Goal: Task Accomplishment & Management: Complete application form

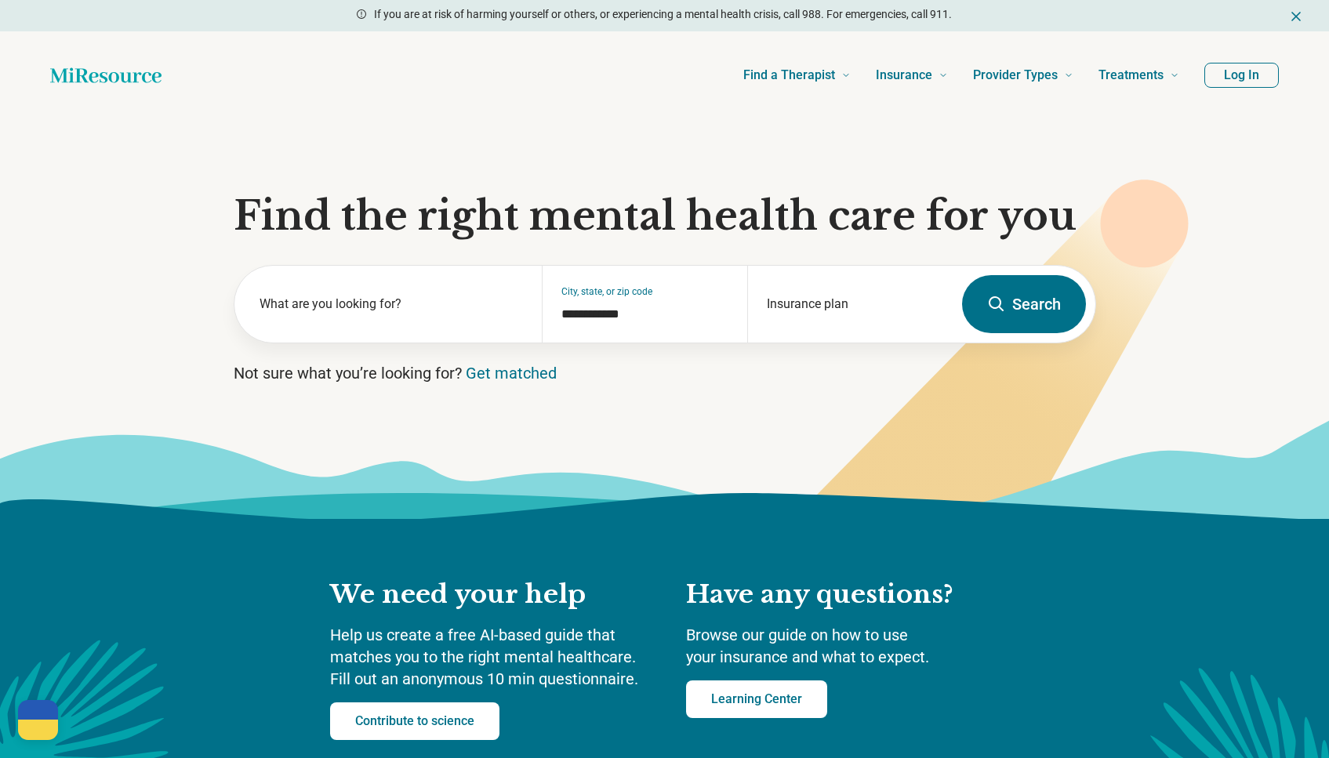
click at [1241, 78] on button "Log In" at bounding box center [1242, 75] width 75 height 25
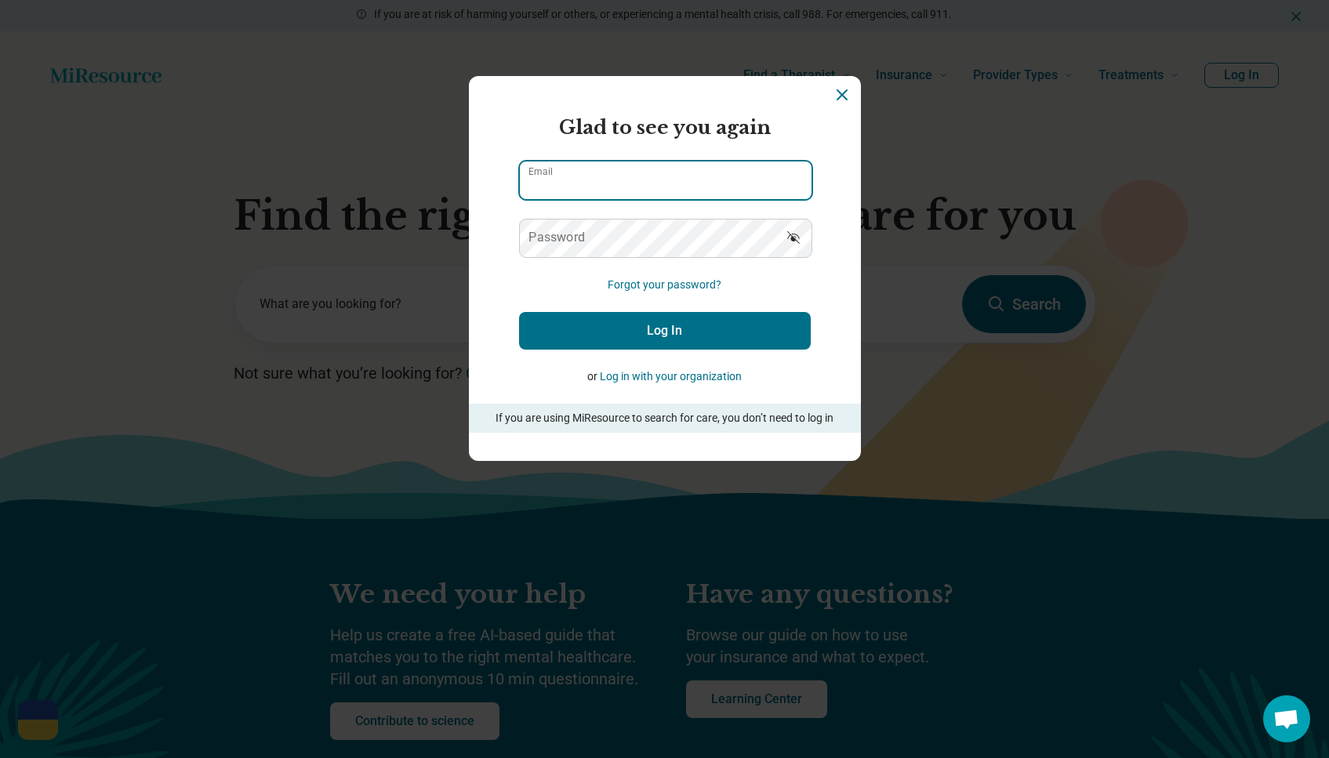
type input "**********"
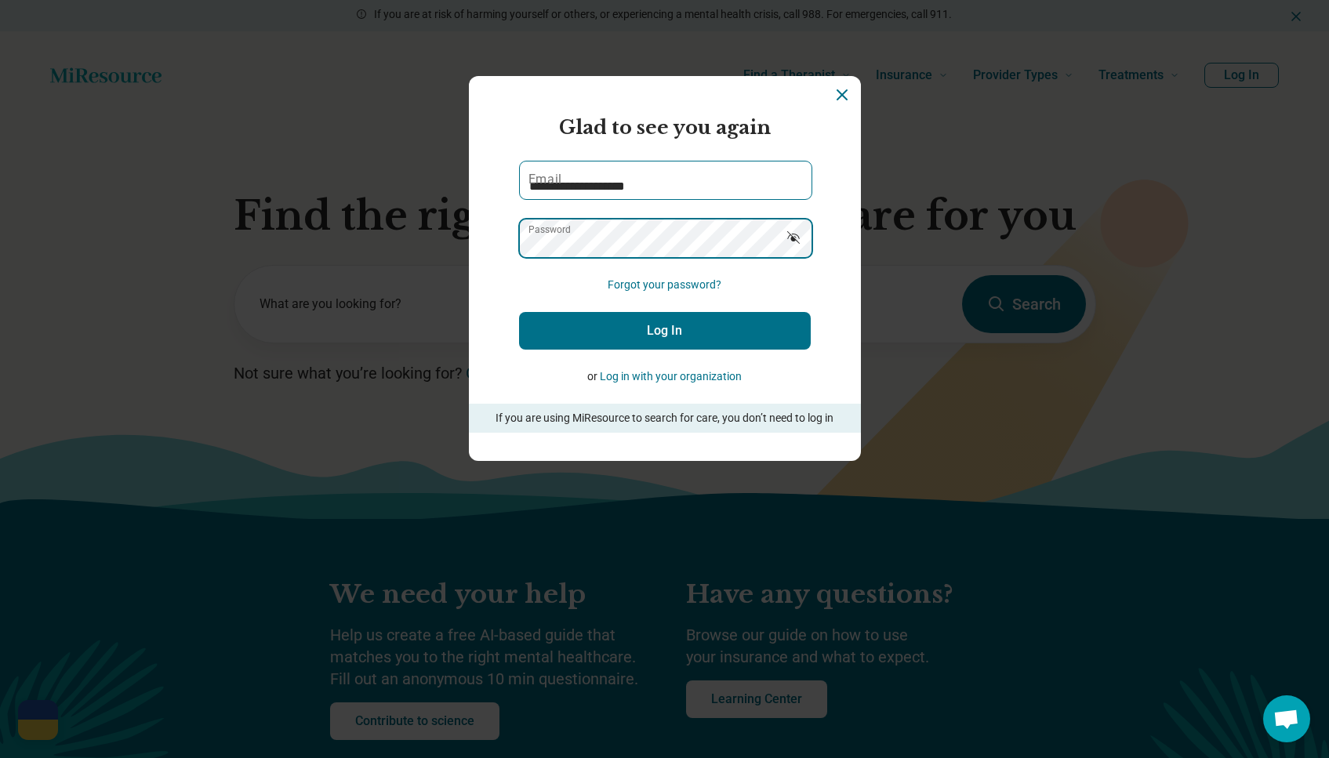
click at [664, 330] on button "Log In" at bounding box center [665, 331] width 292 height 38
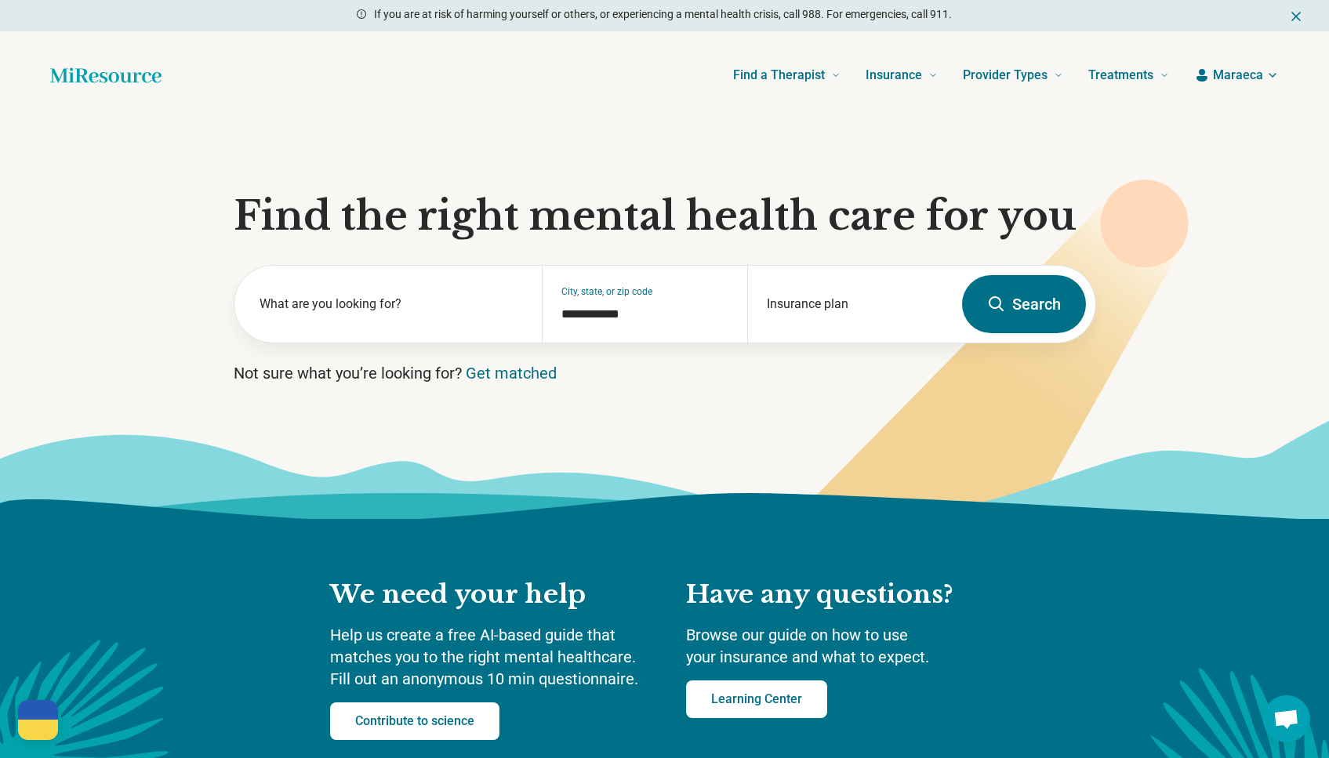
click at [1238, 72] on span "Maraeca" at bounding box center [1238, 75] width 50 height 19
click at [1217, 124] on link "My dashboard" at bounding box center [1226, 121] width 106 height 41
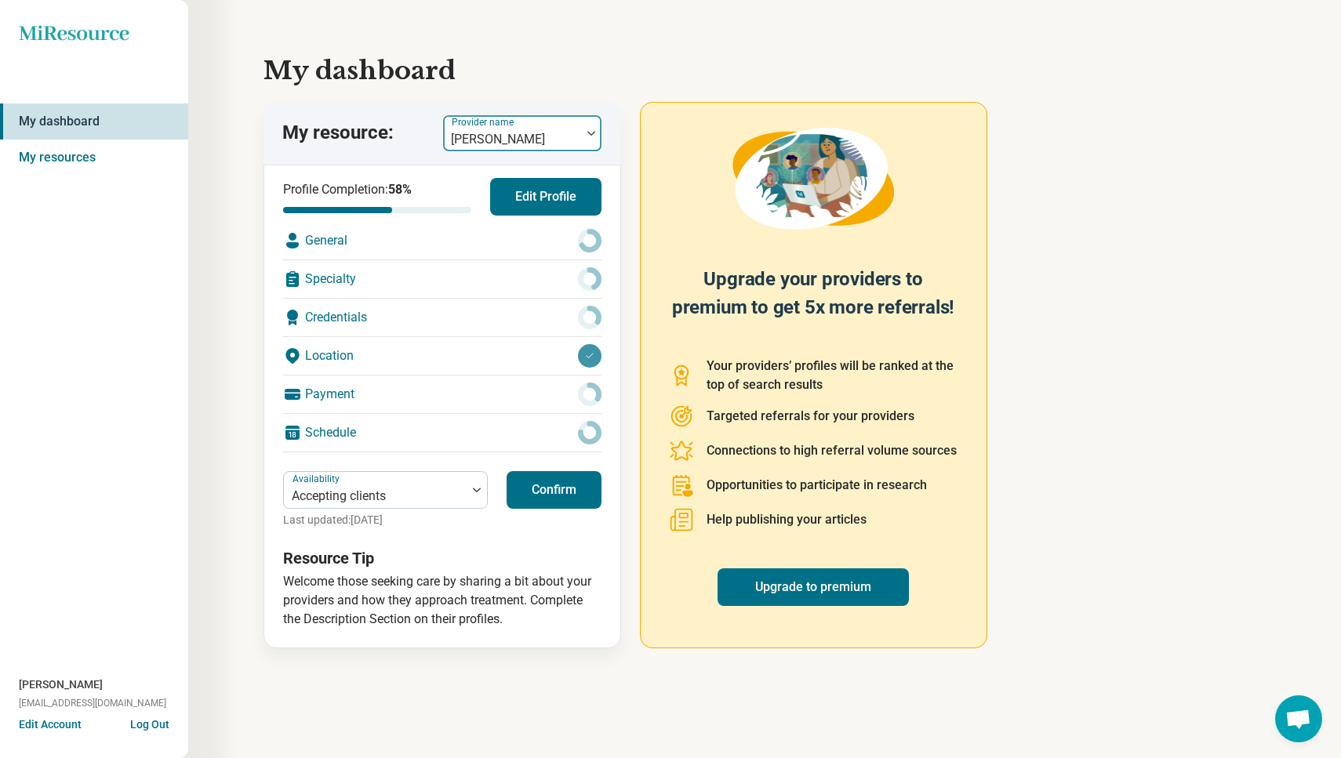
click at [492, 136] on div "[PERSON_NAME]" at bounding box center [512, 139] width 122 height 19
click at [562, 65] on h1 "My dashboard" at bounding box center [765, 71] width 1002 height 38
click at [87, 162] on link "My resources" at bounding box center [94, 158] width 188 height 36
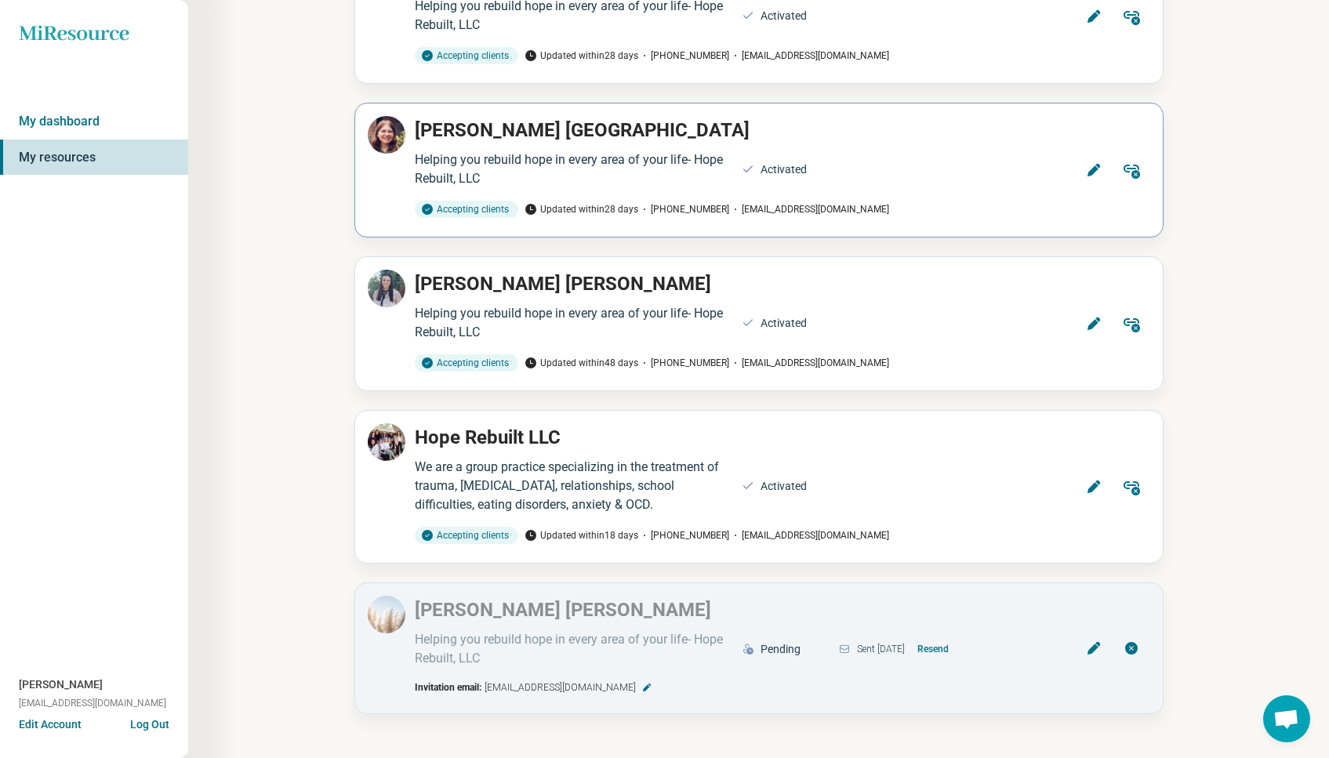
scroll to position [792, 0]
click at [955, 649] on button "Resend" at bounding box center [933, 649] width 44 height 25
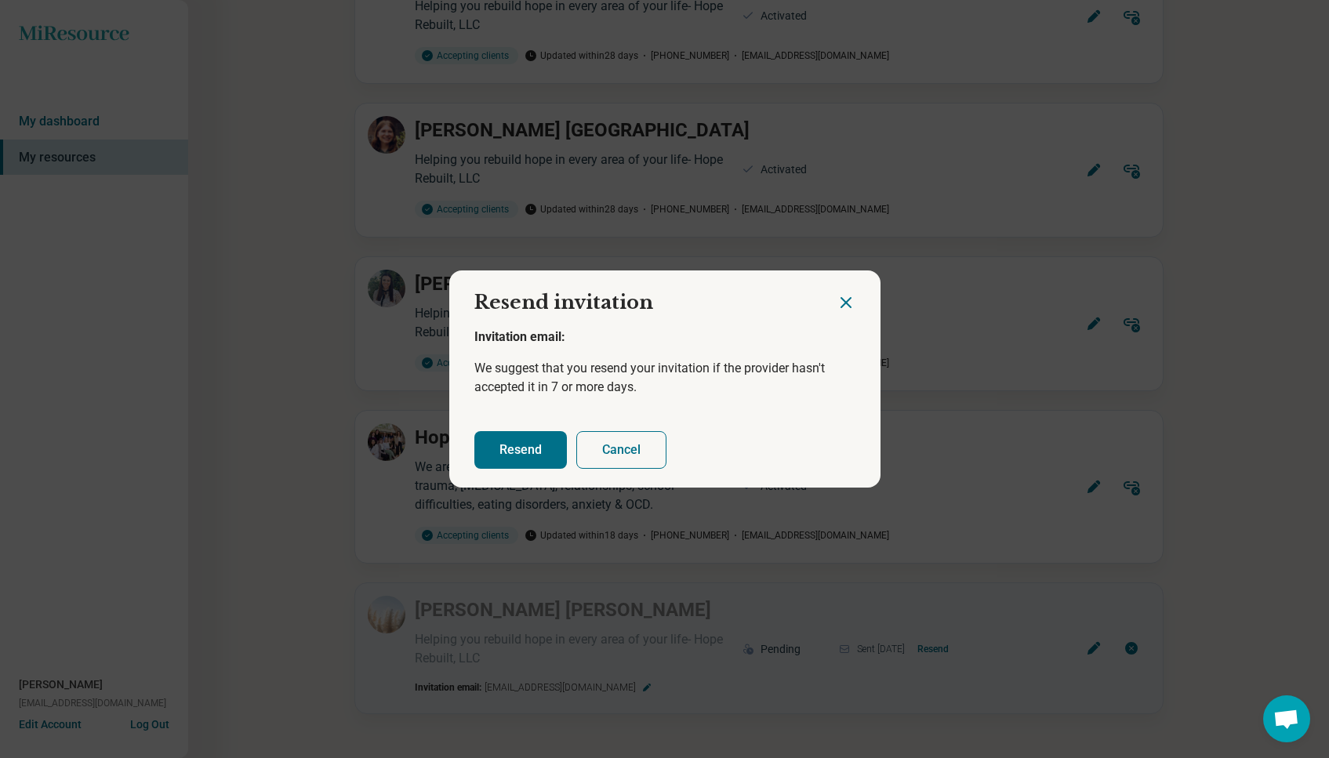
click at [525, 452] on button "Resend" at bounding box center [520, 450] width 93 height 38
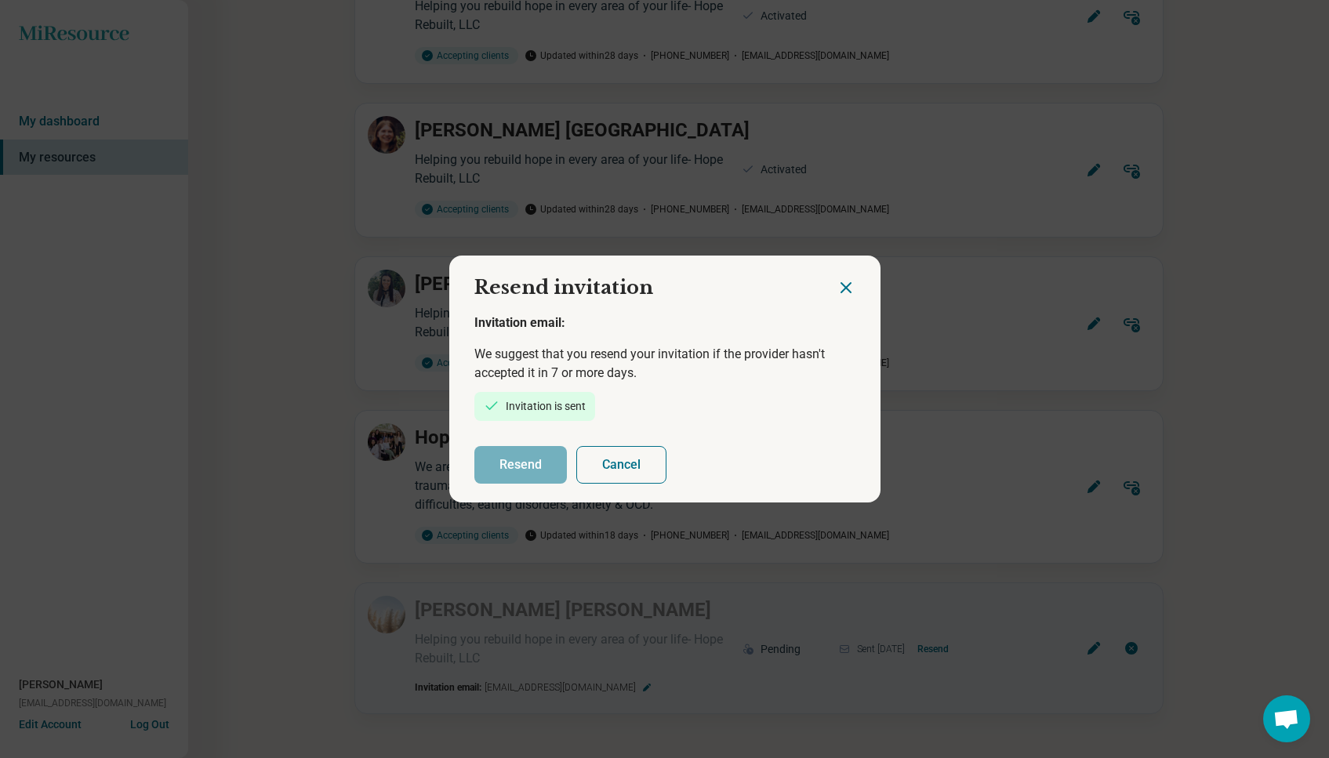
click at [616, 472] on button "Cancel" at bounding box center [621, 465] width 90 height 38
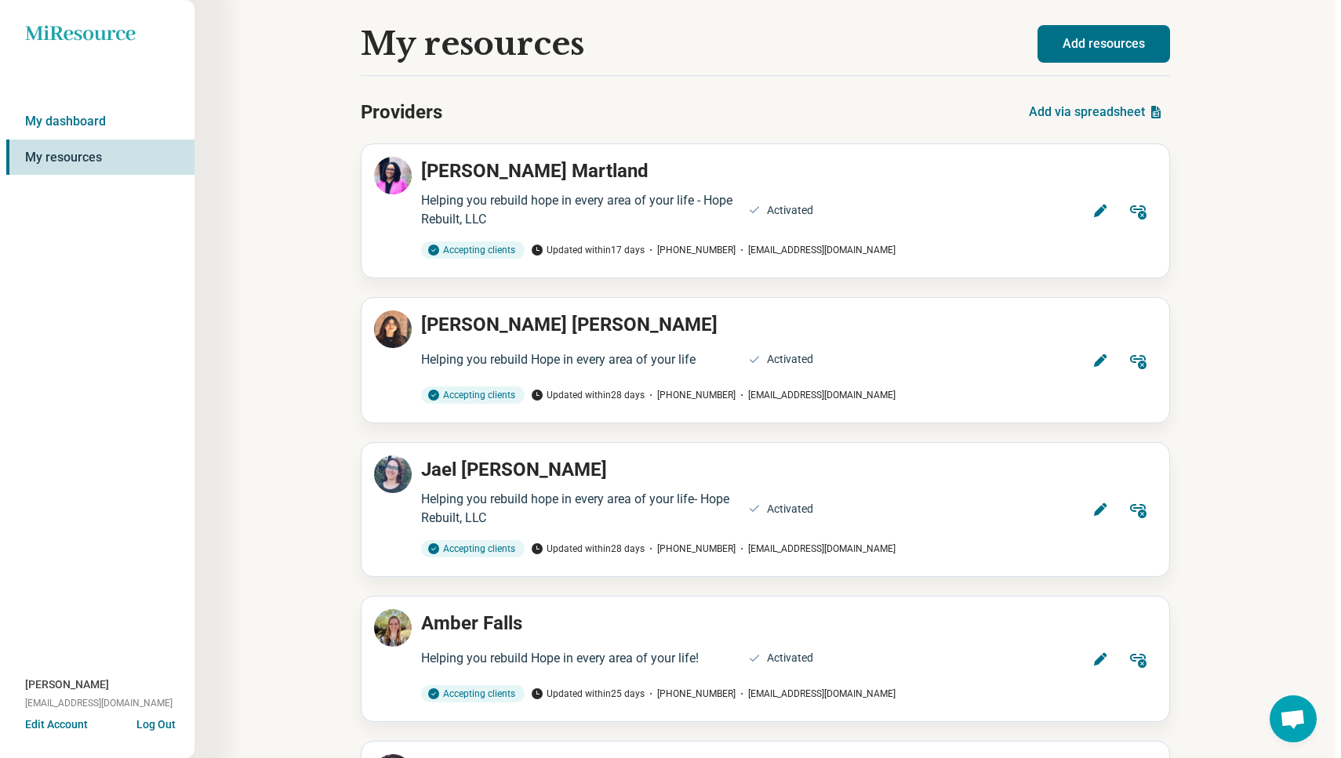
scroll to position [0, 0]
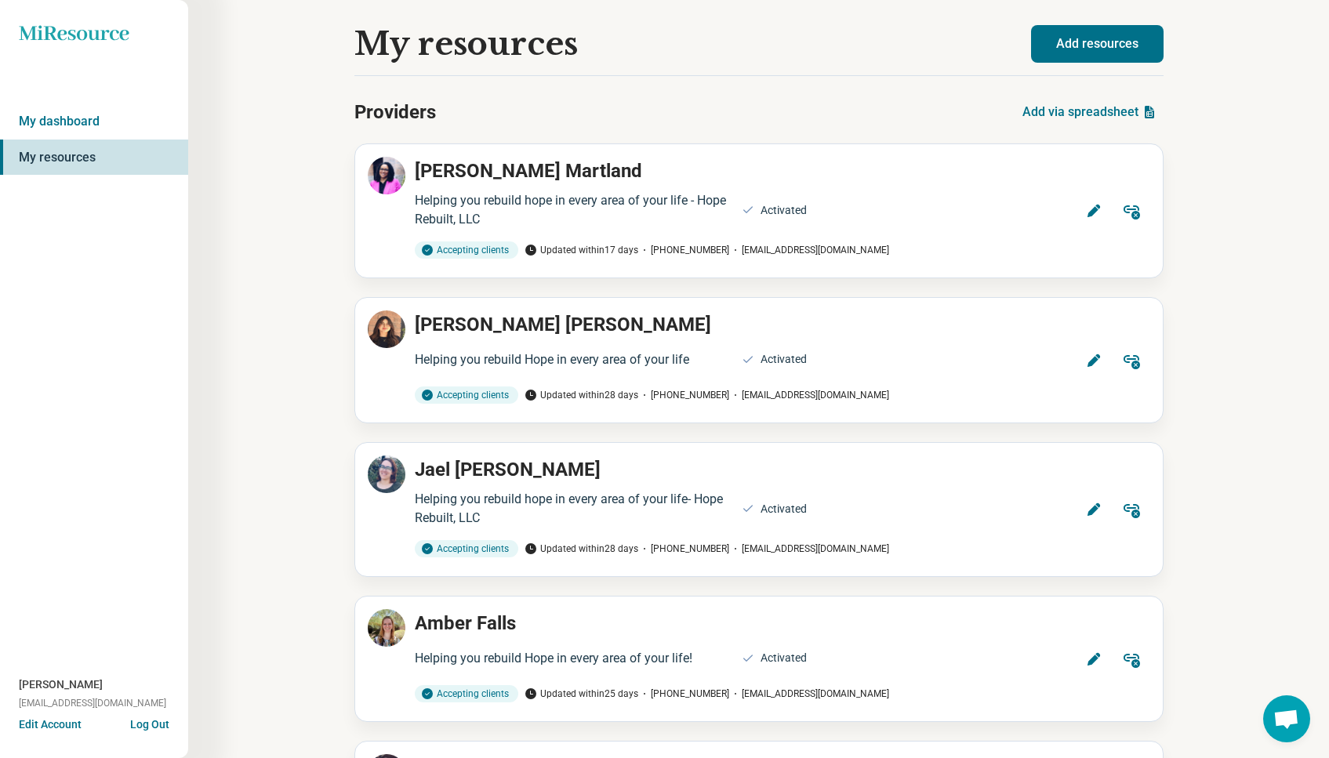
click at [1087, 39] on button "Add resources" at bounding box center [1097, 44] width 133 height 38
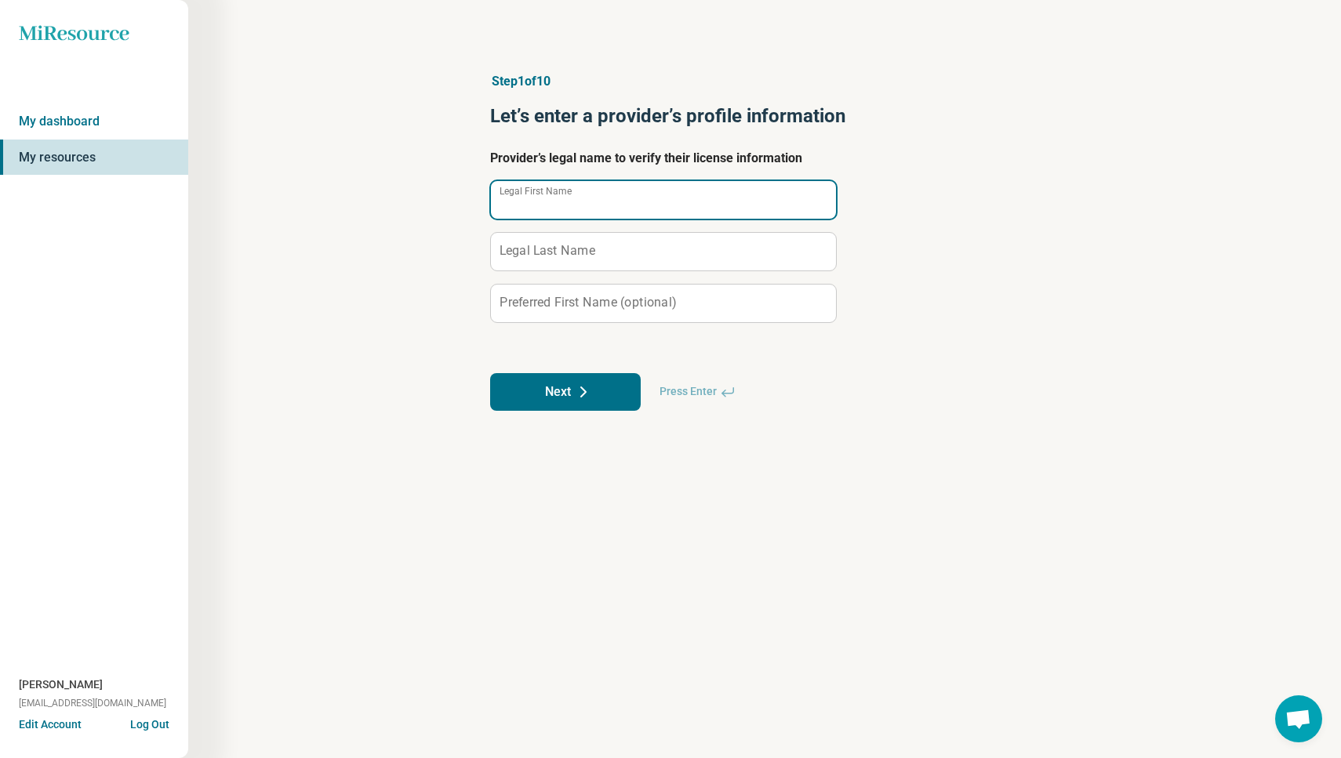
scroll to position [-1, 0]
click at [621, 212] on input "Legal First Name" at bounding box center [663, 200] width 345 height 38
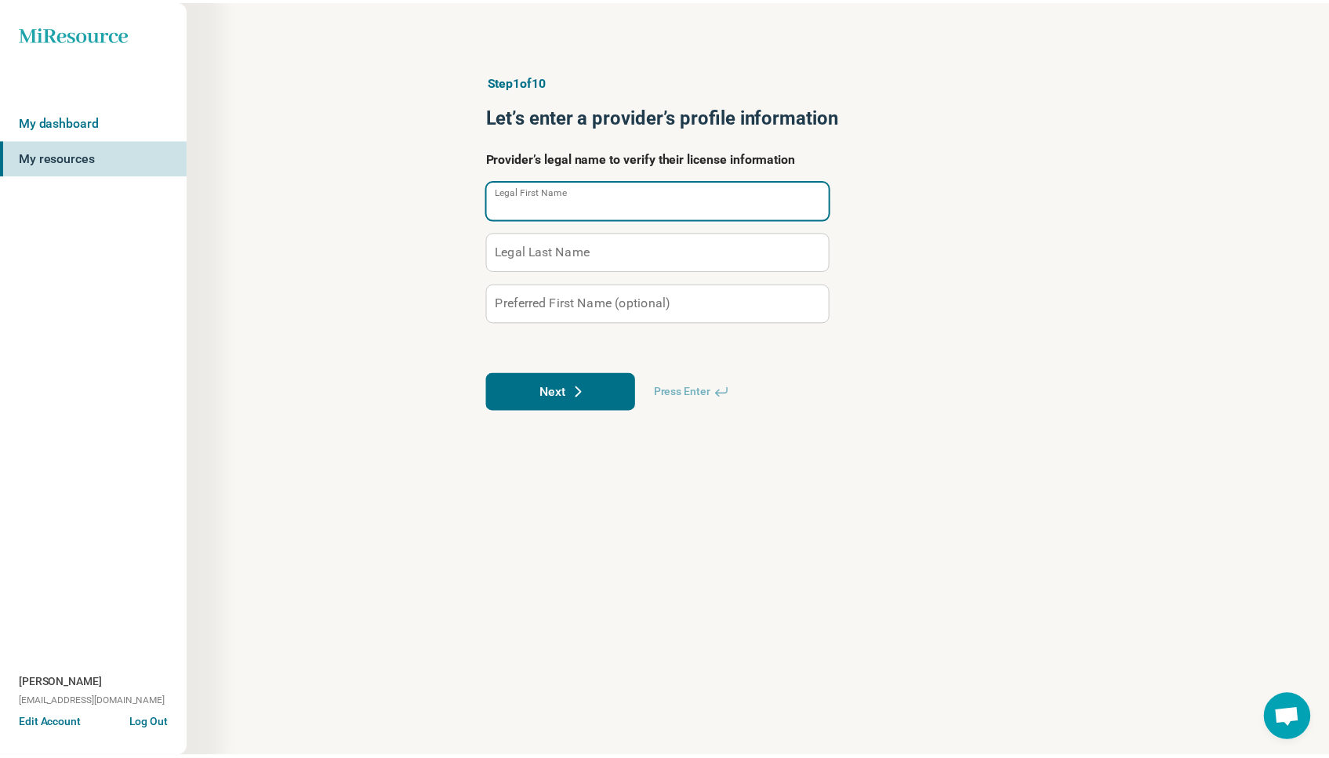
scroll to position [0, 0]
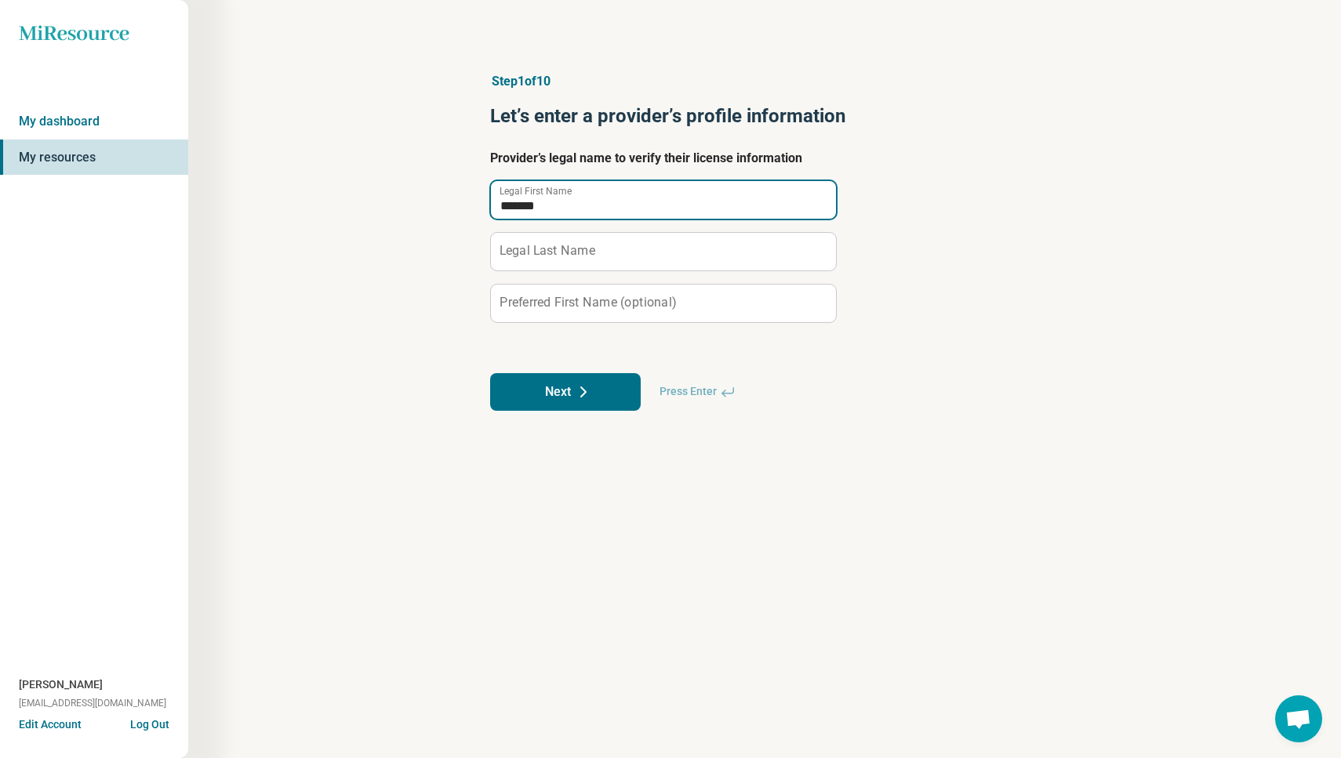
type input "*******"
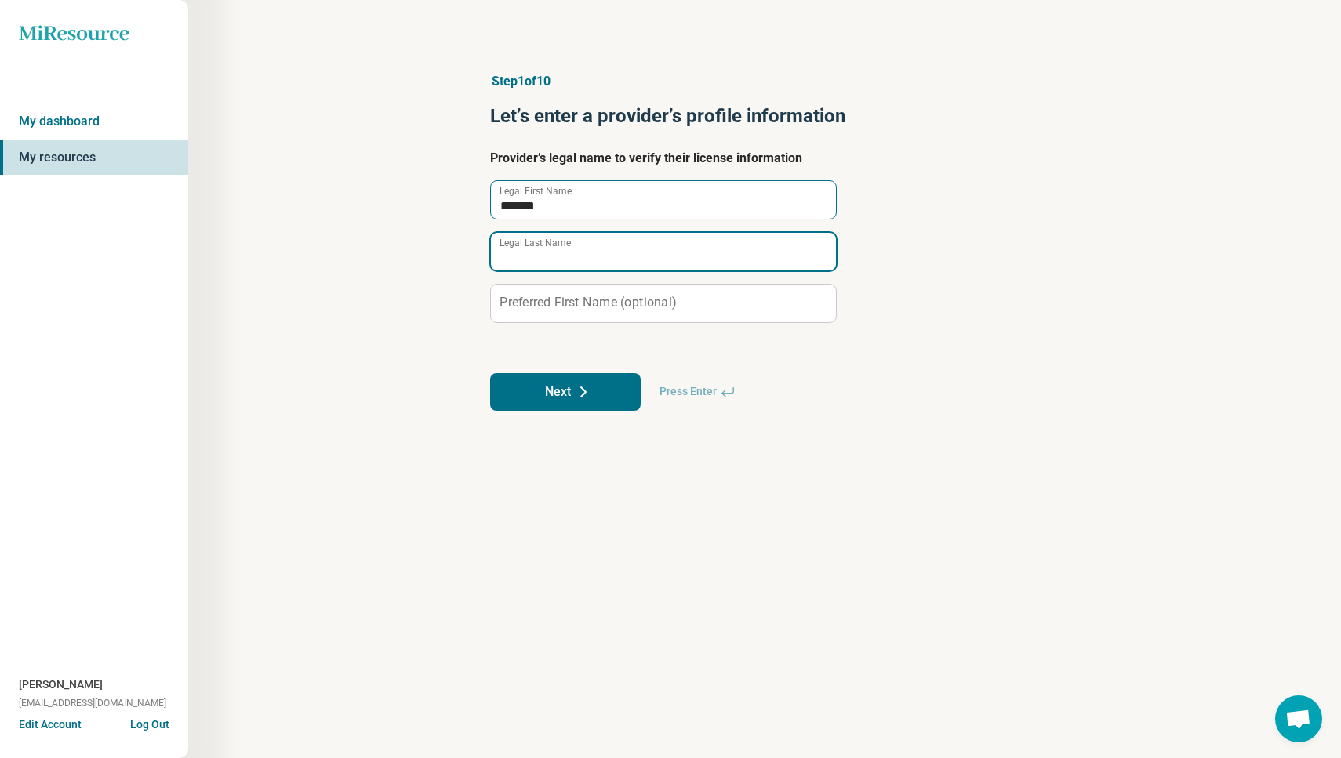
type input "*"
type input "*******"
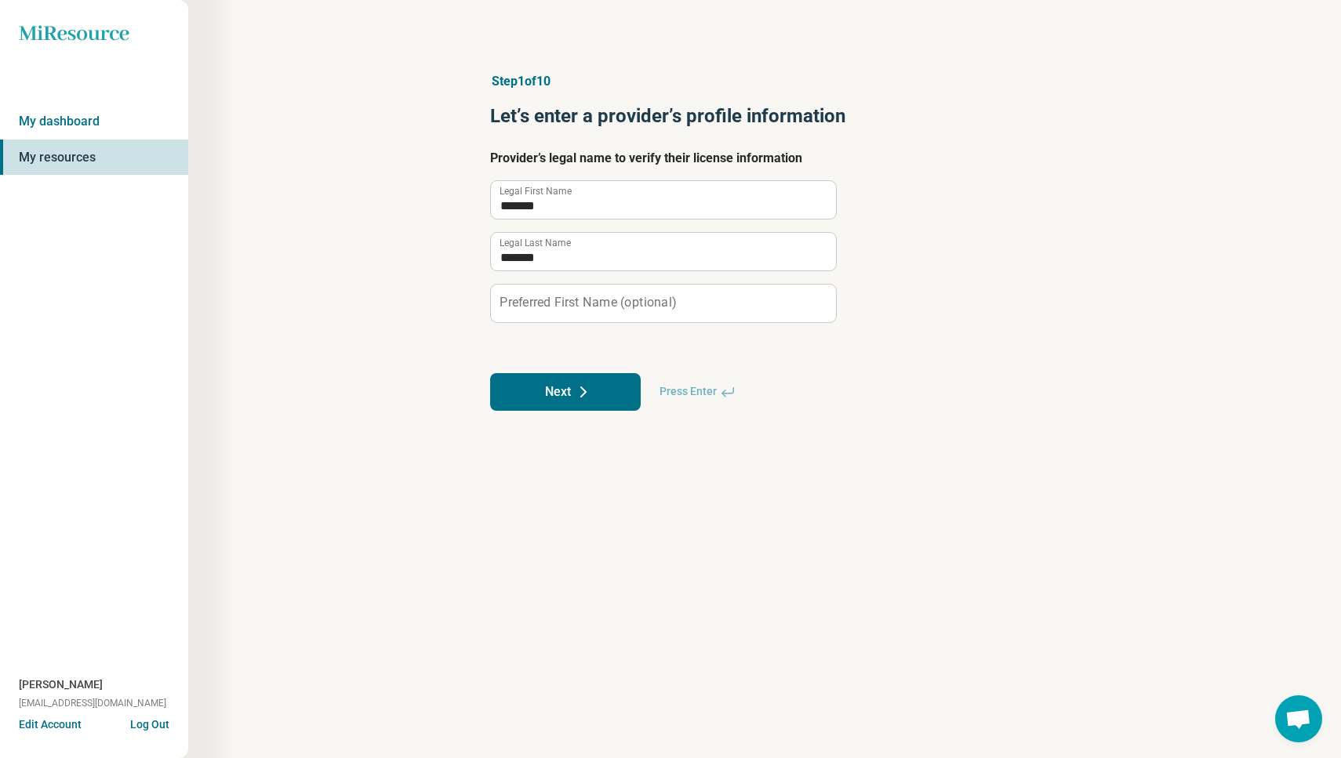
click at [575, 393] on icon at bounding box center [583, 392] width 19 height 19
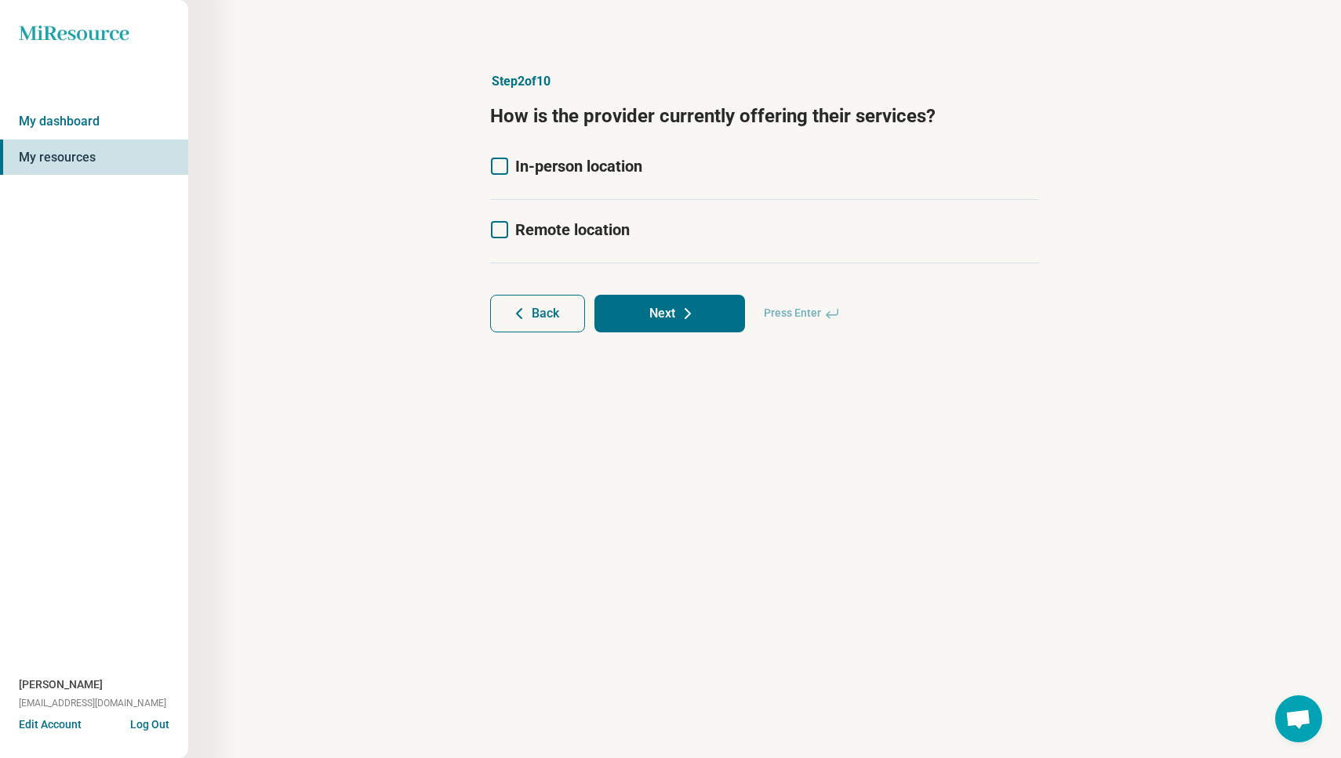
click at [552, 171] on span "In-person location" at bounding box center [578, 166] width 127 height 19
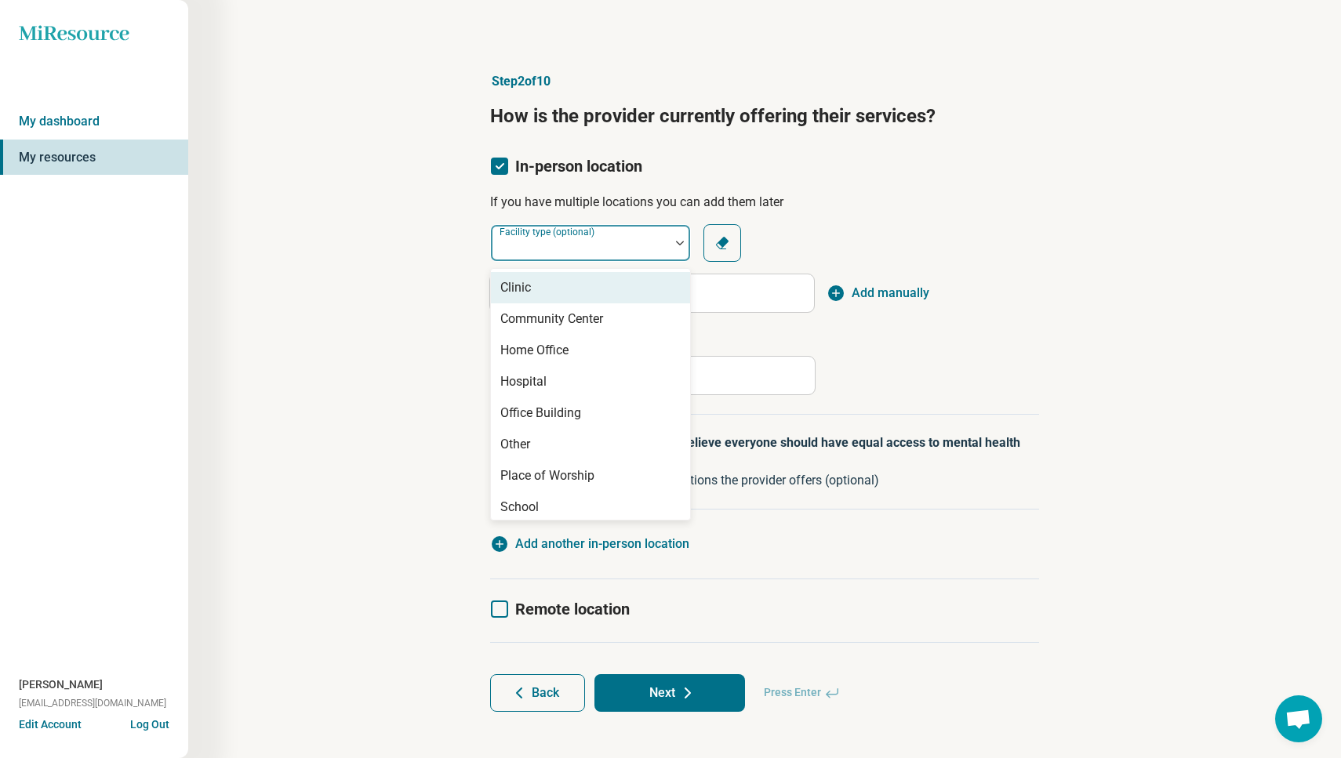
click at [540, 244] on div "Facility type (optional)" at bounding box center [590, 243] width 201 height 38
click at [540, 285] on div "Clinic" at bounding box center [590, 287] width 199 height 31
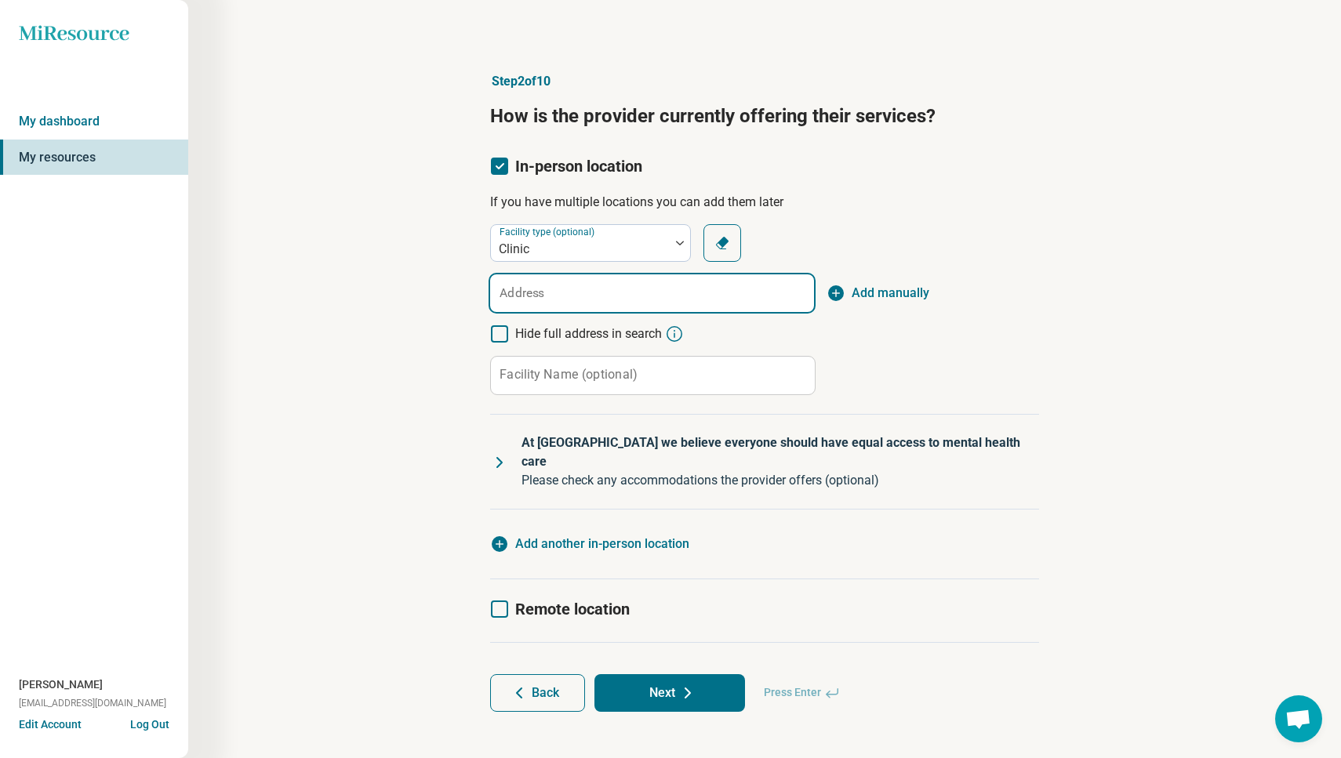
click at [529, 300] on input "Address" at bounding box center [652, 293] width 324 height 38
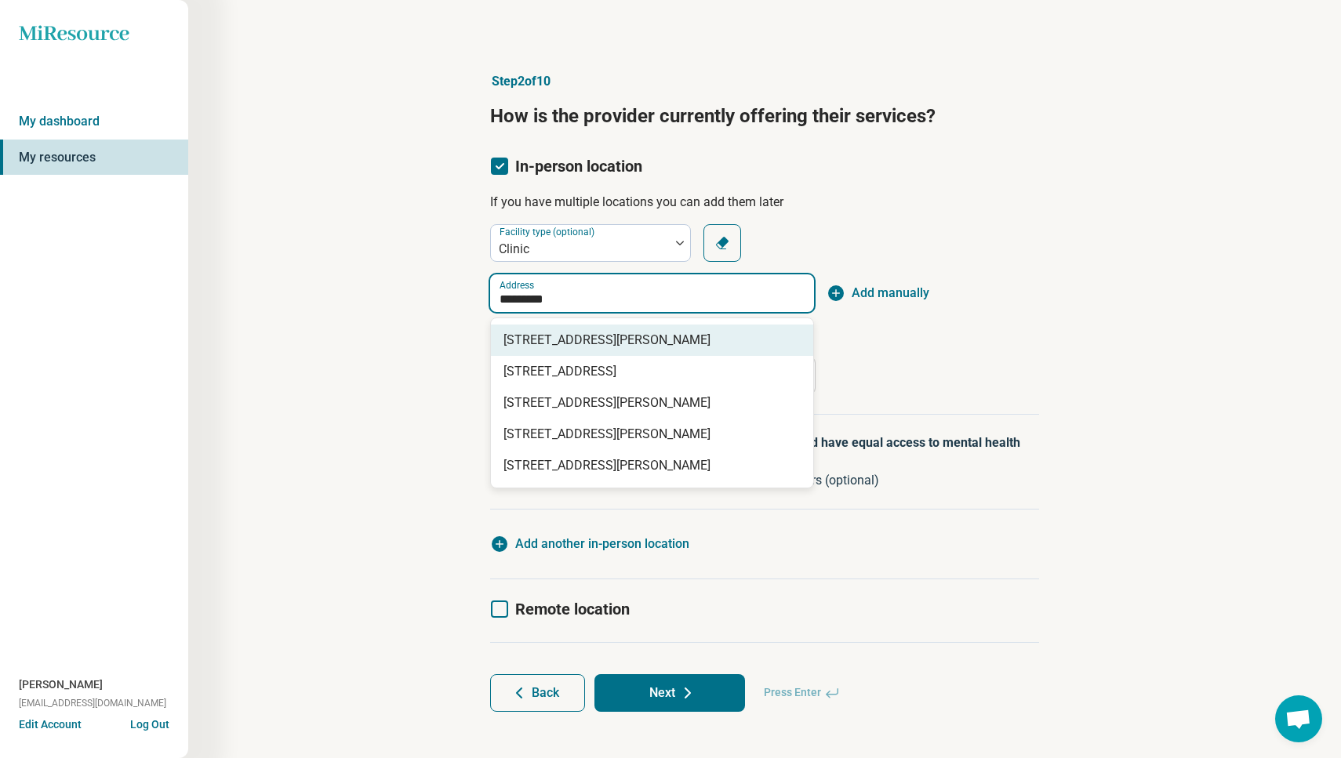
click at [563, 330] on div "[STREET_ADDRESS][PERSON_NAME]" at bounding box center [652, 340] width 322 height 31
type input "**********"
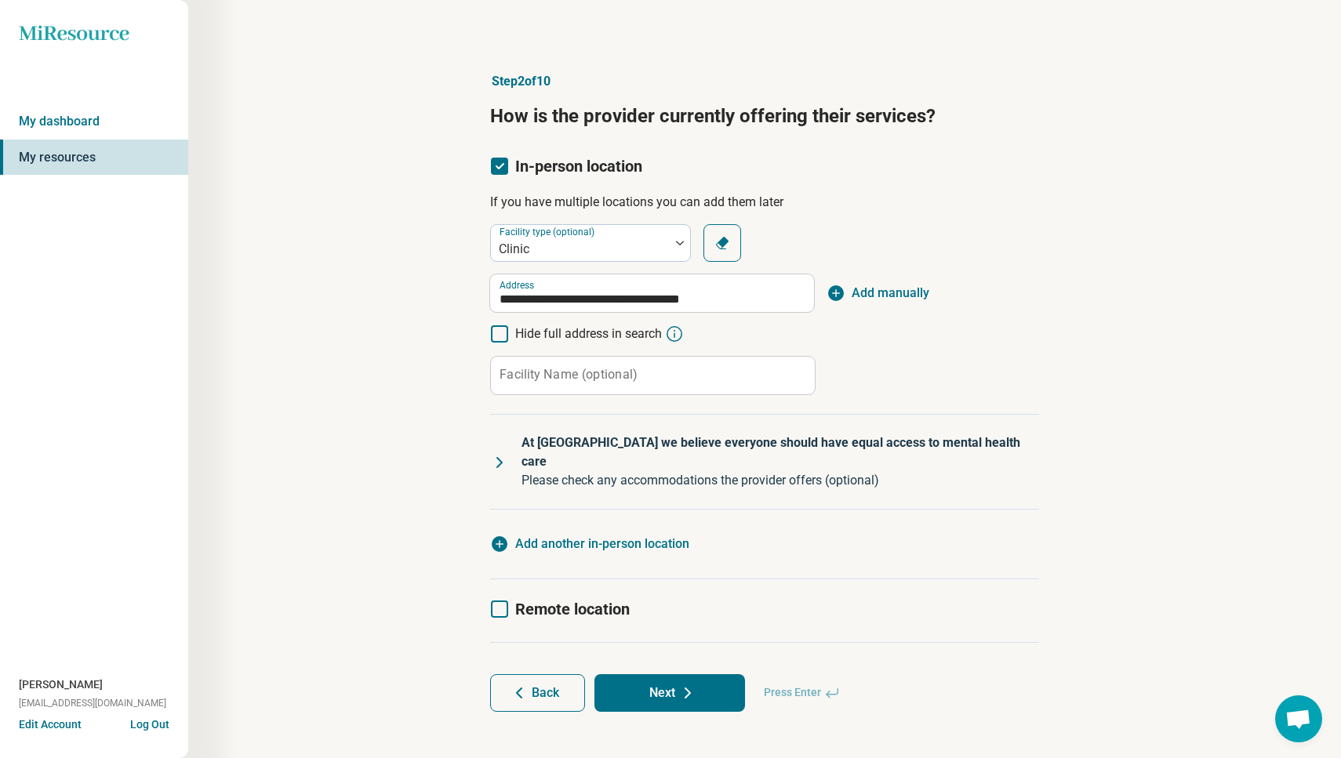
click at [560, 369] on label "Facility Name (optional)" at bounding box center [569, 375] width 138 height 13
click at [560, 369] on input "Facility Name (optional)" at bounding box center [653, 376] width 324 height 38
type input "**********"
click at [579, 440] on p "At [GEOGRAPHIC_DATA] we believe everyone should have equal access to mental hea…" at bounding box center [774, 453] width 505 height 38
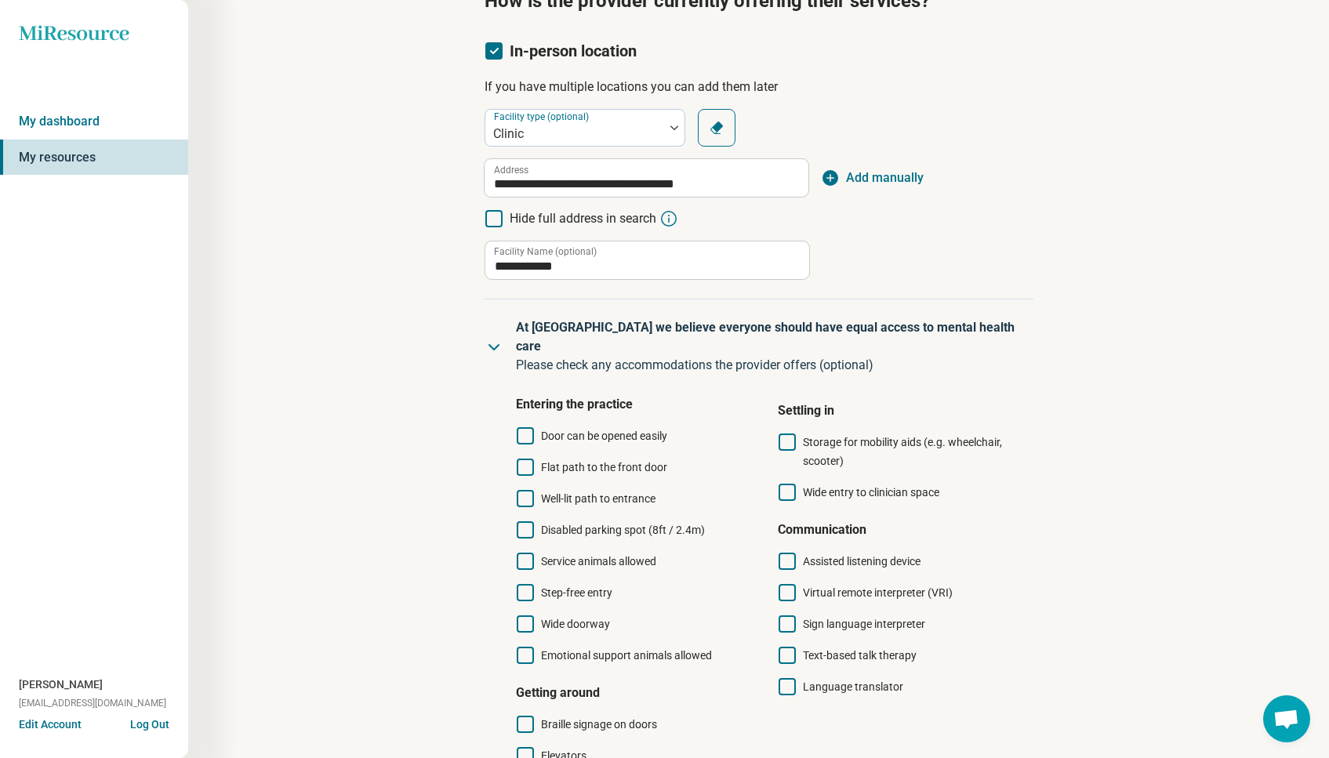
scroll to position [161, 0]
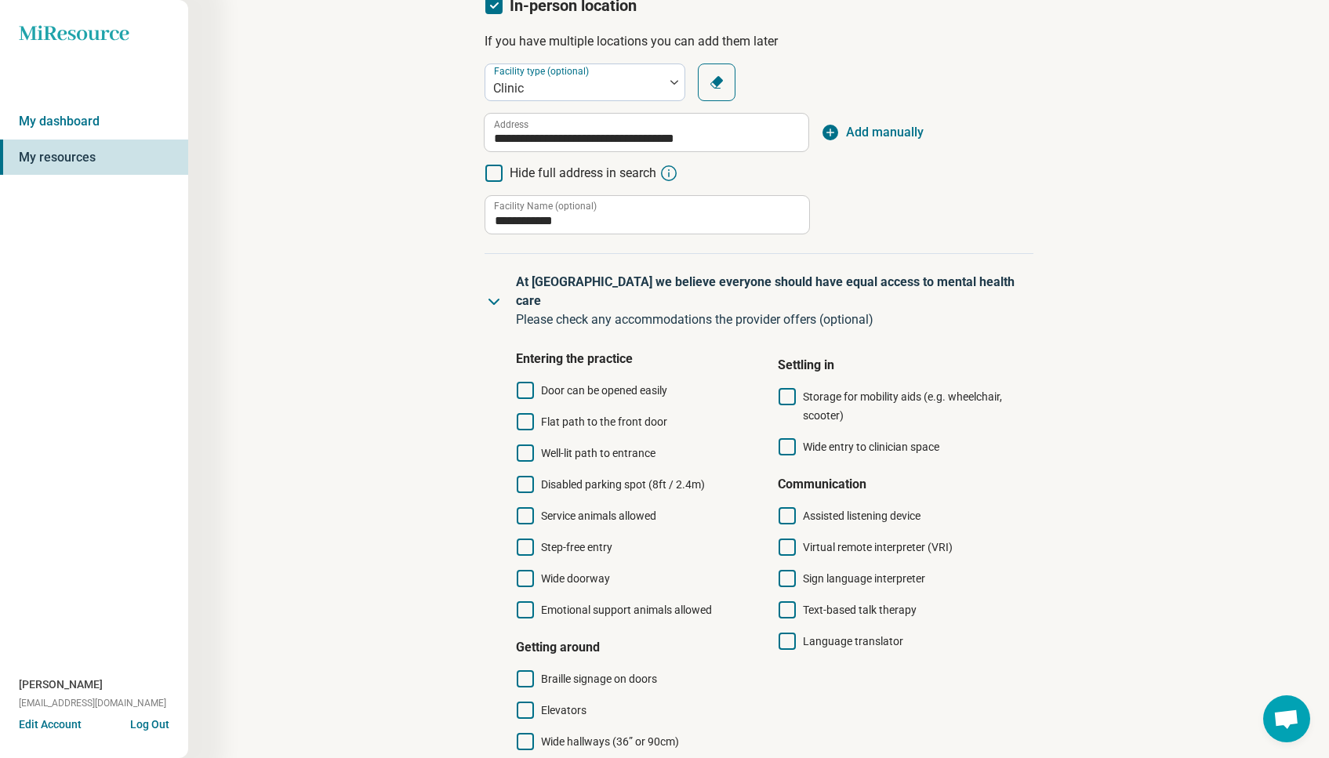
click at [607, 384] on span "Door can be opened easily" at bounding box center [604, 390] width 126 height 13
click at [605, 416] on span "Flat path to the front door" at bounding box center [604, 422] width 126 height 13
click at [616, 447] on span "Well-lit path to entrance" at bounding box center [598, 453] width 114 height 13
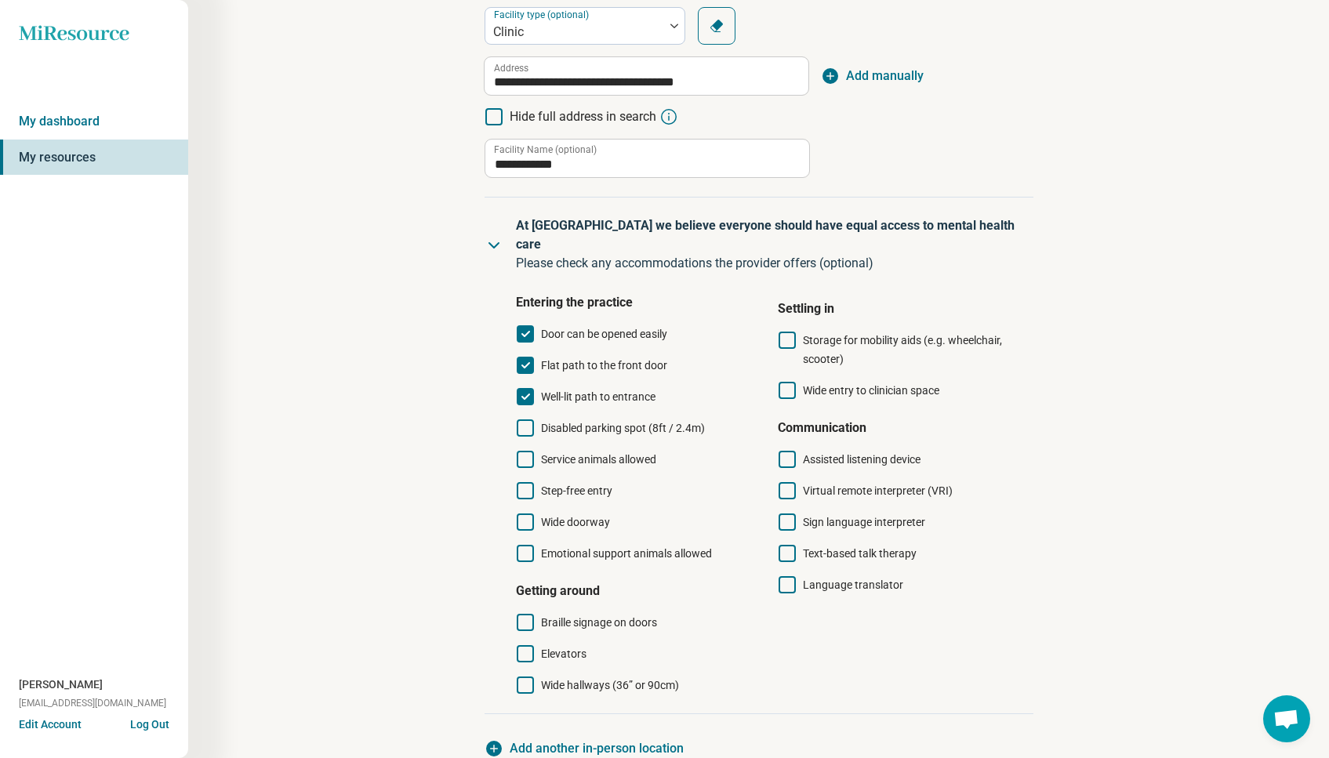
scroll to position [216, 0]
click at [602, 423] on span "Disabled parking spot (8ft / 2.4m)" at bounding box center [623, 429] width 164 height 13
click at [585, 485] on span "Step-free entry" at bounding box center [576, 491] width 71 height 13
click at [584, 517] on span "Wide doorway" at bounding box center [575, 523] width 69 height 13
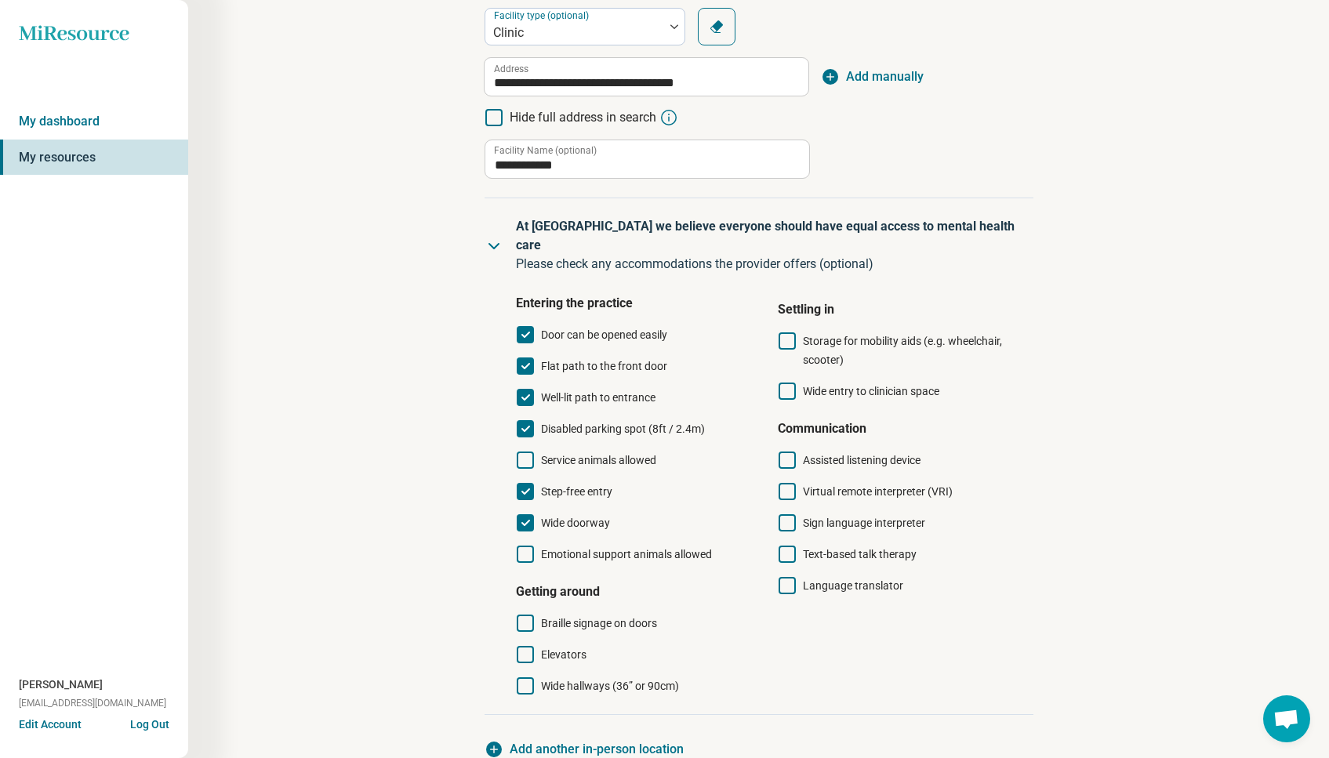
click at [903, 335] on span "Storage for mobility aids (e.g. wheelchair, scooter)" at bounding box center [902, 350] width 199 height 31
click at [856, 385] on span "Wide entry to clinician space" at bounding box center [871, 391] width 136 height 13
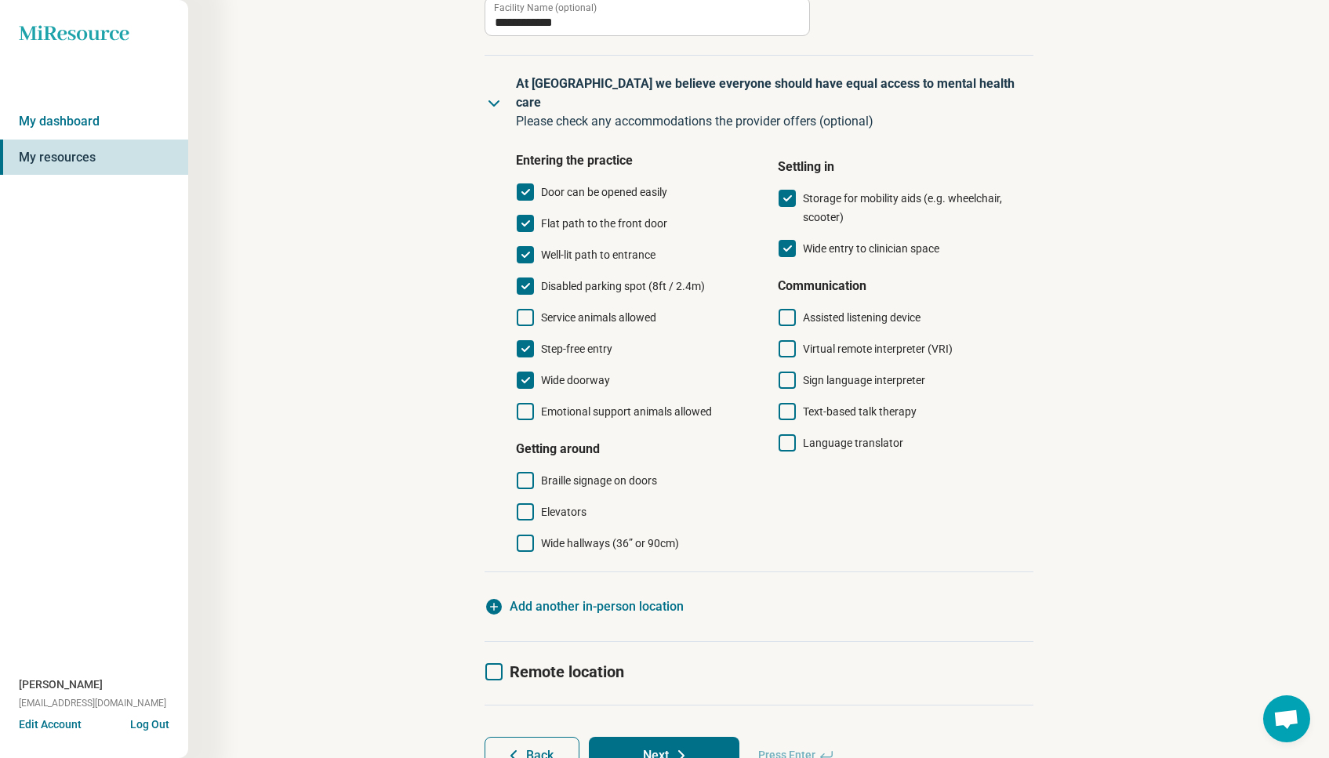
scroll to position [392, 0]
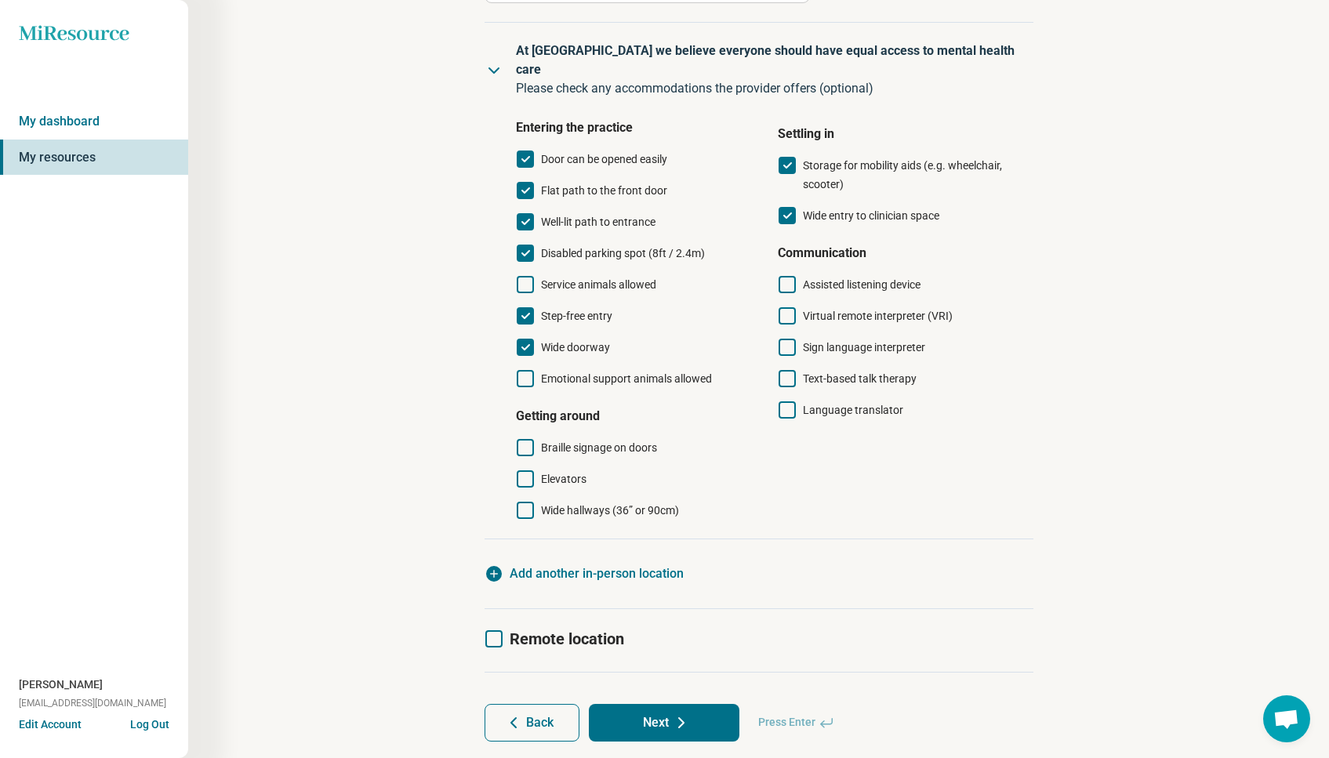
click at [573, 504] on span "Wide hallways (36” or 90cm)" at bounding box center [610, 510] width 138 height 13
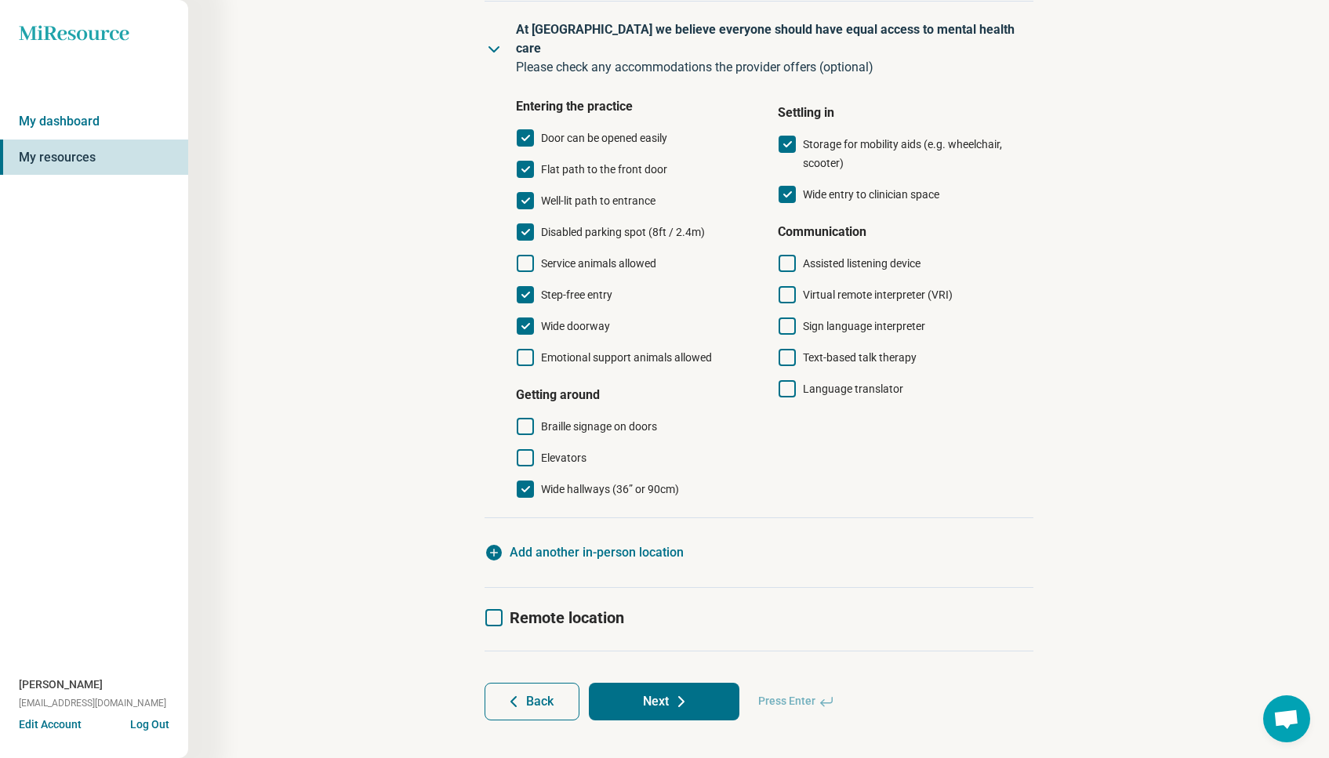
scroll to position [413, 0]
click at [569, 609] on span "Remote location" at bounding box center [567, 618] width 114 height 19
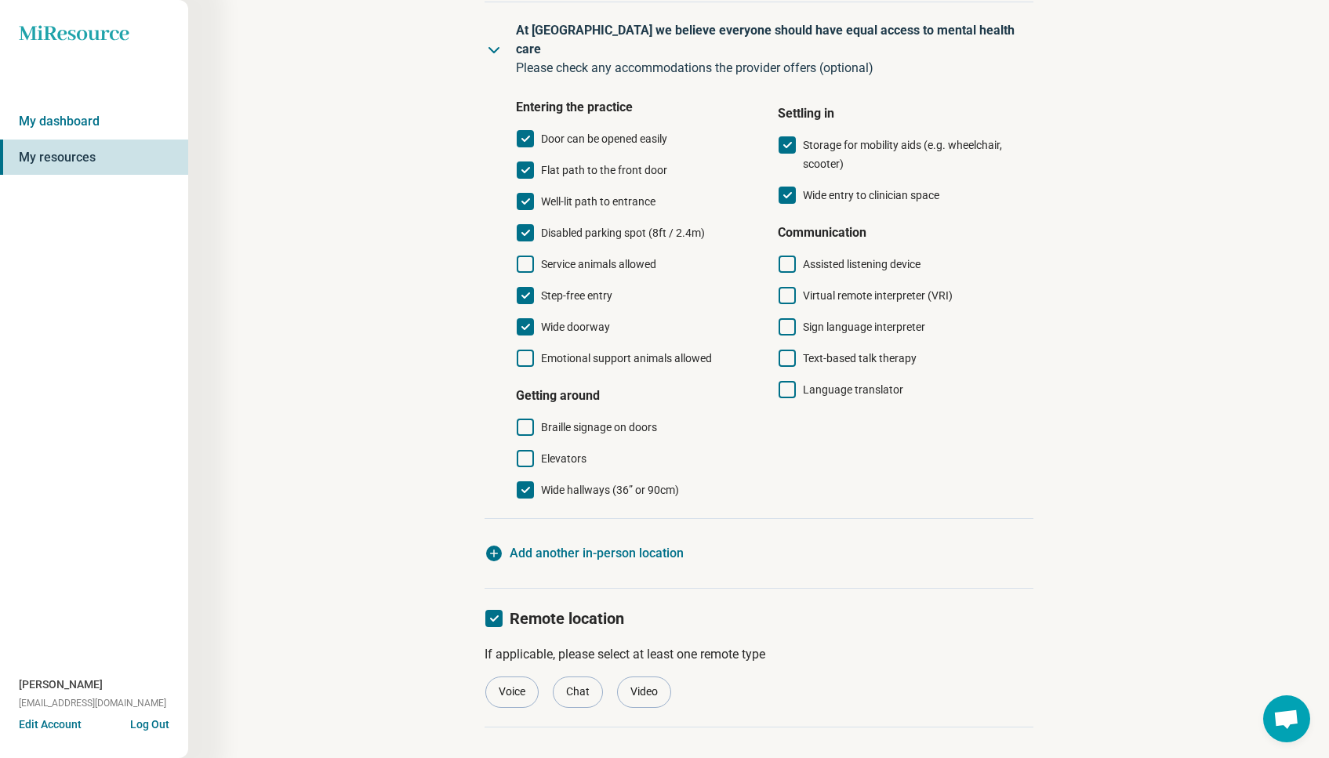
drag, startPoint x: 649, startPoint y: 672, endPoint x: 696, endPoint y: 671, distance: 47.1
click at [649, 677] on div "Video" at bounding box center [644, 692] width 54 height 31
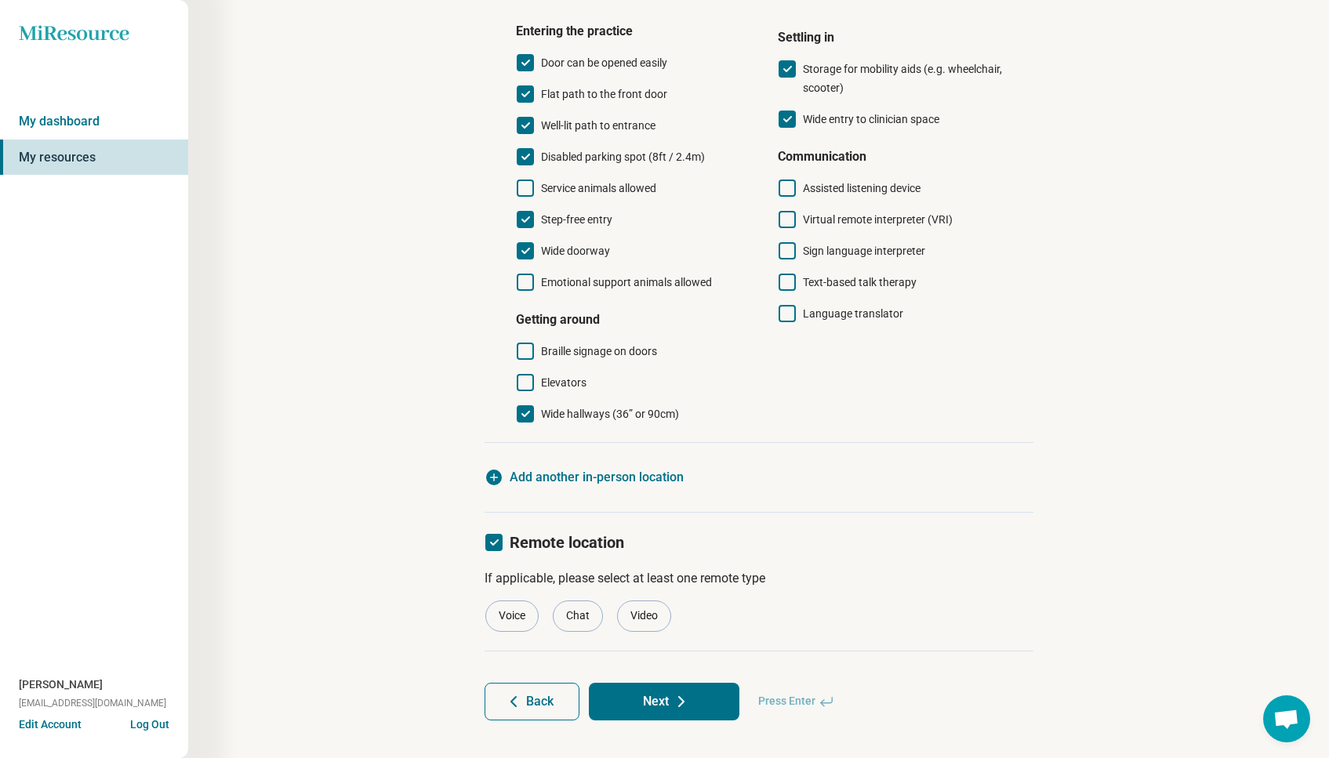
scroll to position [488, 0]
click at [682, 693] on icon at bounding box center [681, 702] width 19 height 19
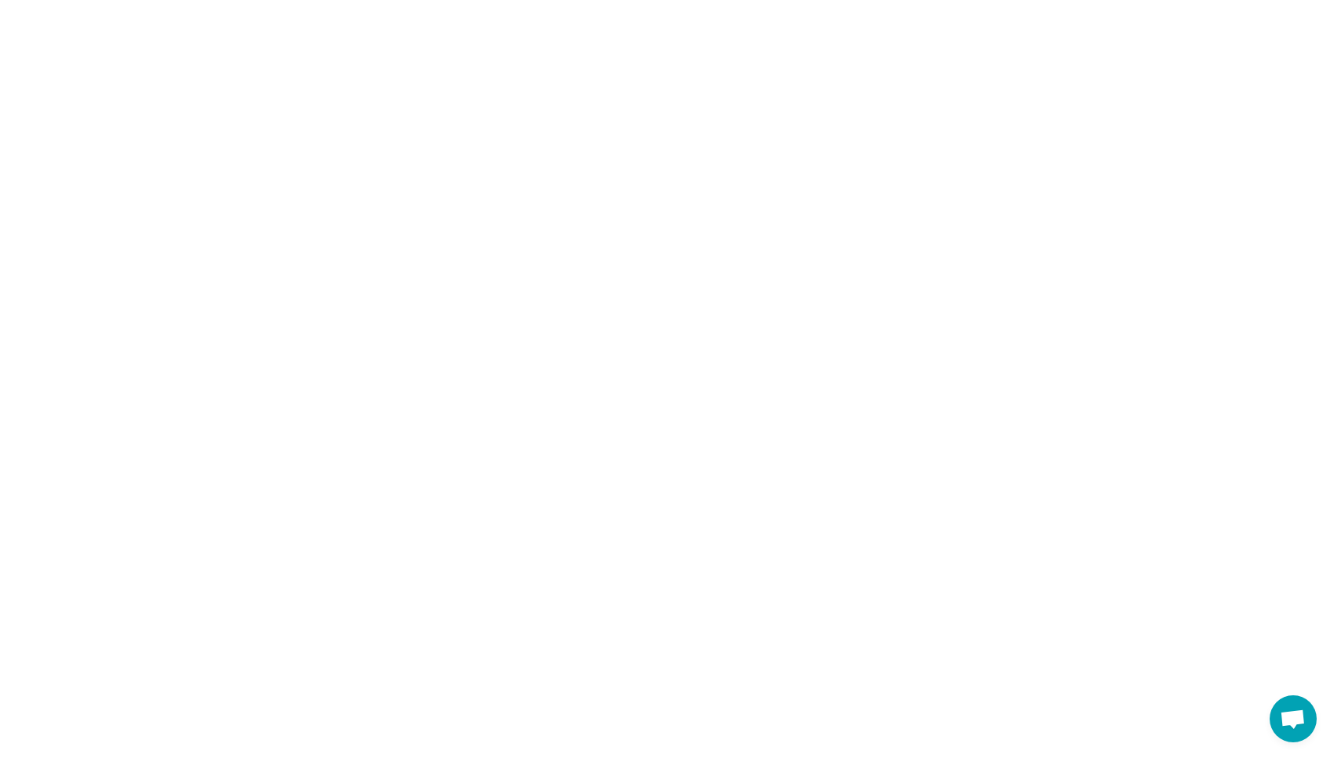
scroll to position [0, 0]
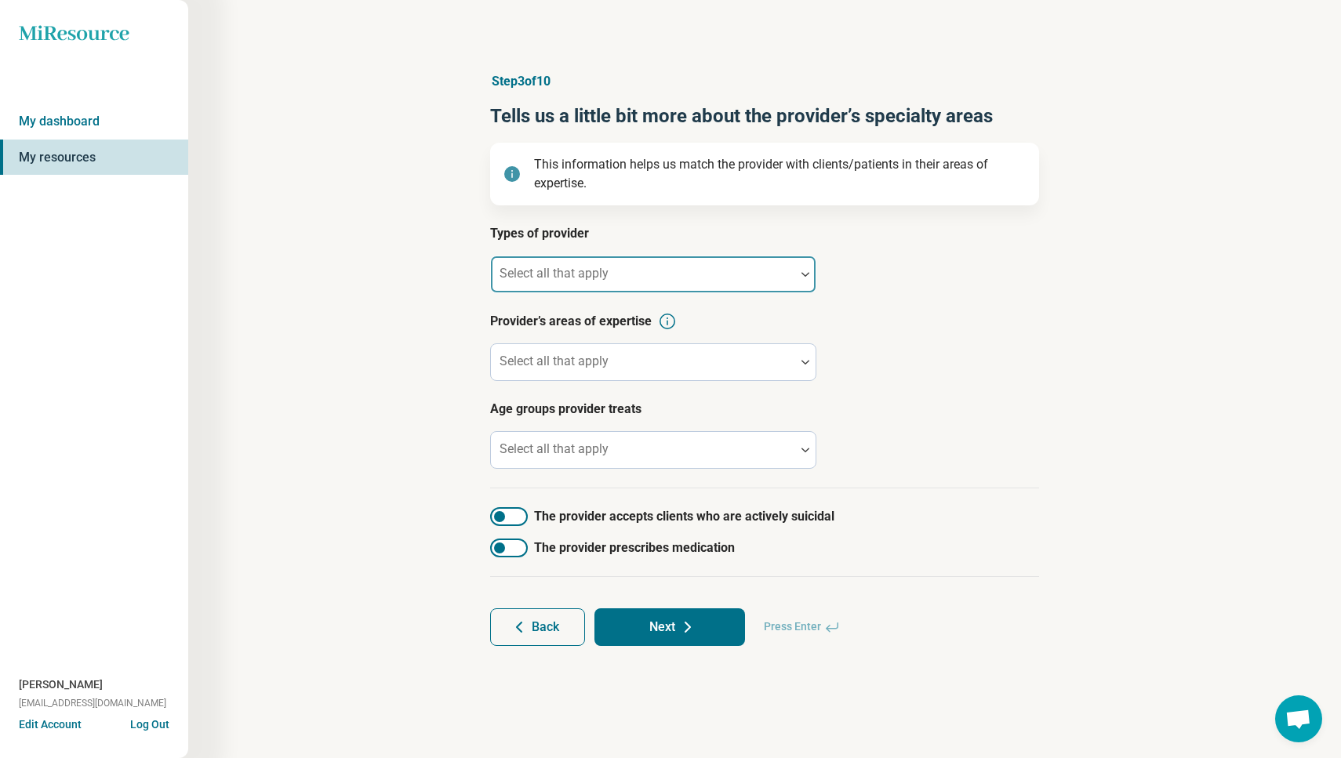
click at [685, 281] on div at bounding box center [643, 281] width 292 height 22
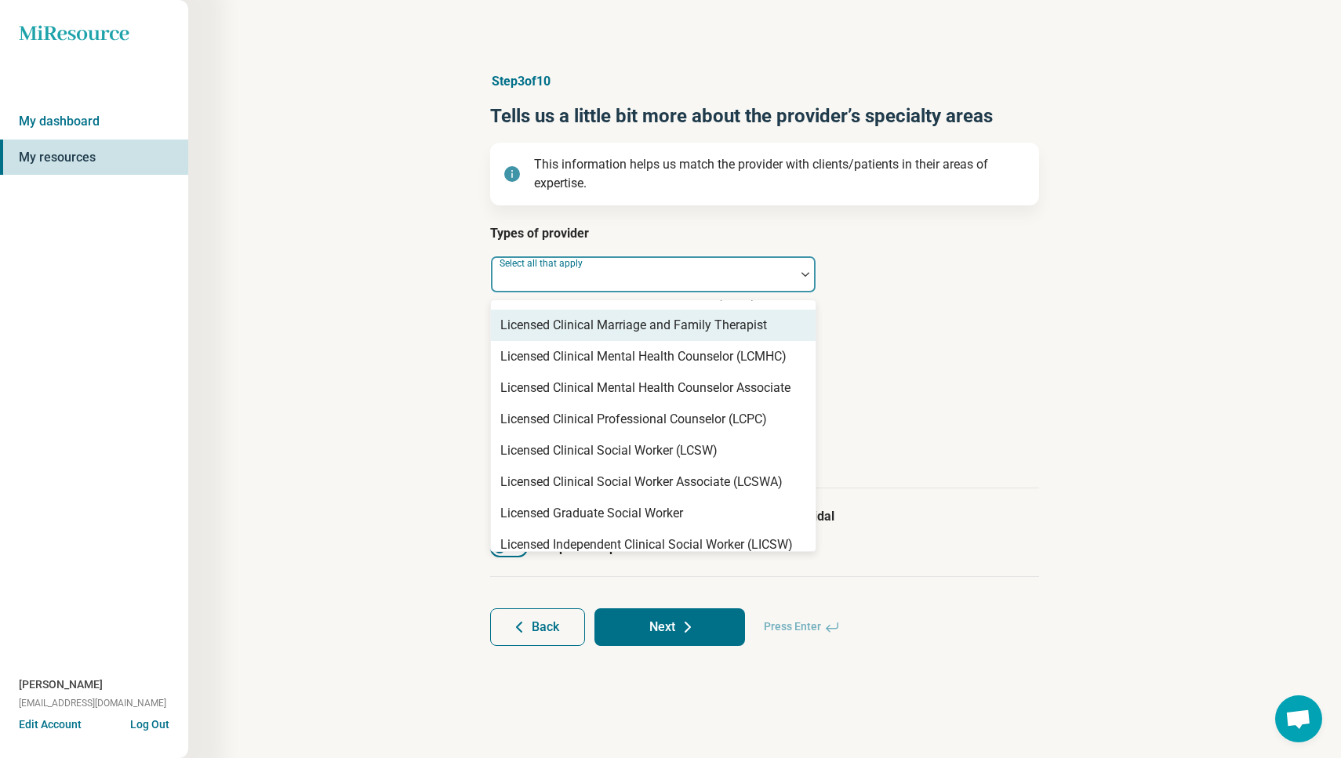
scroll to position [714, 0]
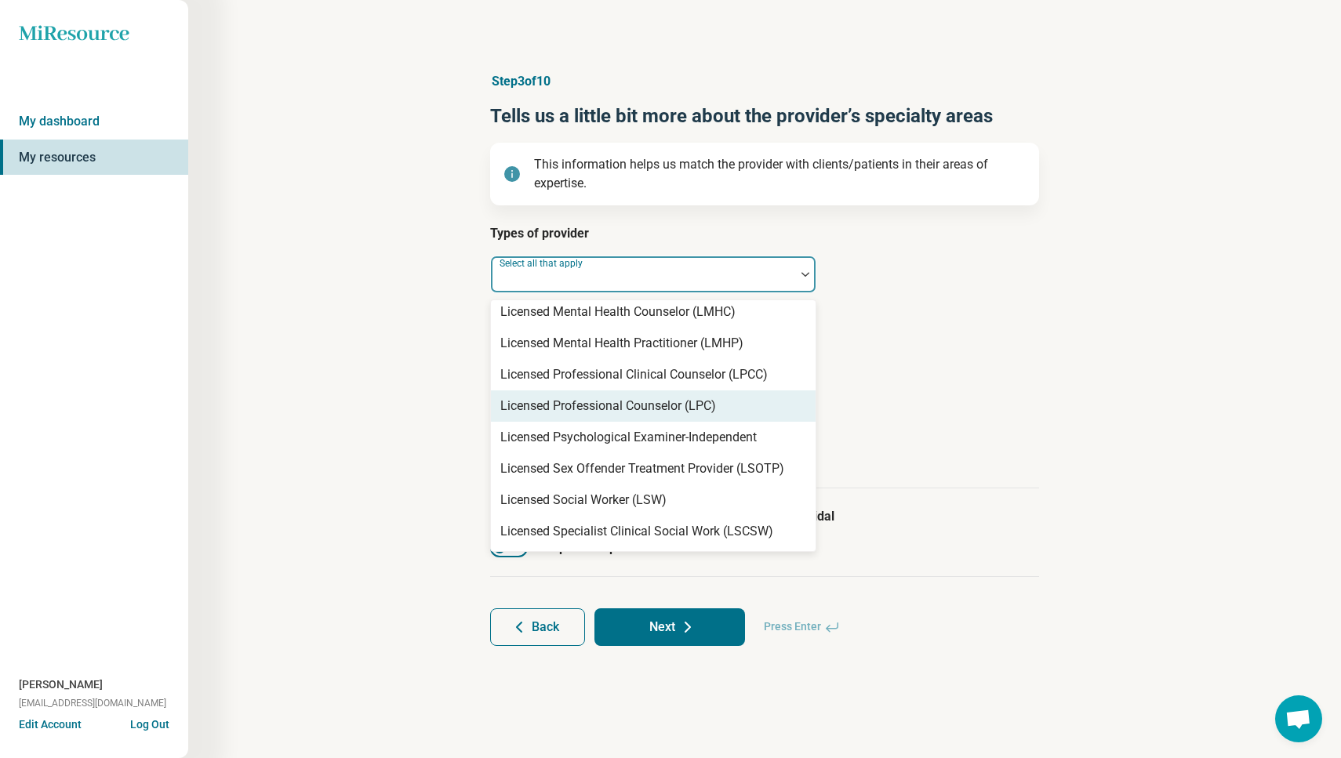
click at [606, 409] on div "Licensed Professional Counselor (LPC)" at bounding box center [608, 406] width 216 height 19
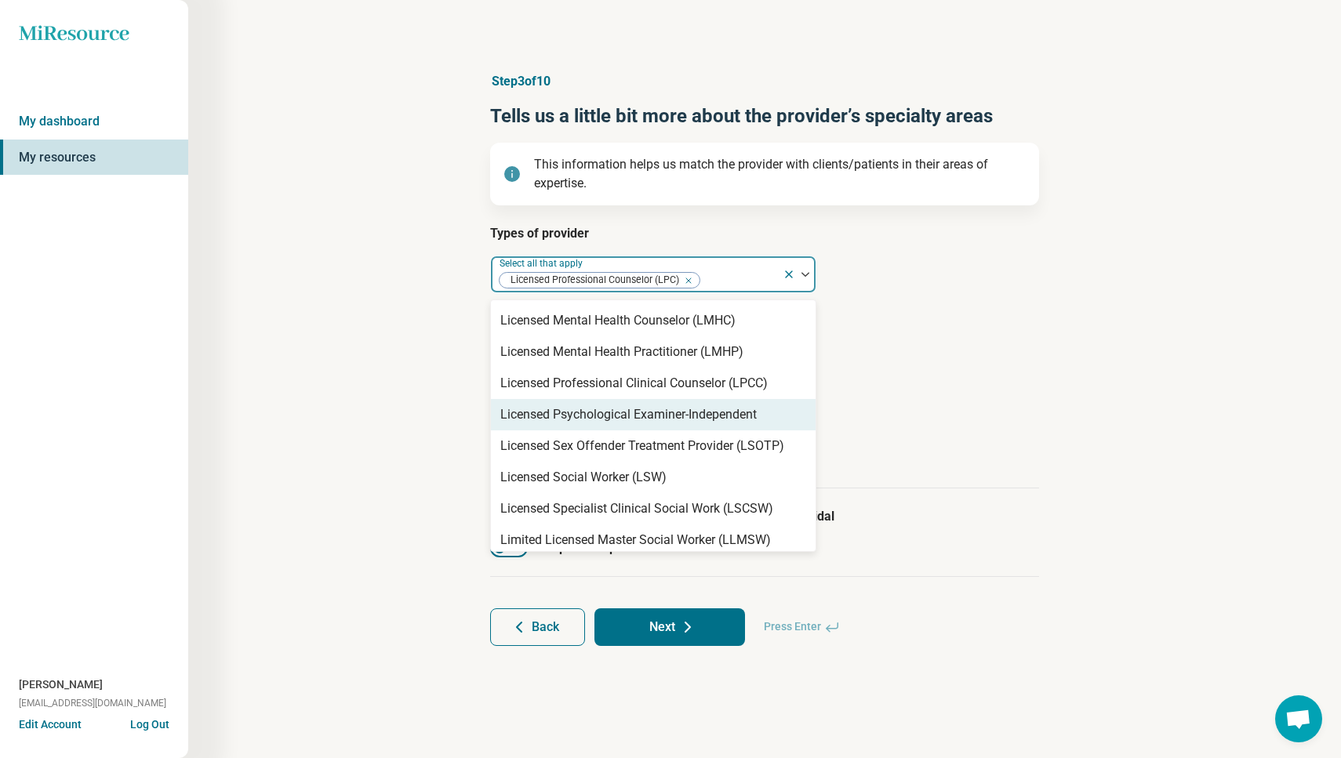
click at [921, 374] on article "Provider’s areas of expertise Select all that apply" at bounding box center [764, 346] width 549 height 69
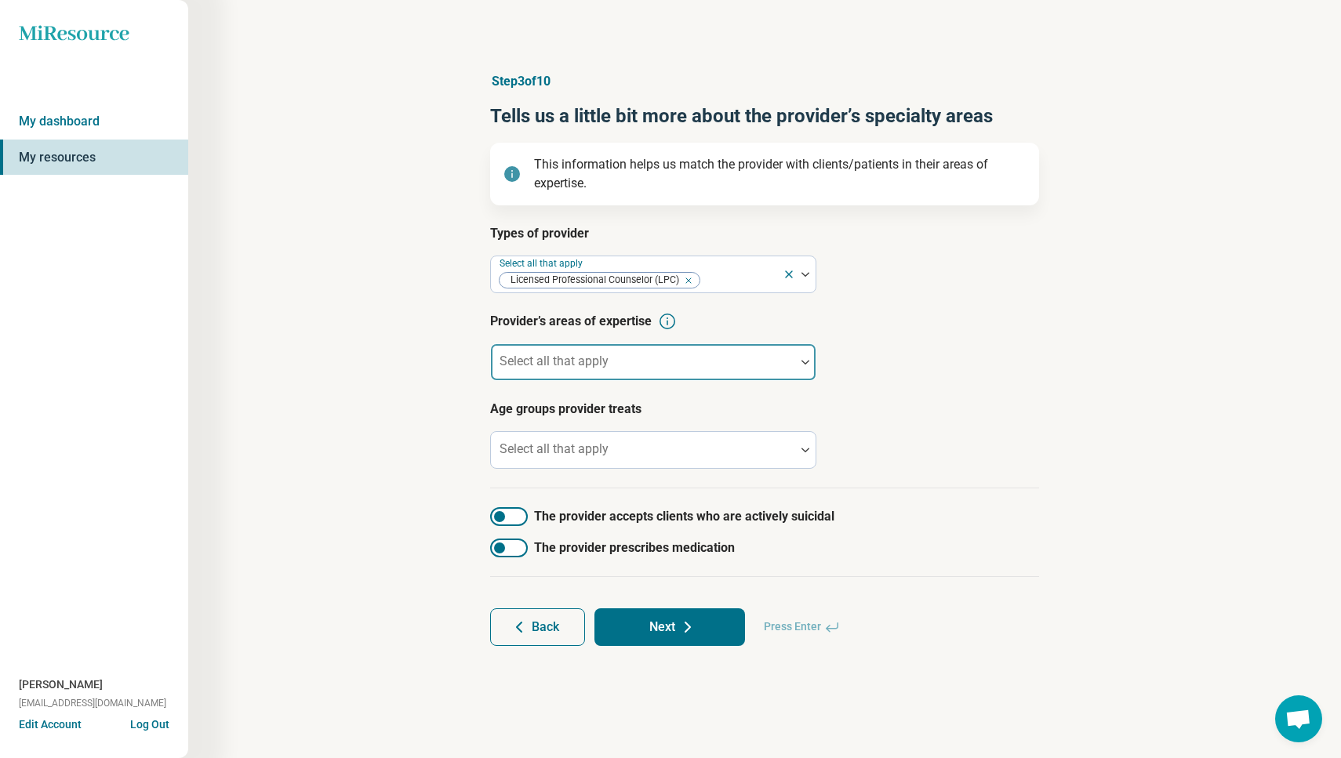
click at [623, 355] on div at bounding box center [643, 362] width 304 height 35
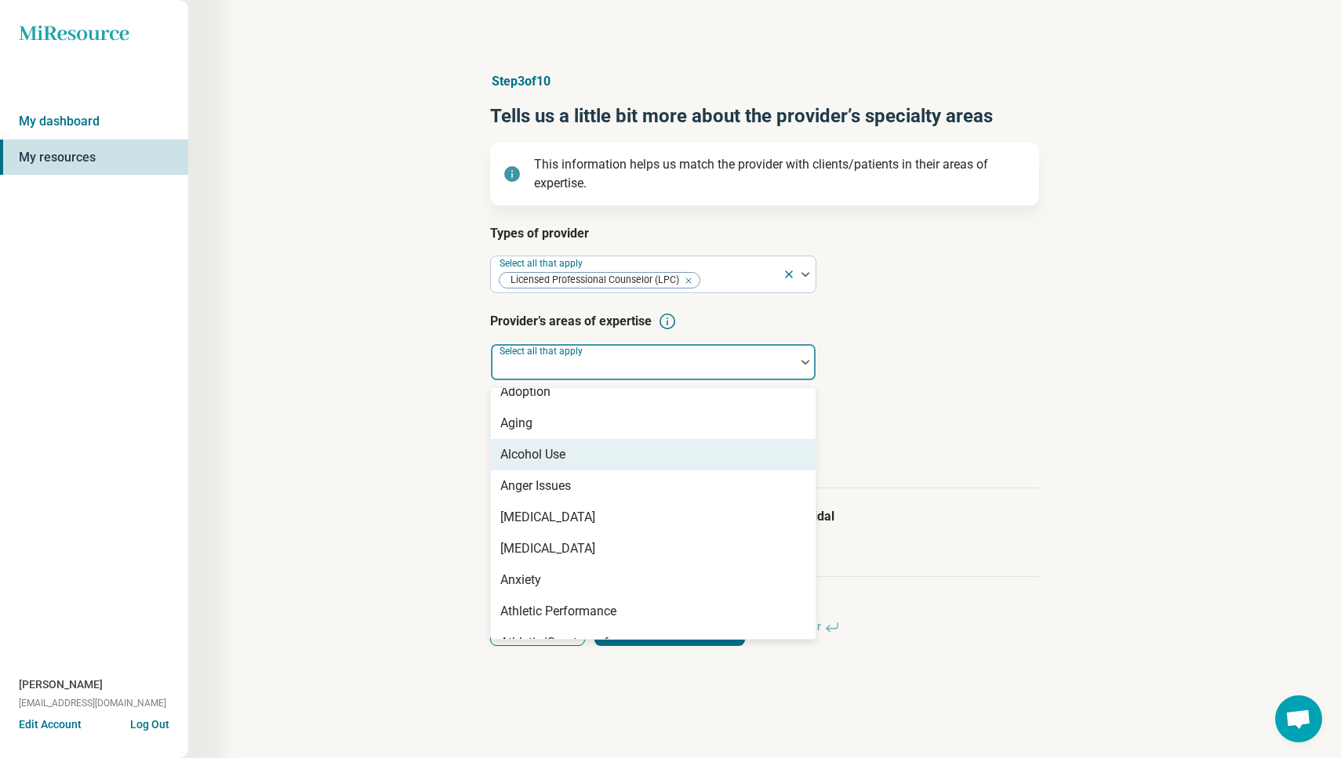
scroll to position [85, 0]
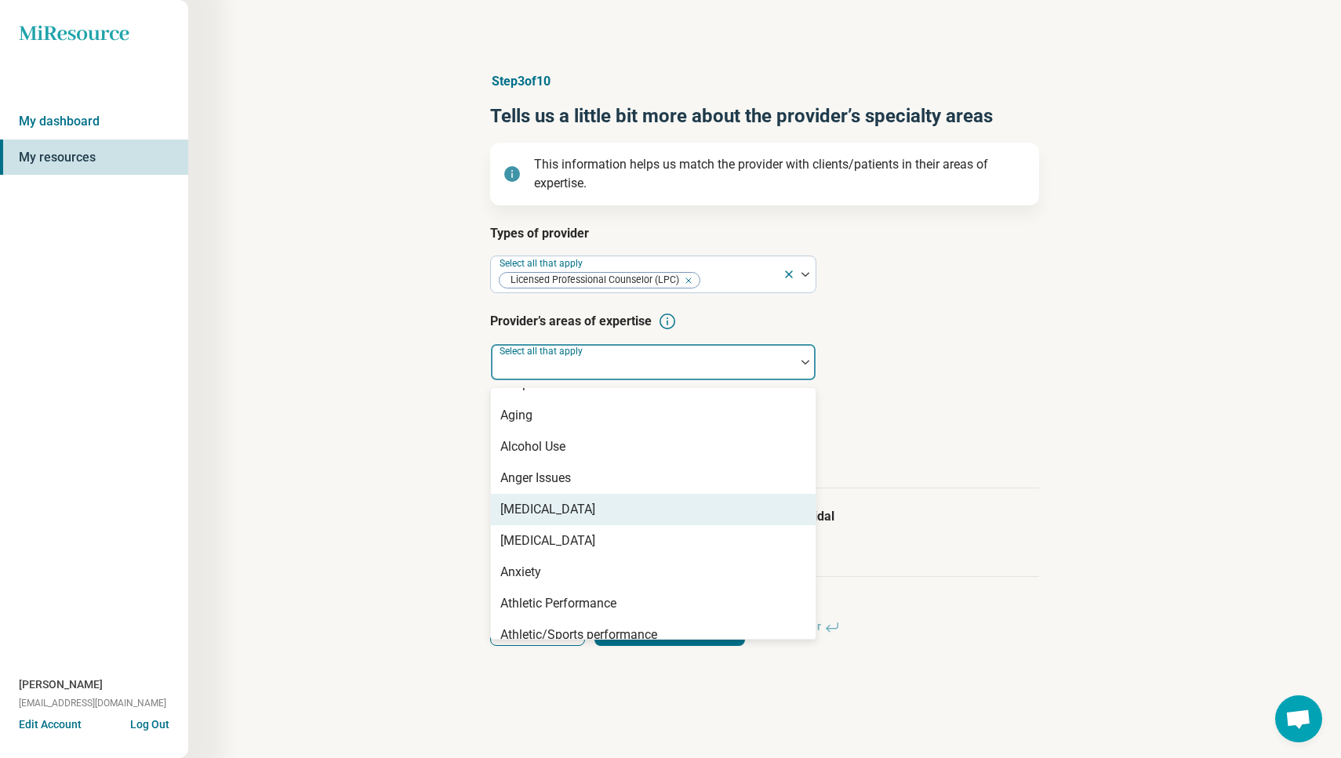
click at [563, 509] on div "[MEDICAL_DATA]" at bounding box center [547, 509] width 95 height 19
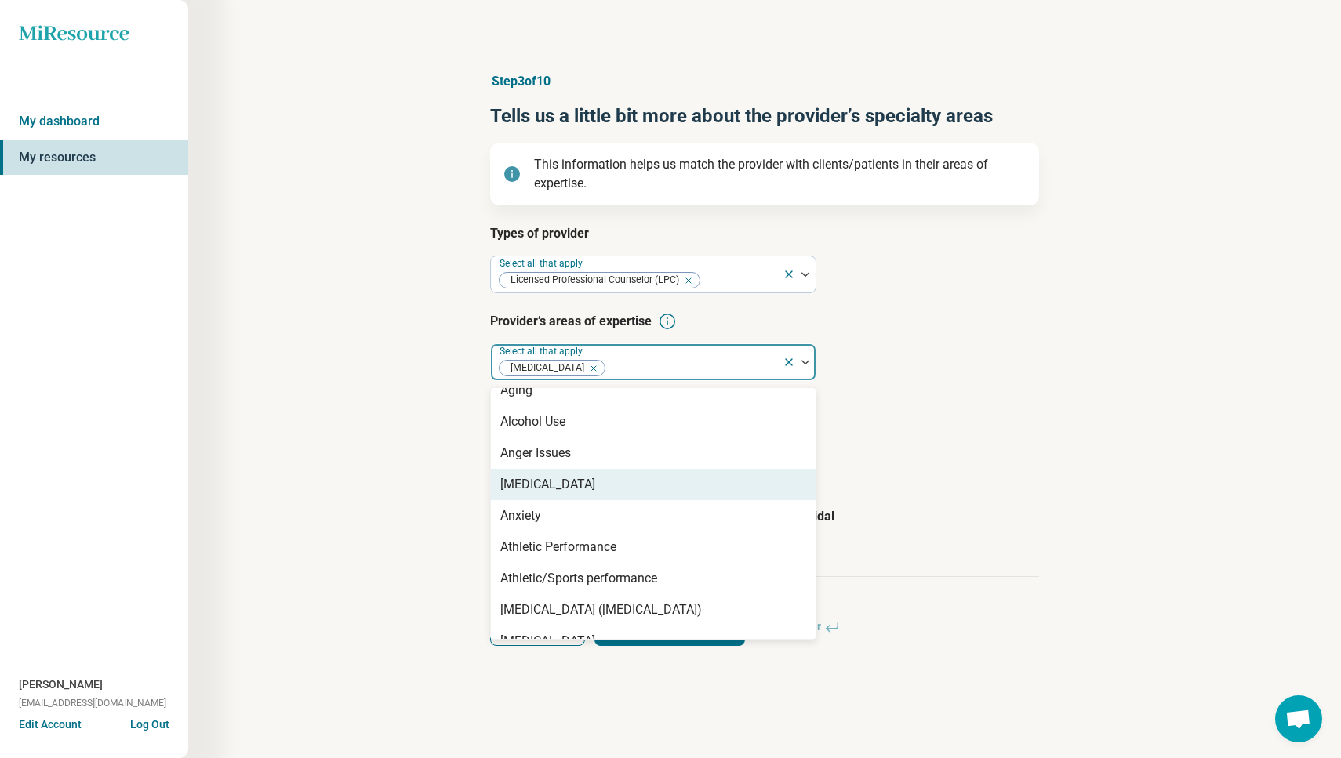
scroll to position [113, 0]
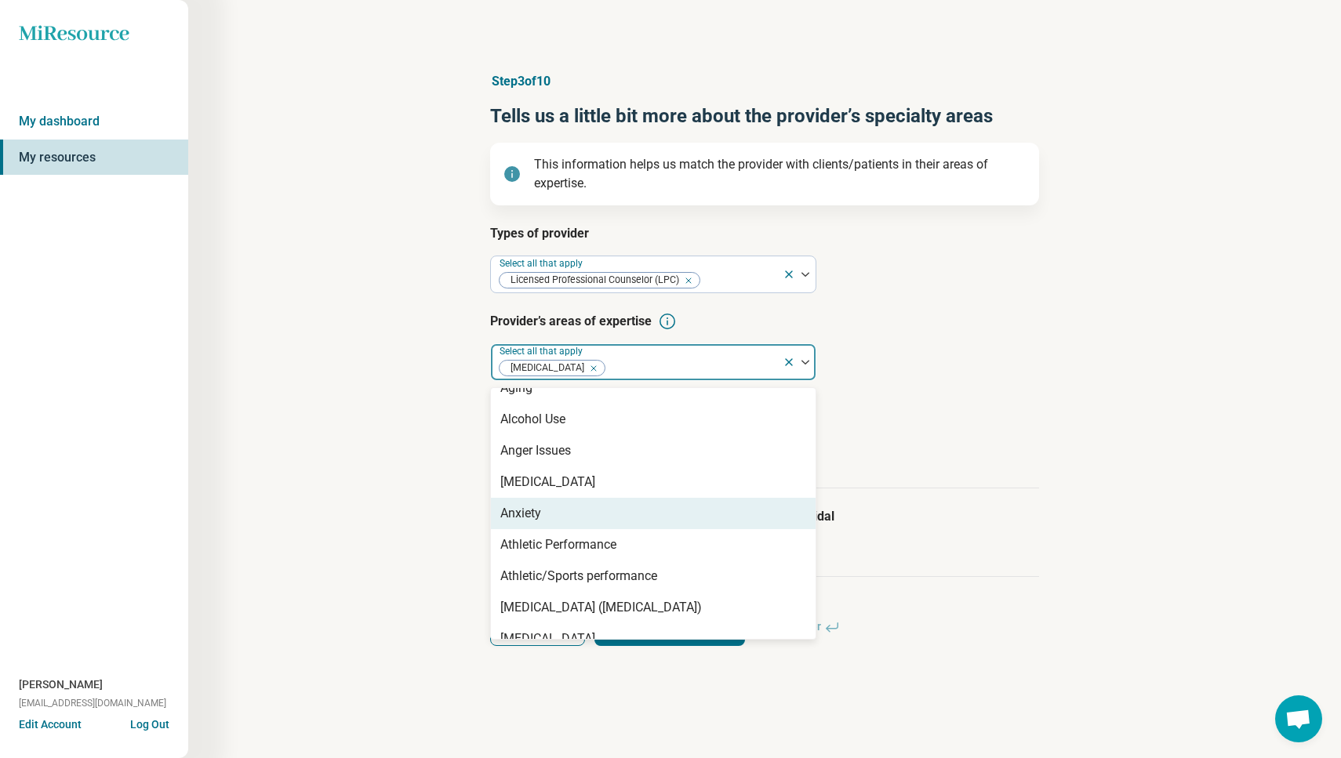
click at [559, 511] on div "Anxiety" at bounding box center [653, 513] width 325 height 31
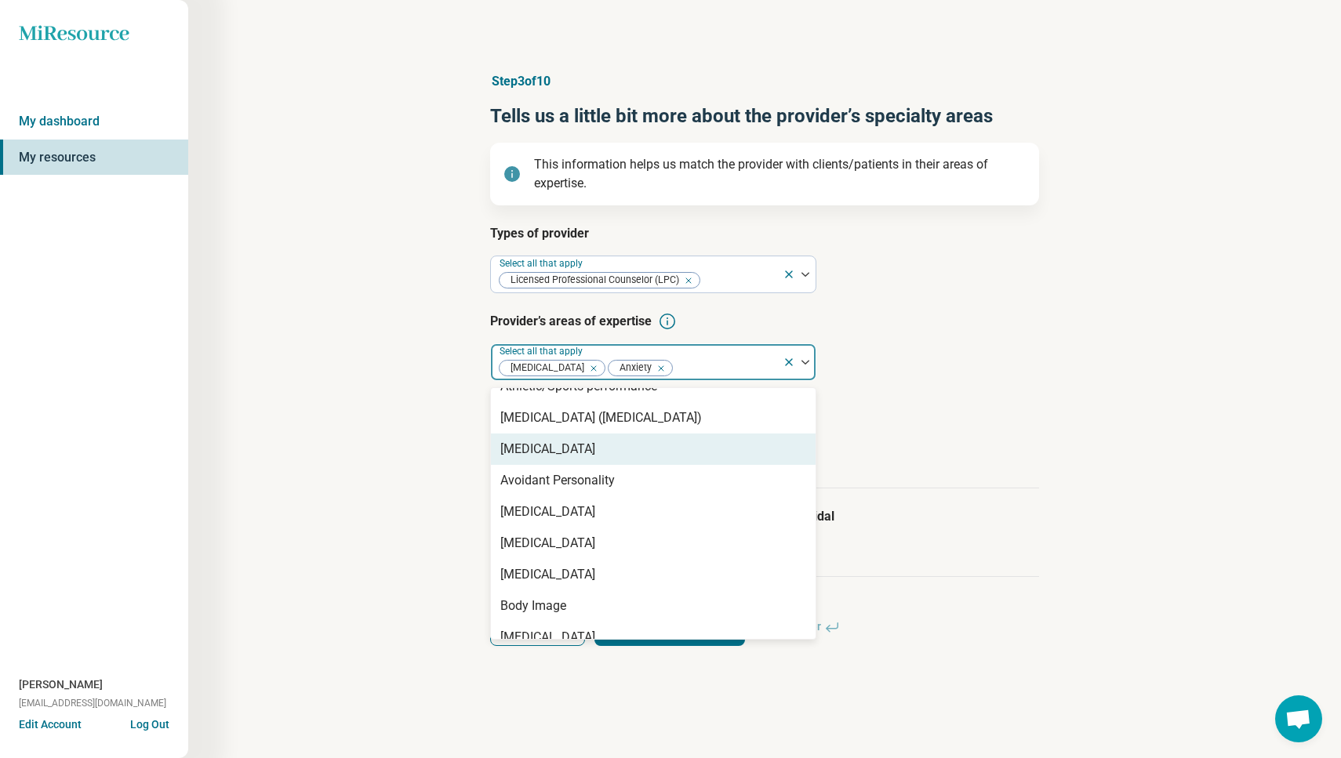
scroll to position [273, 0]
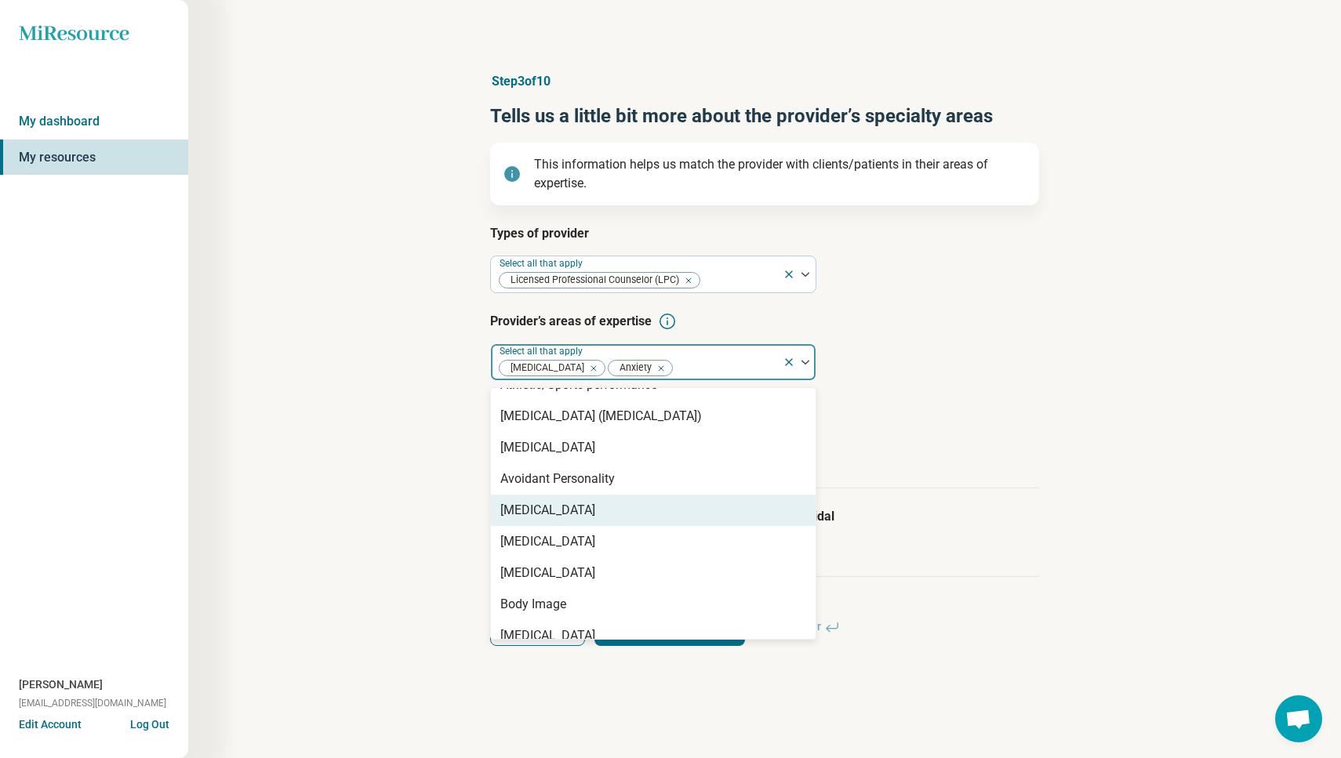
click at [561, 507] on div "[MEDICAL_DATA]" at bounding box center [547, 510] width 95 height 19
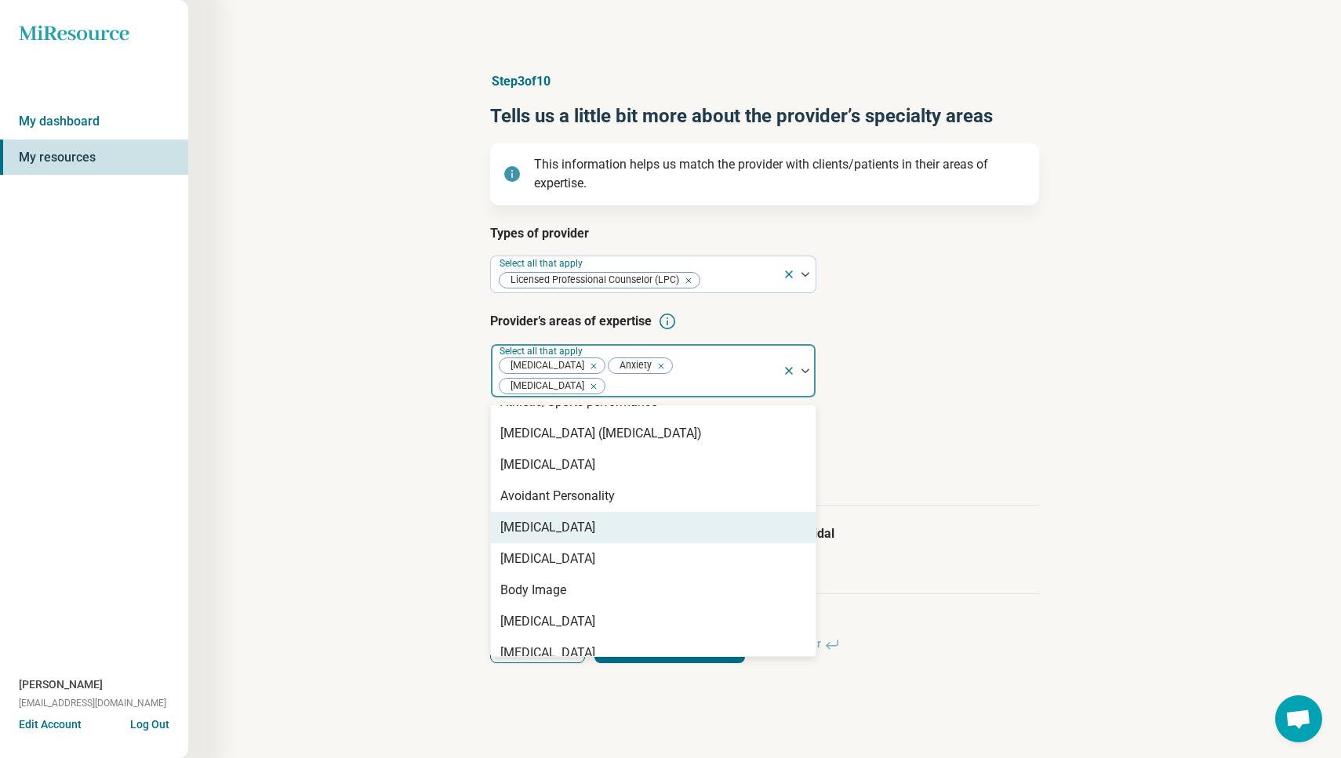
click at [562, 529] on div "[MEDICAL_DATA]" at bounding box center [547, 527] width 95 height 19
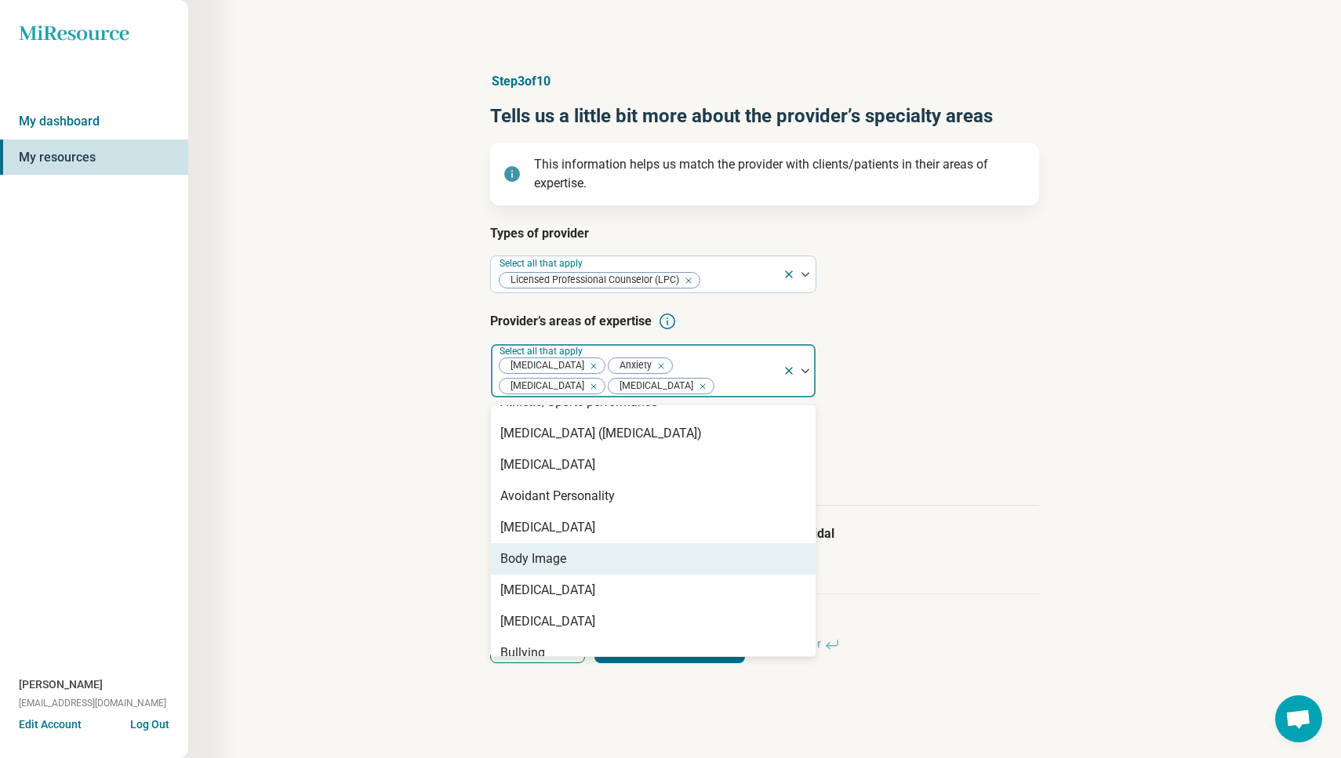
click at [547, 569] on div "Body Image" at bounding box center [533, 559] width 66 height 19
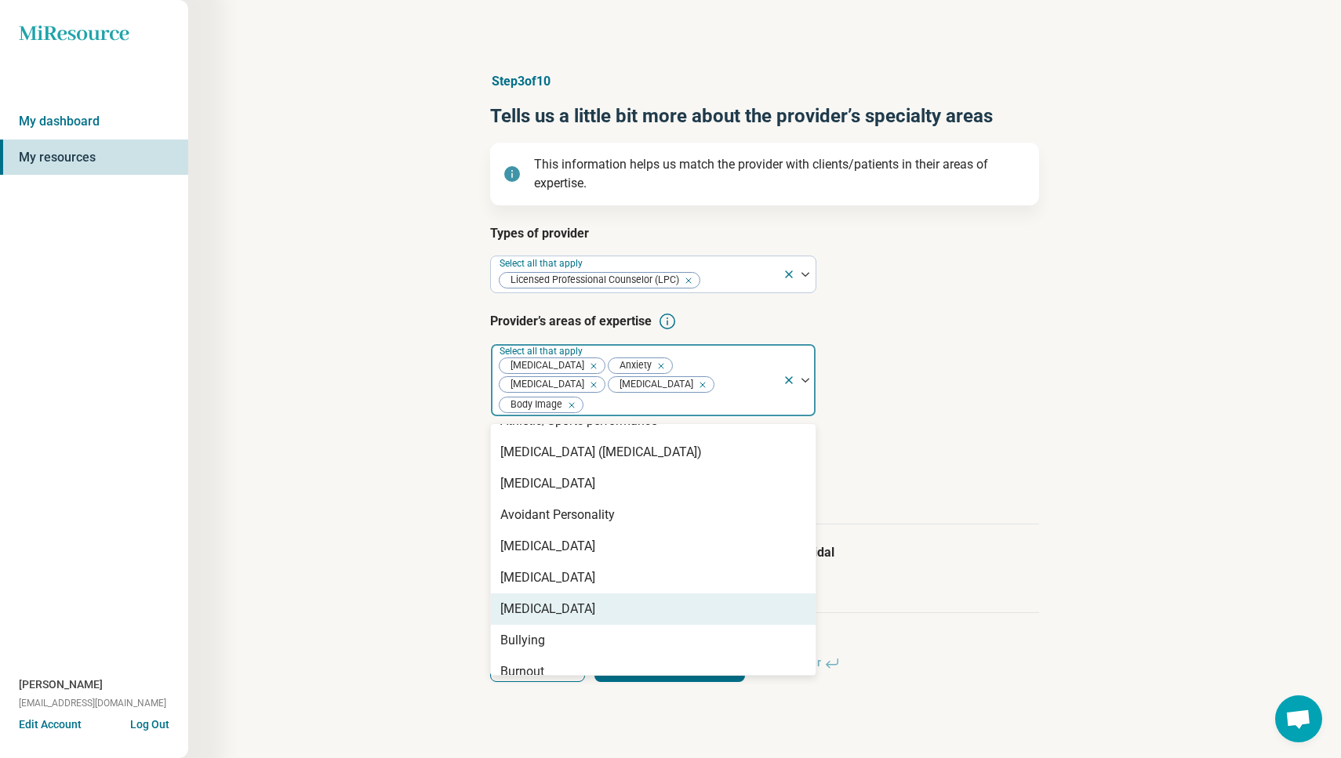
click at [553, 607] on div "[MEDICAL_DATA]" at bounding box center [547, 609] width 95 height 19
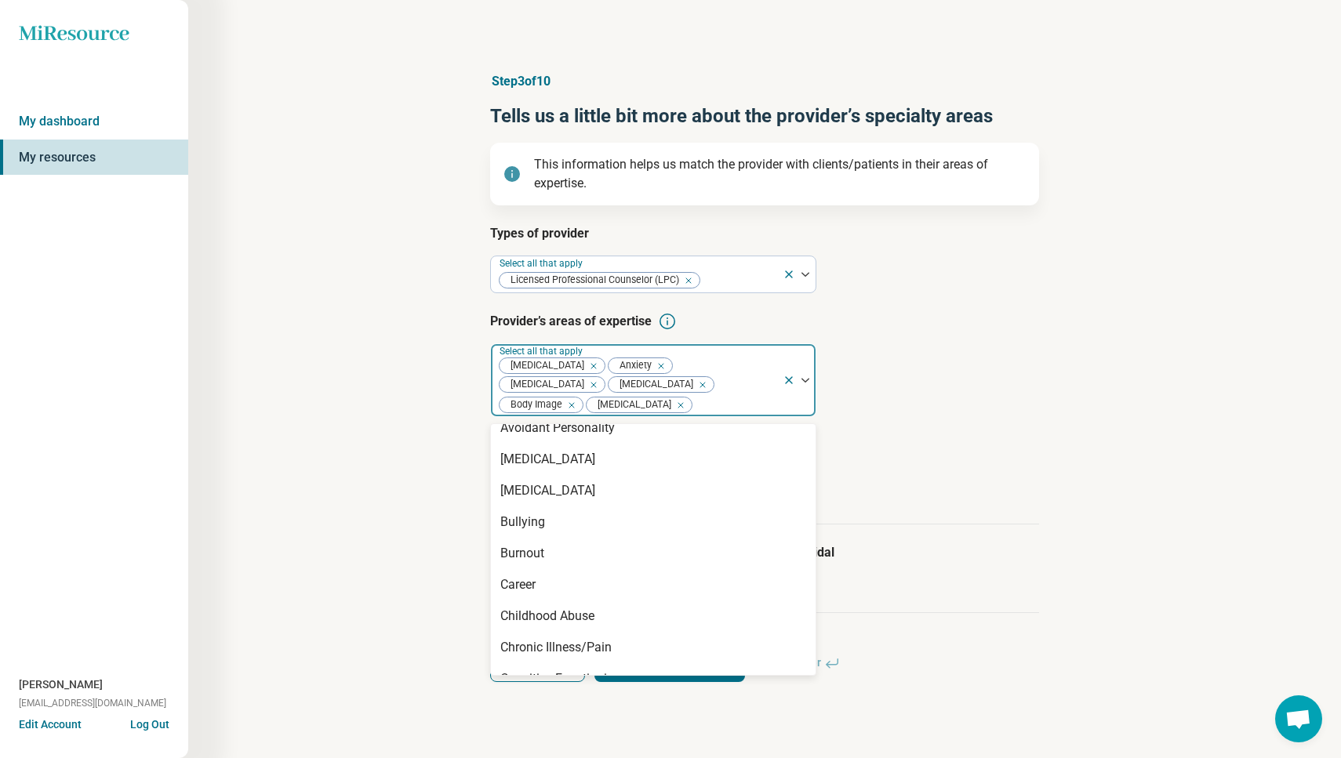
scroll to position [391, 0]
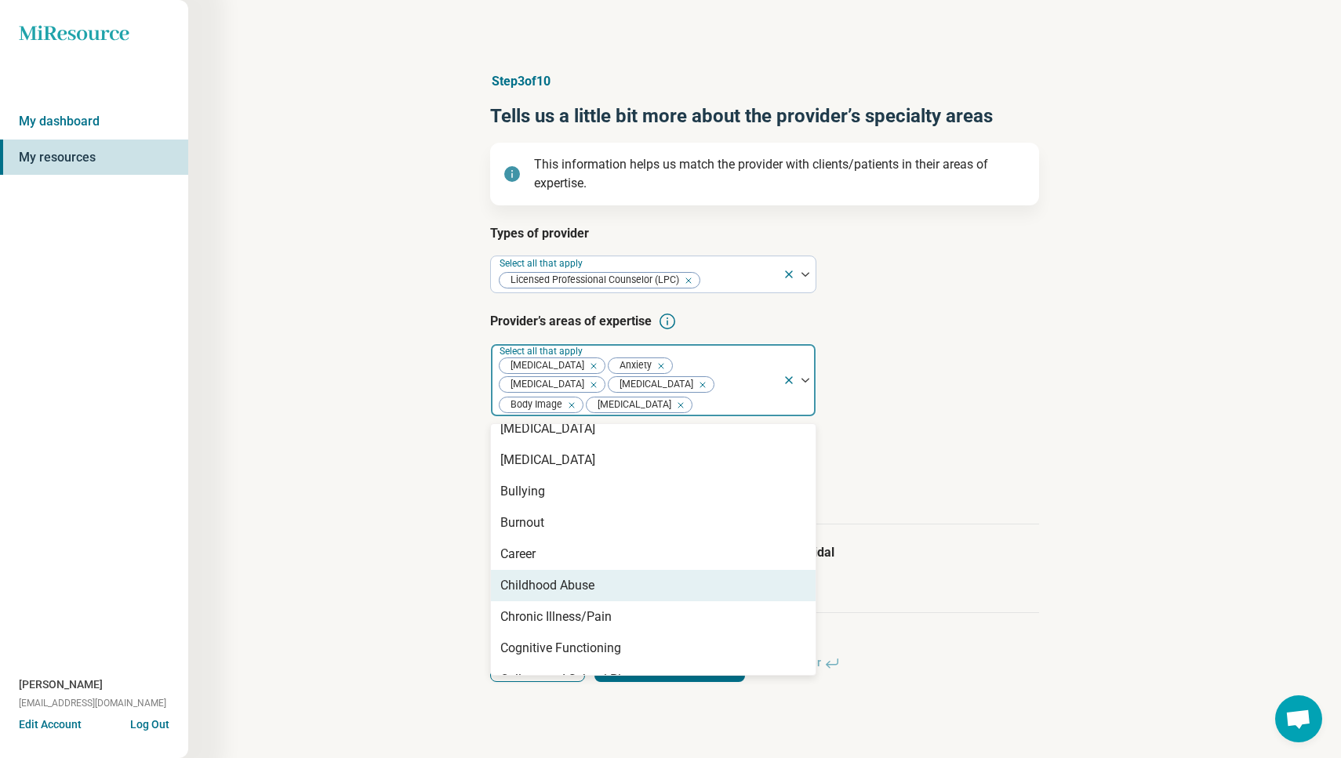
click at [565, 595] on div "Childhood Abuse" at bounding box center [547, 585] width 94 height 19
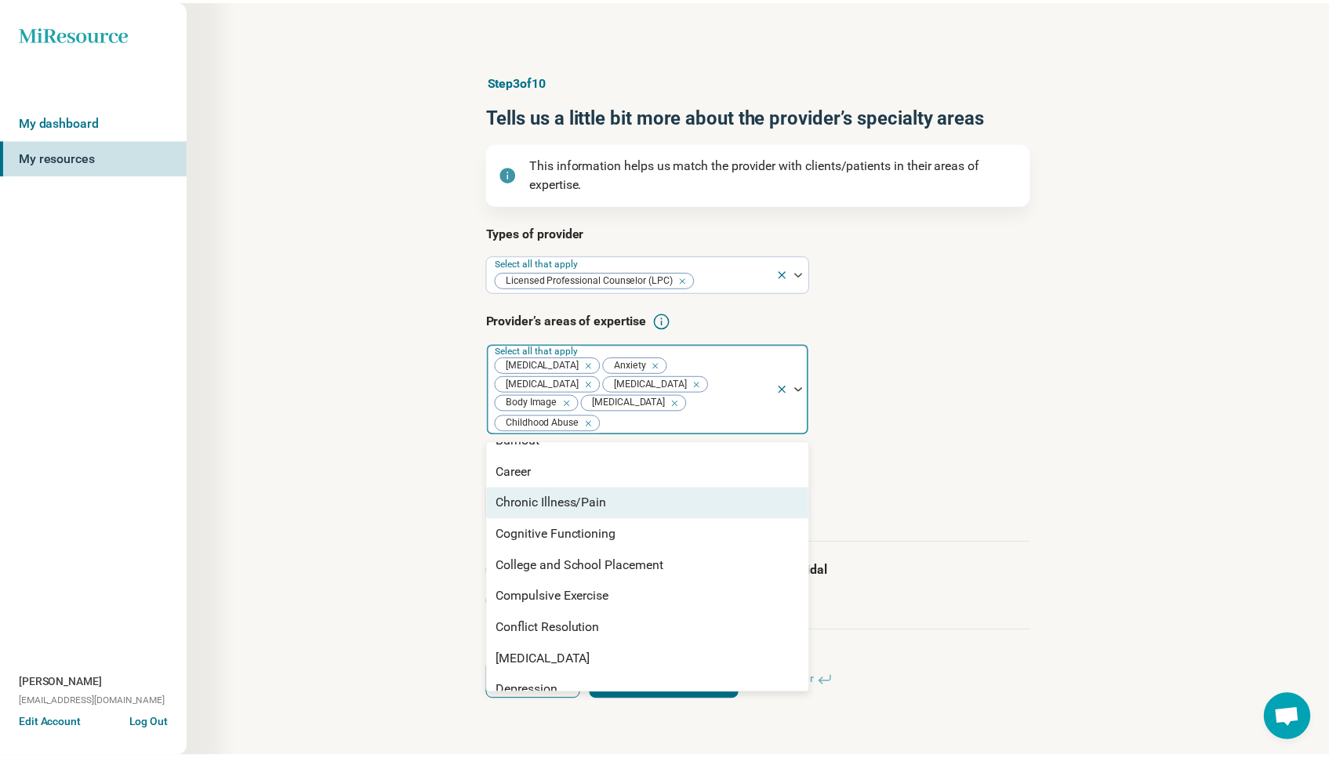
scroll to position [492, 0]
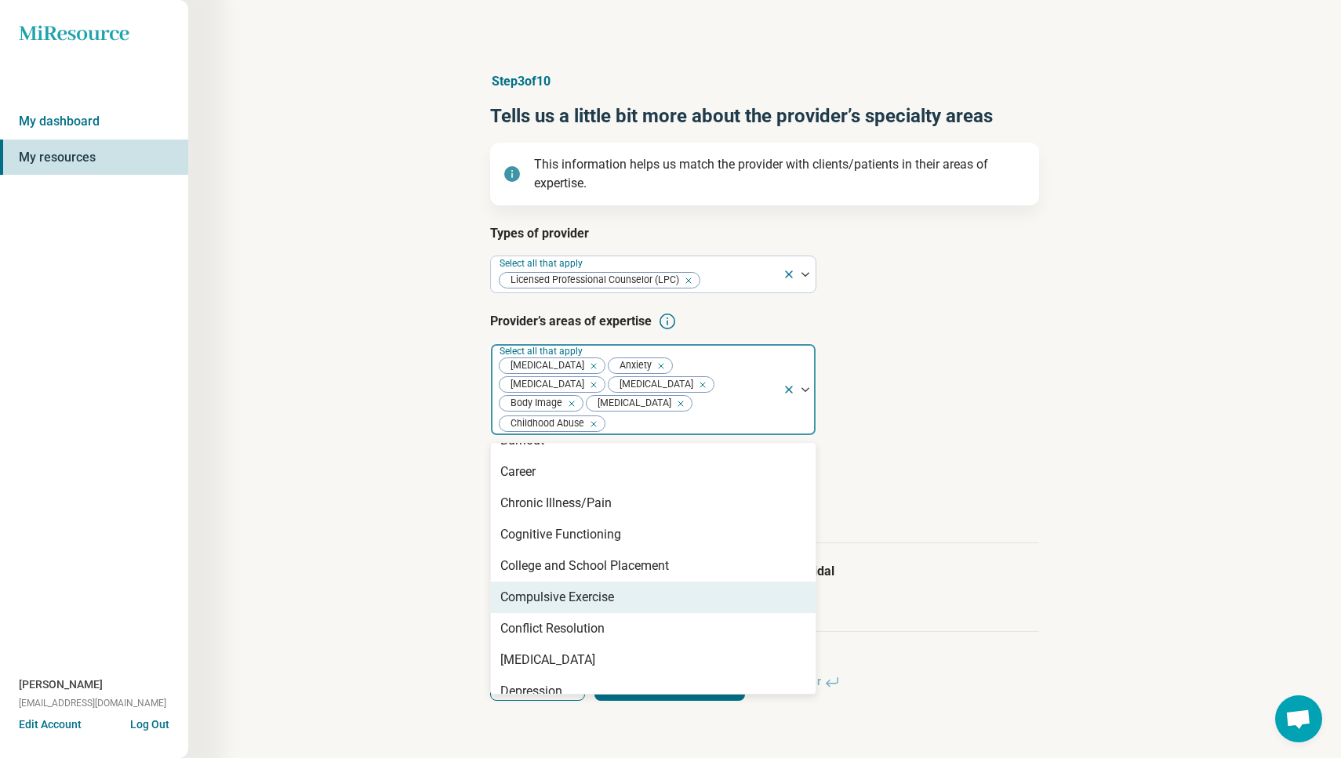
click at [564, 593] on div "Compulsive Exercise" at bounding box center [557, 597] width 114 height 19
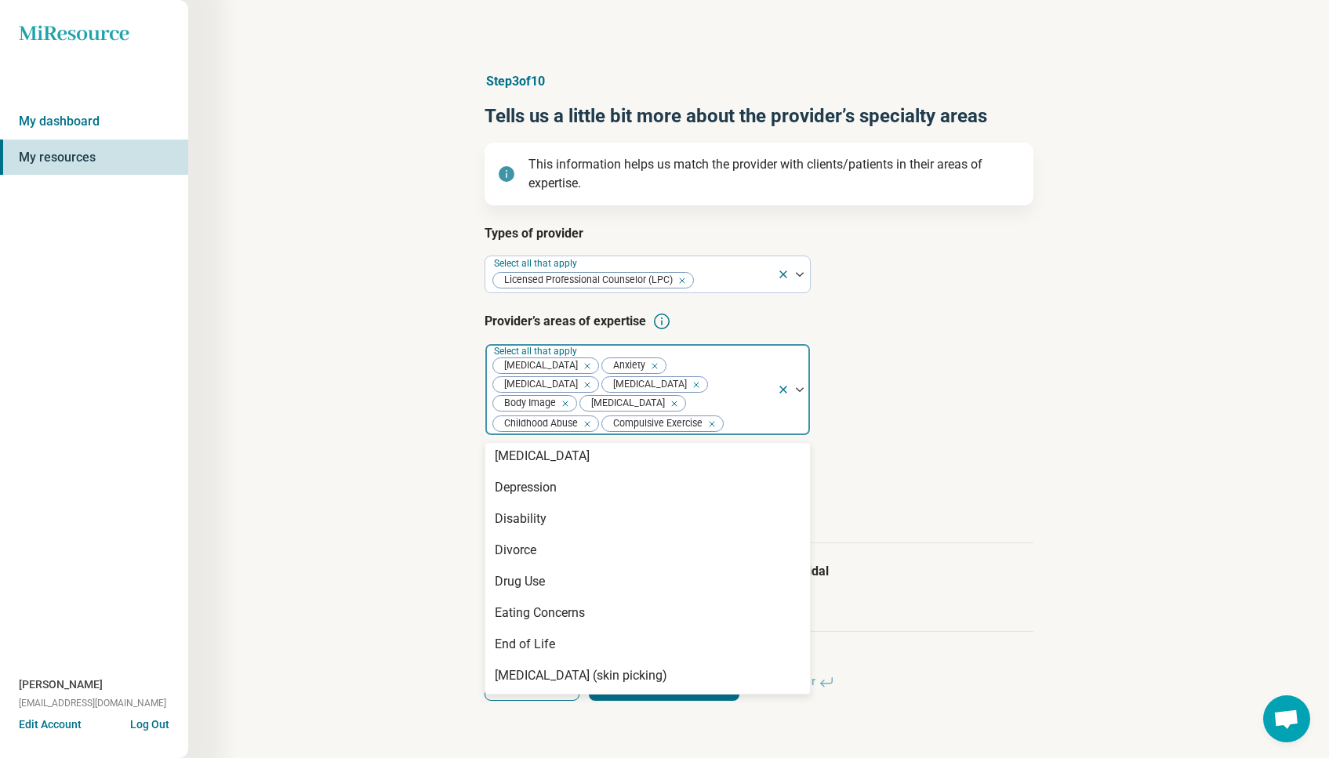
scroll to position [678, 0]
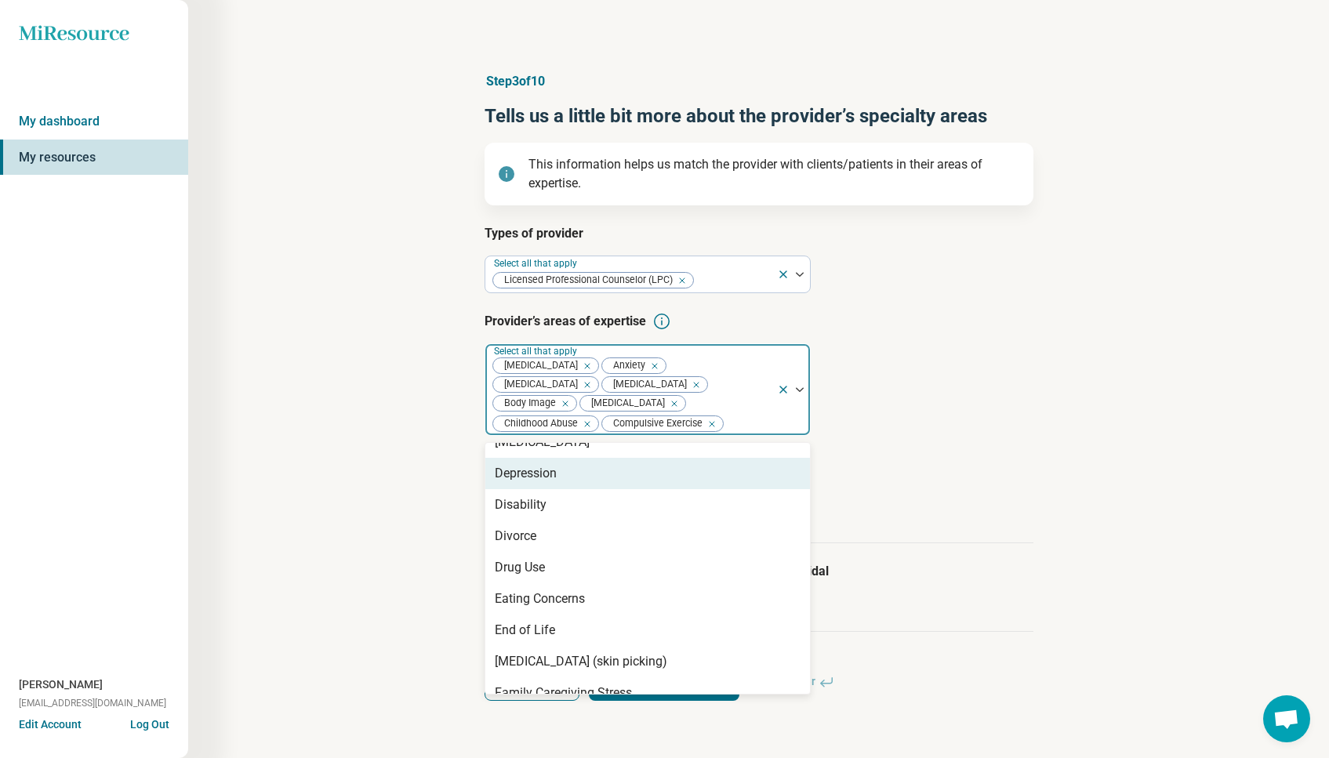
click at [546, 483] on div "Depression" at bounding box center [526, 473] width 62 height 19
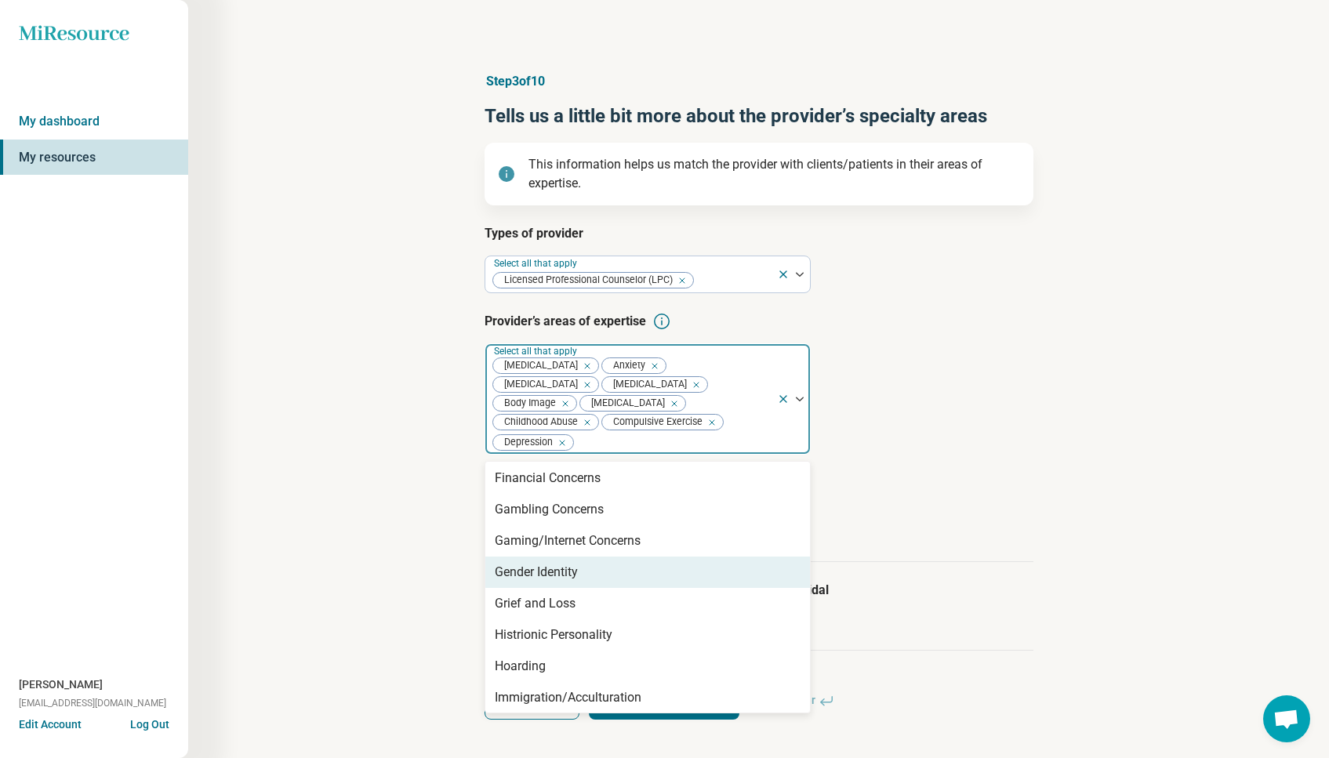
scroll to position [921, 0]
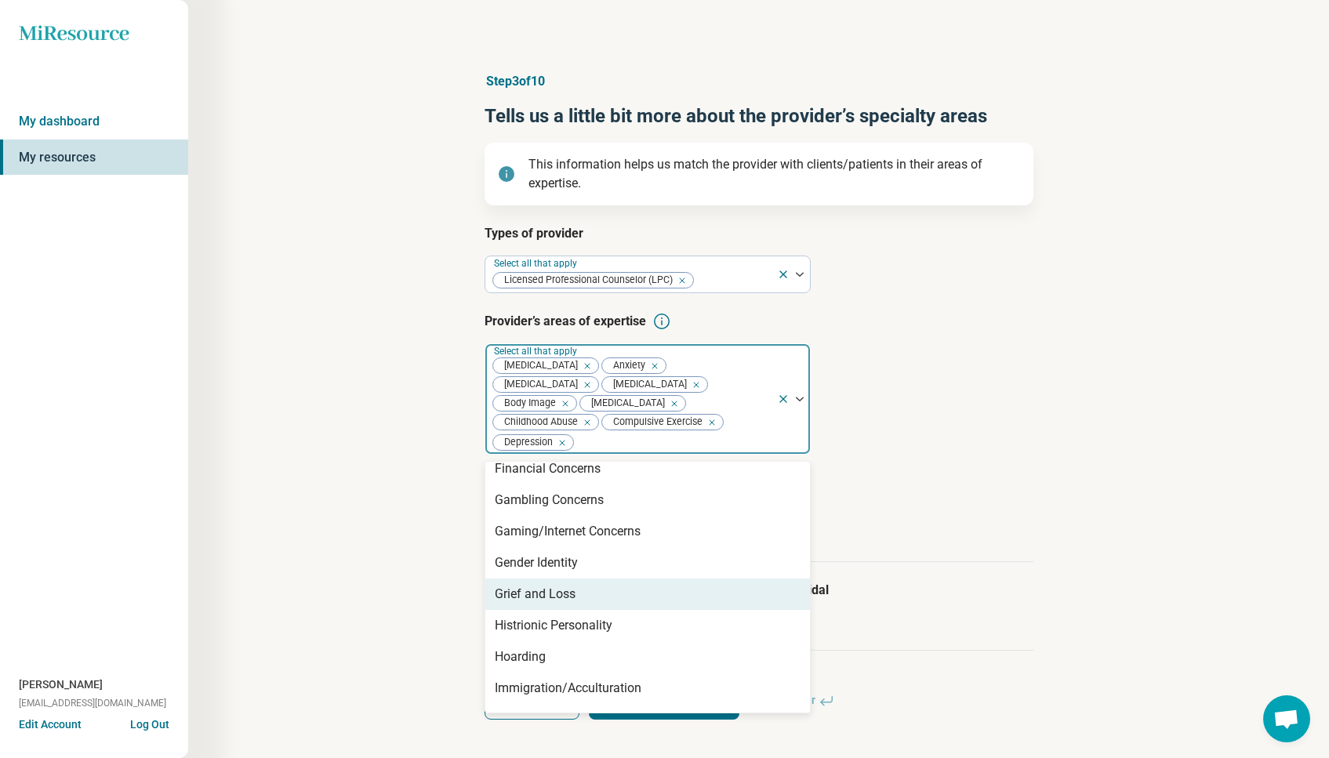
click at [556, 594] on div "Grief and Loss" at bounding box center [535, 594] width 81 height 19
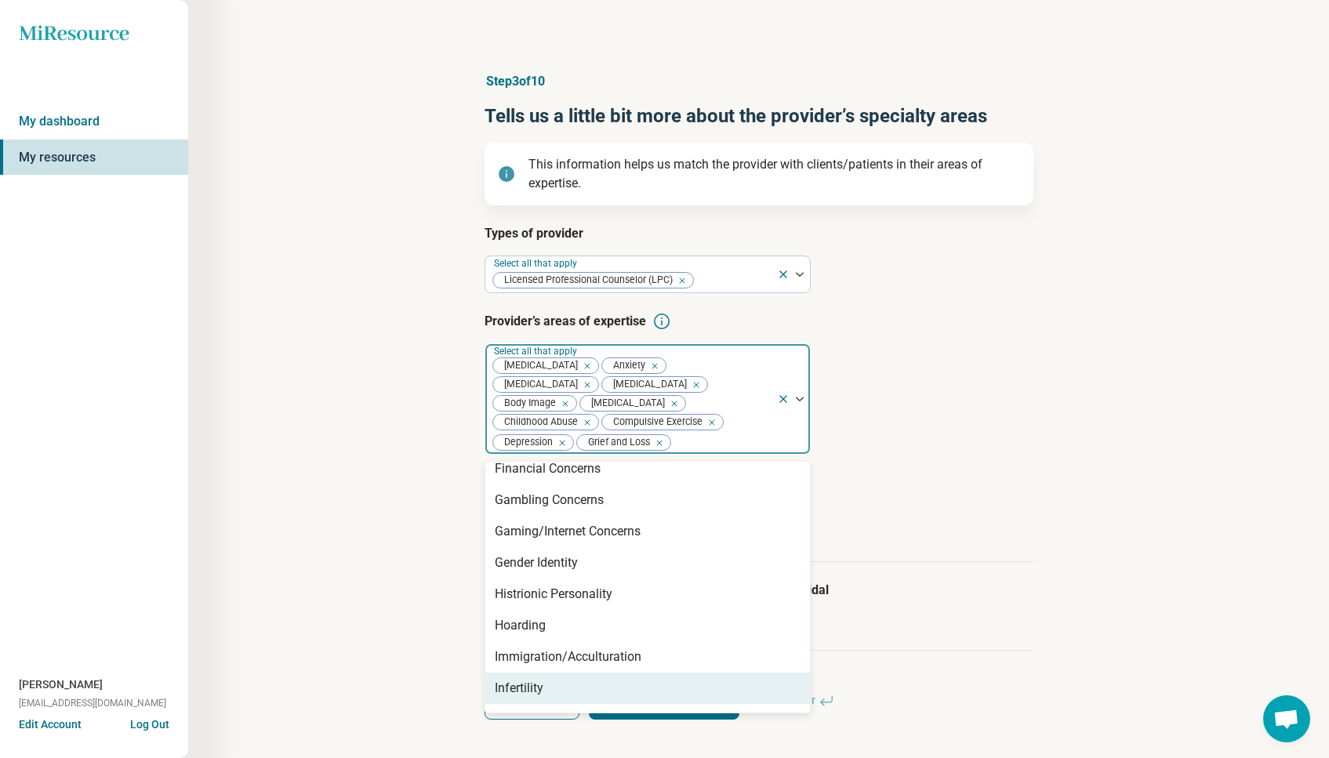
click at [561, 701] on div "Infertility" at bounding box center [647, 688] width 325 height 31
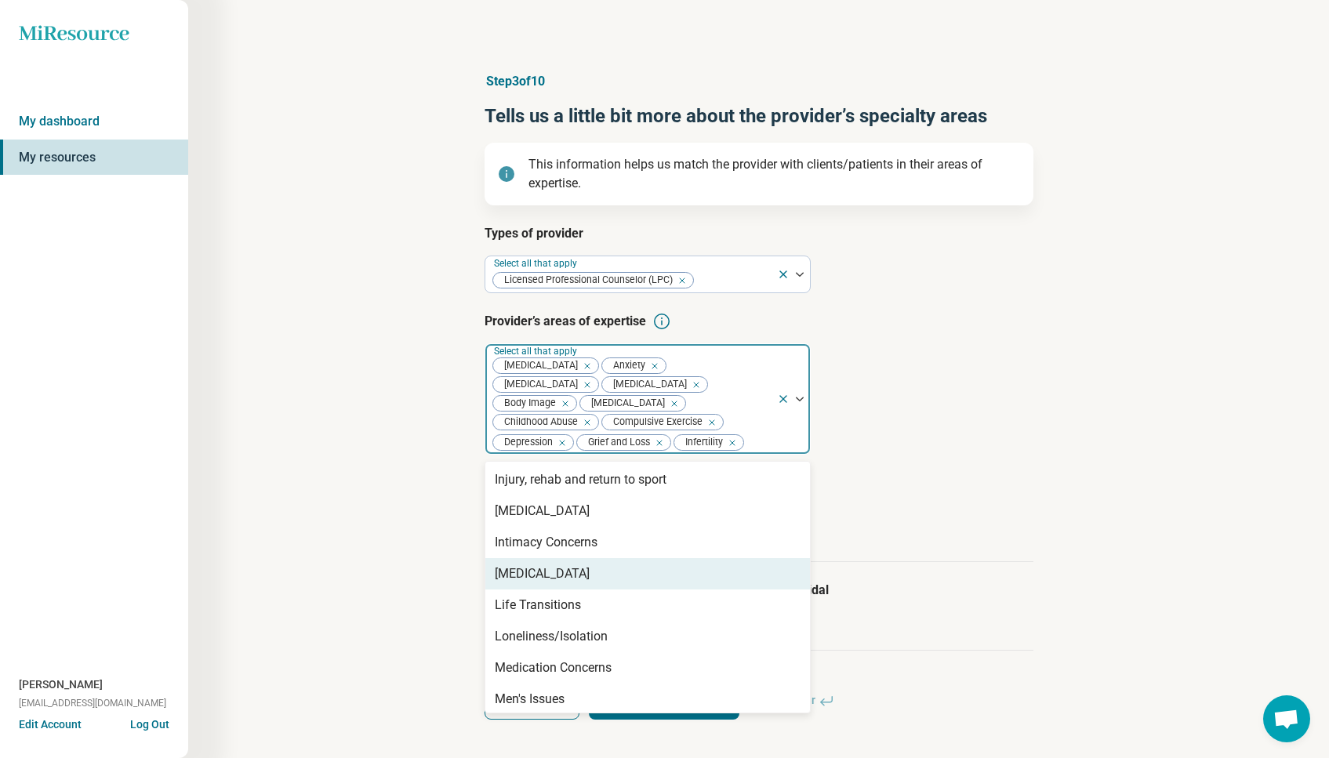
scroll to position [1165, 0]
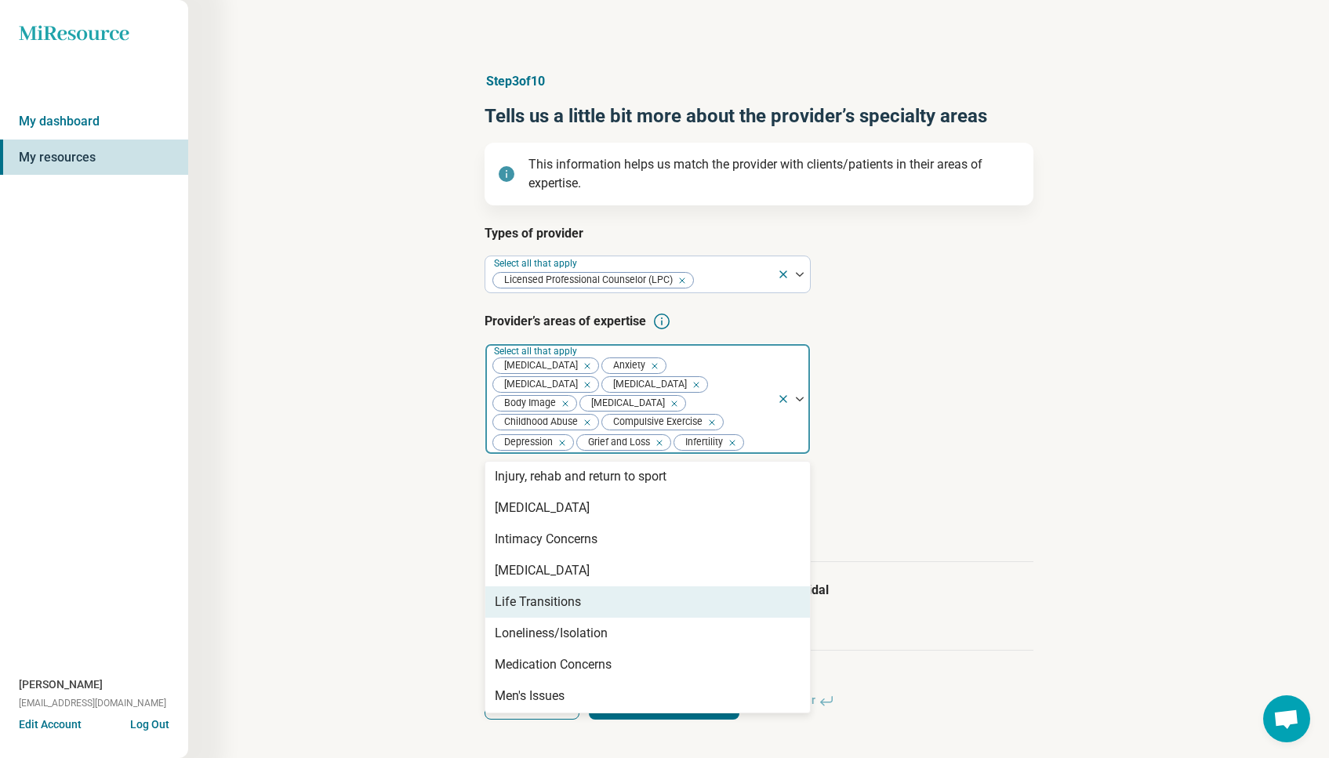
click at [554, 612] on div "Life Transitions" at bounding box center [538, 602] width 86 height 19
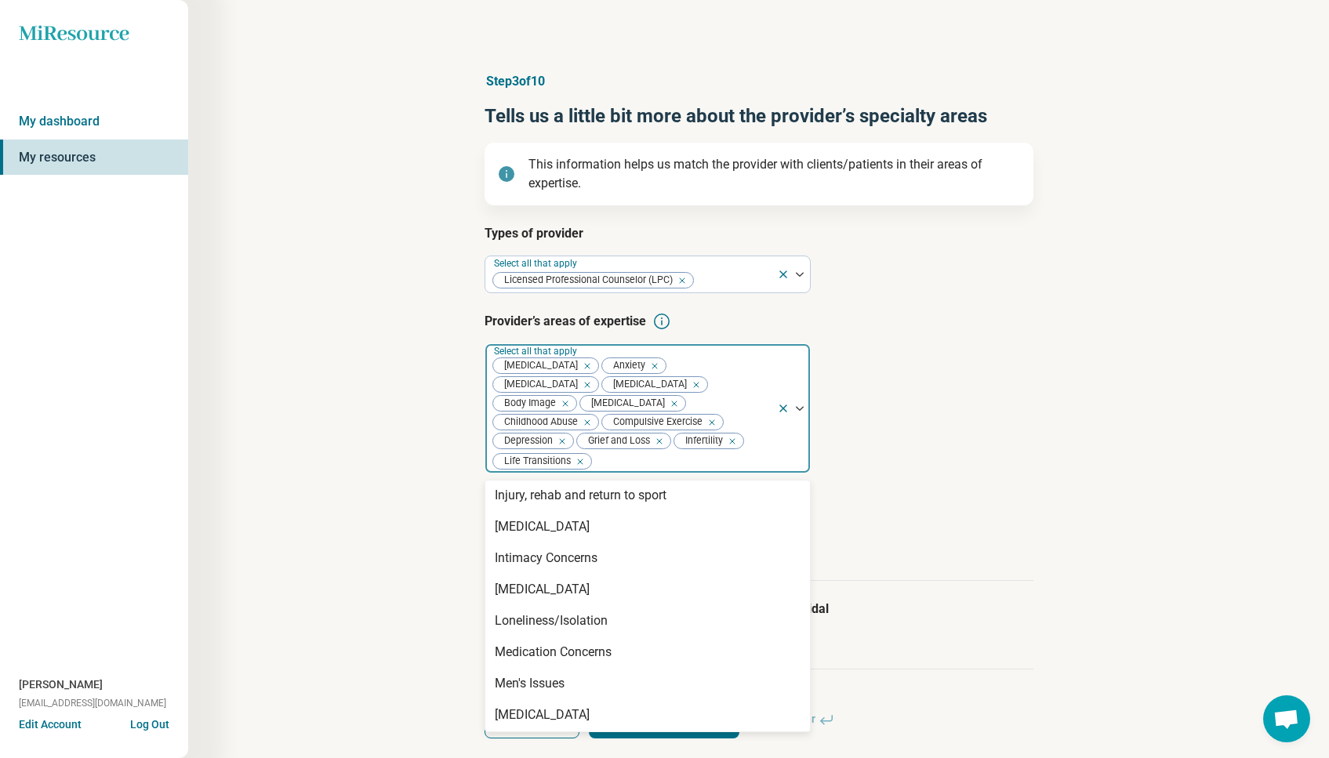
click at [554, 618] on div "Loneliness/Isolation" at bounding box center [551, 621] width 113 height 19
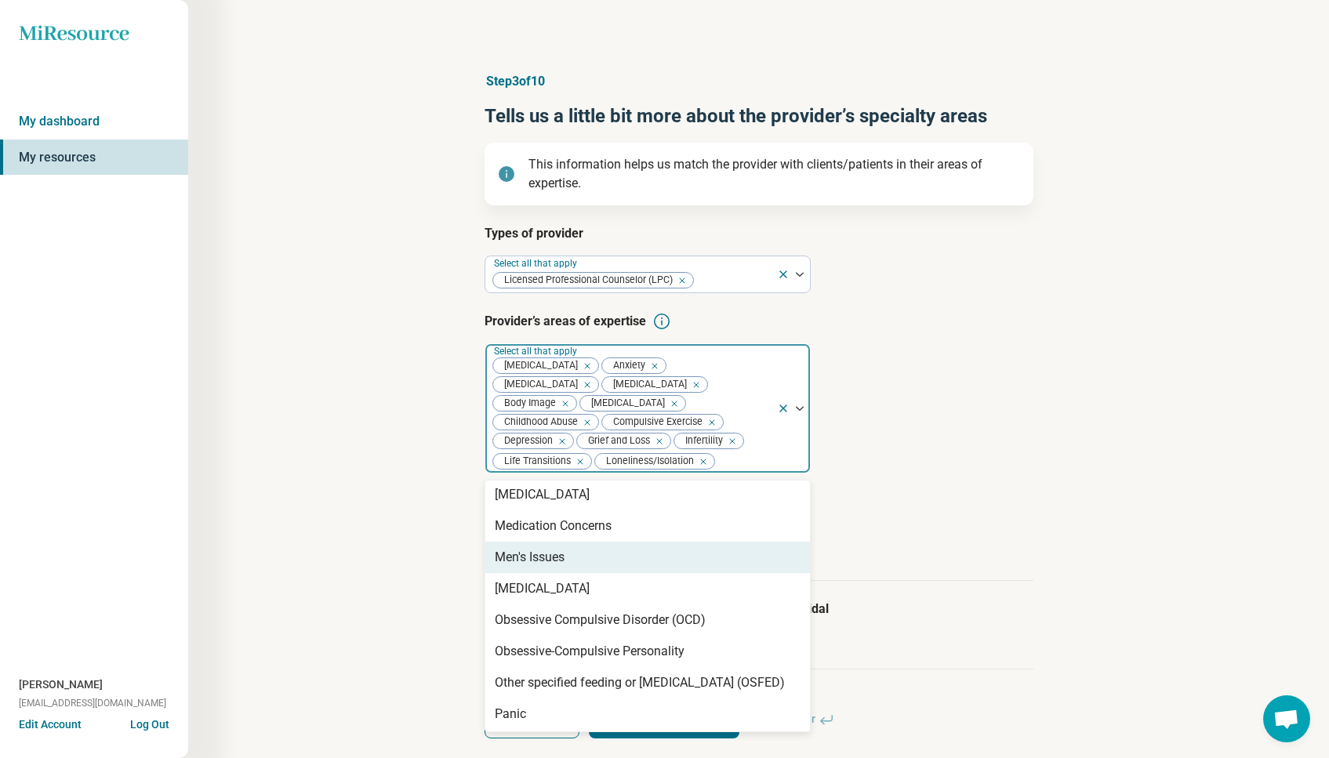
scroll to position [1274, 0]
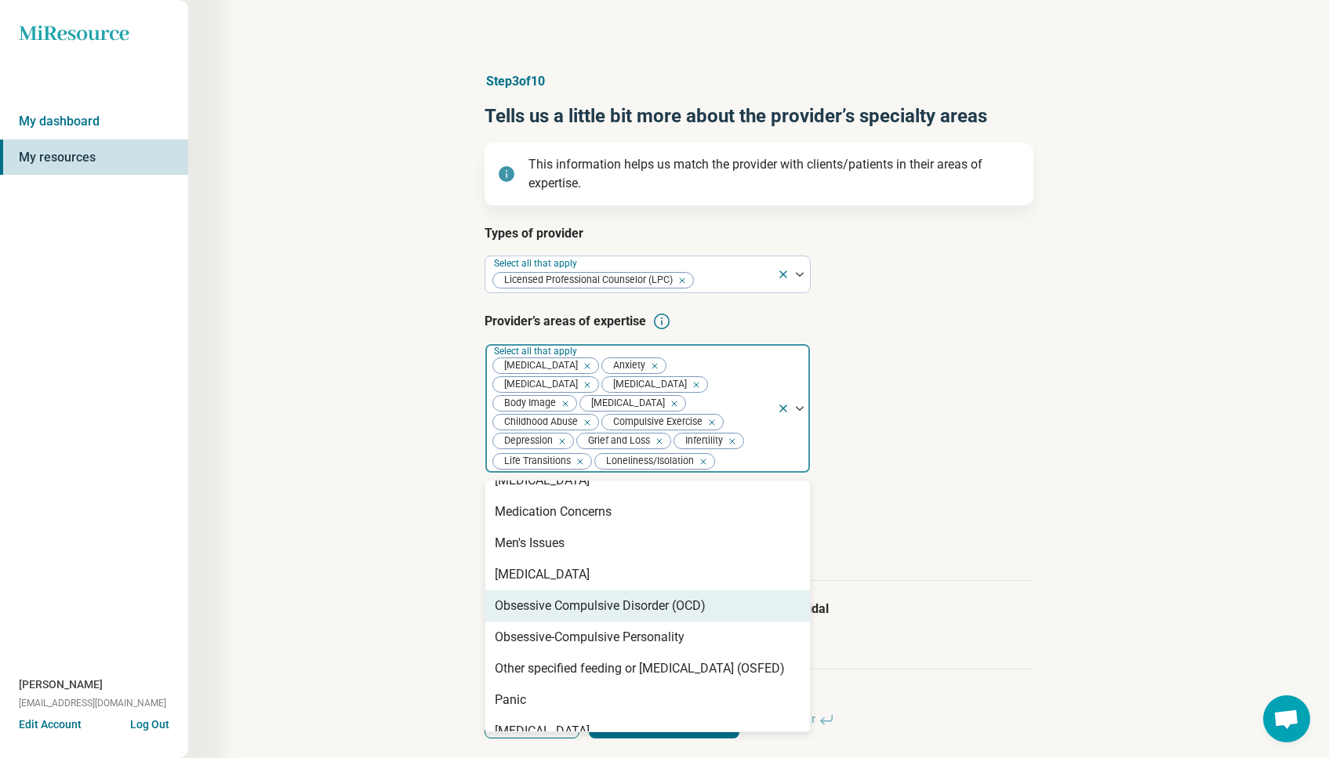
click at [552, 616] on div "Obsessive Compulsive Disorder (OCD)" at bounding box center [600, 606] width 211 height 19
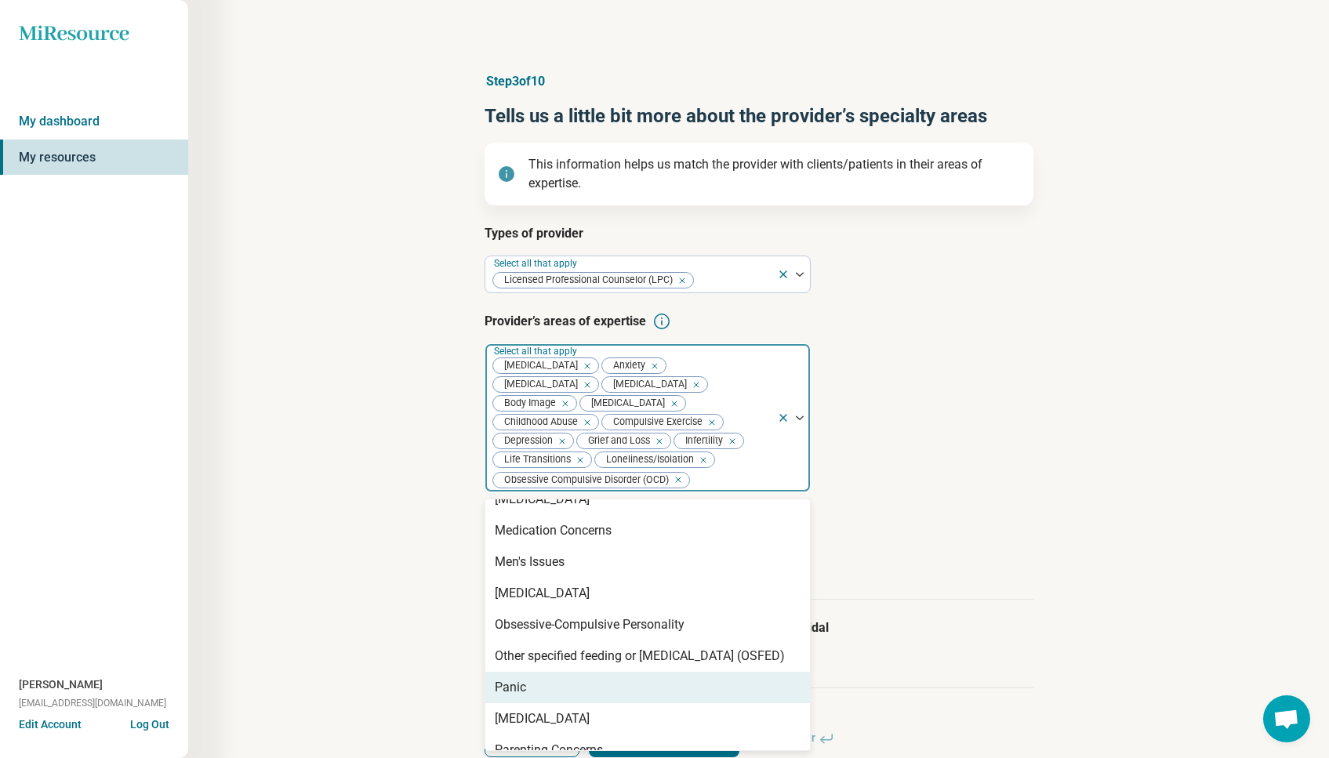
click at [513, 697] on div "Panic" at bounding box center [510, 687] width 31 height 19
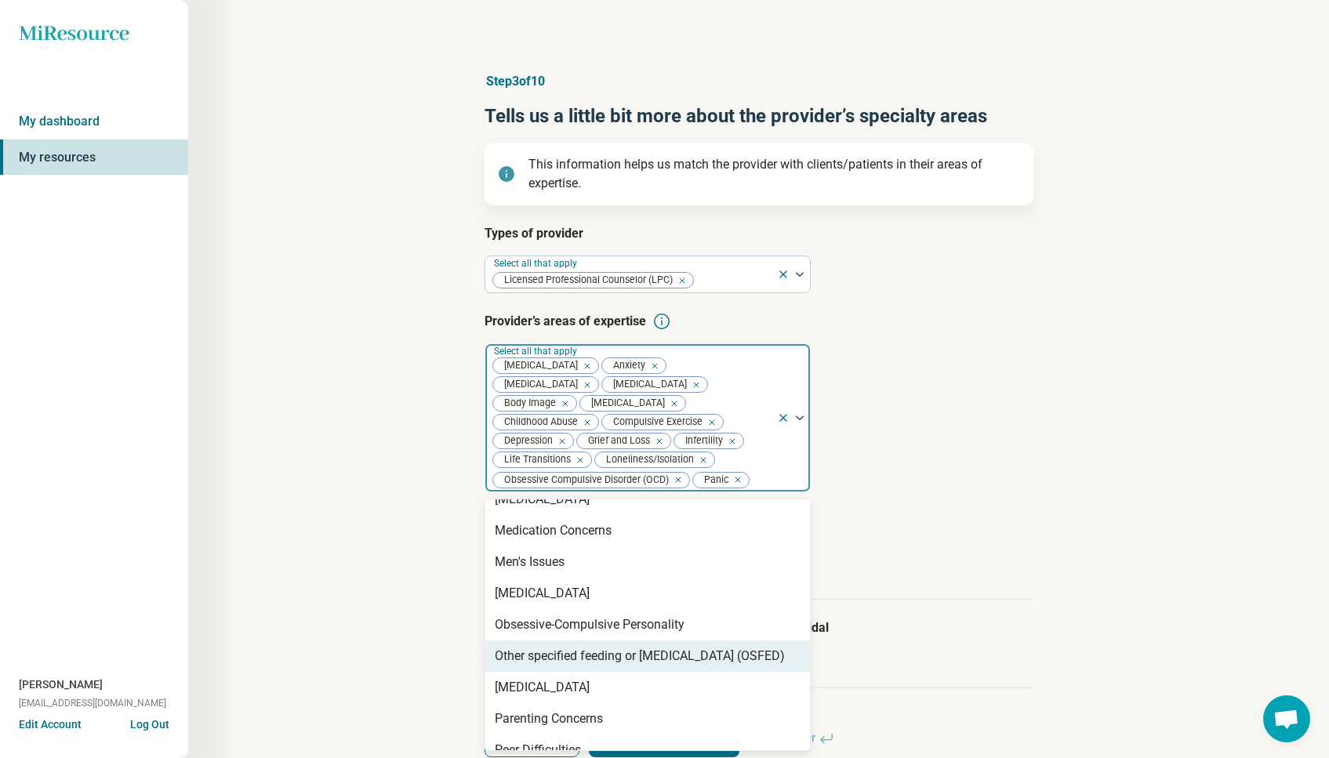
click at [615, 666] on div "Other specified feeding or [MEDICAL_DATA] (OSFED)" at bounding box center [640, 656] width 290 height 19
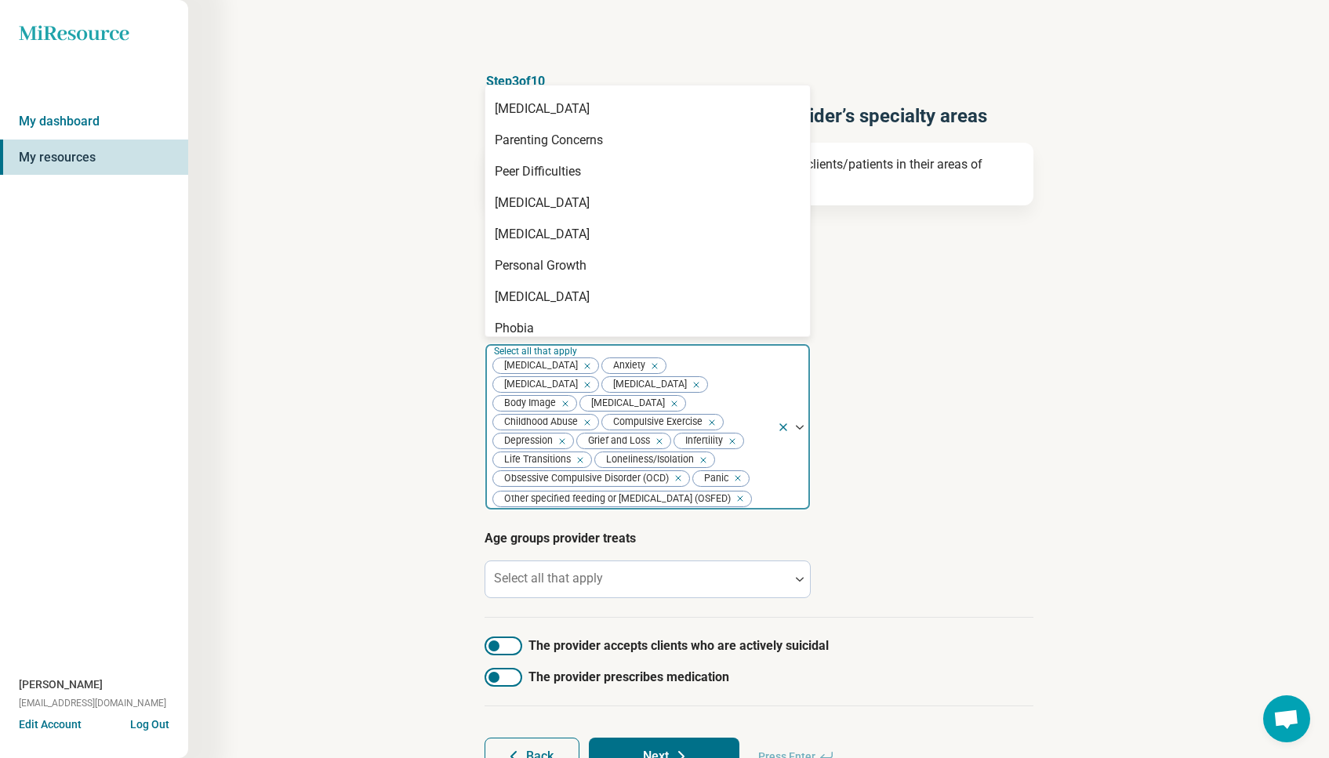
scroll to position [0, 0]
click at [538, 329] on div "Phobia" at bounding box center [647, 328] width 325 height 31
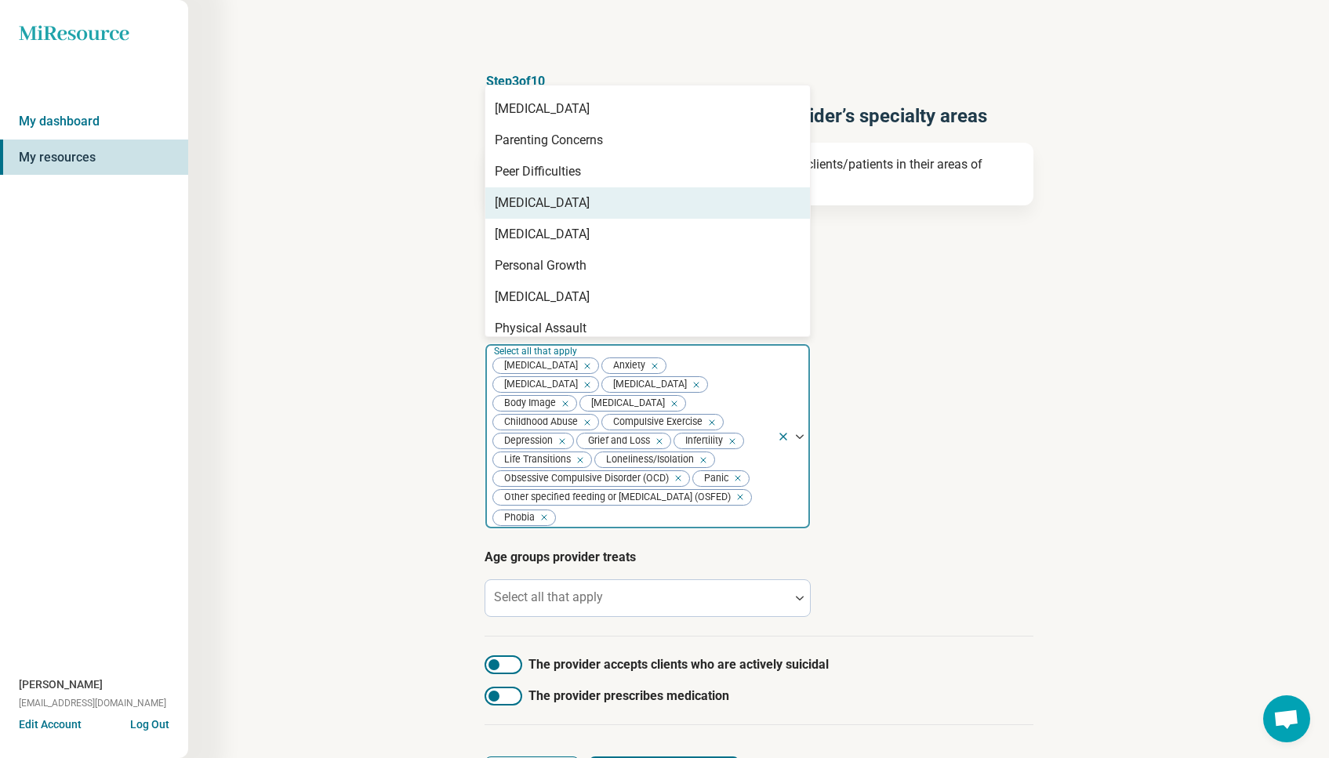
click at [603, 207] on div "[MEDICAL_DATA]" at bounding box center [647, 202] width 325 height 31
click at [590, 204] on div "[MEDICAL_DATA]" at bounding box center [542, 203] width 95 height 19
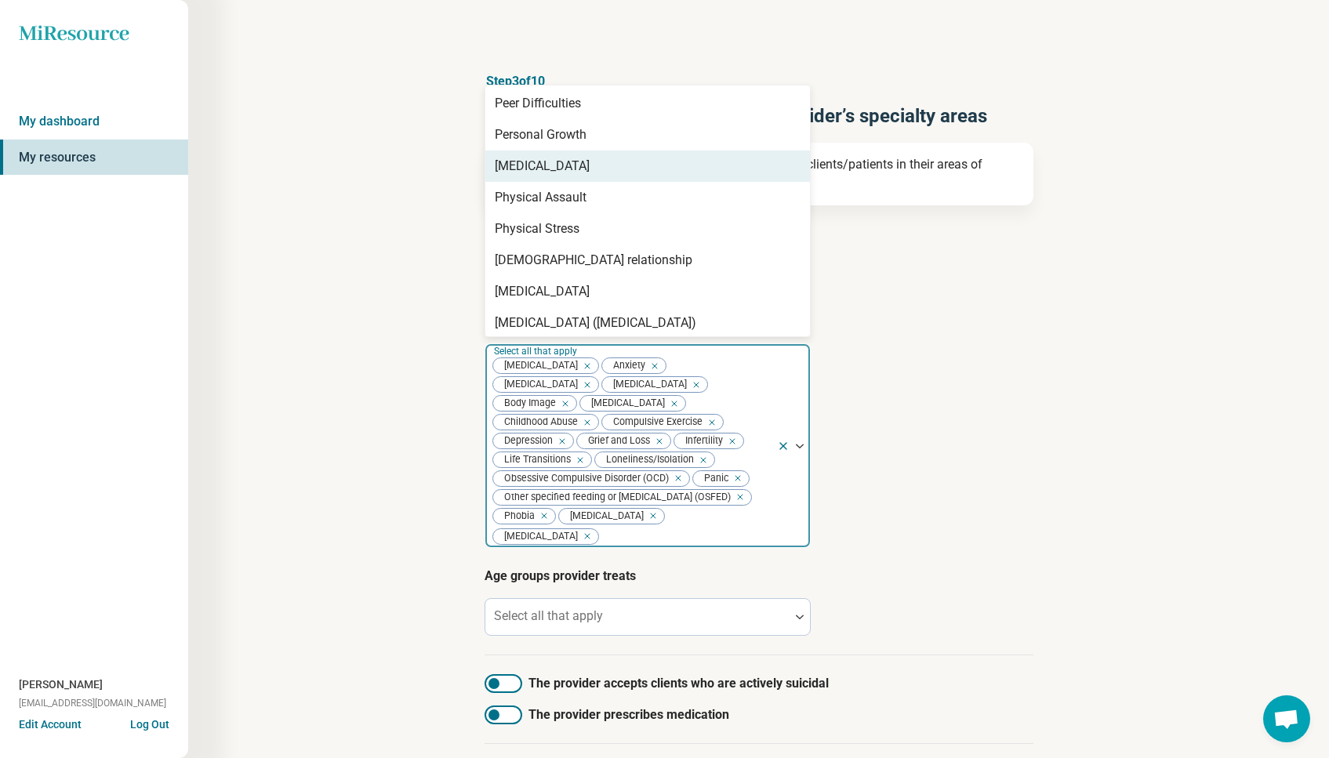
scroll to position [1479, 0]
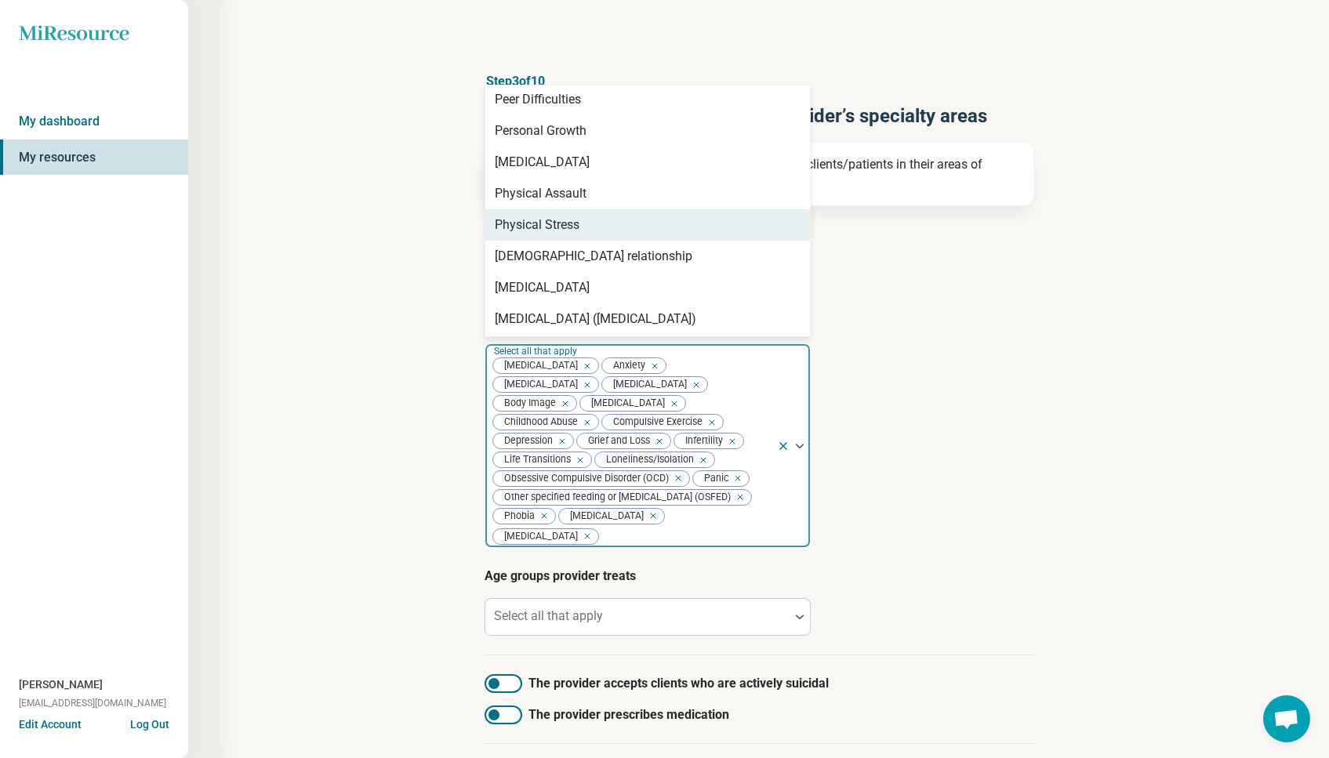
click at [561, 223] on div "Physical Stress" at bounding box center [537, 225] width 85 height 19
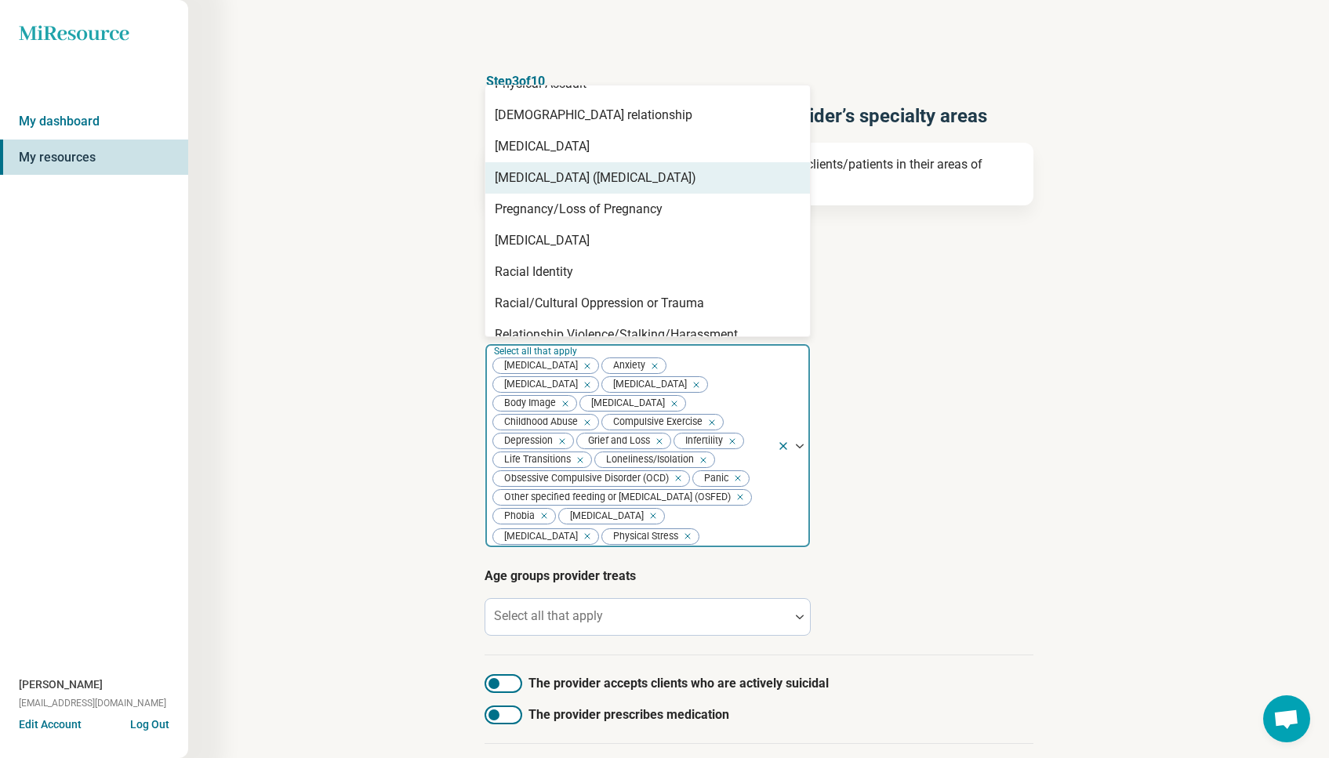
scroll to position [1590, 0]
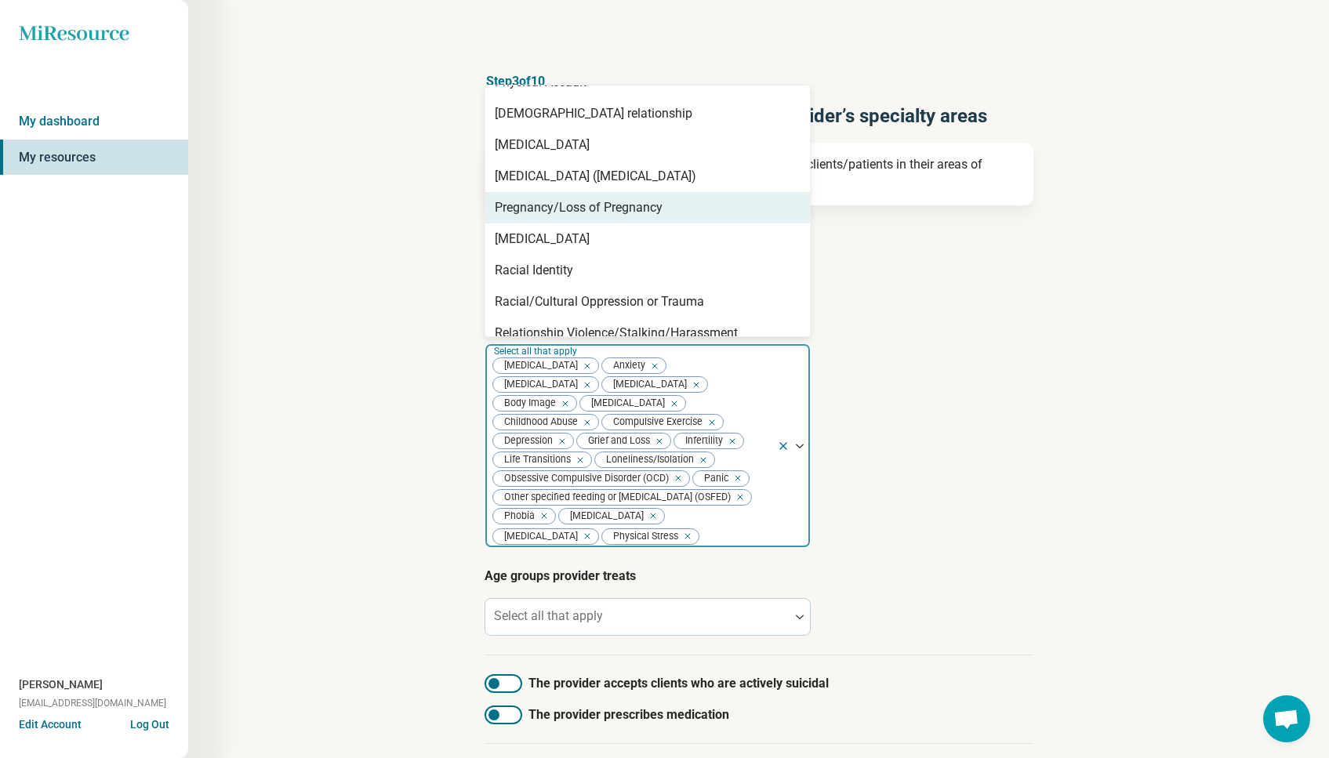
click at [559, 215] on div "Pregnancy/Loss of Pregnancy" at bounding box center [579, 207] width 168 height 19
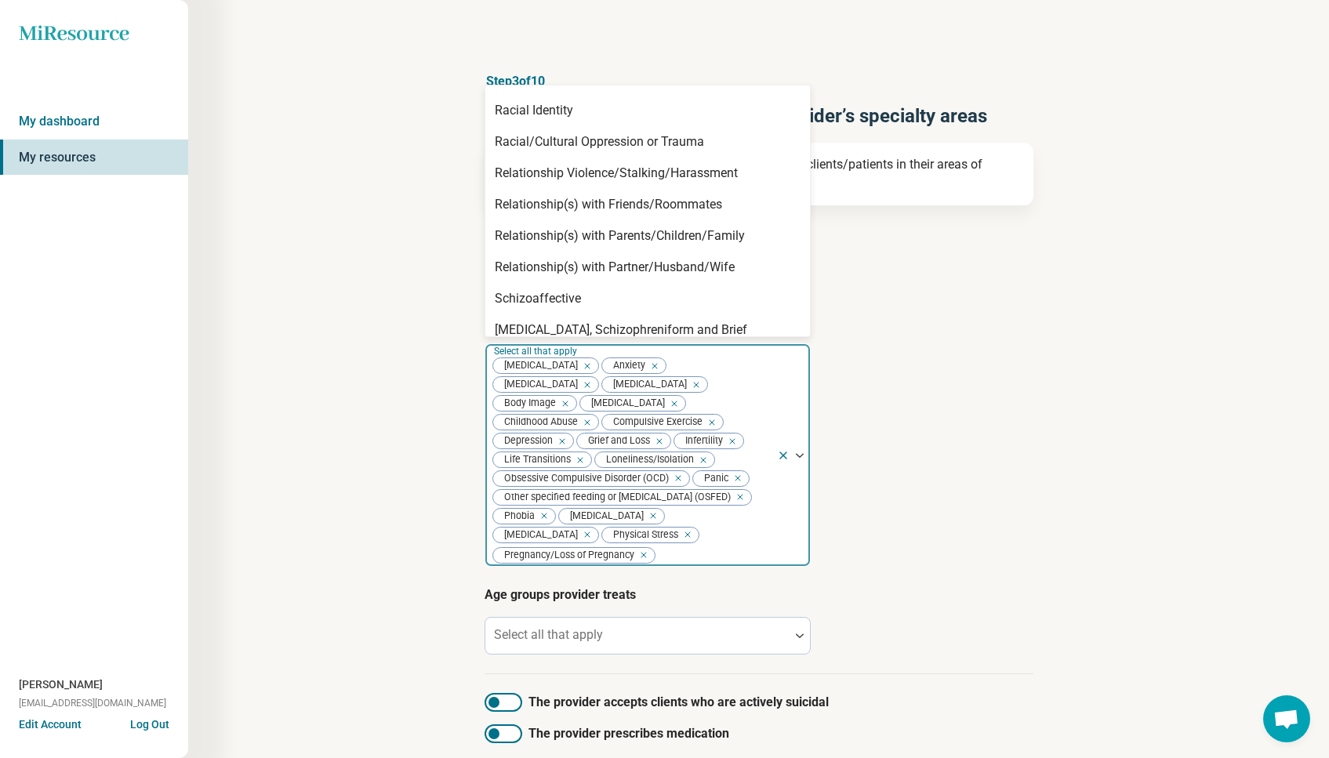
scroll to position [1729, 0]
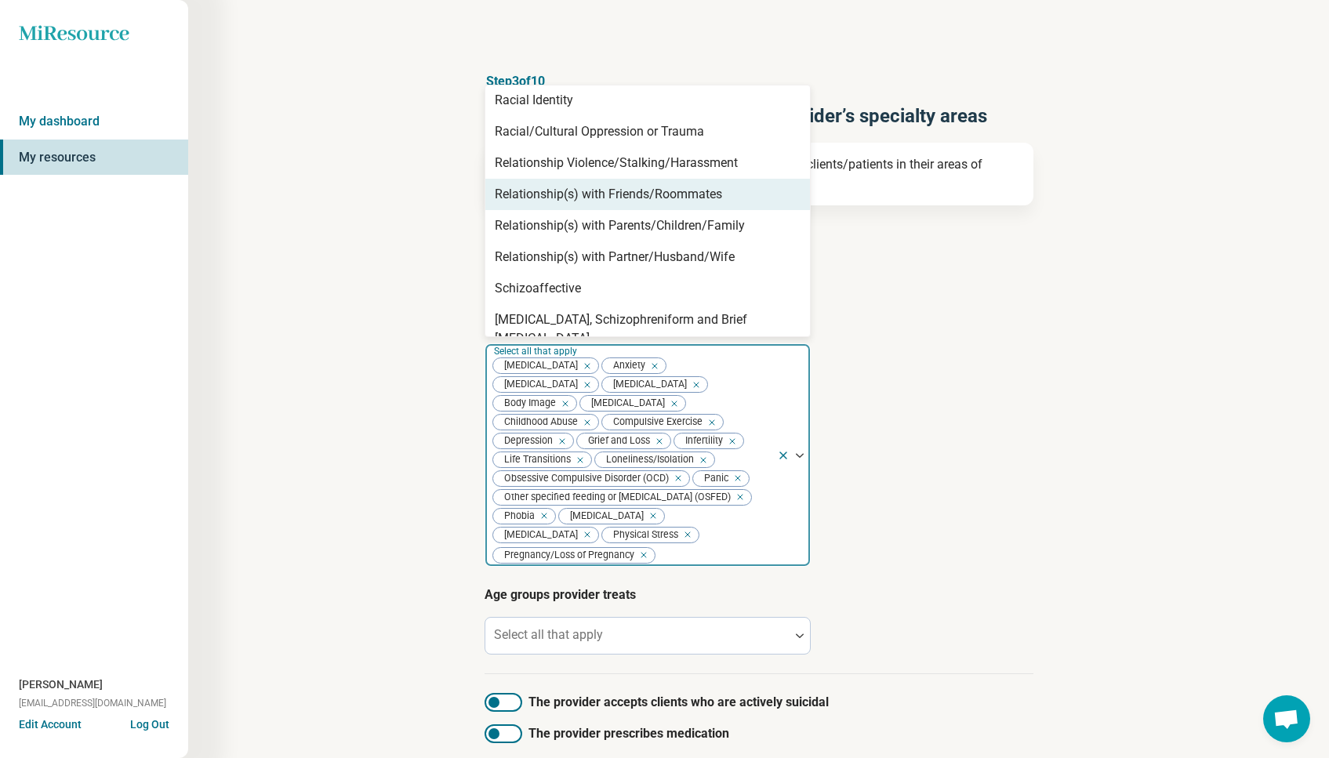
click at [566, 198] on div "Relationship(s) with Friends/Roommates" at bounding box center [608, 194] width 227 height 19
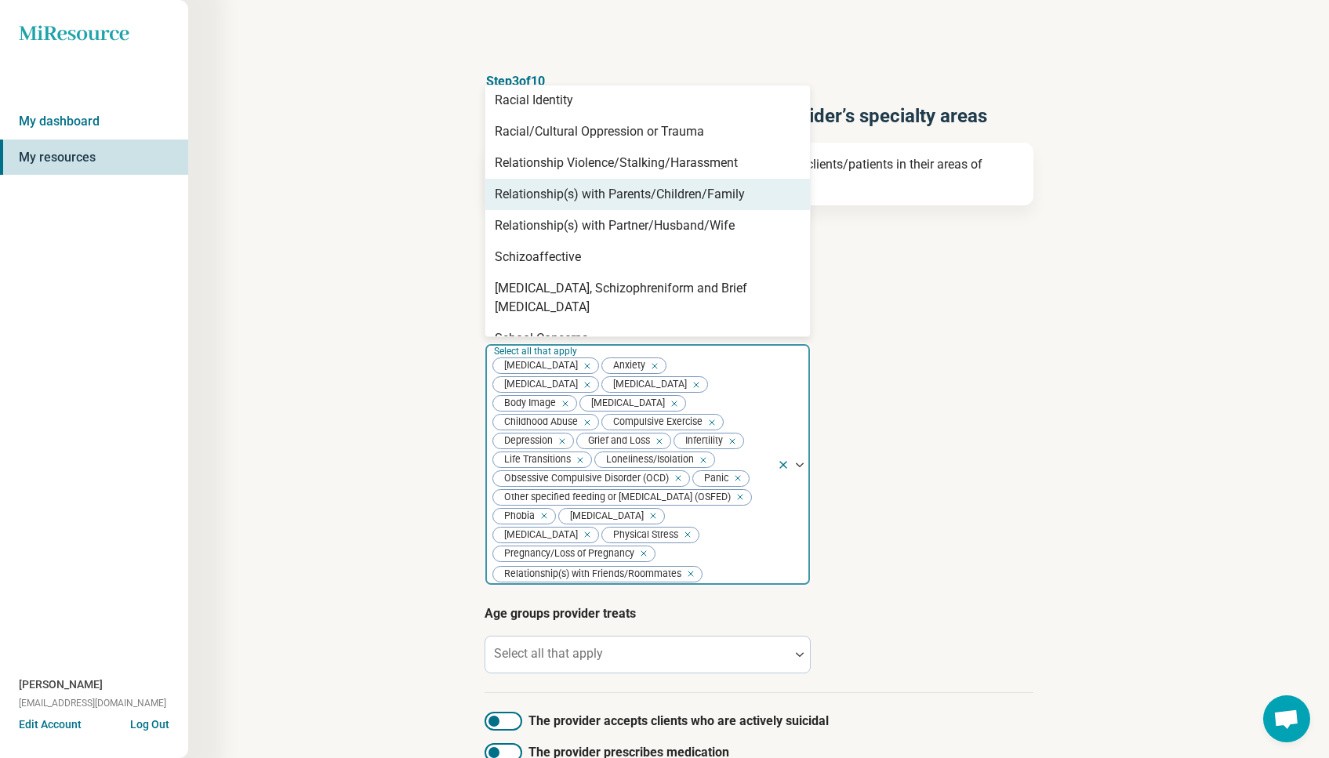
click at [672, 197] on div "Relationship(s) with Parents/Children/Family" at bounding box center [620, 194] width 250 height 19
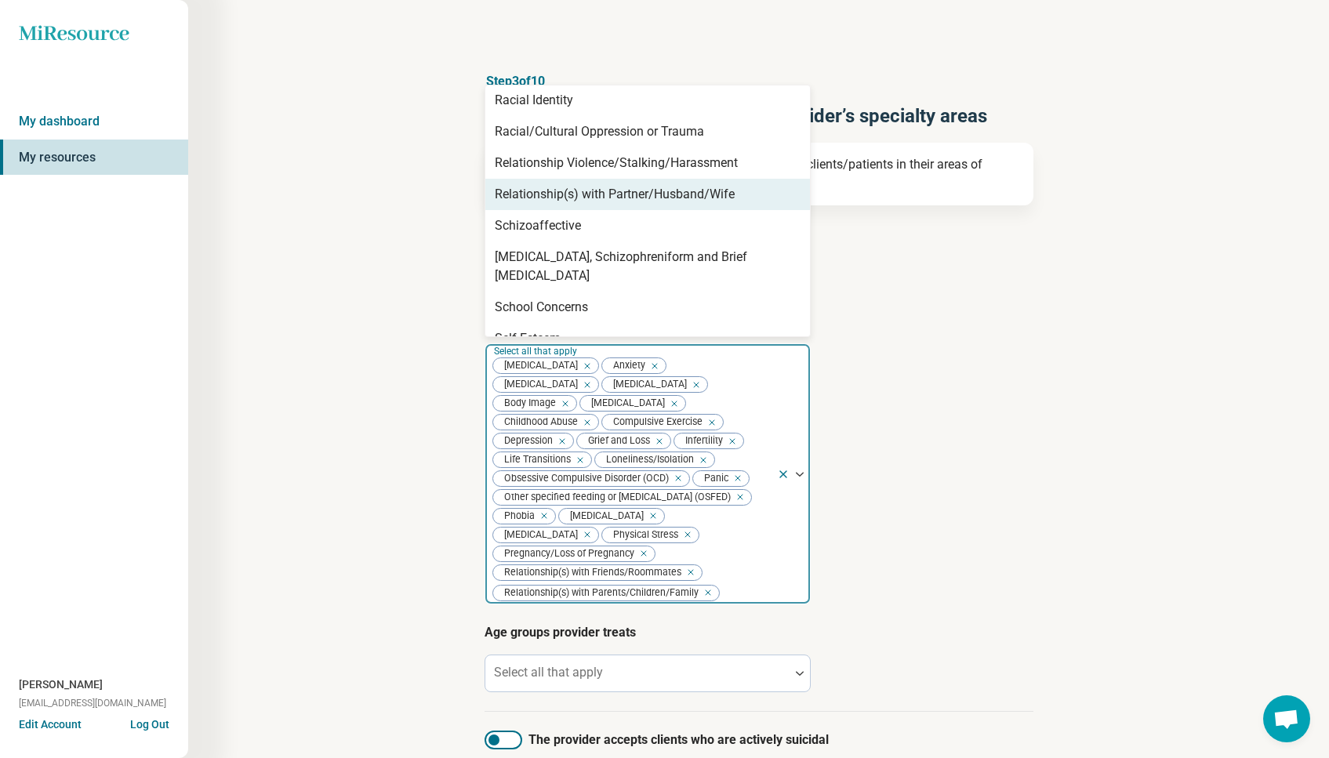
click at [679, 201] on div "Relationship(s) with Partner/Husband/Wife" at bounding box center [615, 194] width 240 height 19
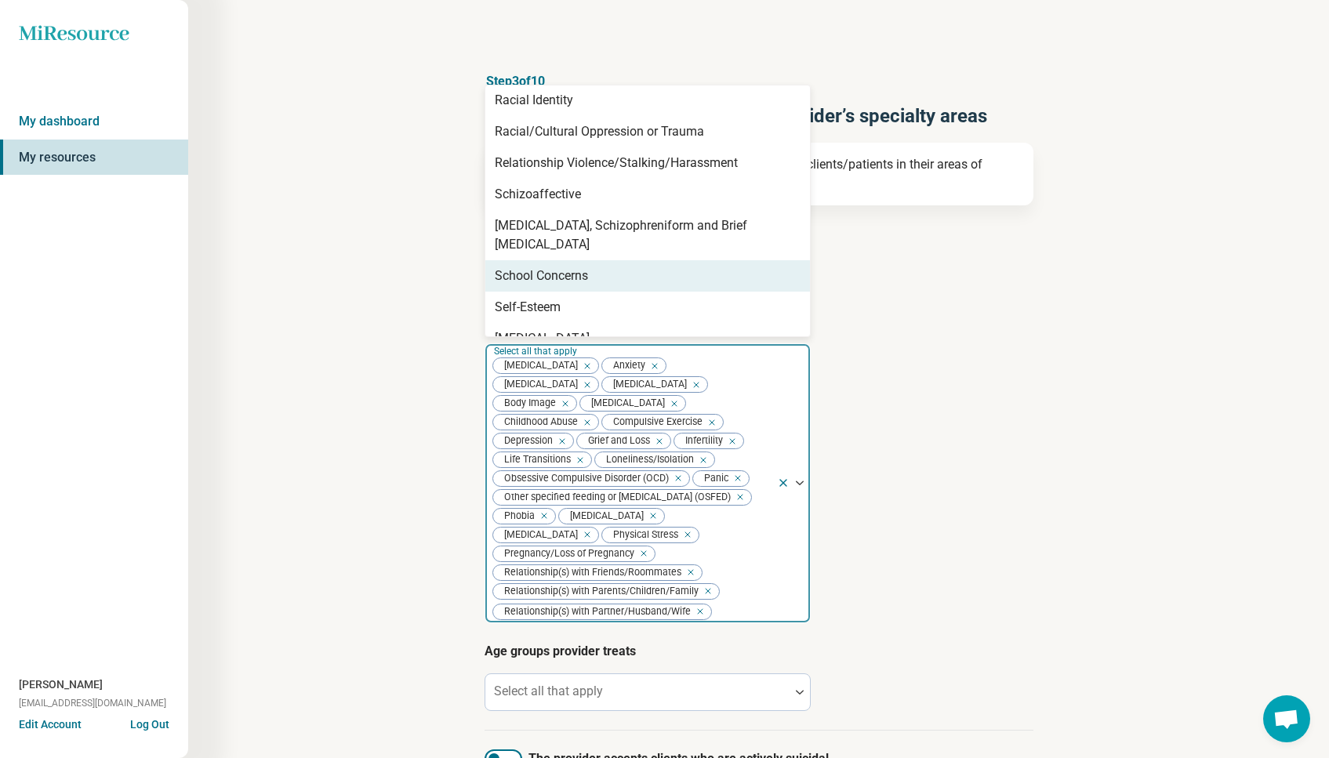
click at [663, 260] on div "School Concerns" at bounding box center [647, 275] width 325 height 31
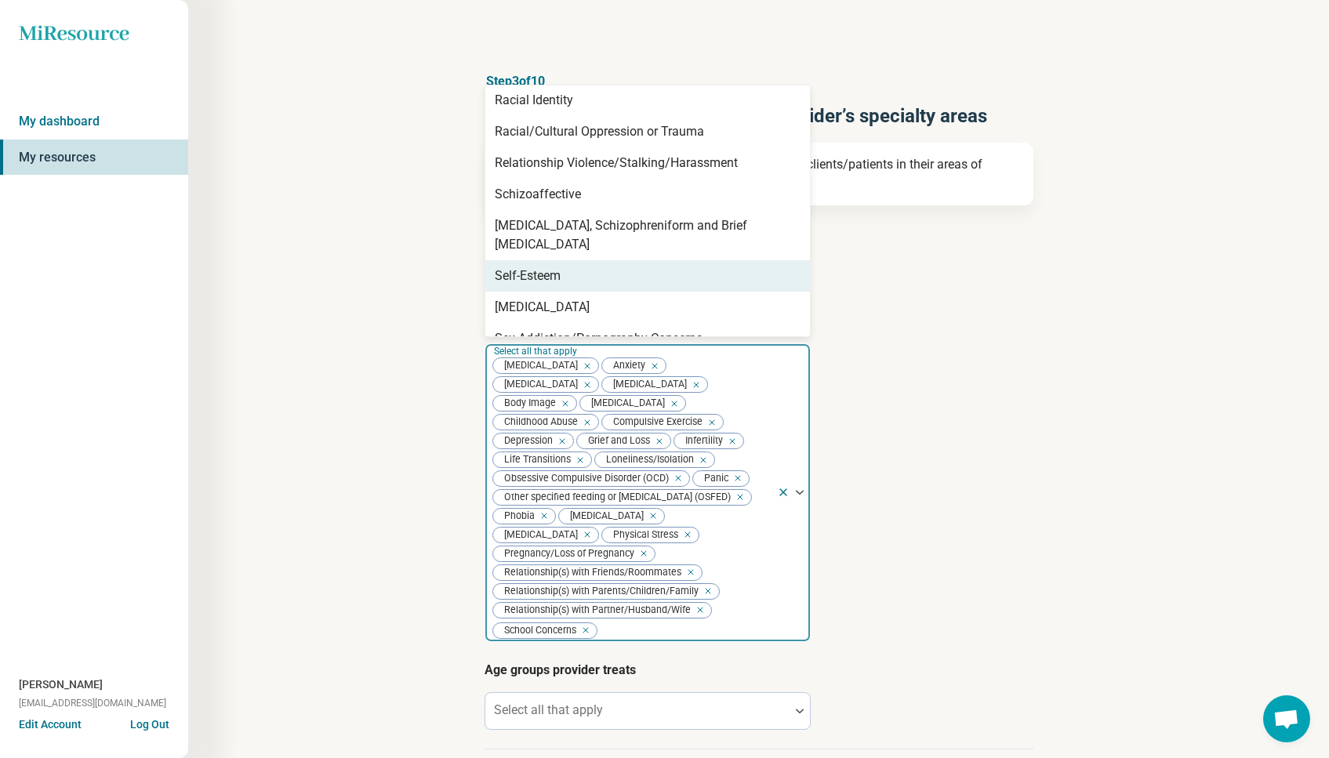
click at [656, 268] on div "Self-Esteem" at bounding box center [647, 275] width 325 height 31
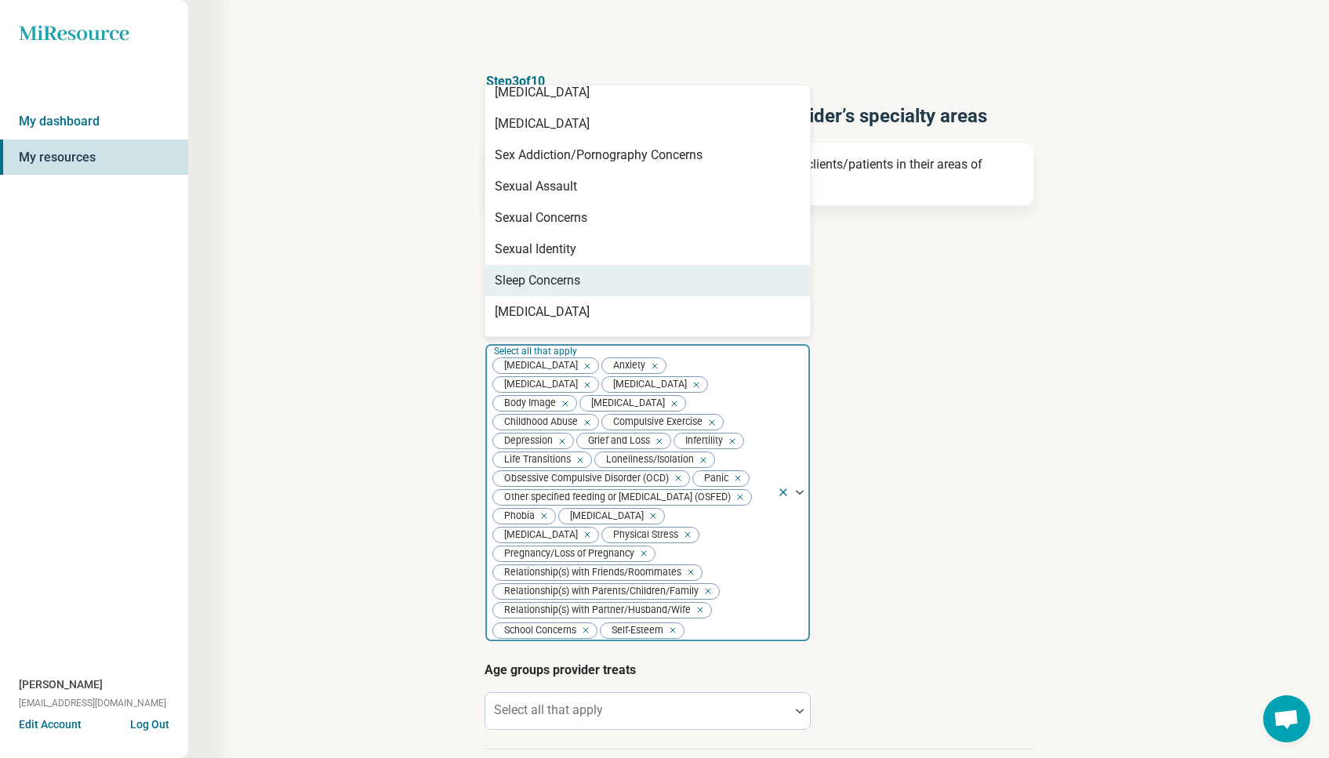
scroll to position [1883, 0]
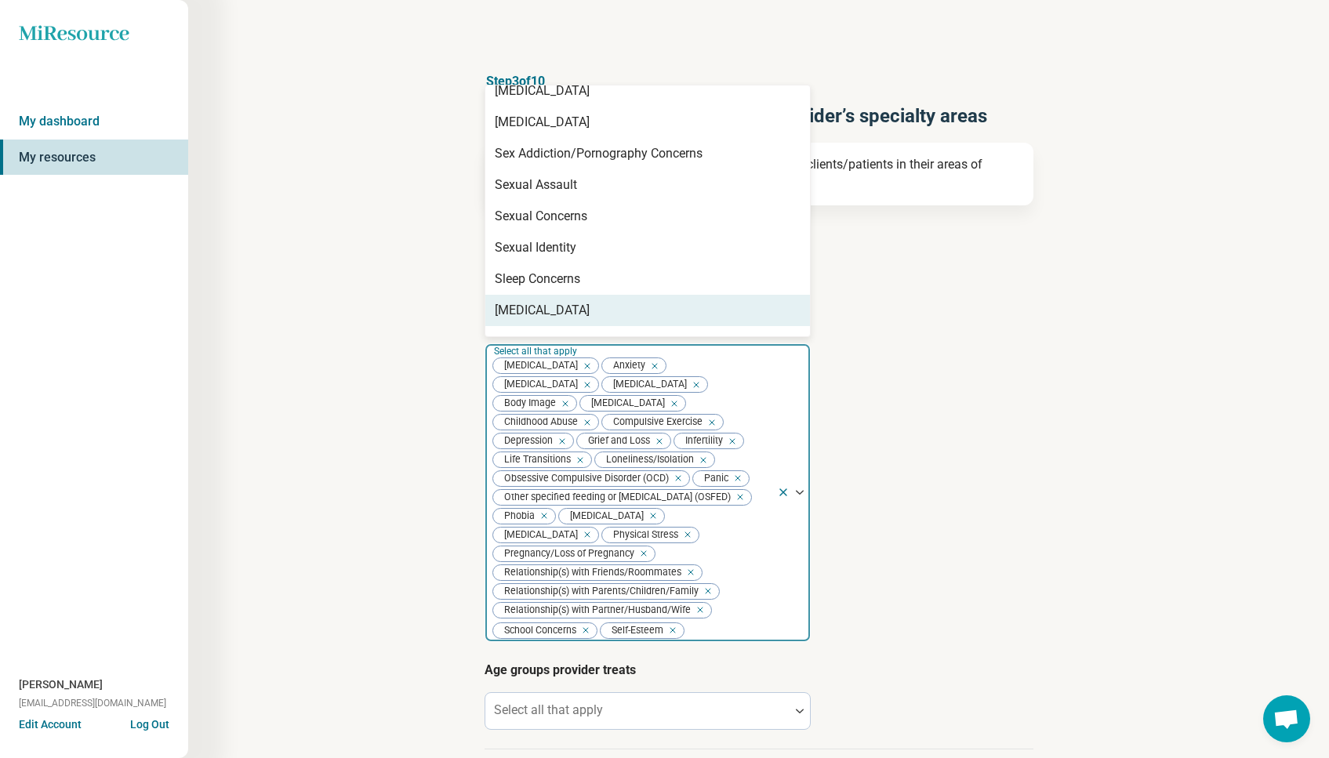
click at [648, 295] on div "[MEDICAL_DATA]" at bounding box center [647, 310] width 325 height 31
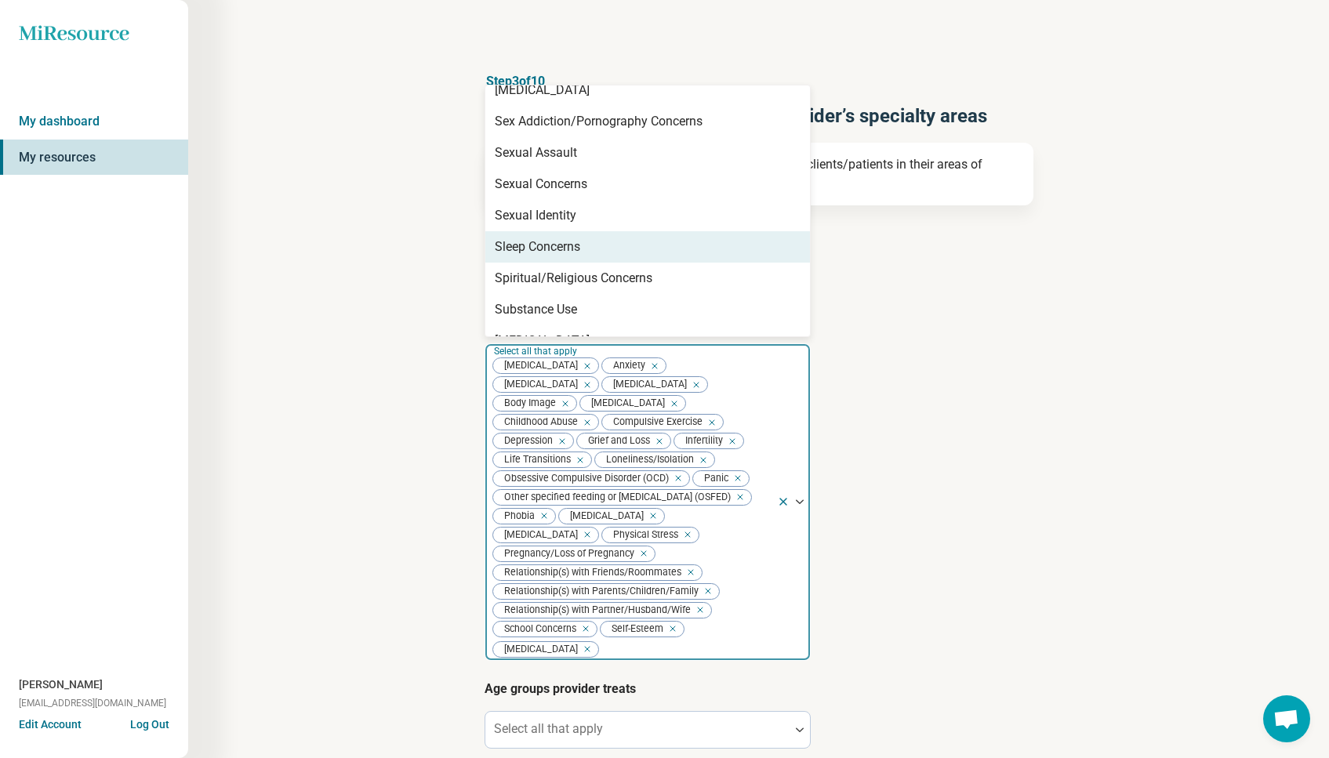
scroll to position [1928, 0]
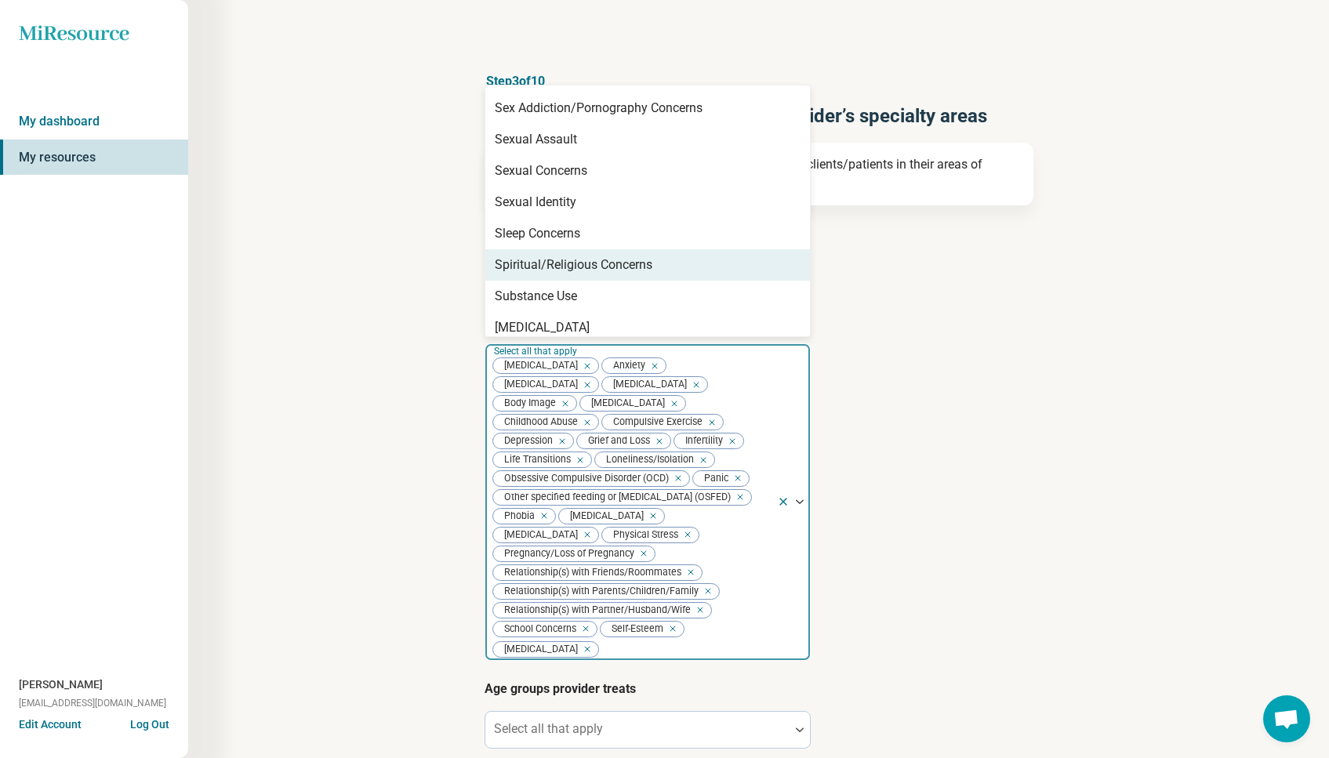
click at [550, 256] on div "Spiritual/Religious Concerns" at bounding box center [574, 265] width 158 height 19
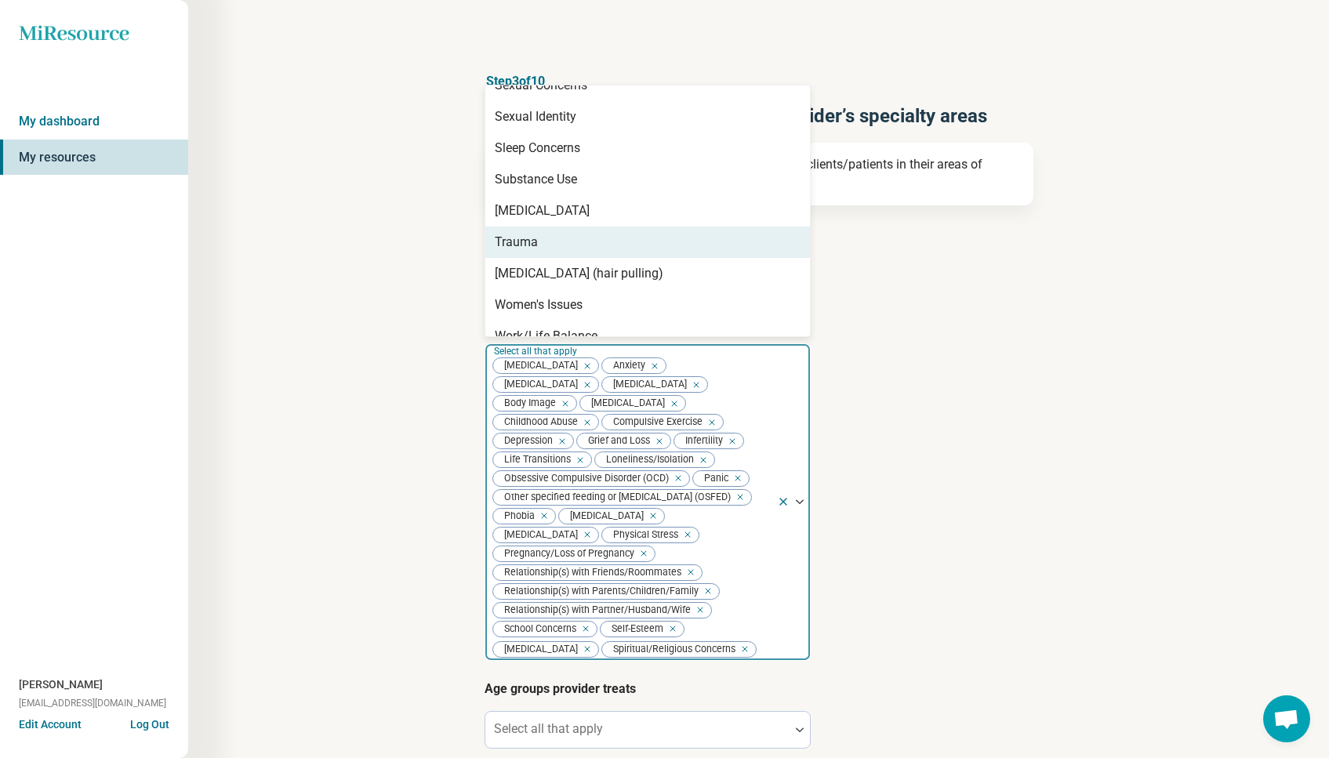
scroll to position [2014, 0]
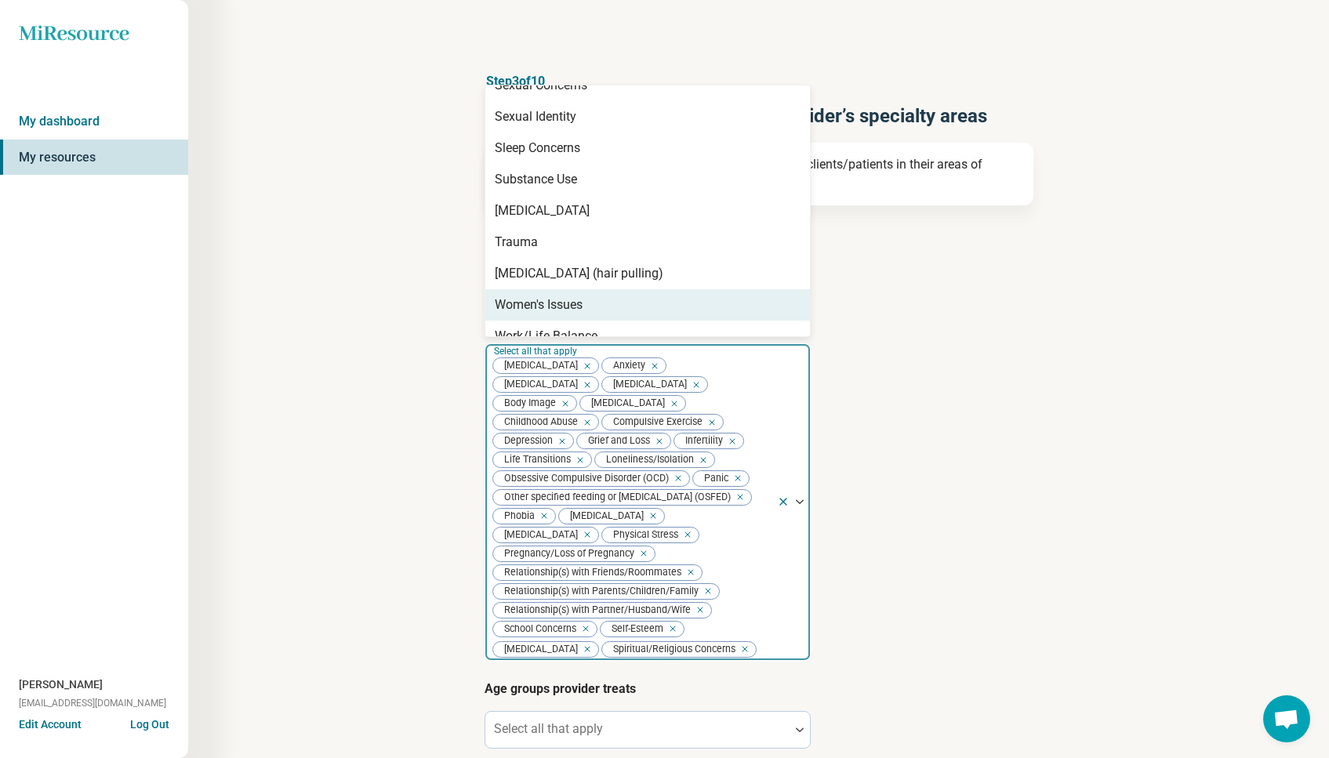
click at [551, 296] on div "Women's Issues" at bounding box center [539, 305] width 88 height 19
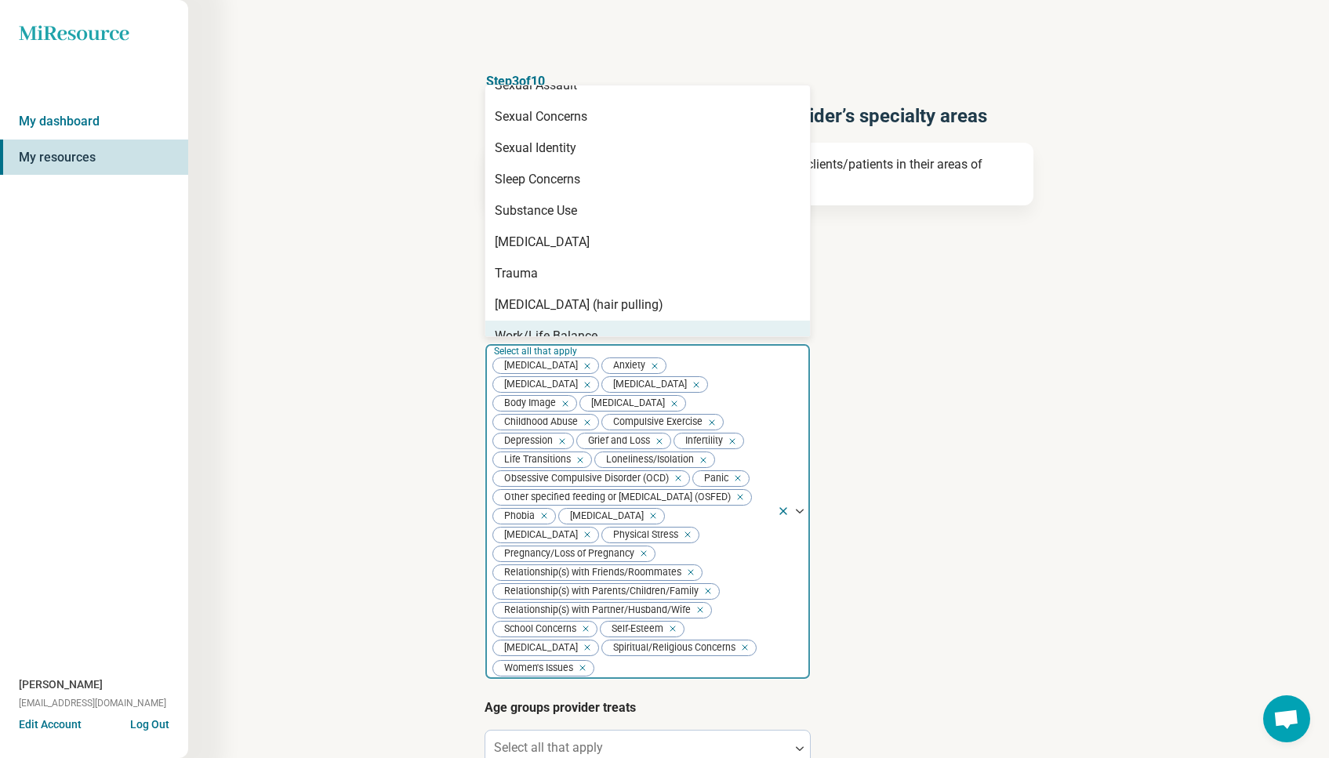
click at [550, 327] on div "Work/Life Balance" at bounding box center [546, 336] width 103 height 19
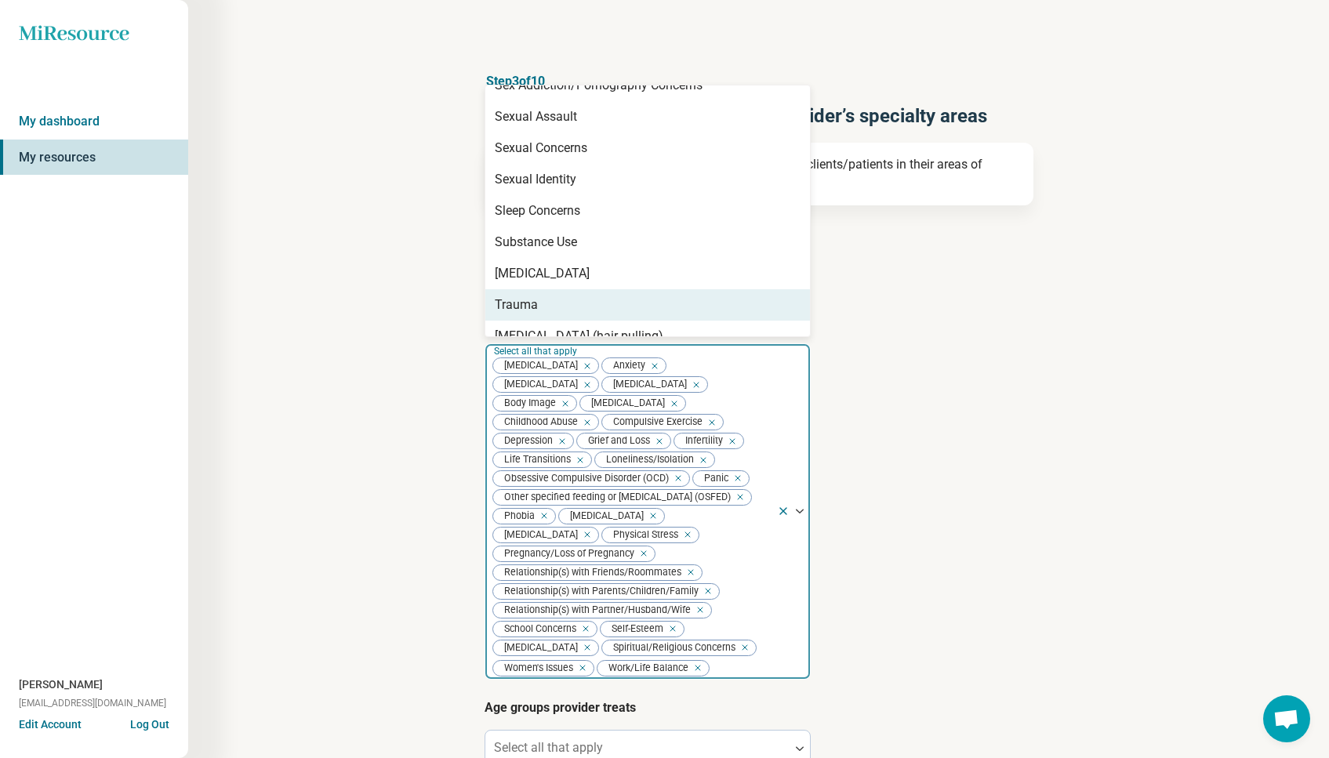
click at [520, 296] on div "Trauma" at bounding box center [516, 305] width 43 height 19
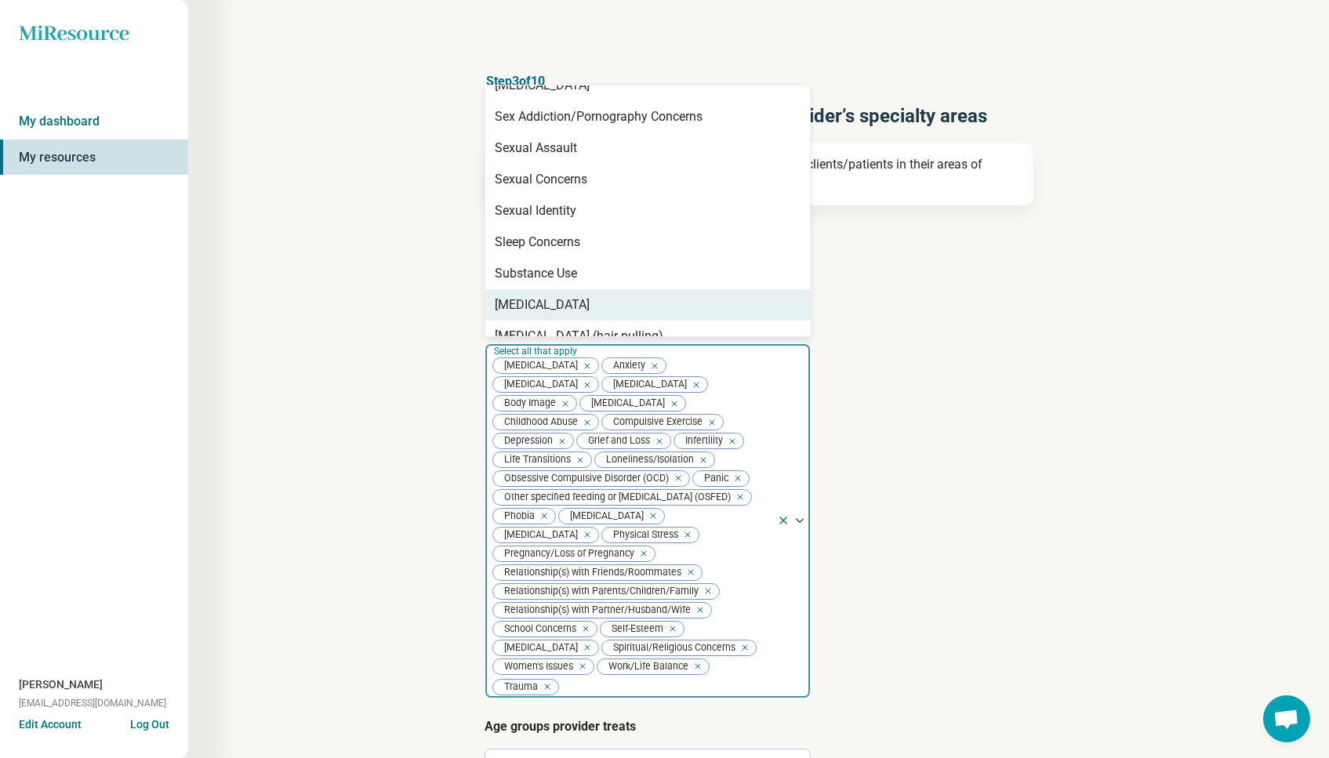
click at [946, 268] on article "Types of provider Select all that apply Licensed Professional Counselor (LPC)" at bounding box center [759, 258] width 549 height 69
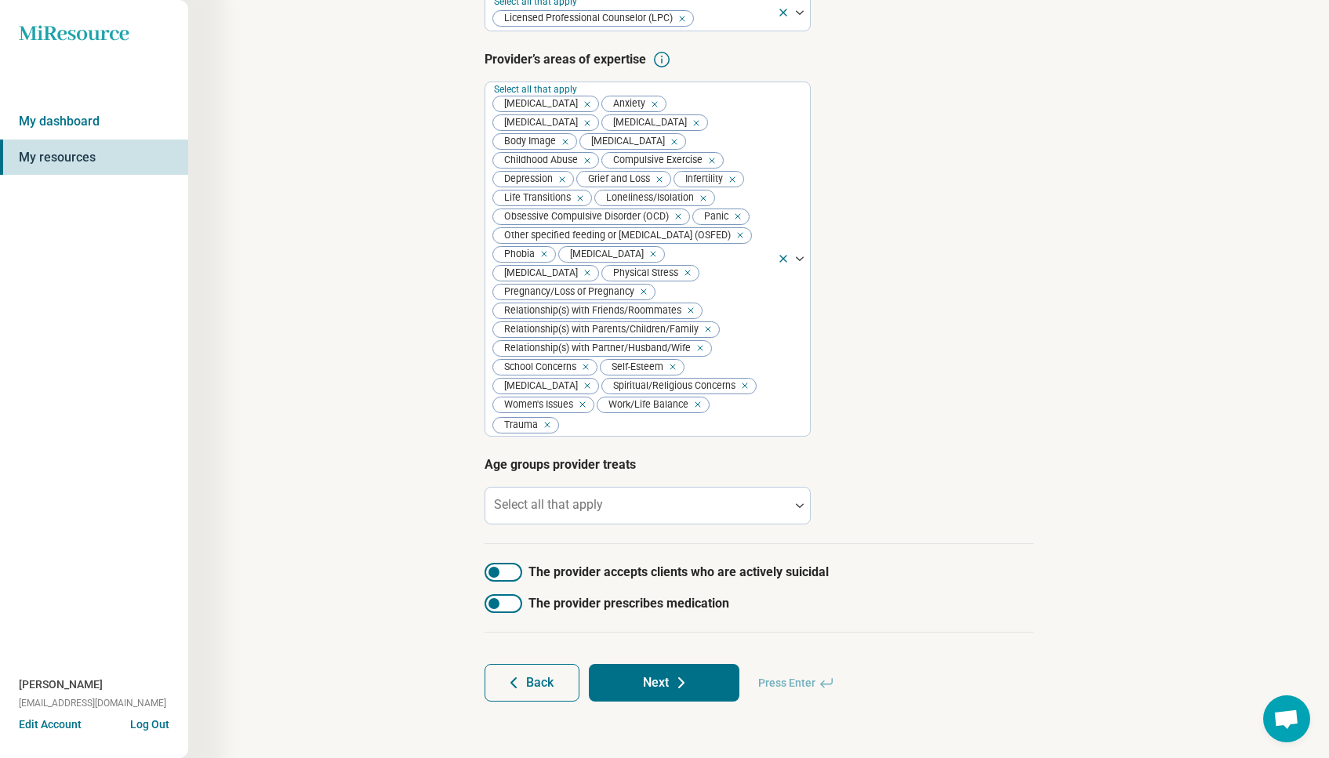
scroll to position [283, 0]
click at [638, 512] on div at bounding box center [638, 512] width 292 height 22
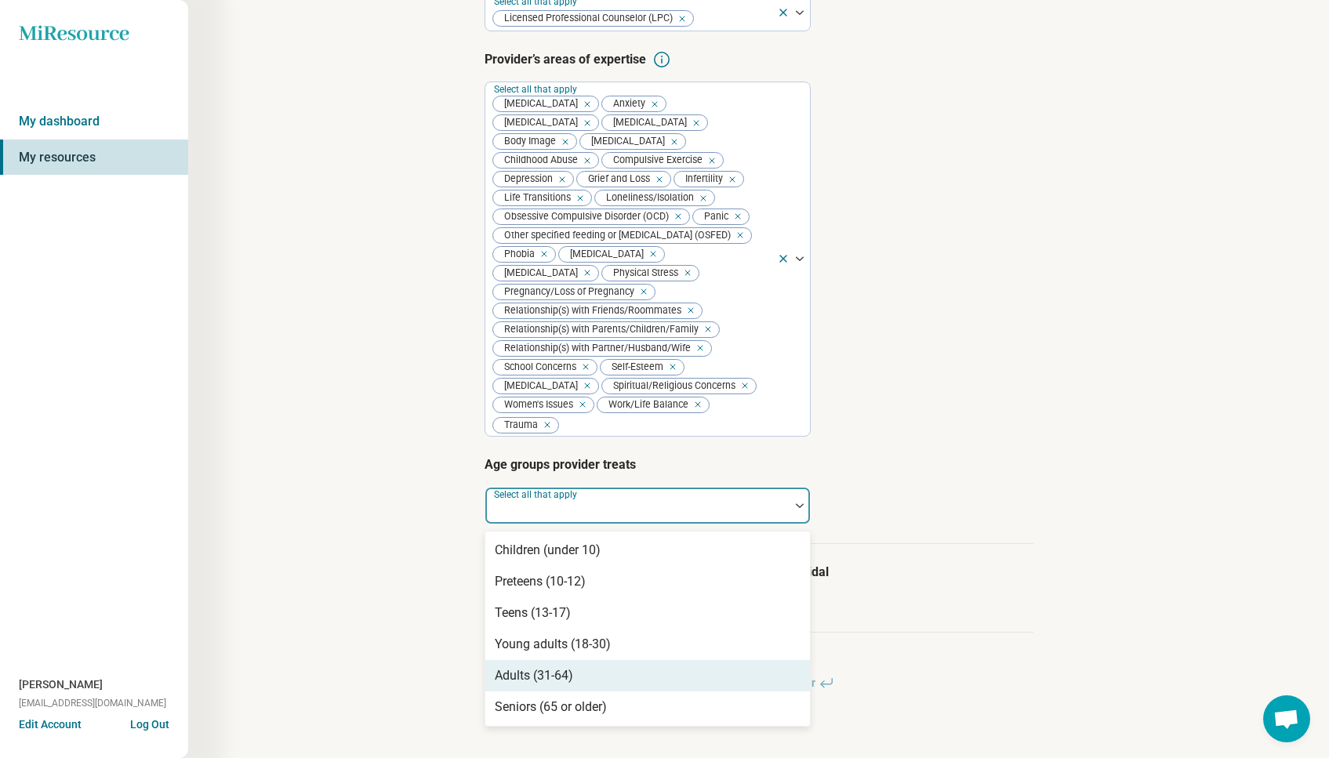
click at [573, 680] on div "Adults (31-64)" at bounding box center [647, 675] width 325 height 31
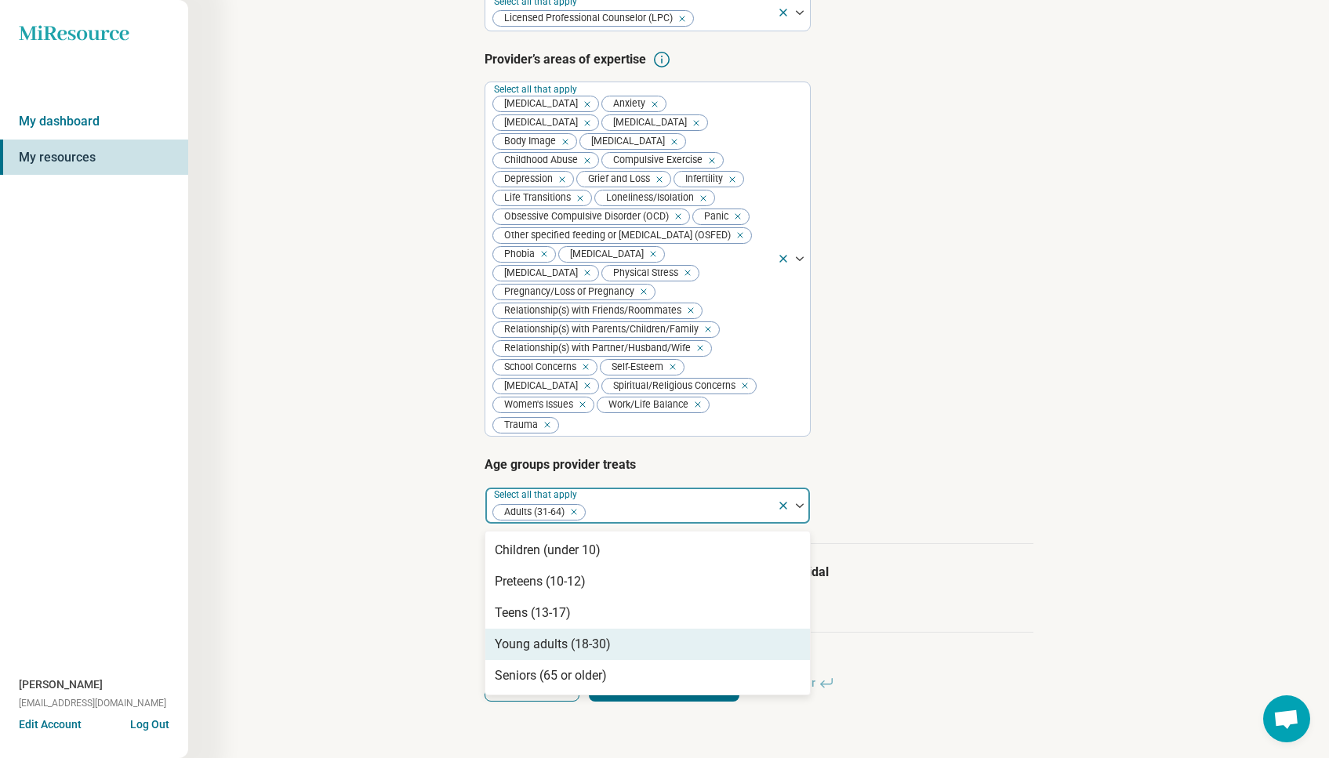
click at [590, 646] on div "Young adults (18-30)" at bounding box center [553, 644] width 116 height 19
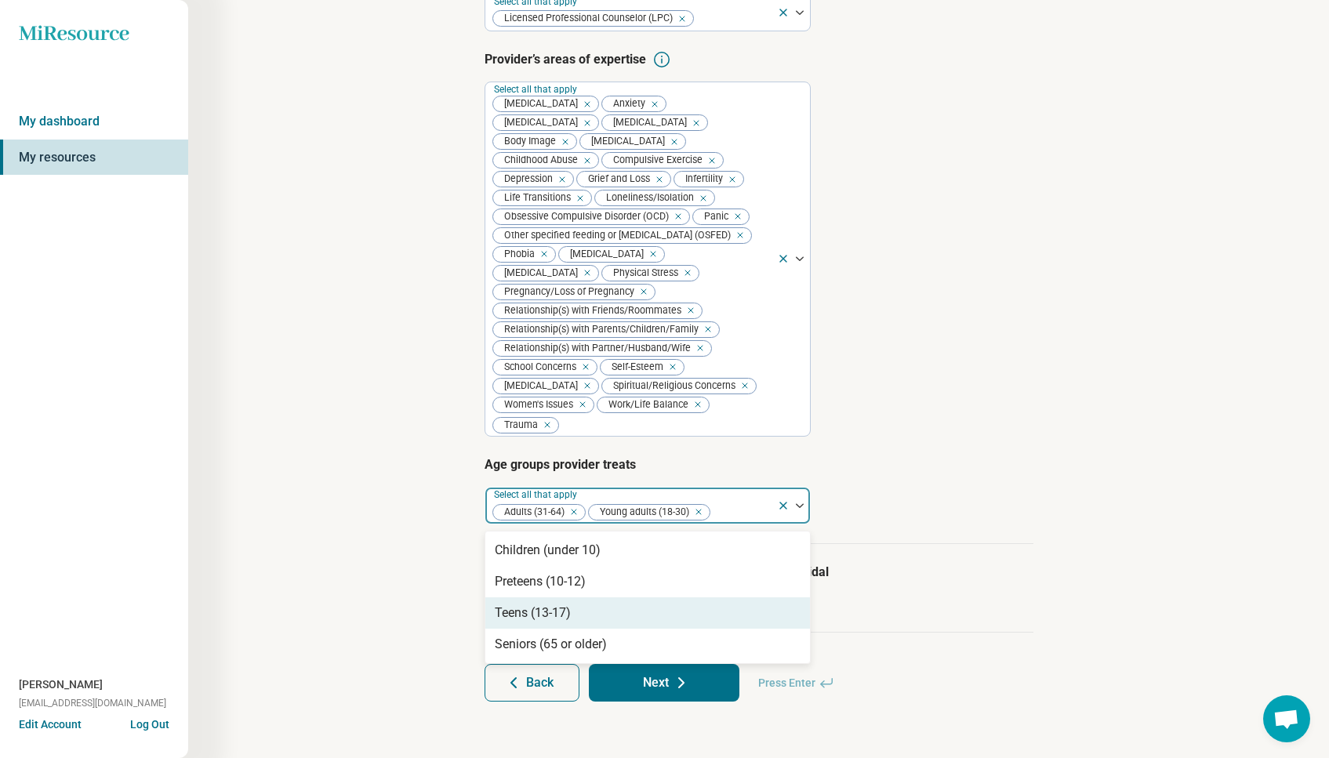
click at [961, 576] on label "The provider accepts clients who are actively suicidal" at bounding box center [759, 572] width 549 height 19
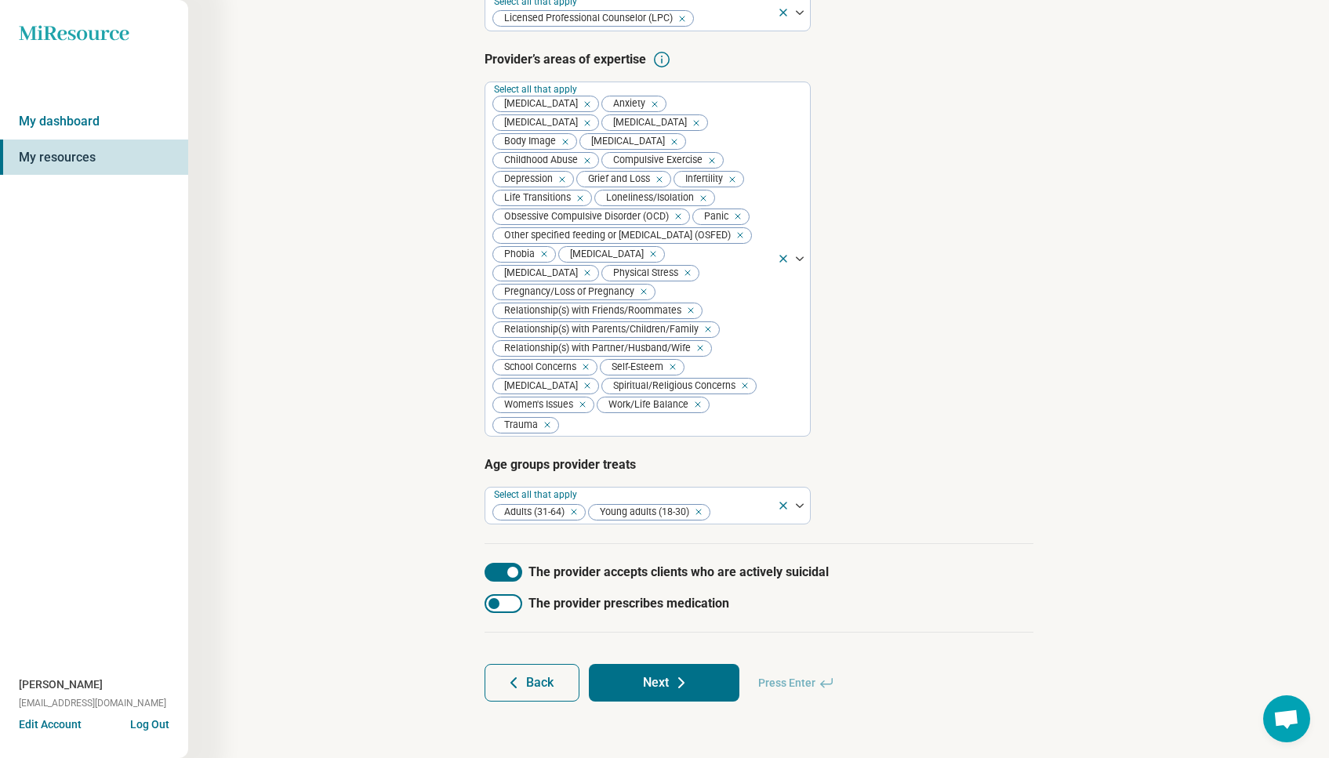
click at [492, 572] on div at bounding box center [504, 572] width 38 height 19
click at [679, 686] on icon at bounding box center [681, 683] width 19 height 19
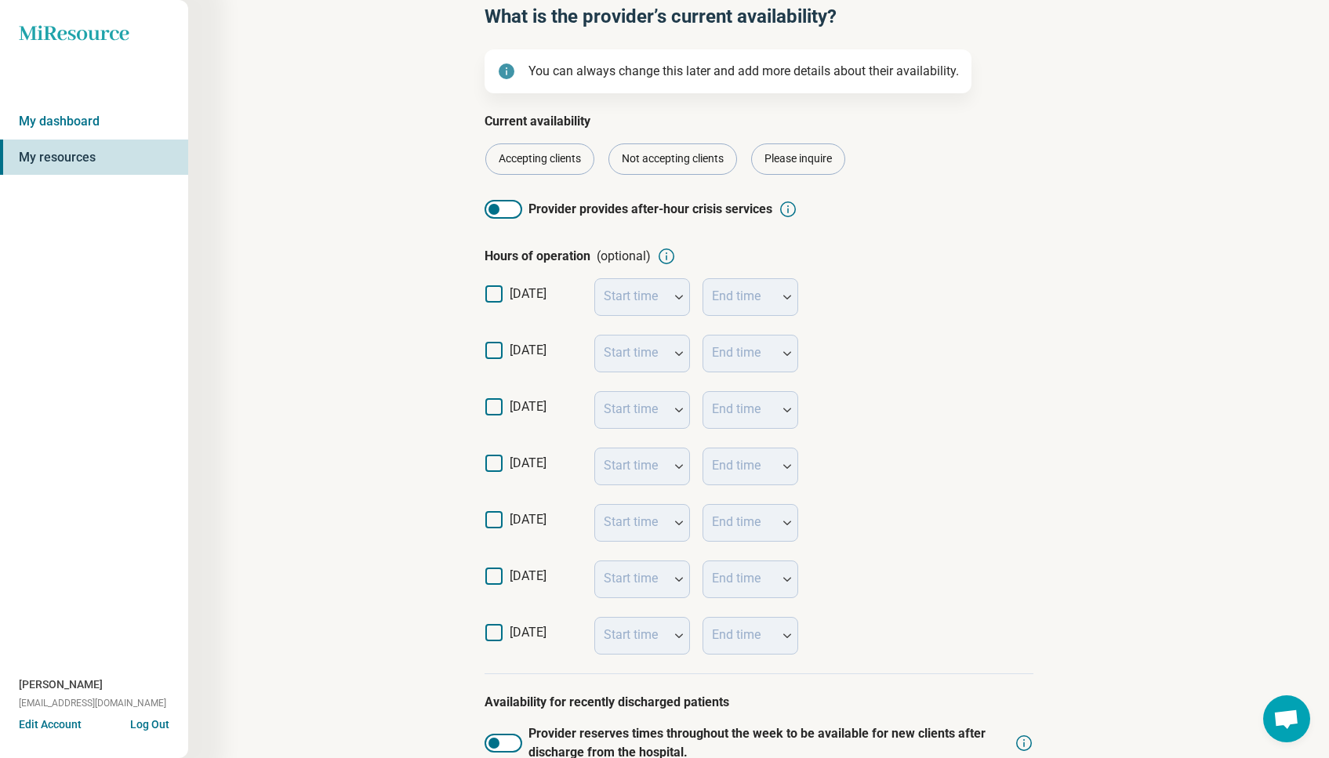
scroll to position [132, 0]
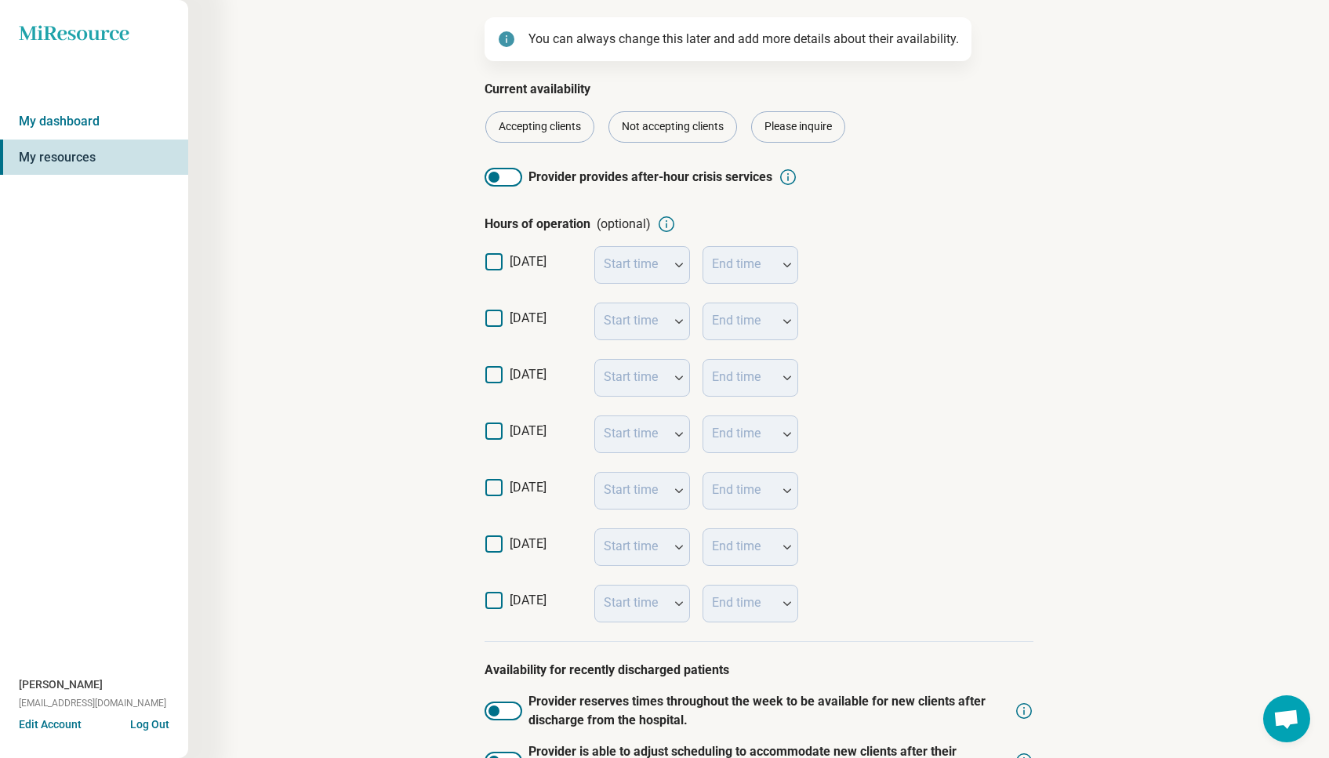
click at [490, 318] on icon at bounding box center [493, 318] width 17 height 17
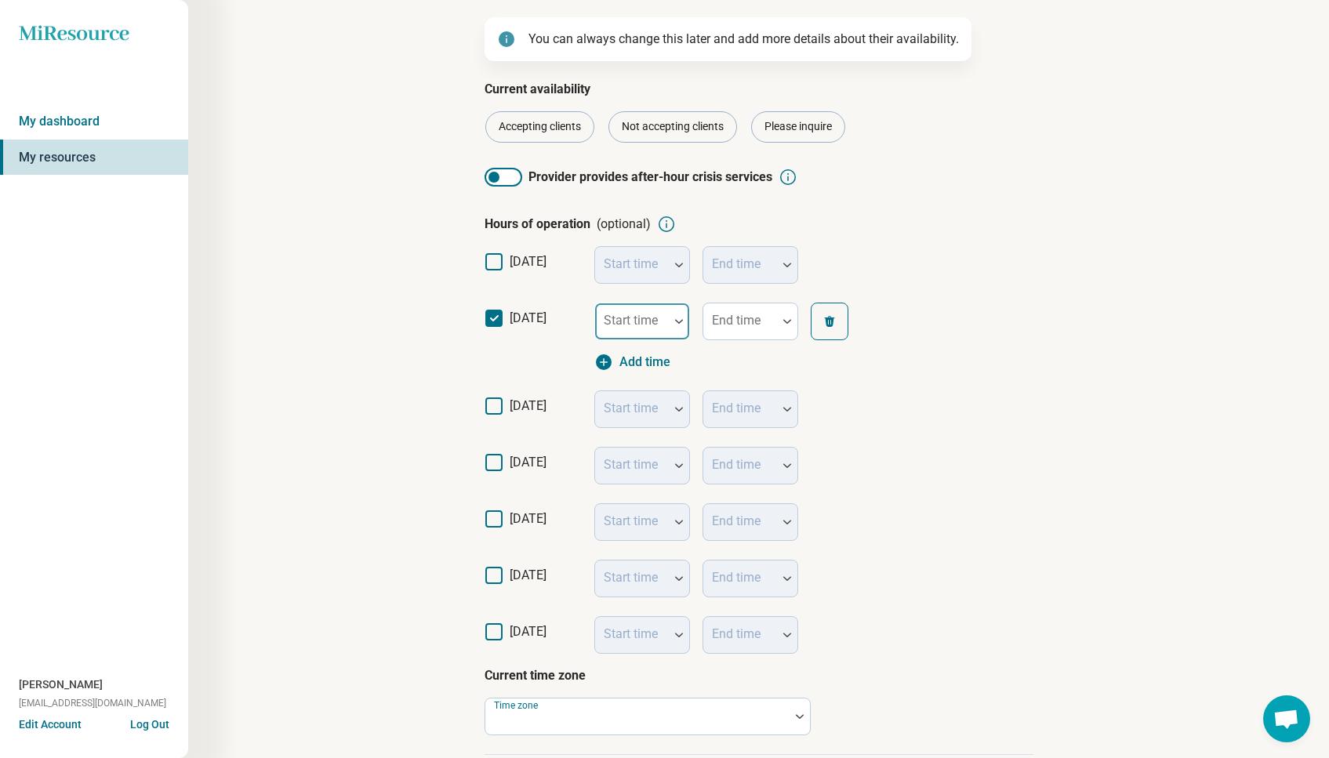
click at [661, 327] on div at bounding box center [632, 328] width 61 height 22
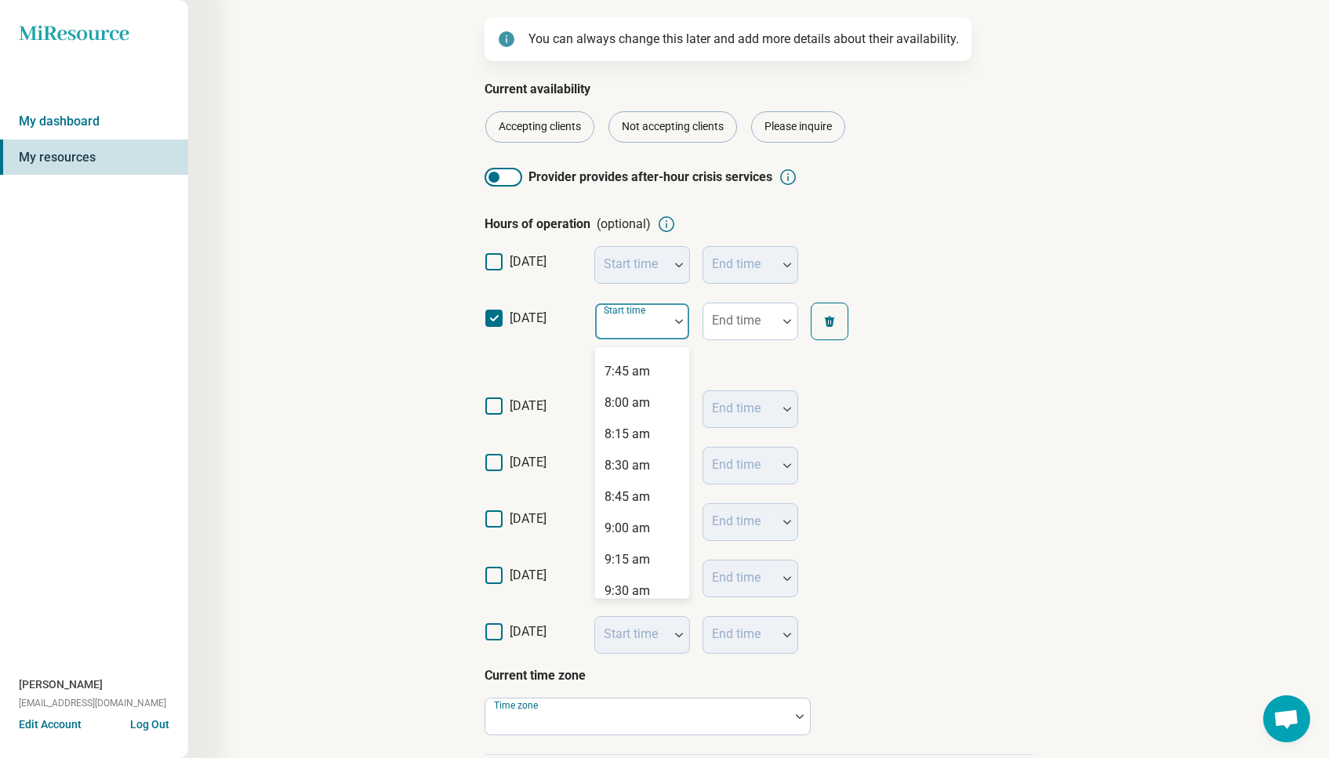
scroll to position [966, 0]
click at [638, 410] on div "8:00 am" at bounding box center [627, 403] width 45 height 19
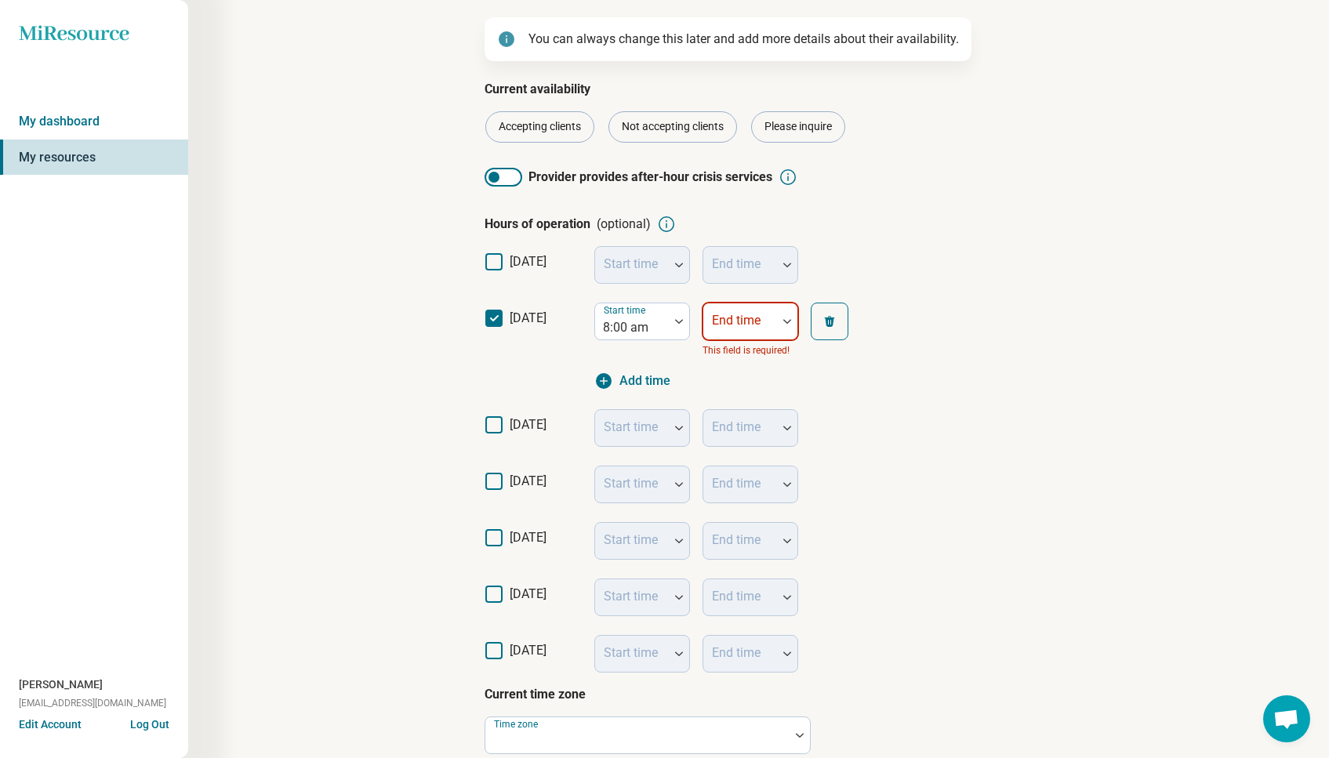
click at [729, 331] on div at bounding box center [740, 328] width 61 height 22
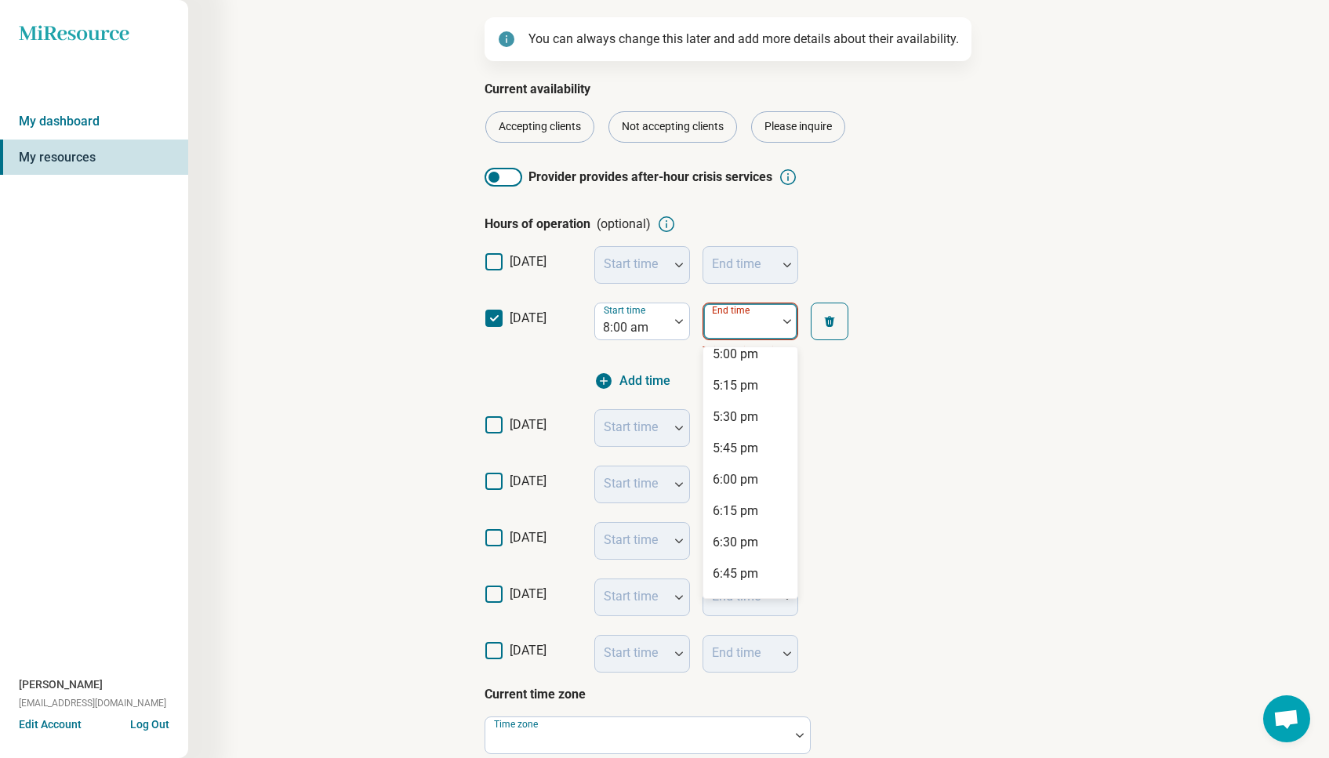
scroll to position [1109, 0]
click at [732, 481] on div "6:00 pm" at bounding box center [735, 480] width 45 height 19
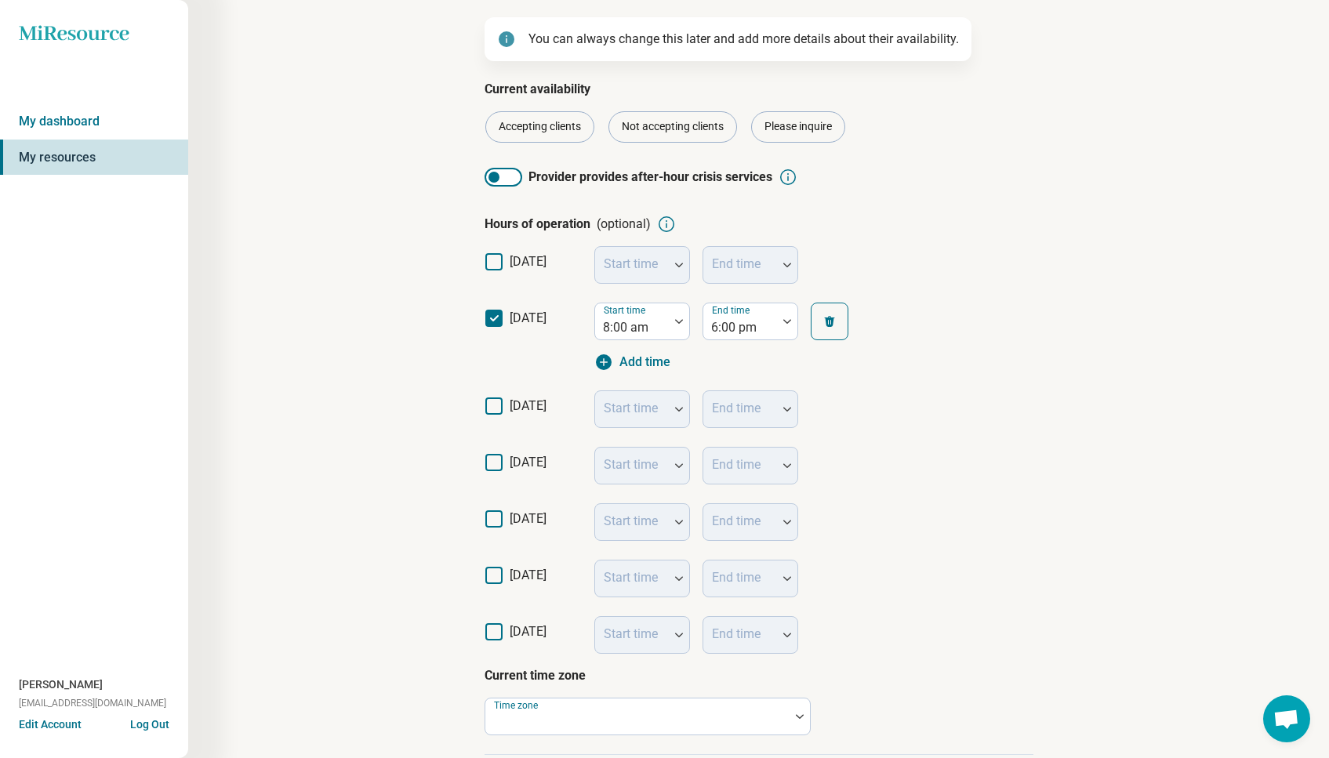
click at [491, 406] on icon at bounding box center [493, 406] width 17 height 17
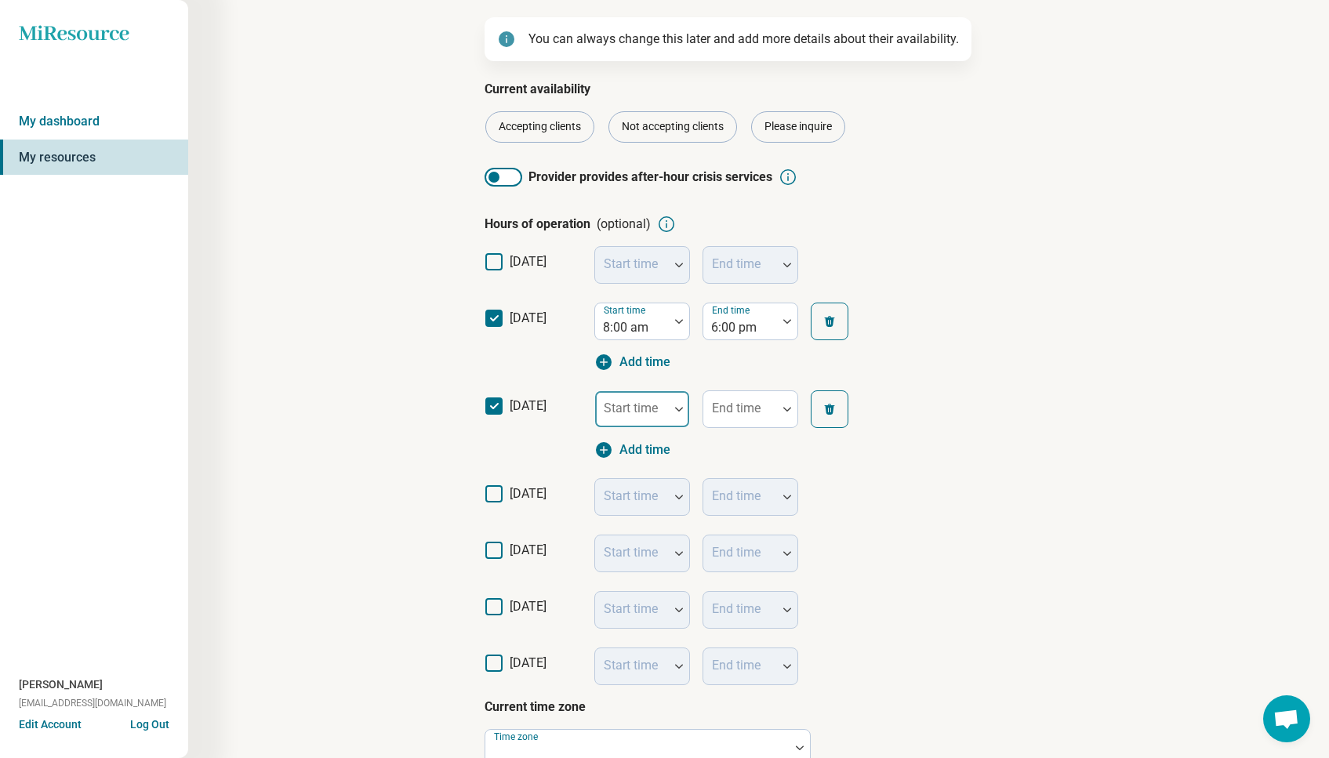
click at [675, 410] on img at bounding box center [679, 409] width 8 height 5
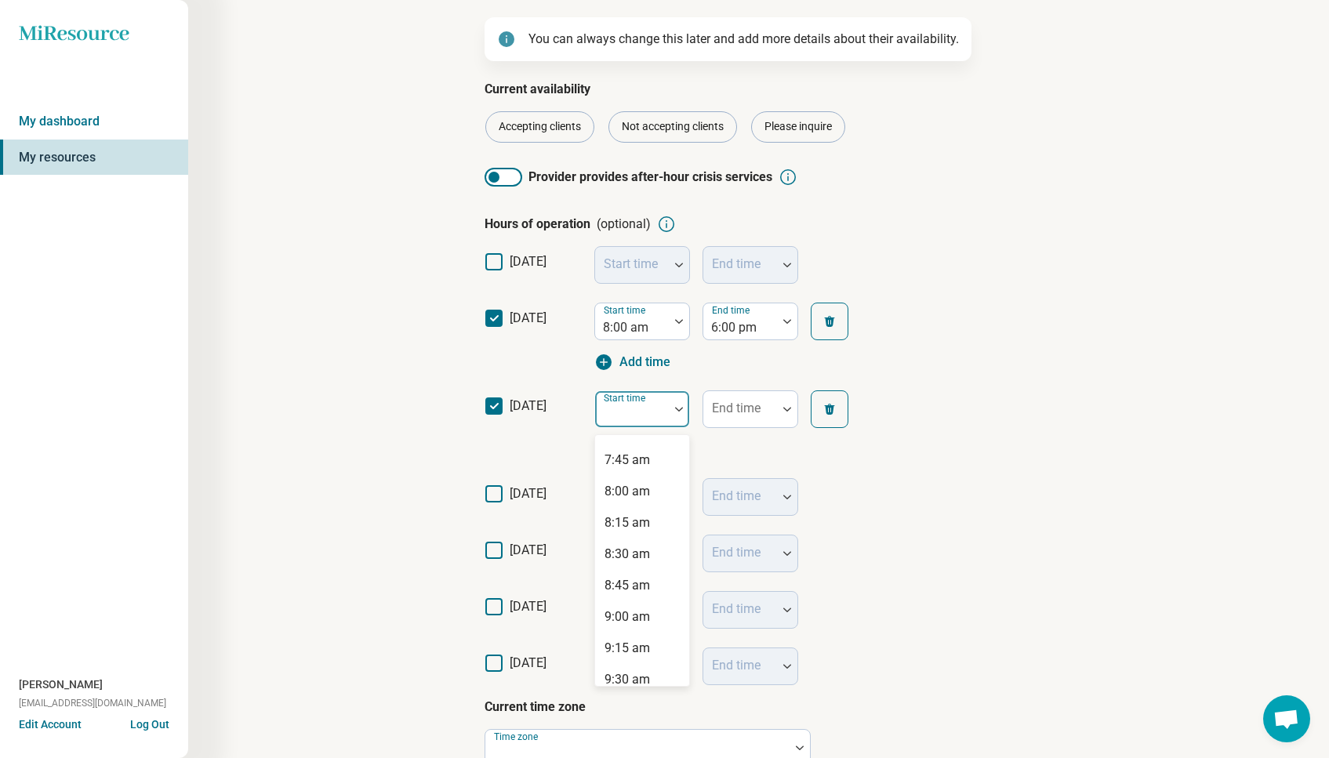
scroll to position [967, 0]
click at [634, 490] on div "8:00 am" at bounding box center [627, 491] width 45 height 19
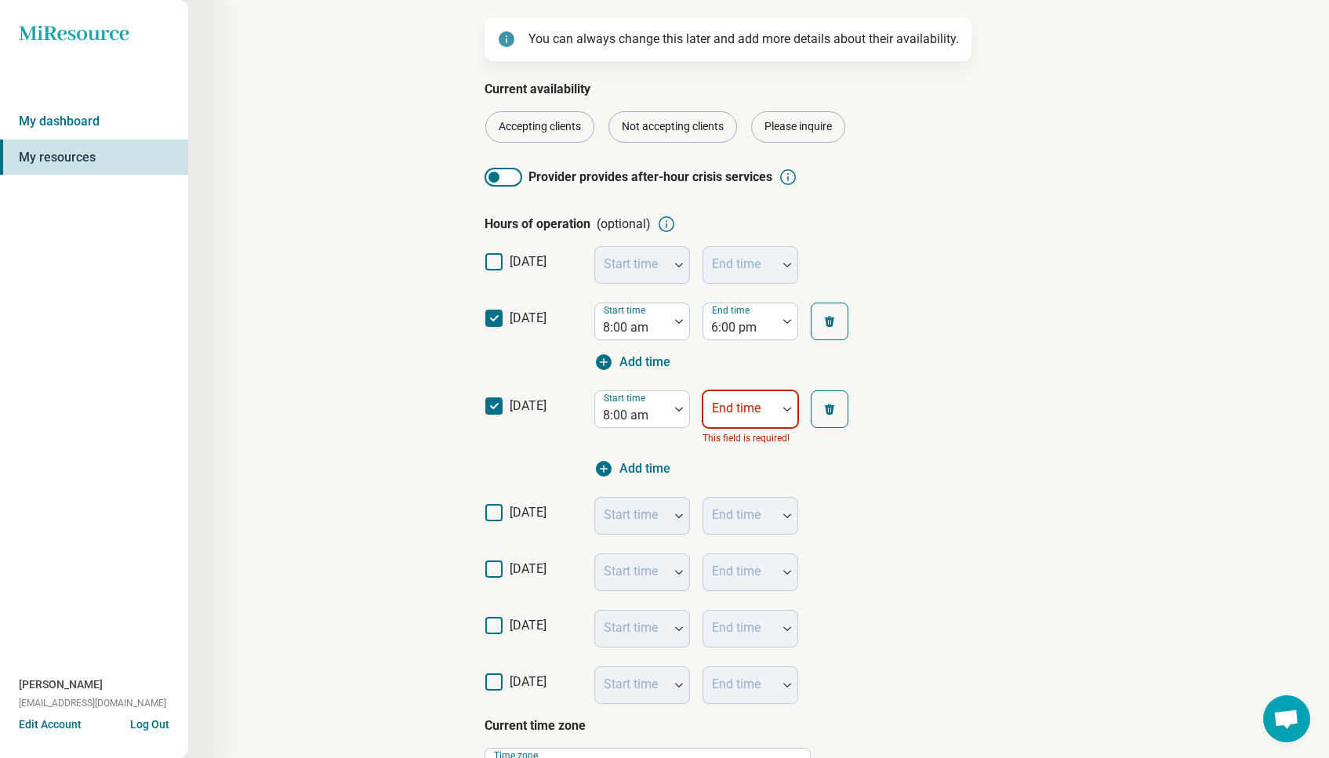
click at [734, 416] on div at bounding box center [740, 416] width 61 height 22
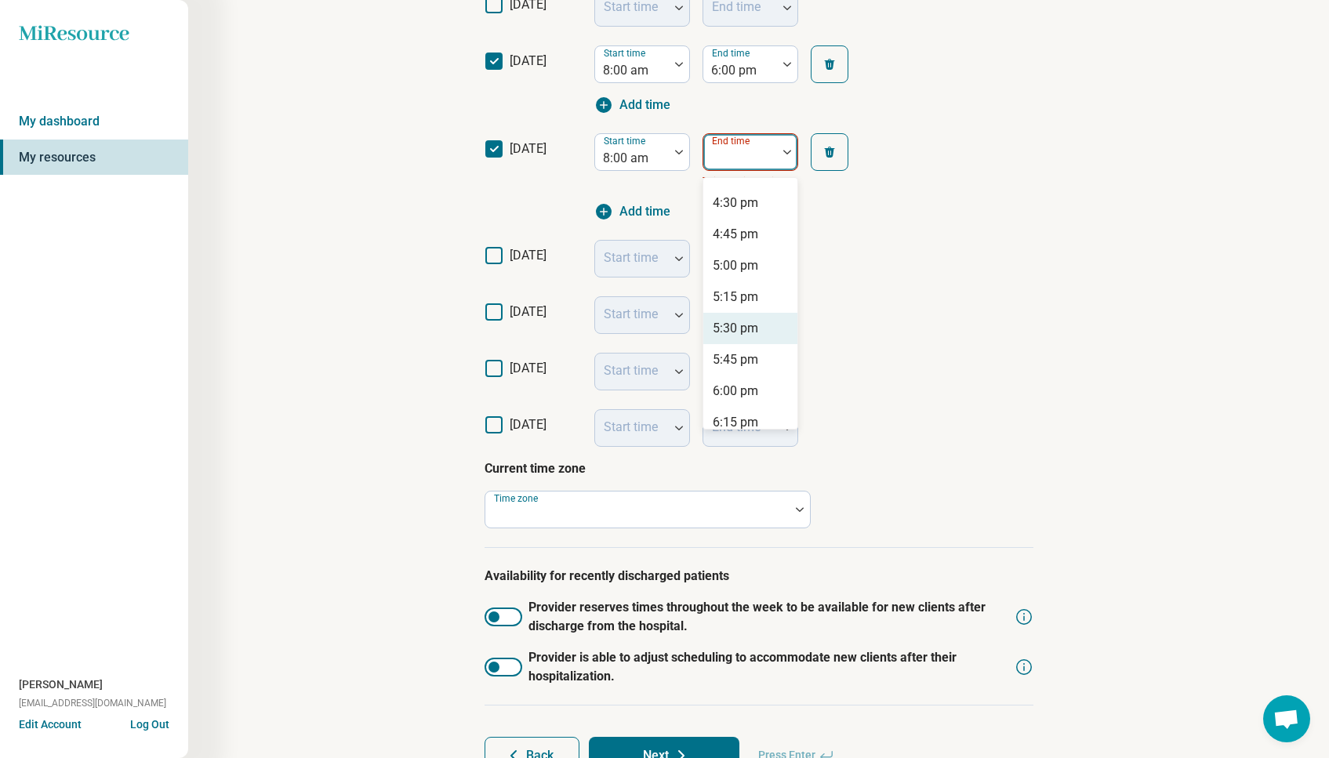
scroll to position [1031, 0]
click at [738, 383] on div "6:00 pm" at bounding box center [735, 389] width 45 height 19
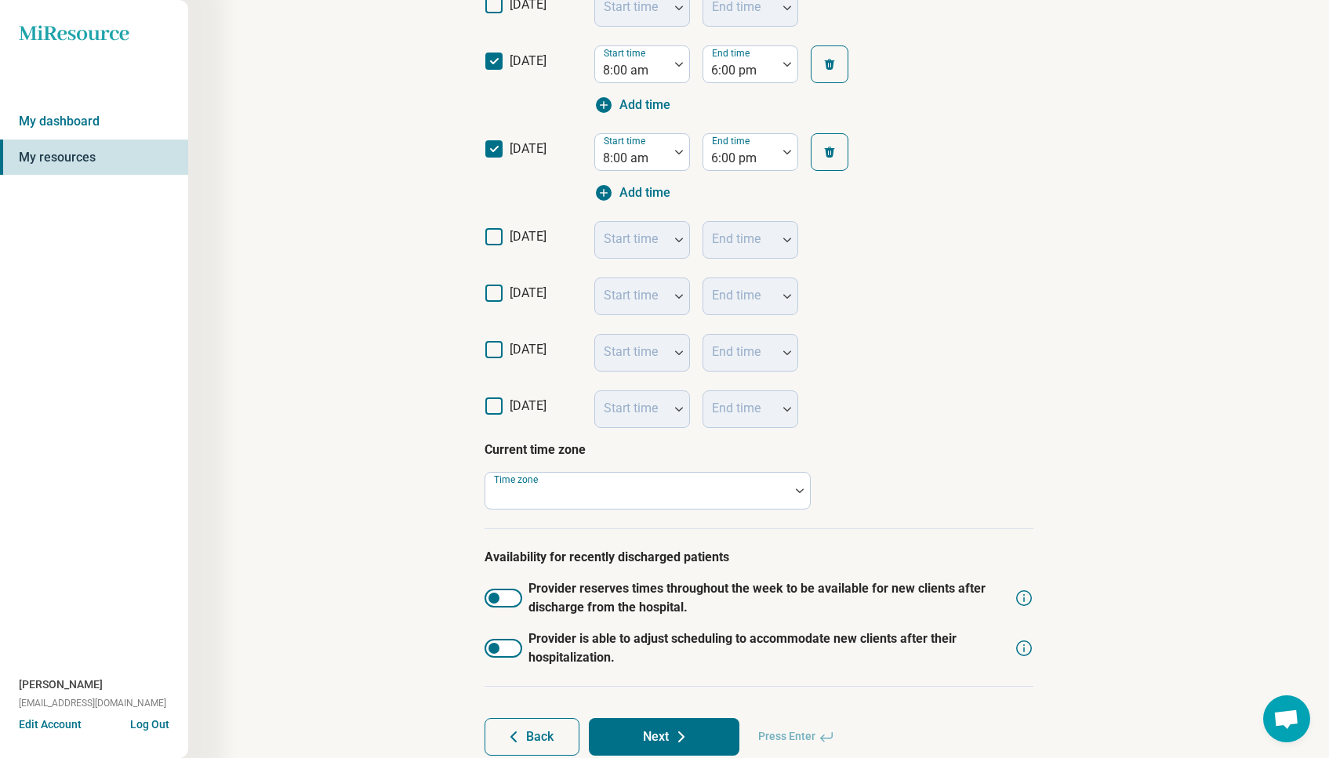
click at [496, 240] on icon at bounding box center [493, 236] width 17 height 17
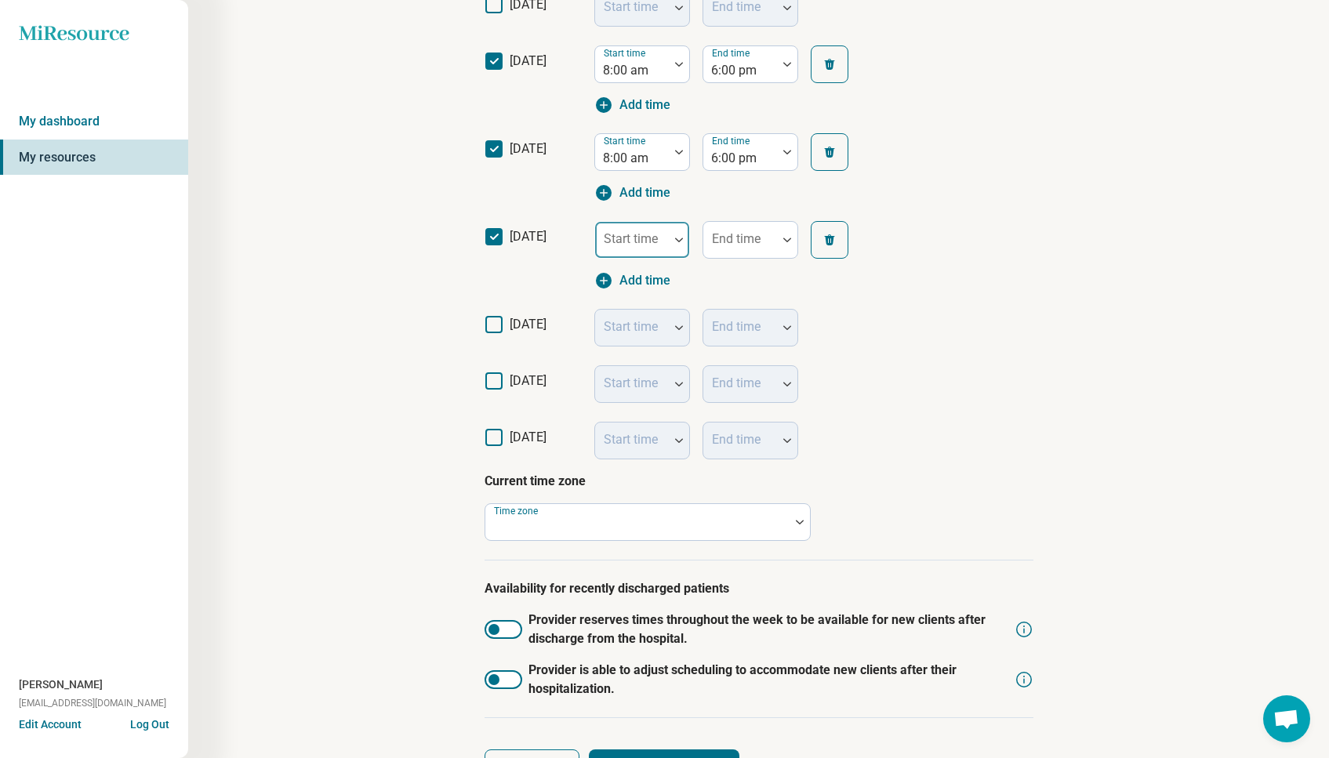
click at [629, 244] on div "Start time" at bounding box center [642, 240] width 96 height 38
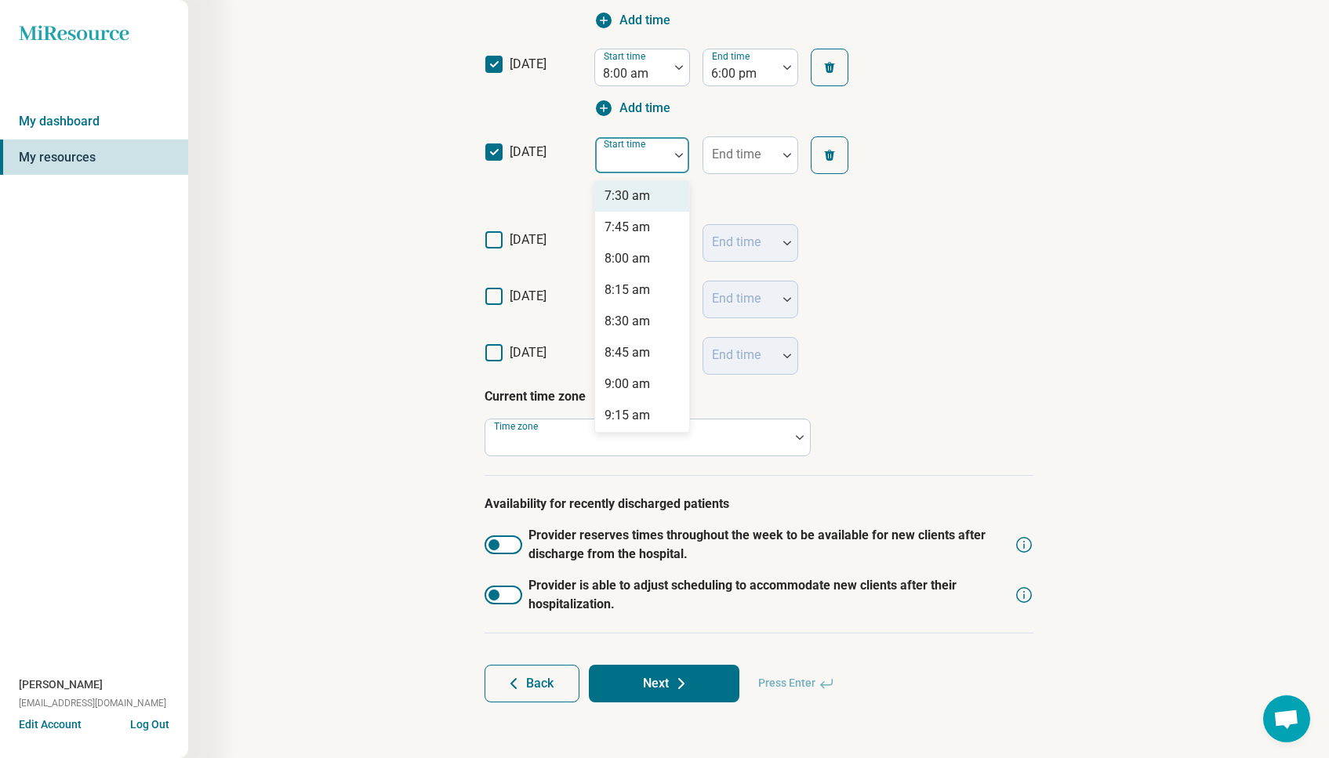
scroll to position [943, 0]
click at [627, 265] on div "8:00 am" at bounding box center [627, 261] width 45 height 19
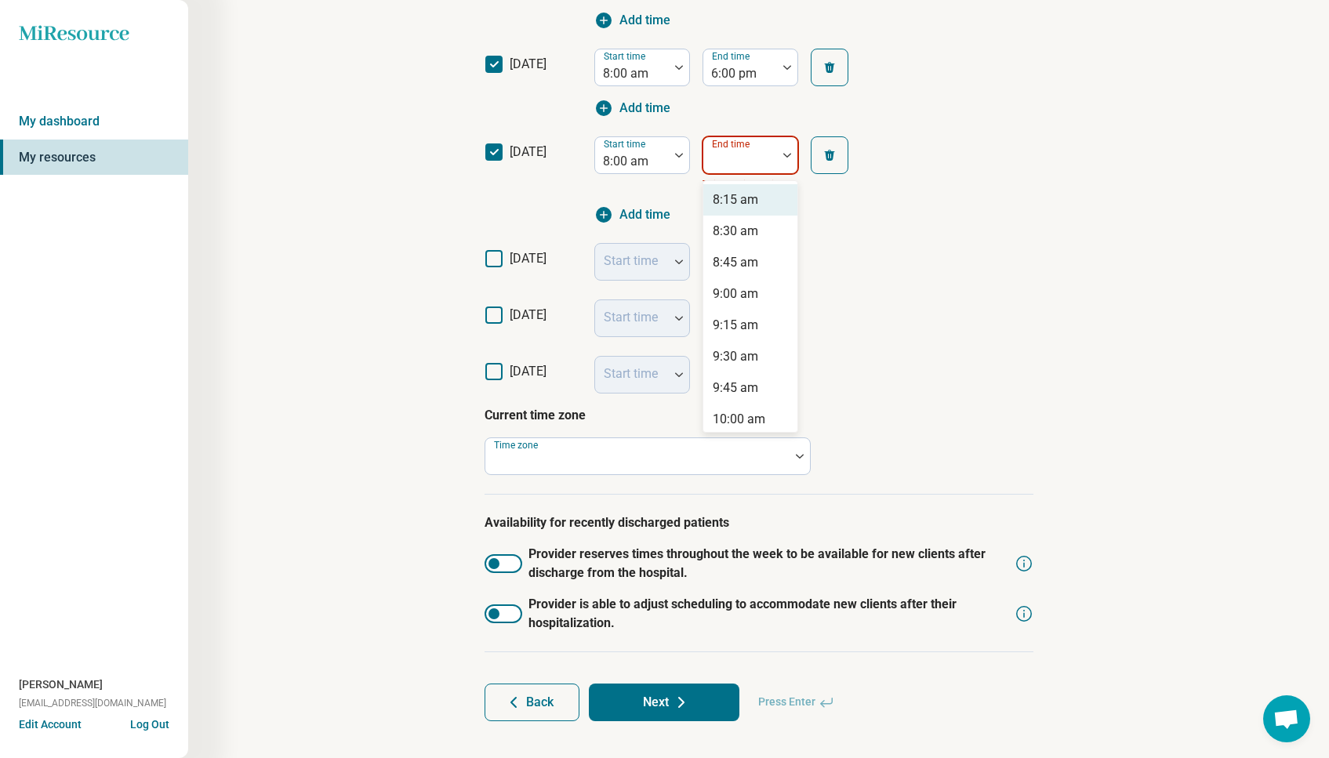
click at [716, 165] on div at bounding box center [740, 162] width 61 height 22
type input "*"
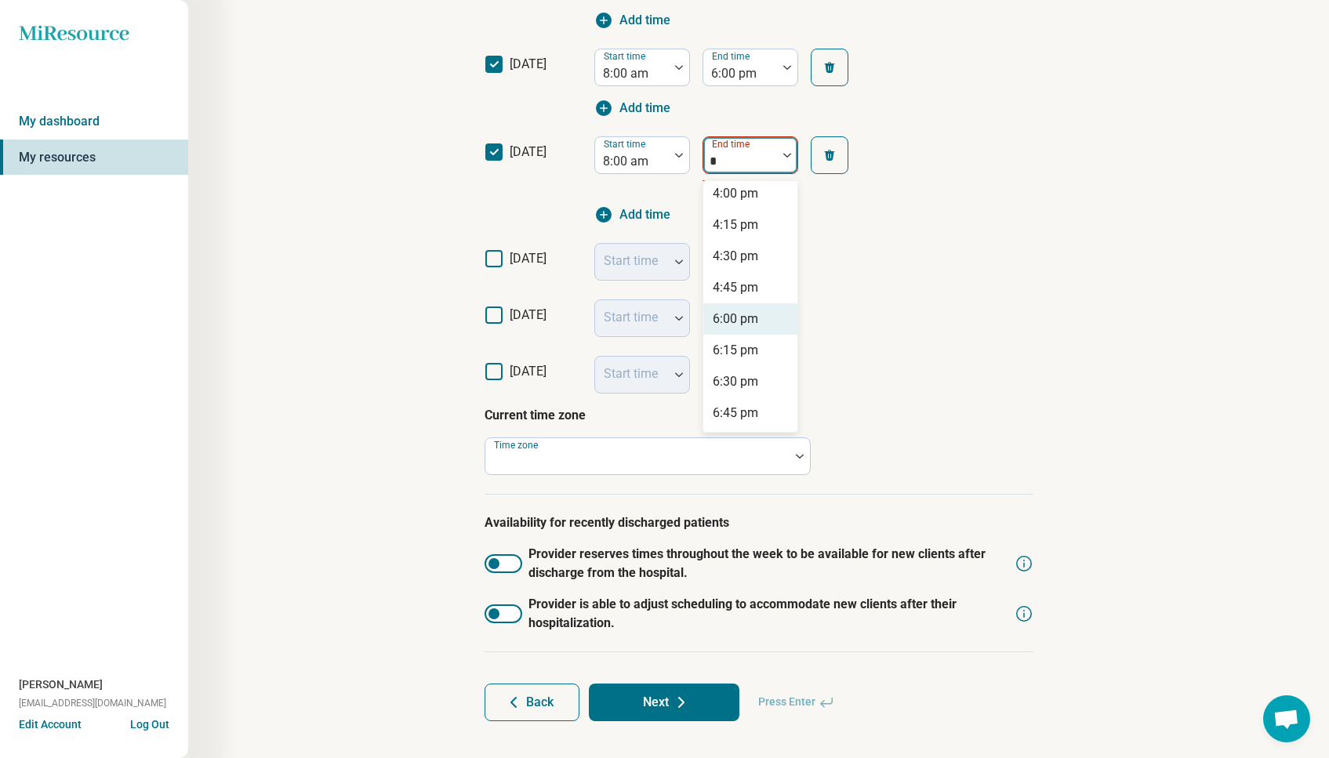
click at [758, 321] on div "6:00 pm" at bounding box center [750, 319] width 94 height 31
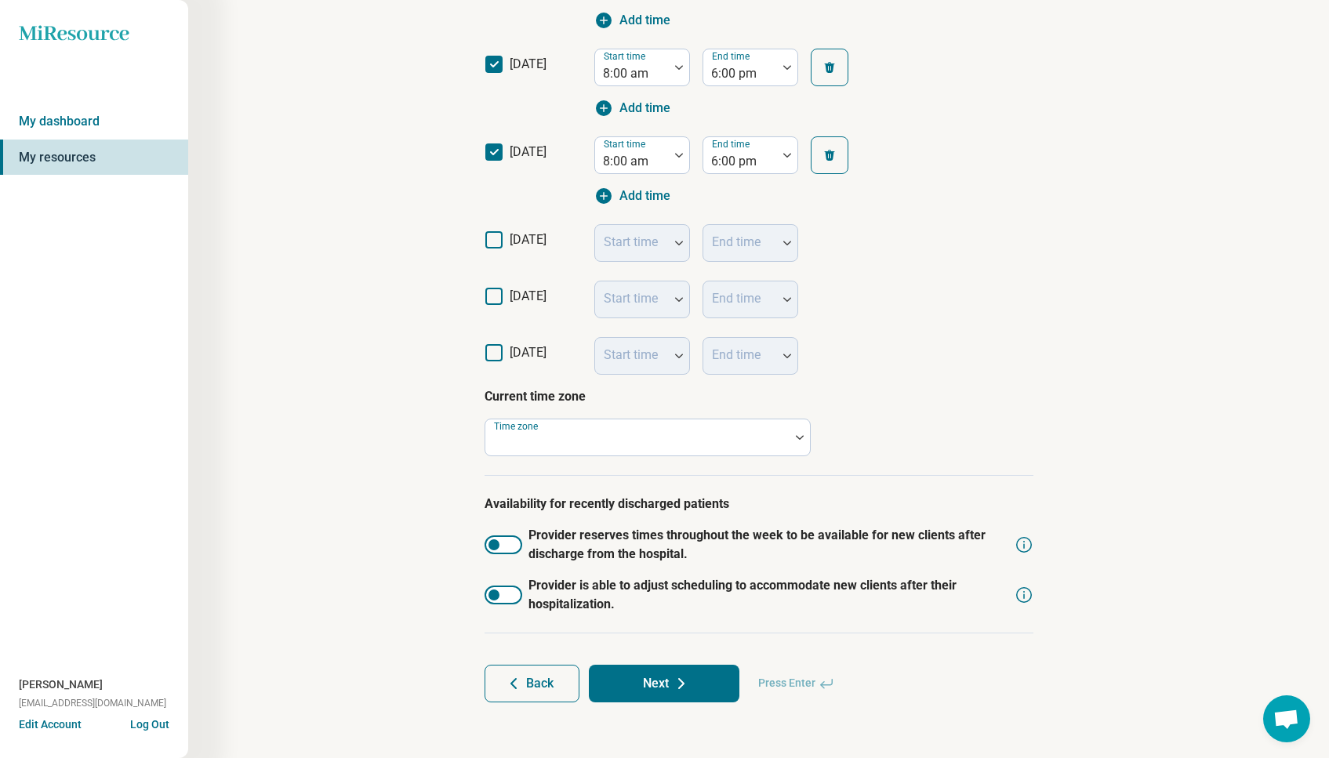
click at [517, 238] on span "[DATE]" at bounding box center [528, 239] width 37 height 15
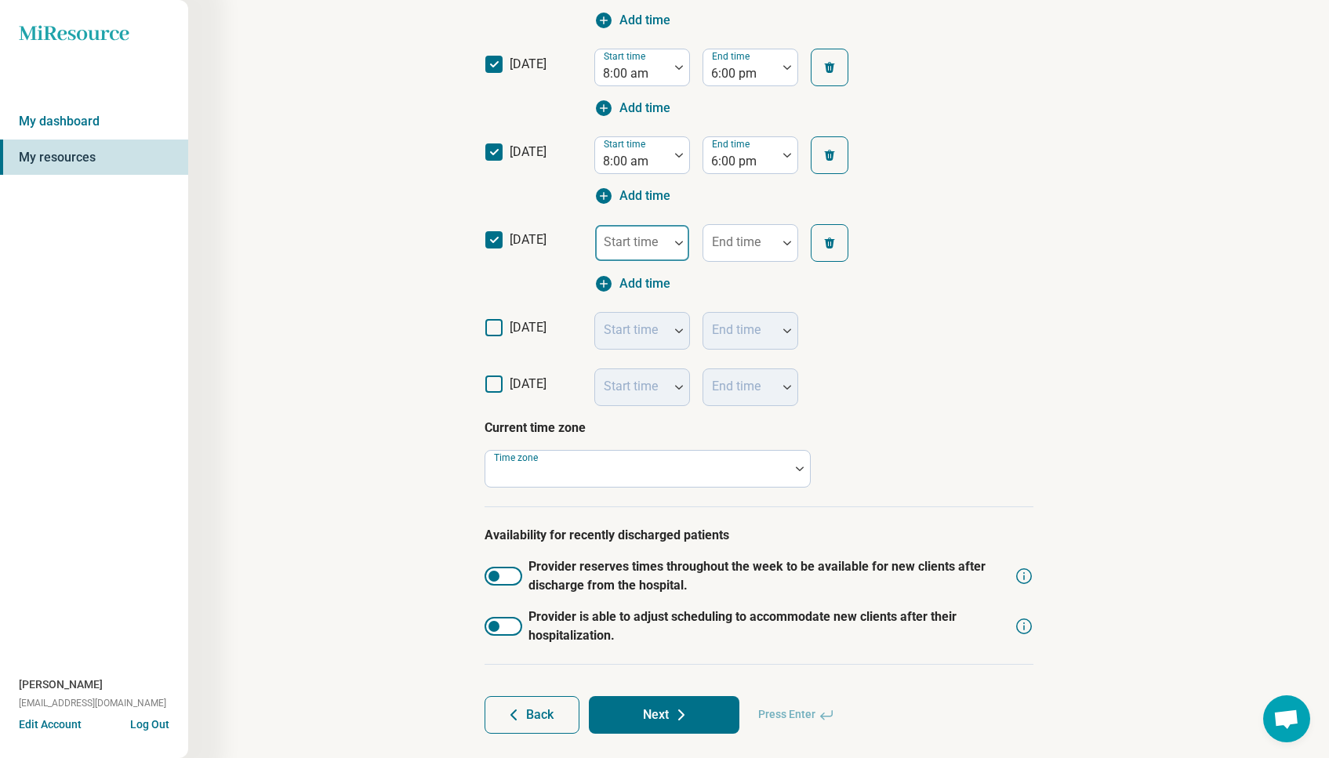
click at [623, 238] on div "Start time" at bounding box center [642, 243] width 96 height 38
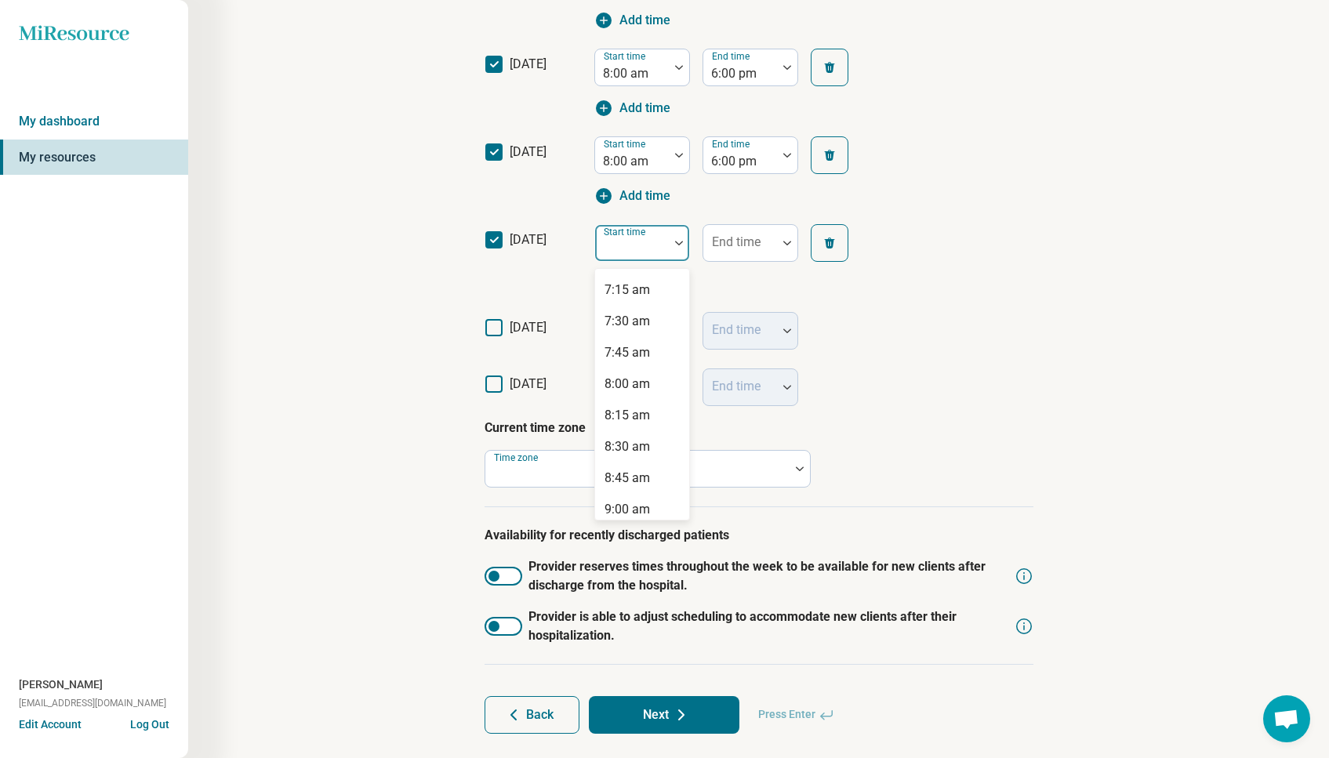
scroll to position [913, 0]
drag, startPoint x: 632, startPoint y: 371, endPoint x: 672, endPoint y: 334, distance: 54.4
click at [632, 371] on div "8:00 am" at bounding box center [627, 378] width 45 height 19
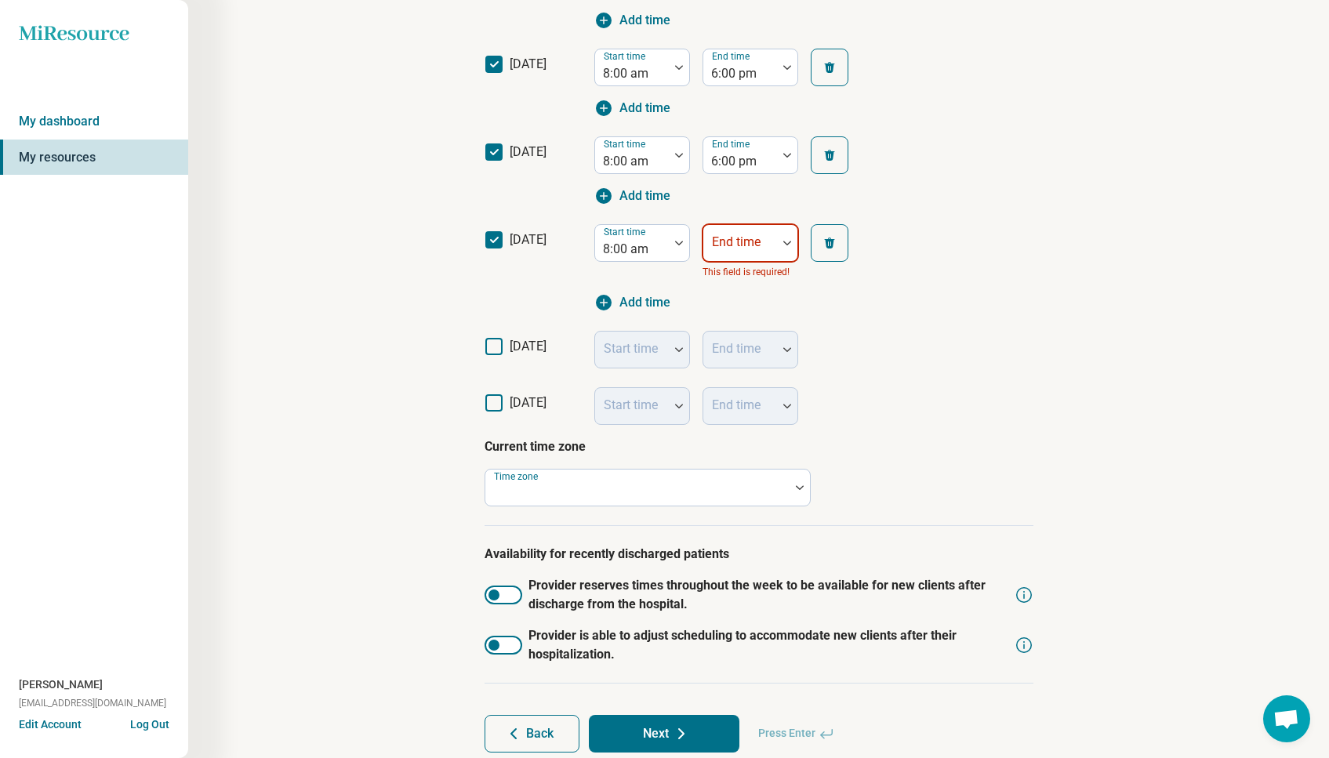
click at [758, 239] on div "End time" at bounding box center [751, 243] width 96 height 38
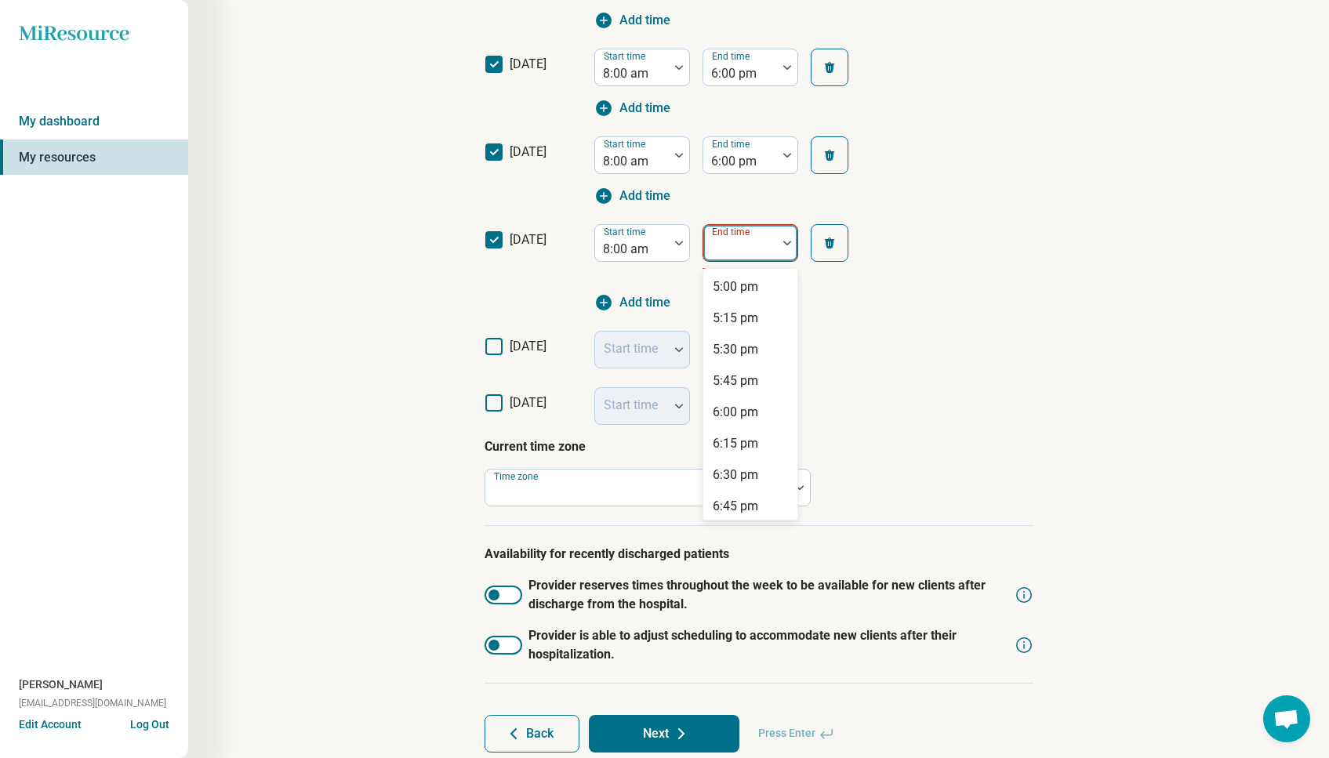
scroll to position [1098, 0]
click at [755, 409] on div "6:00 pm" at bounding box center [735, 413] width 45 height 19
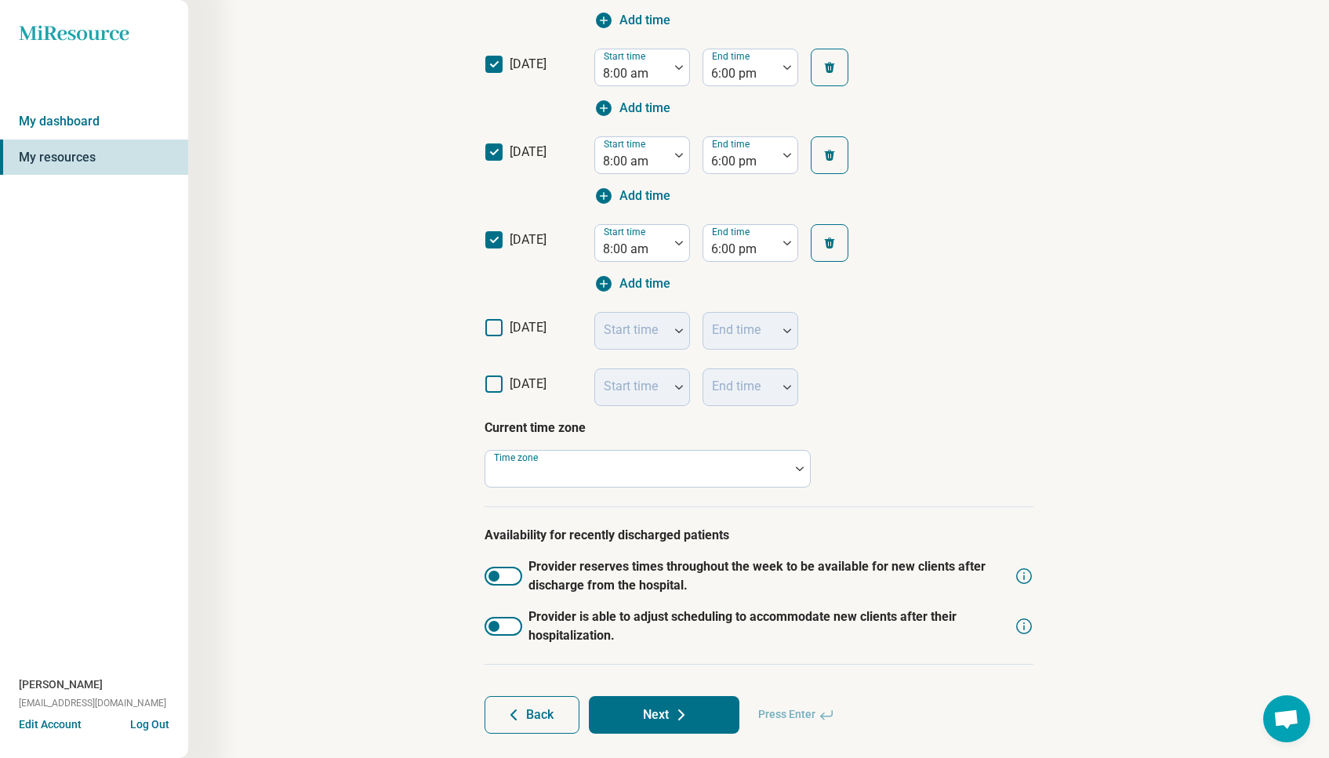
click at [525, 322] on span "[DATE]" at bounding box center [528, 327] width 37 height 15
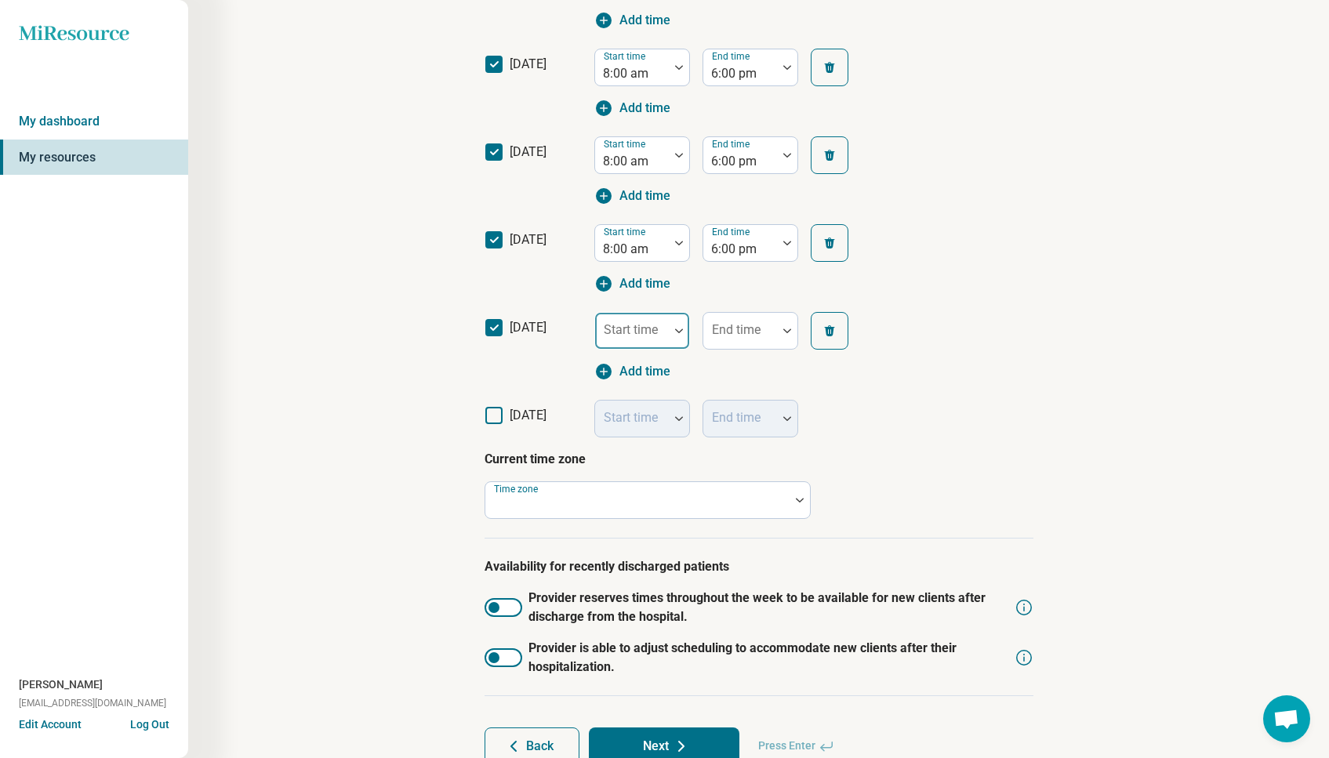
click at [641, 336] on div at bounding box center [632, 337] width 61 height 22
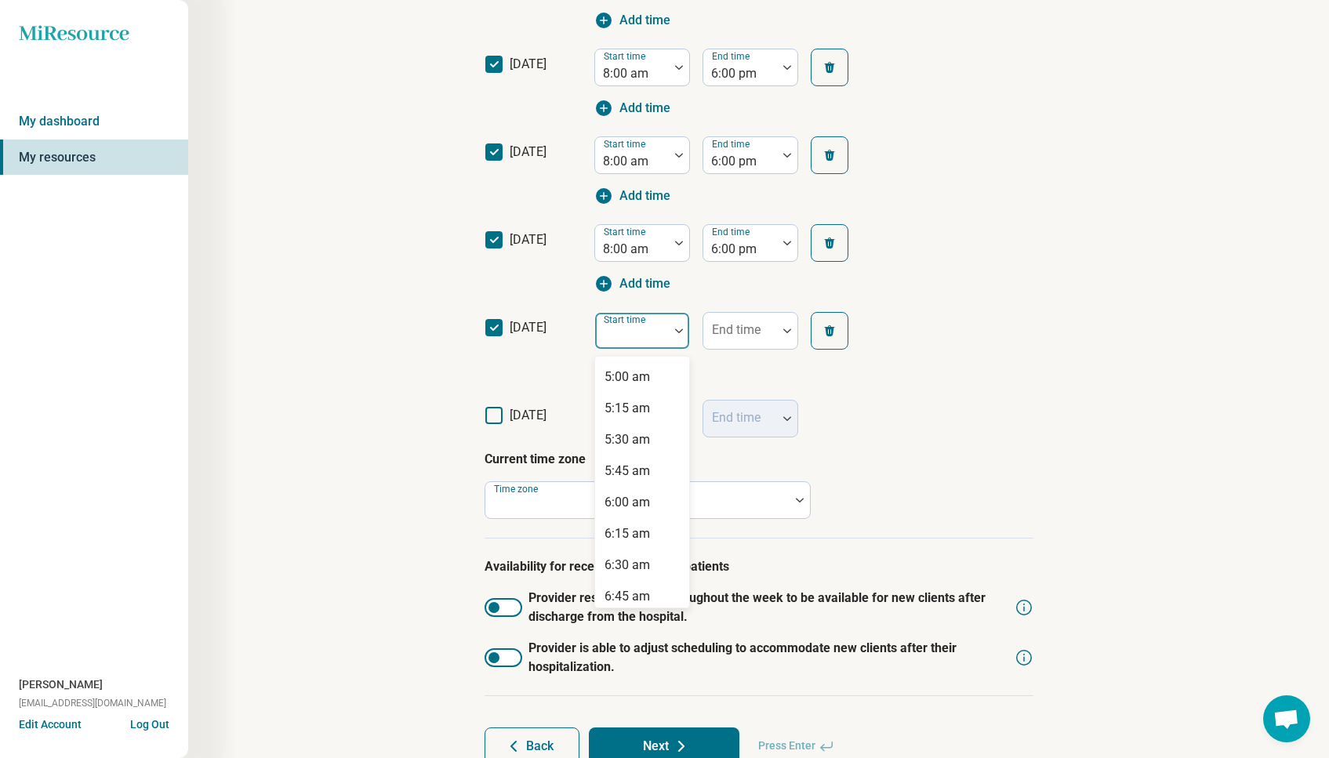
scroll to position [631, 0]
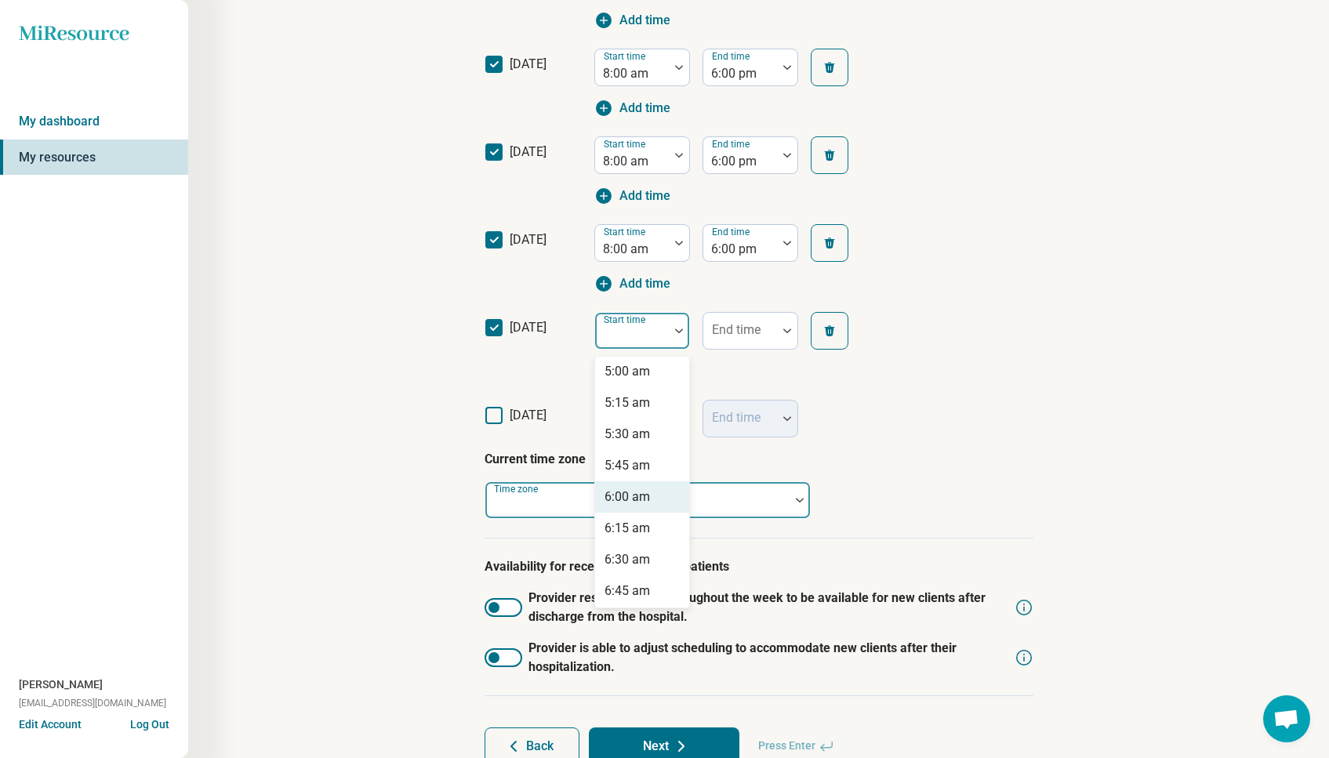
click at [638, 490] on div "6:00 am" at bounding box center [627, 497] width 45 height 19
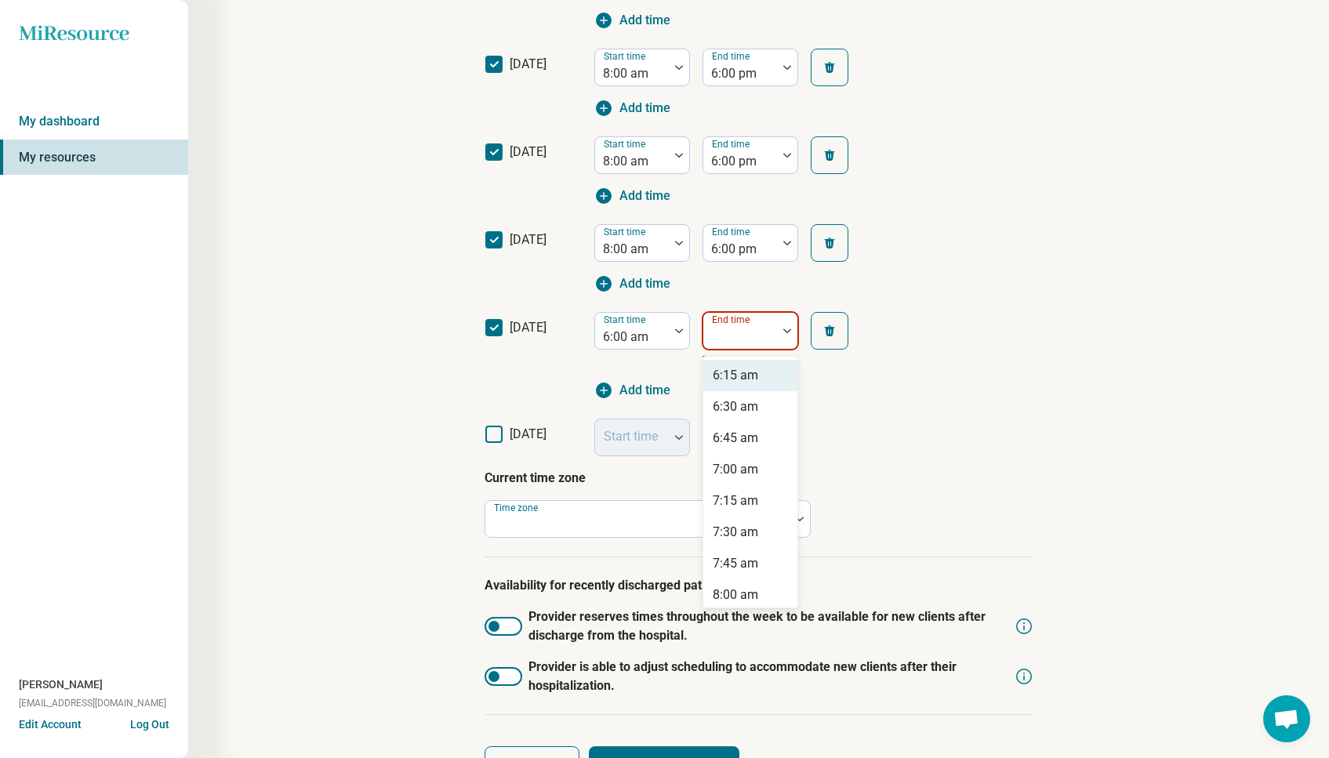
click at [739, 343] on div at bounding box center [740, 337] width 61 height 22
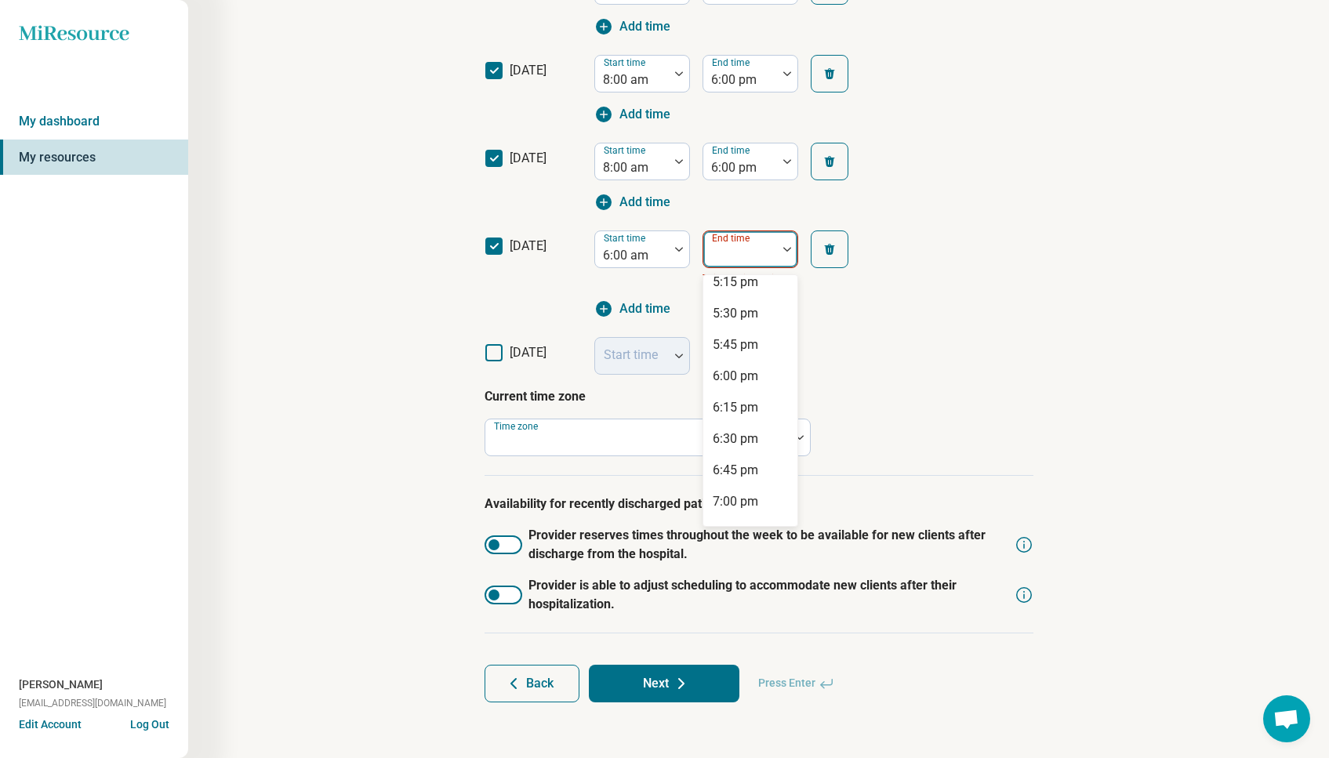
scroll to position [1393, 0]
click at [740, 367] on div "6:00 pm" at bounding box center [735, 375] width 45 height 19
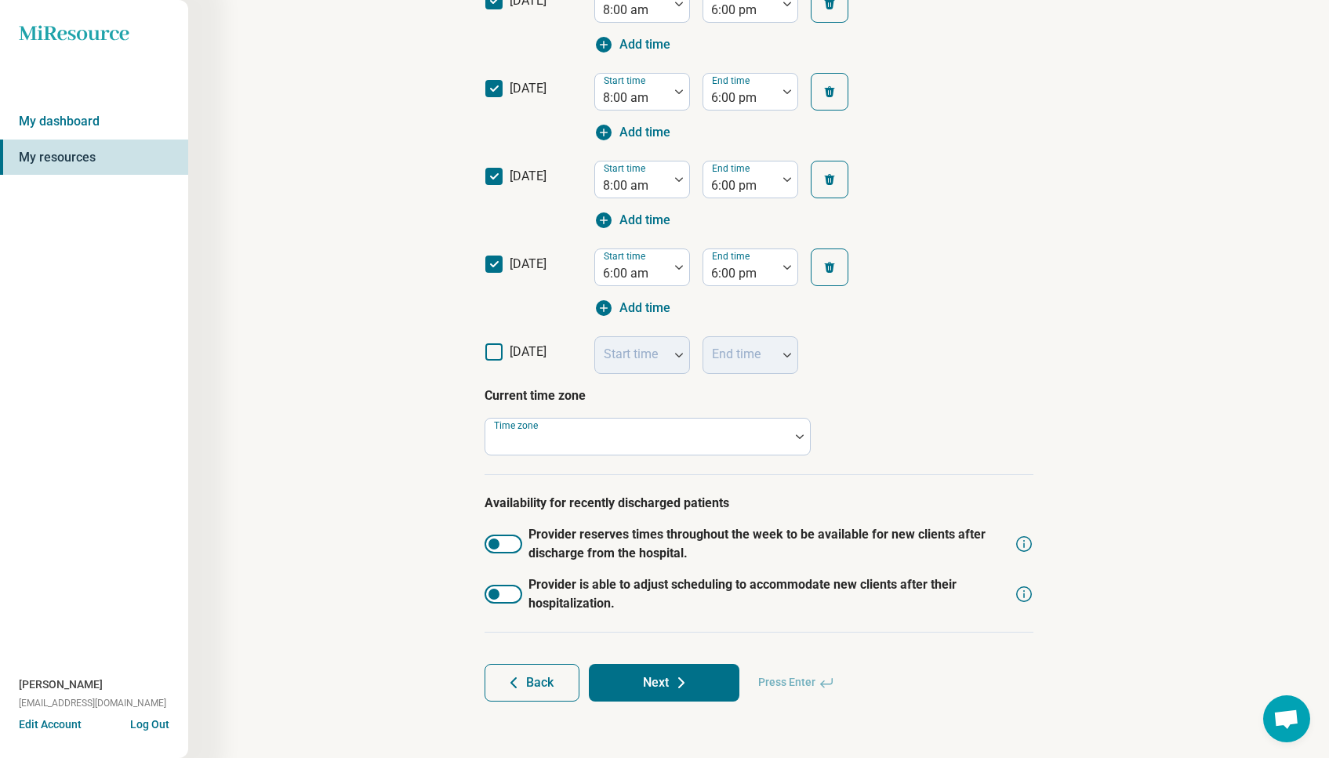
scroll to position [536, 0]
click at [493, 351] on icon at bounding box center [493, 352] width 17 height 17
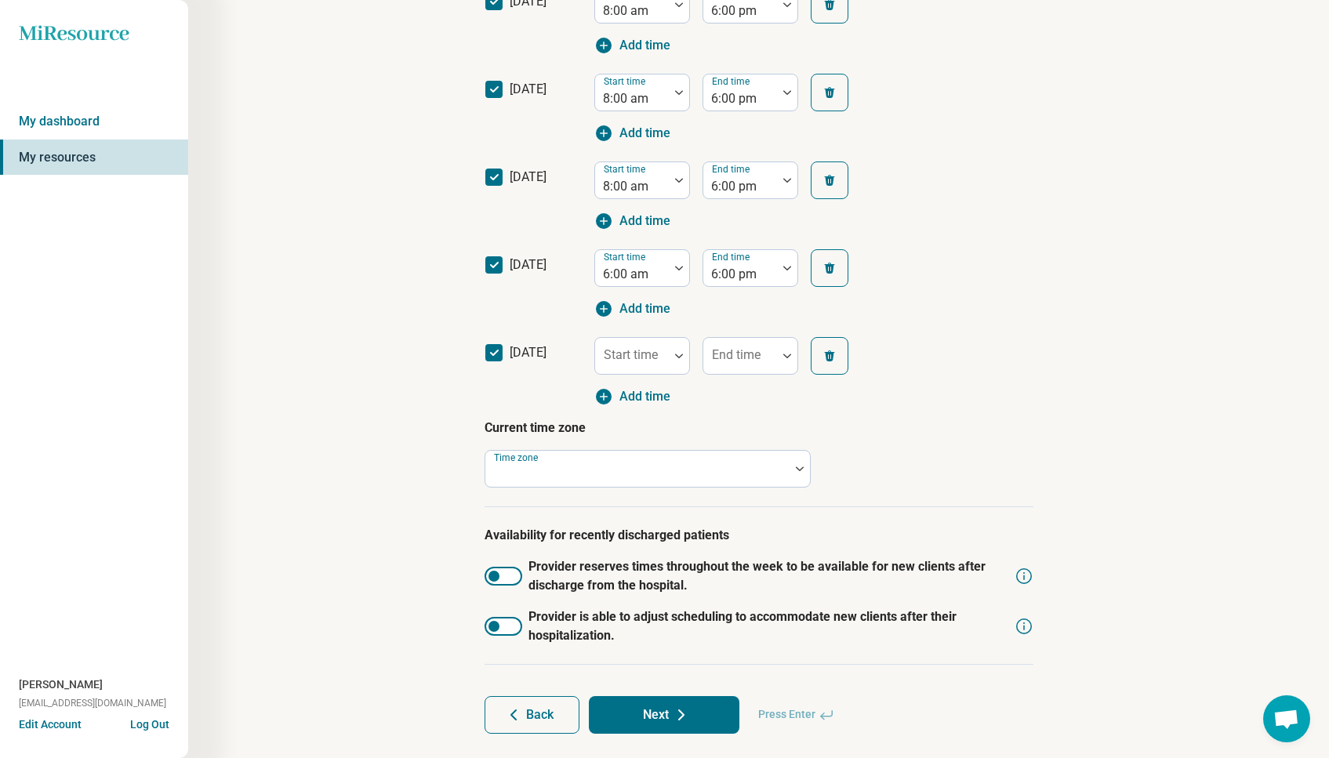
scroll to position [10, 0]
click at [642, 362] on div at bounding box center [632, 362] width 61 height 22
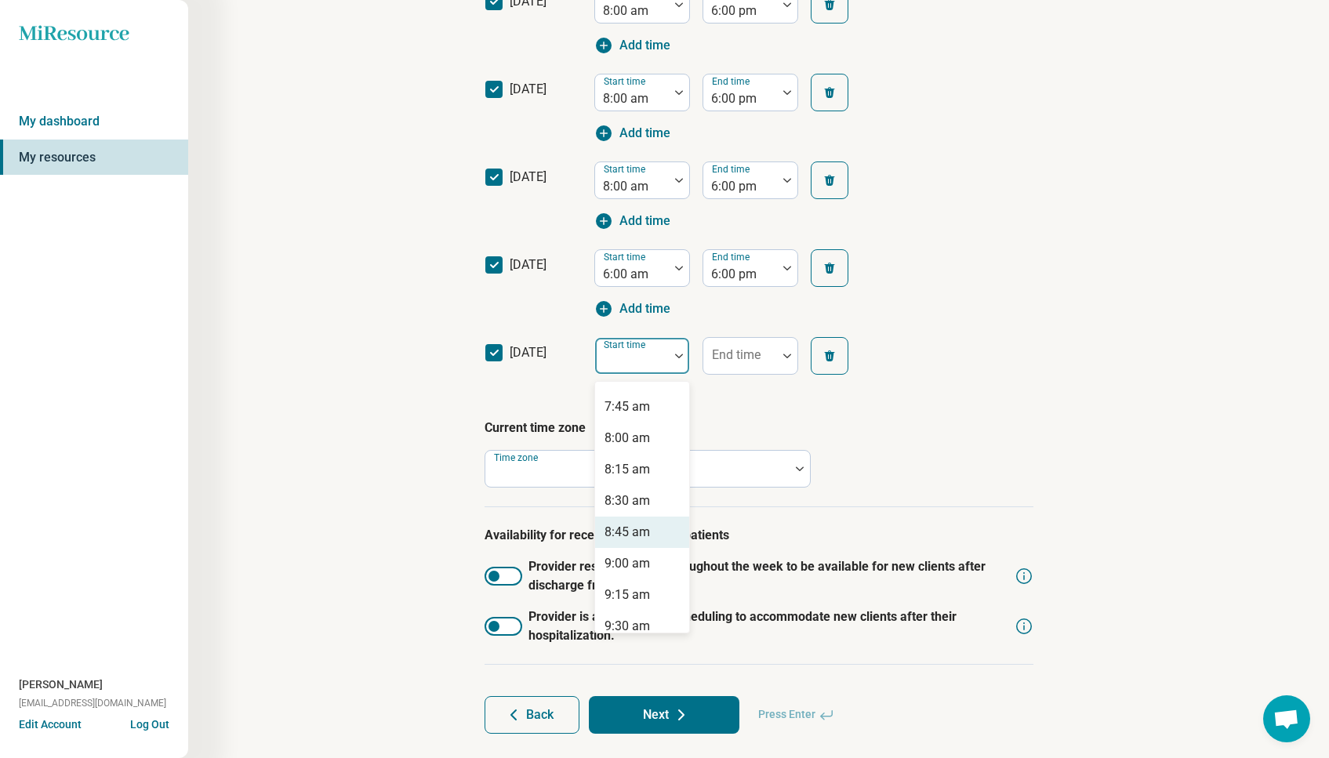
scroll to position [953, 0]
click at [638, 453] on div "8:00 am" at bounding box center [627, 451] width 45 height 19
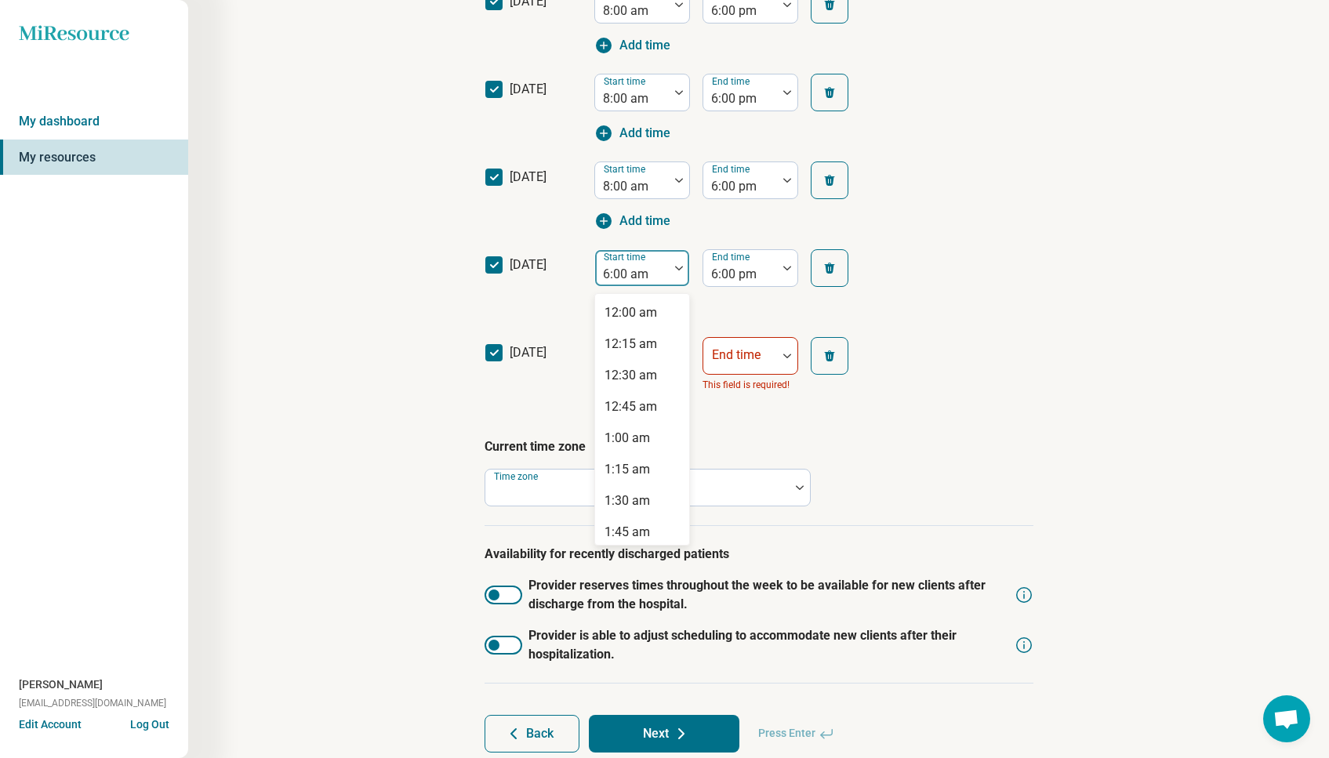
click at [644, 264] on div at bounding box center [632, 275] width 61 height 22
click at [634, 448] on div "8:00 am" at bounding box center [627, 454] width 45 height 19
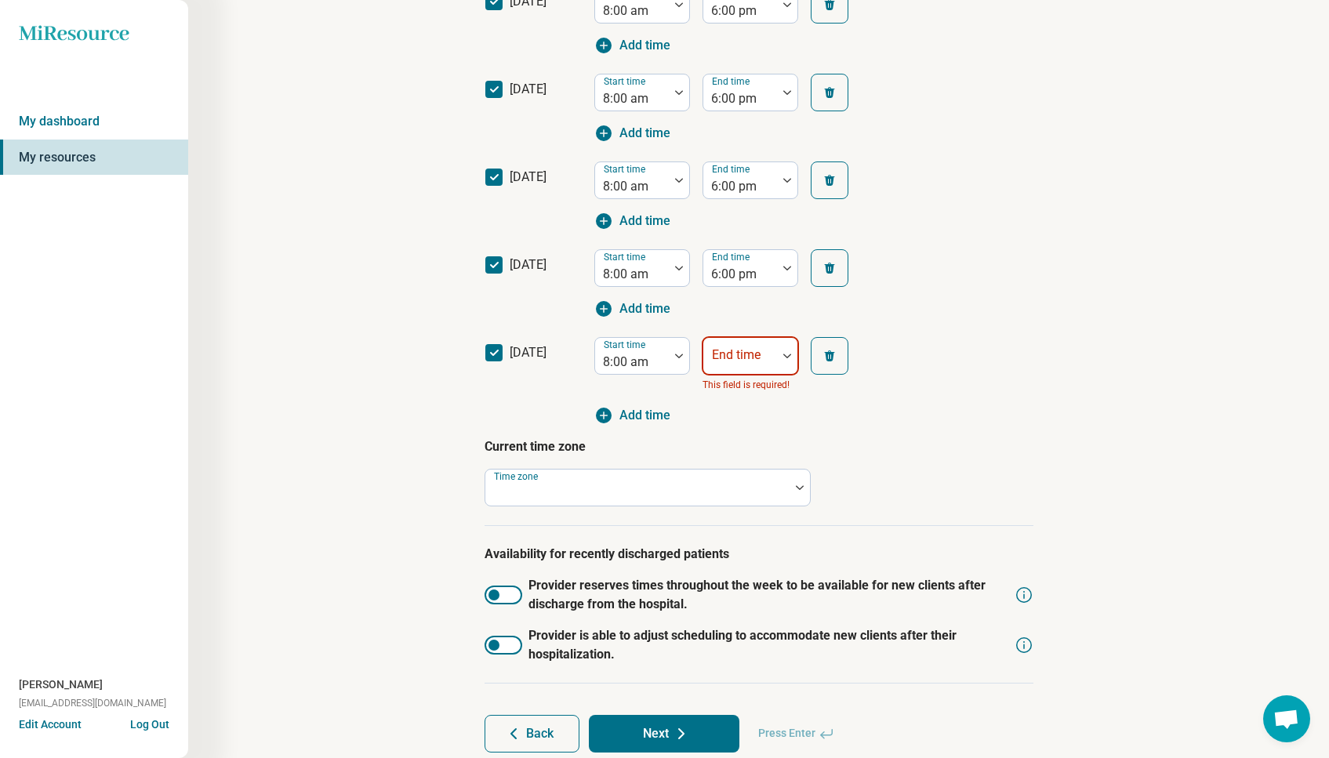
click at [723, 360] on div "End time" at bounding box center [751, 356] width 96 height 38
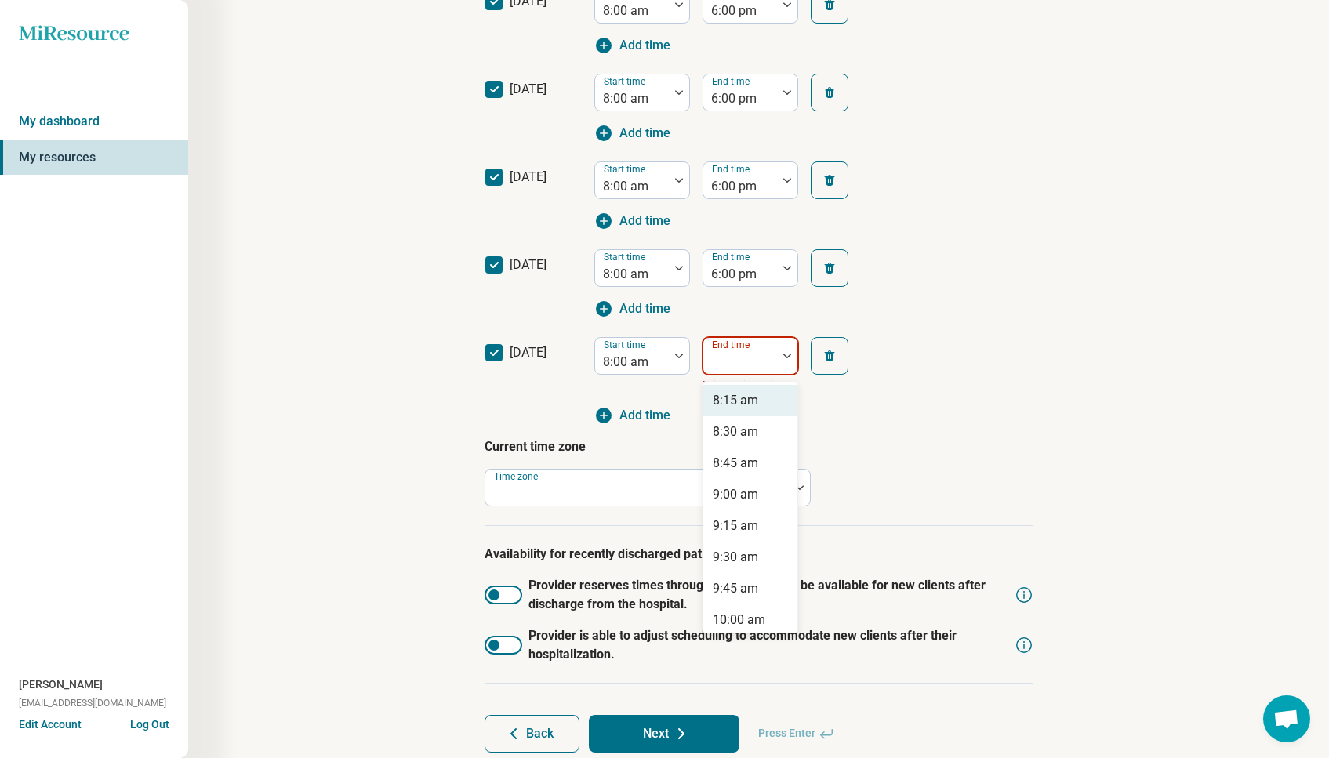
type input "*"
click at [744, 404] on div "3:00 pm" at bounding box center [735, 406] width 45 height 19
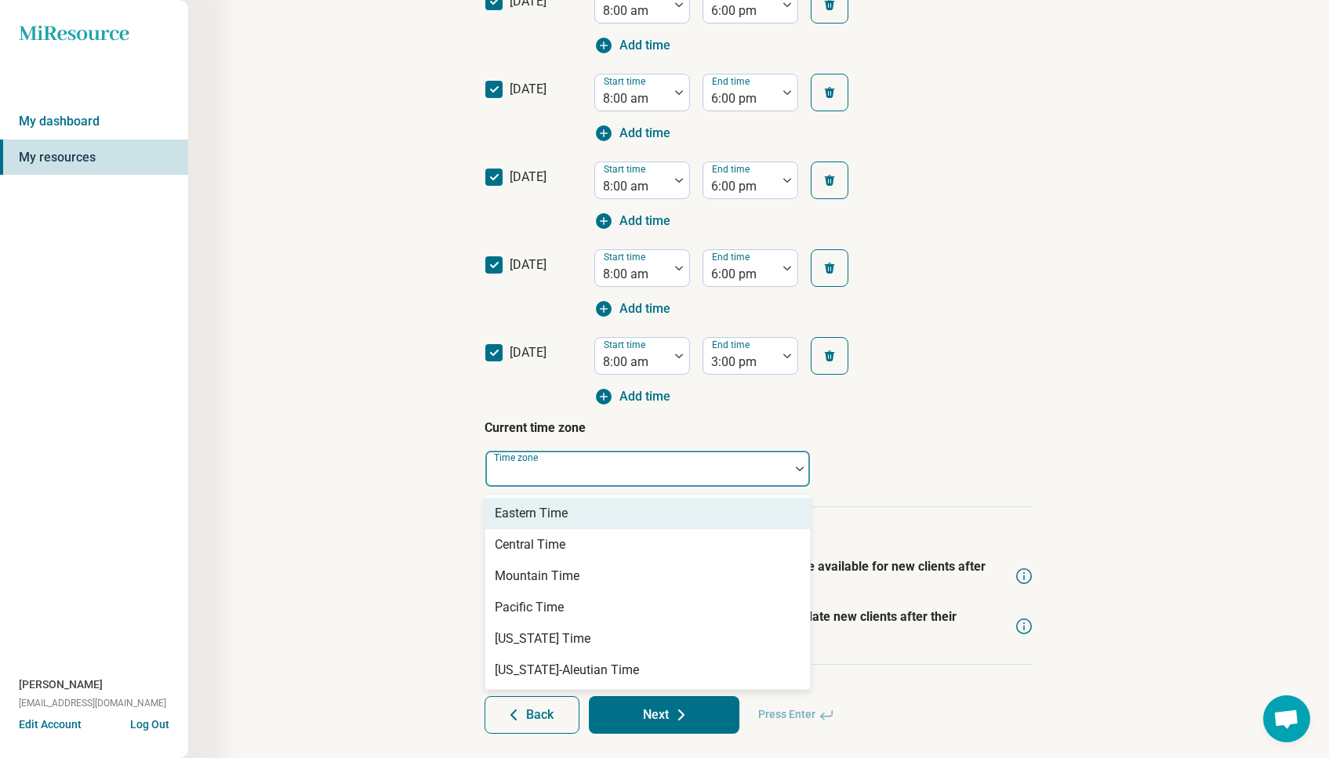
click at [661, 470] on div at bounding box center [638, 475] width 292 height 22
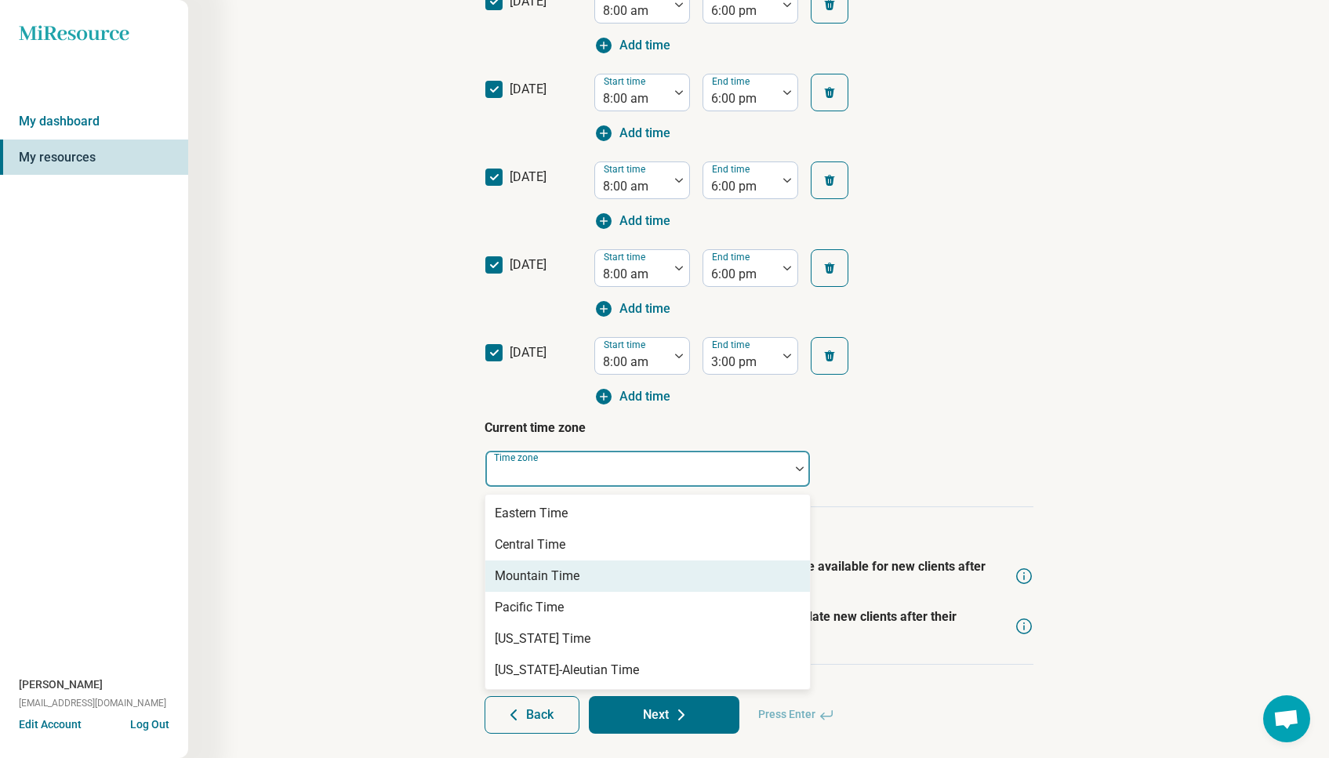
click at [621, 576] on div "Mountain Time" at bounding box center [647, 576] width 325 height 31
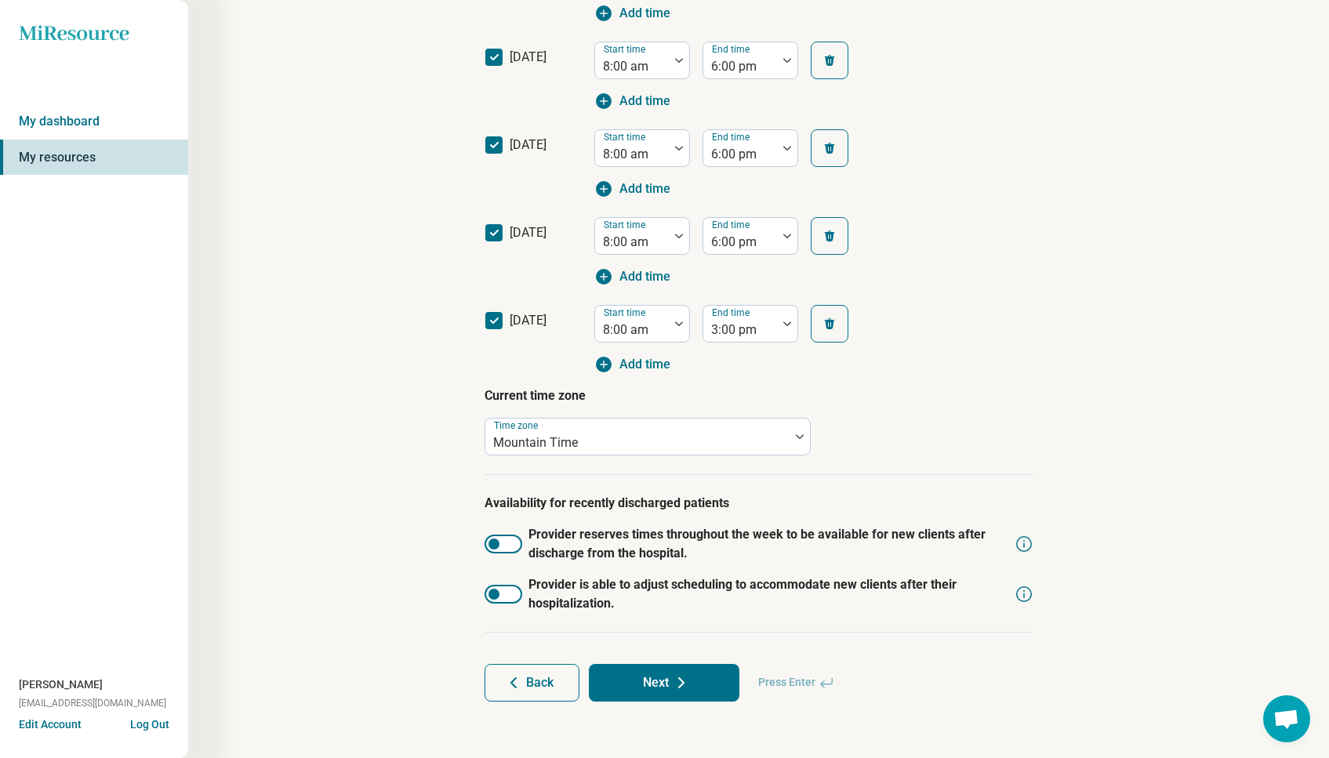
scroll to position [568, 0]
click at [666, 681] on button "Next" at bounding box center [664, 684] width 151 height 38
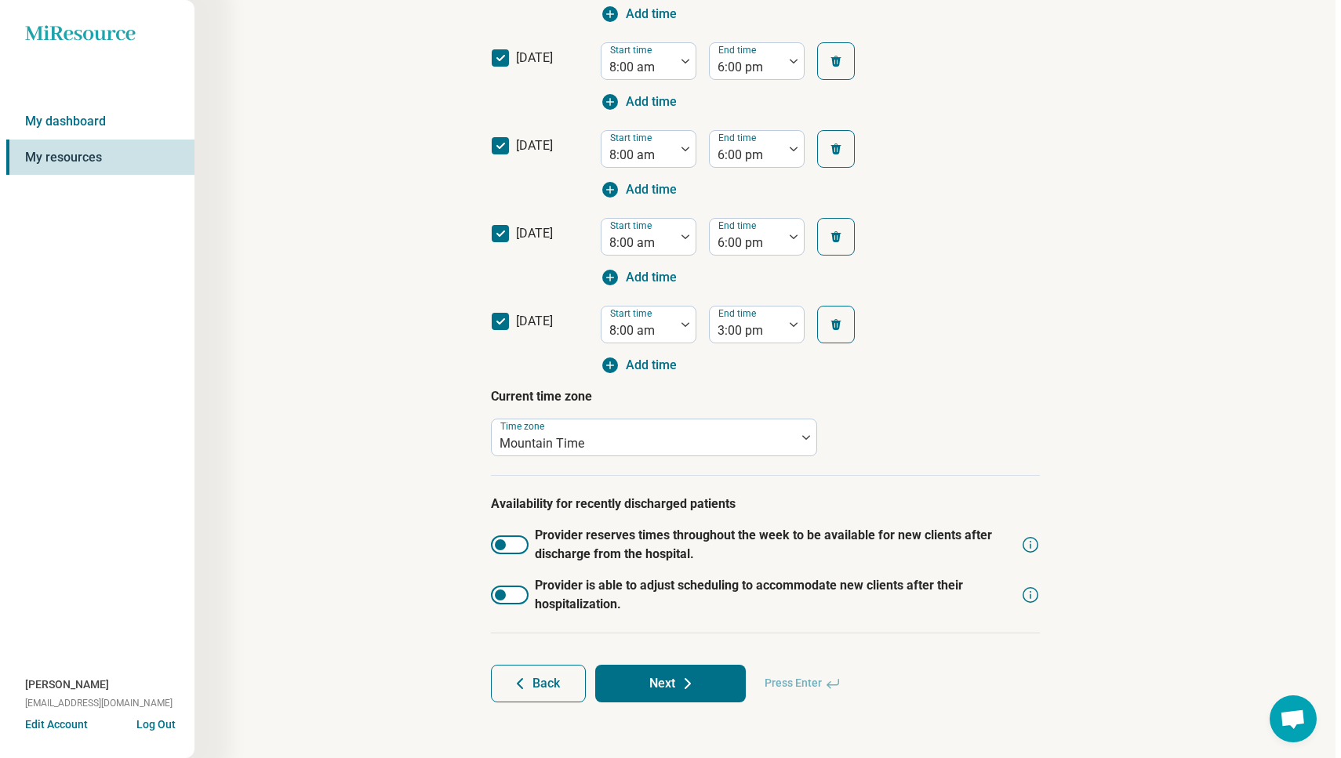
scroll to position [0, 0]
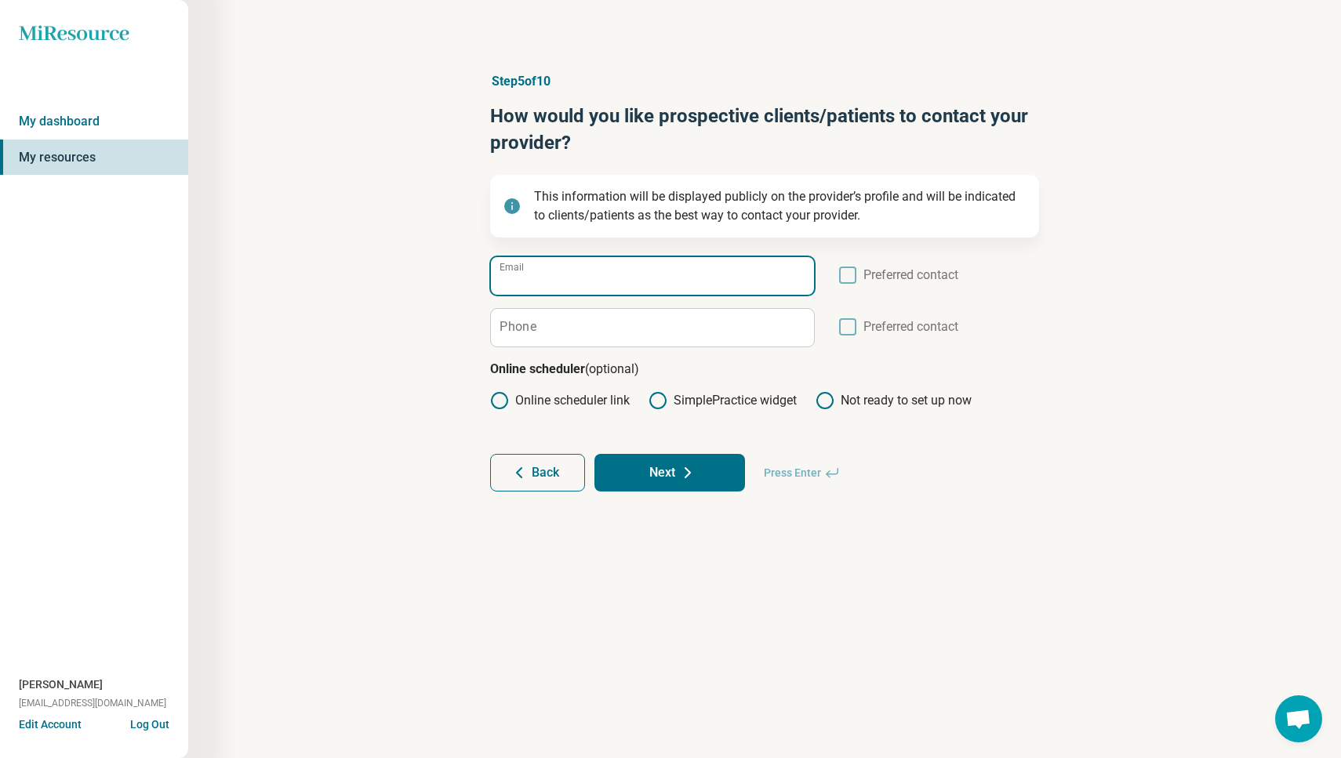
type input "*"
type input "**********"
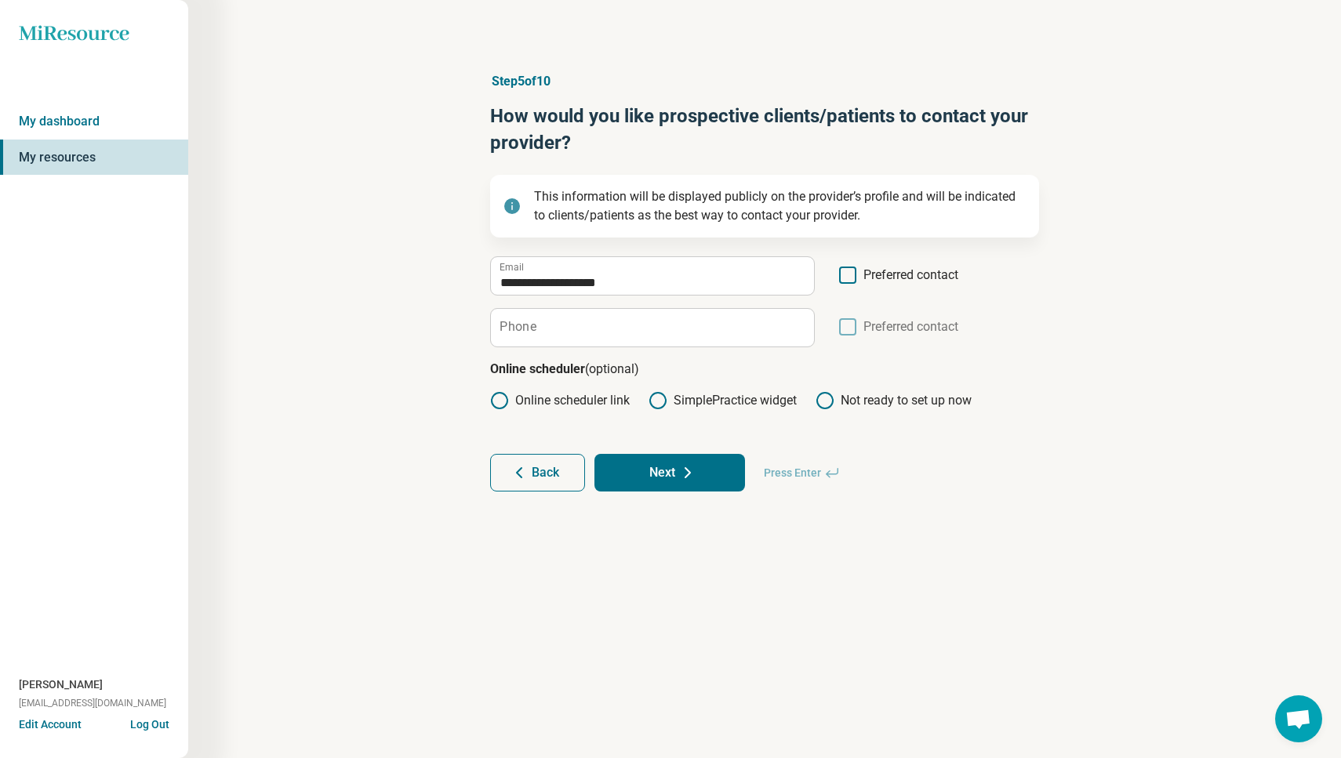
click at [867, 271] on span "Preferred contact" at bounding box center [910, 281] width 95 height 30
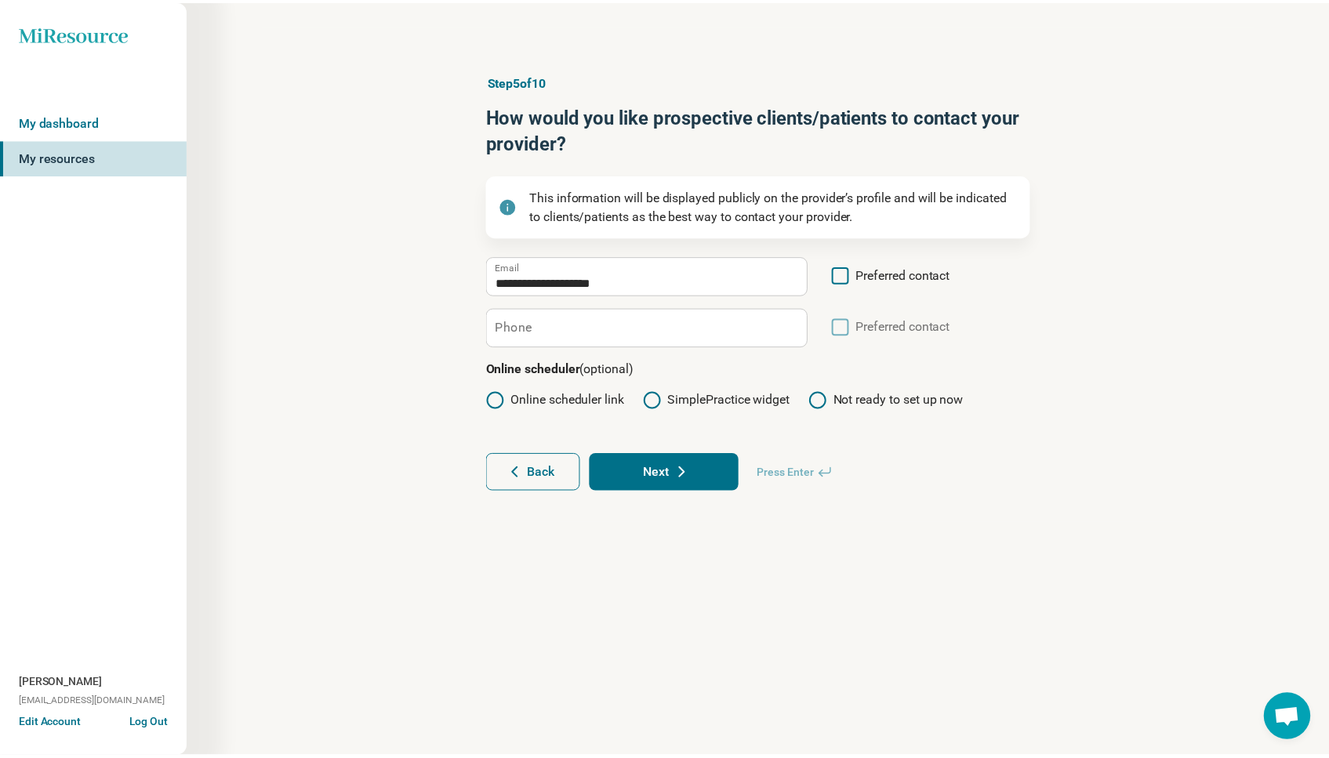
scroll to position [10, 0]
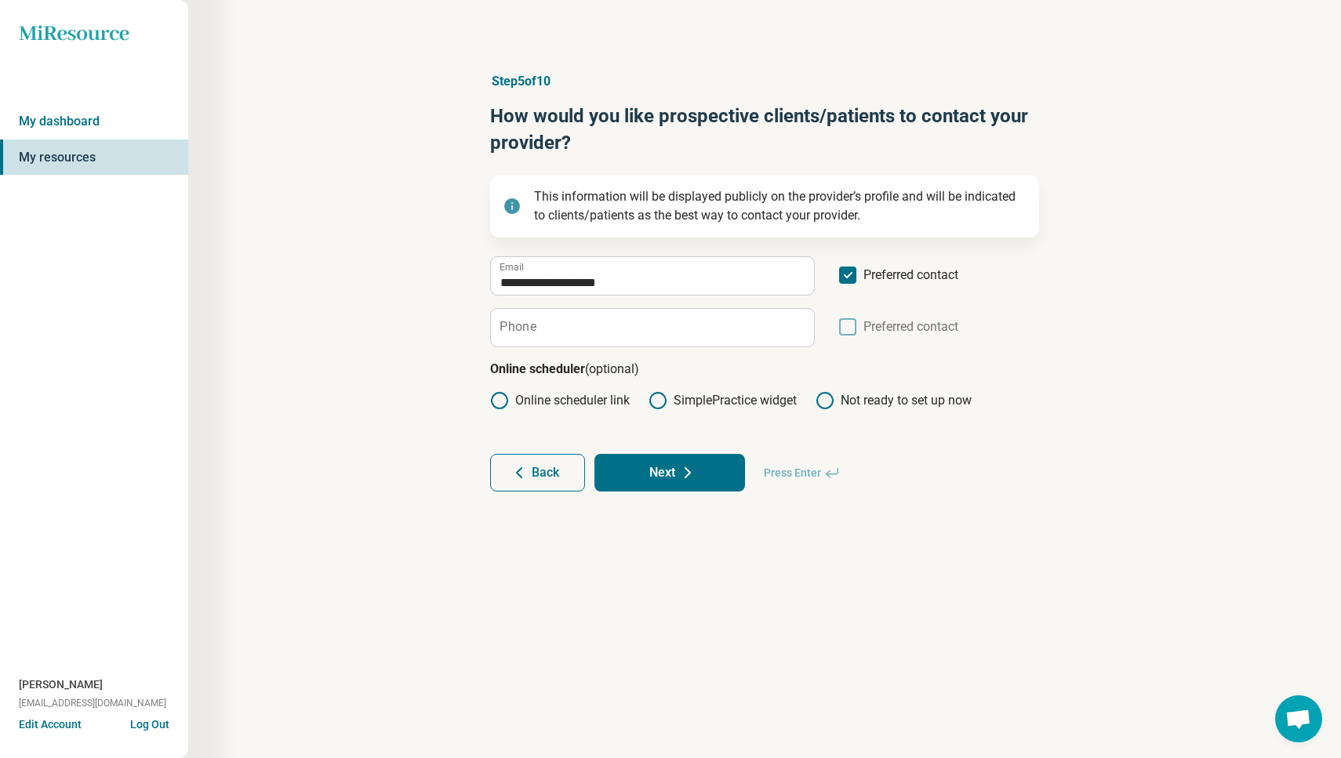
click at [677, 477] on button "Next" at bounding box center [669, 473] width 151 height 38
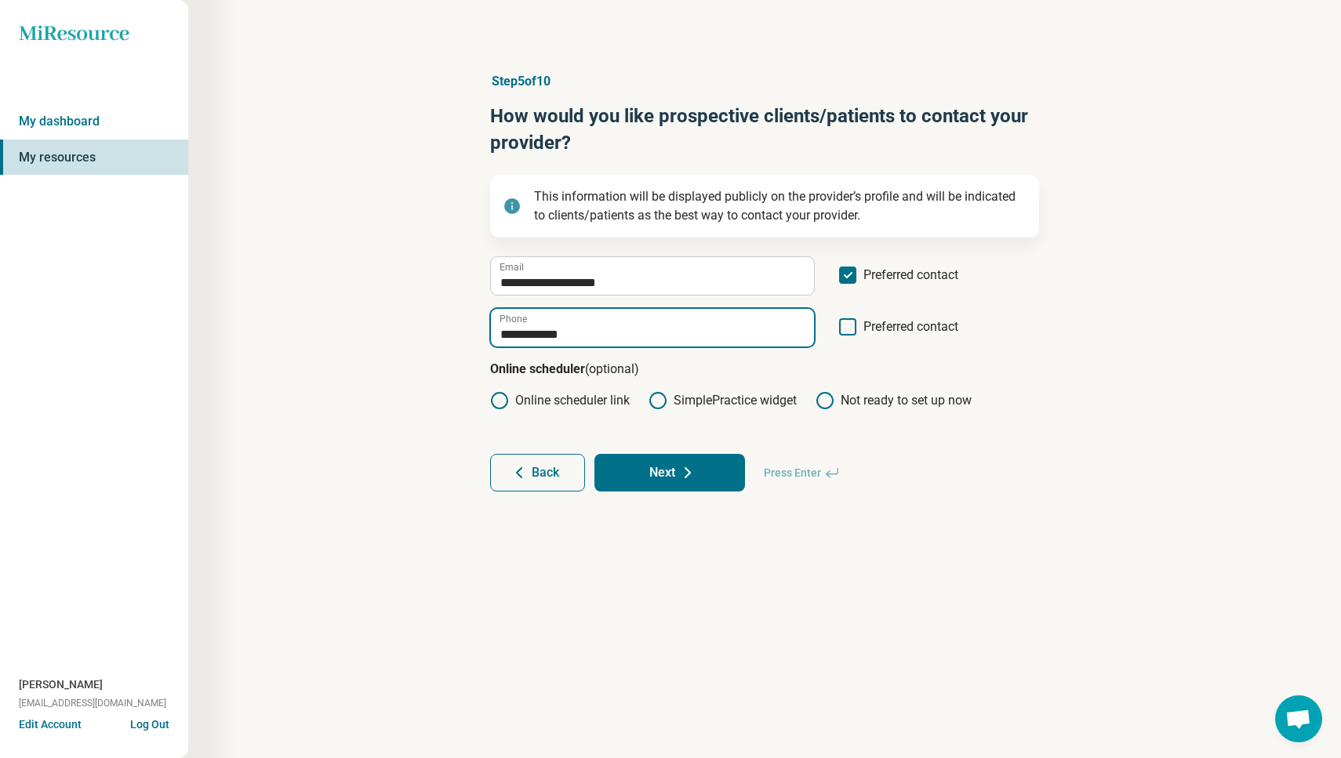
type input "**********"
click at [671, 468] on button "Next" at bounding box center [669, 473] width 151 height 38
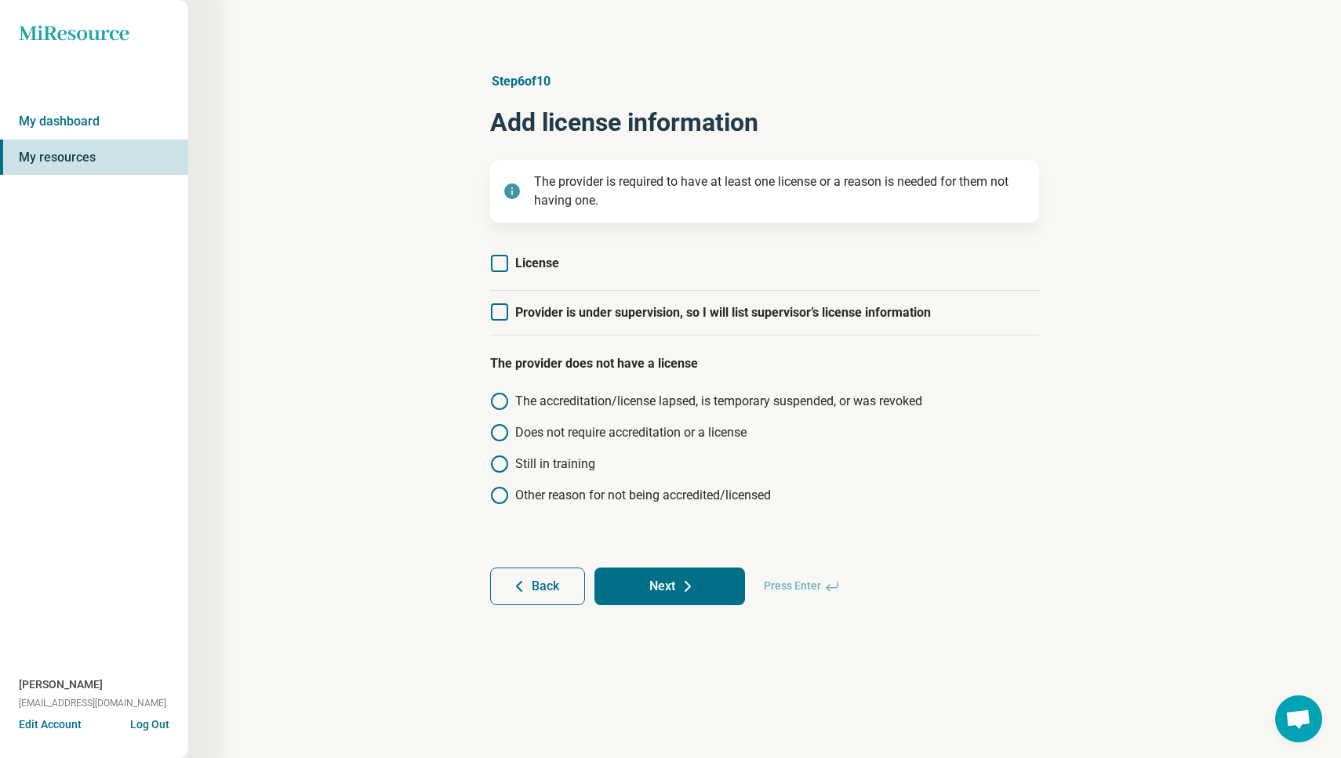
click at [533, 260] on span "License" at bounding box center [537, 263] width 44 height 15
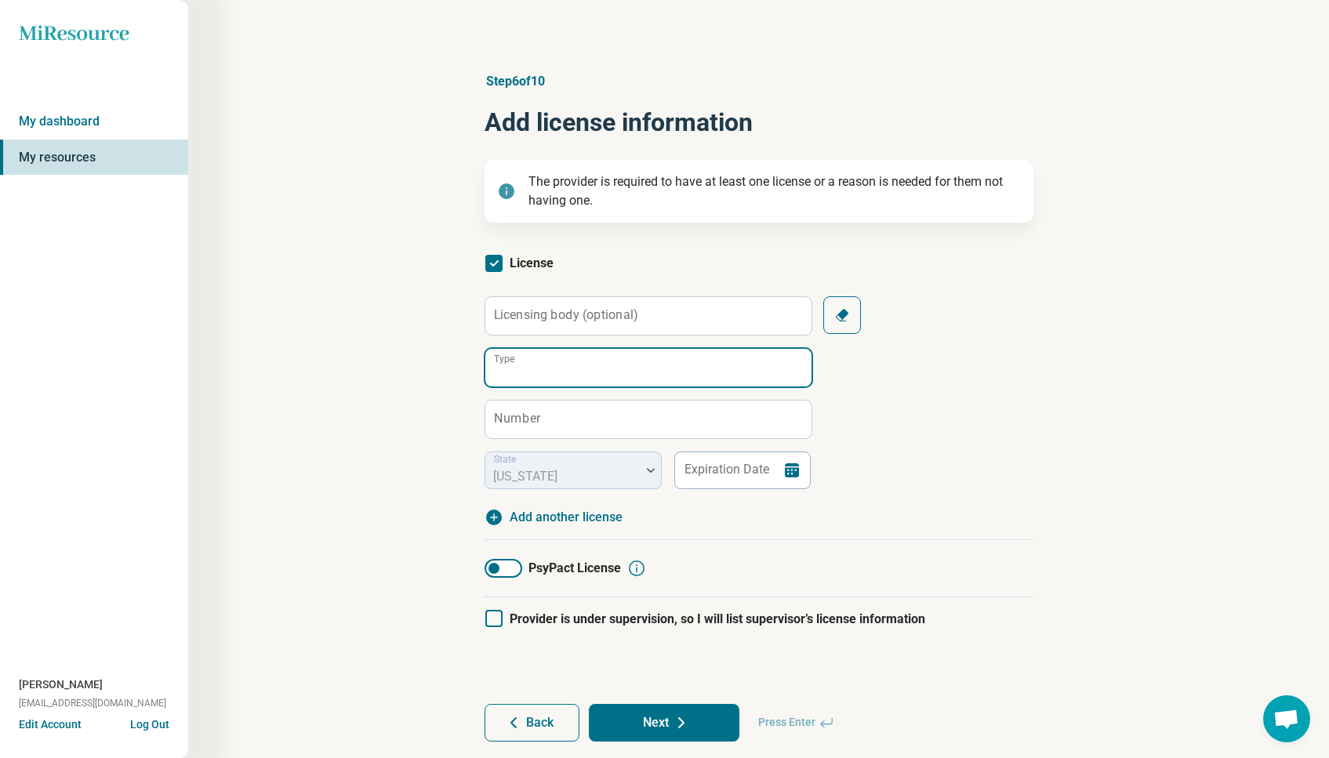
paste input "*********"
drag, startPoint x: 559, startPoint y: 373, endPoint x: 519, endPoint y: 376, distance: 40.2
click at [519, 376] on input "*********" at bounding box center [648, 368] width 326 height 38
type input "****"
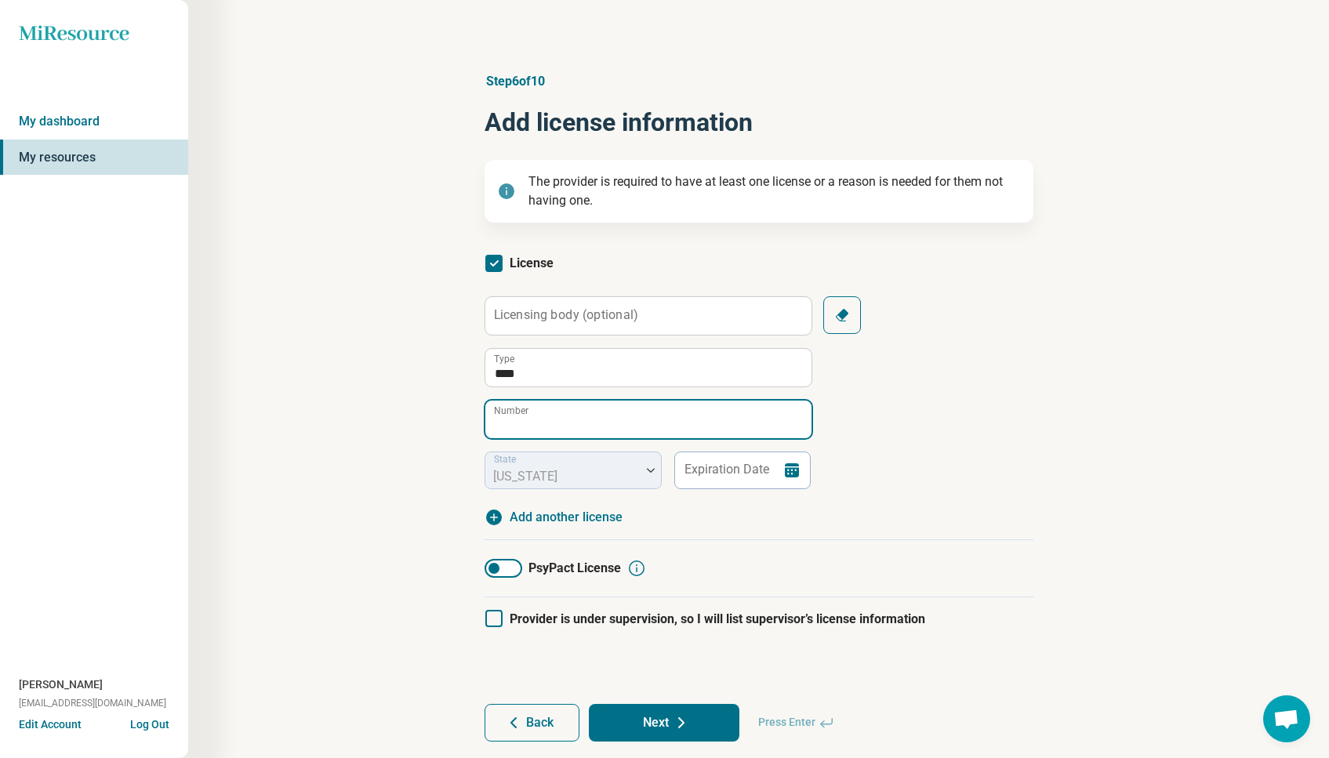
click at [530, 430] on input "Number" at bounding box center [648, 420] width 326 height 38
paste input "*****"
type input "*****"
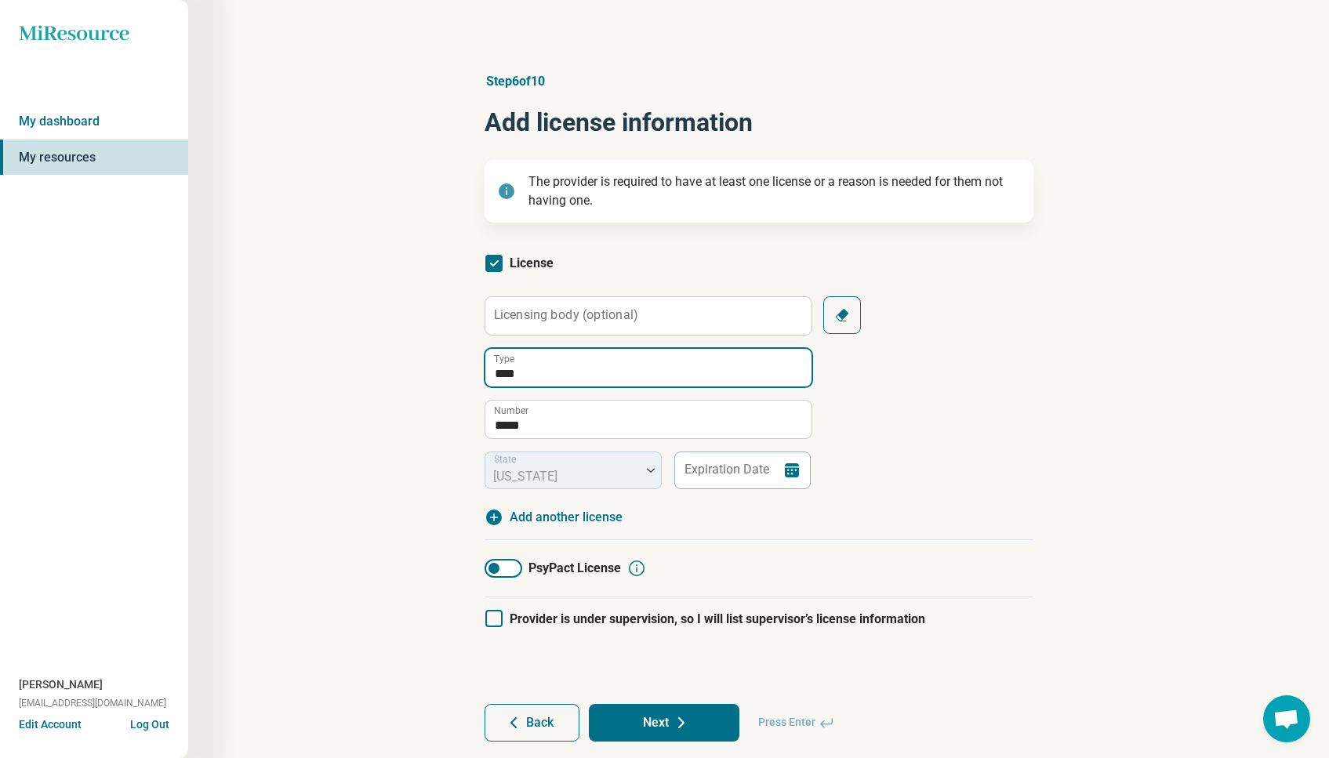
click at [550, 372] on input "****" at bounding box center [648, 368] width 326 height 38
type input "***"
click at [568, 318] on label "Licensing body (optional)" at bounding box center [566, 315] width 144 height 13
click at [568, 318] on input "Licensing body (optional)" at bounding box center [648, 316] width 326 height 38
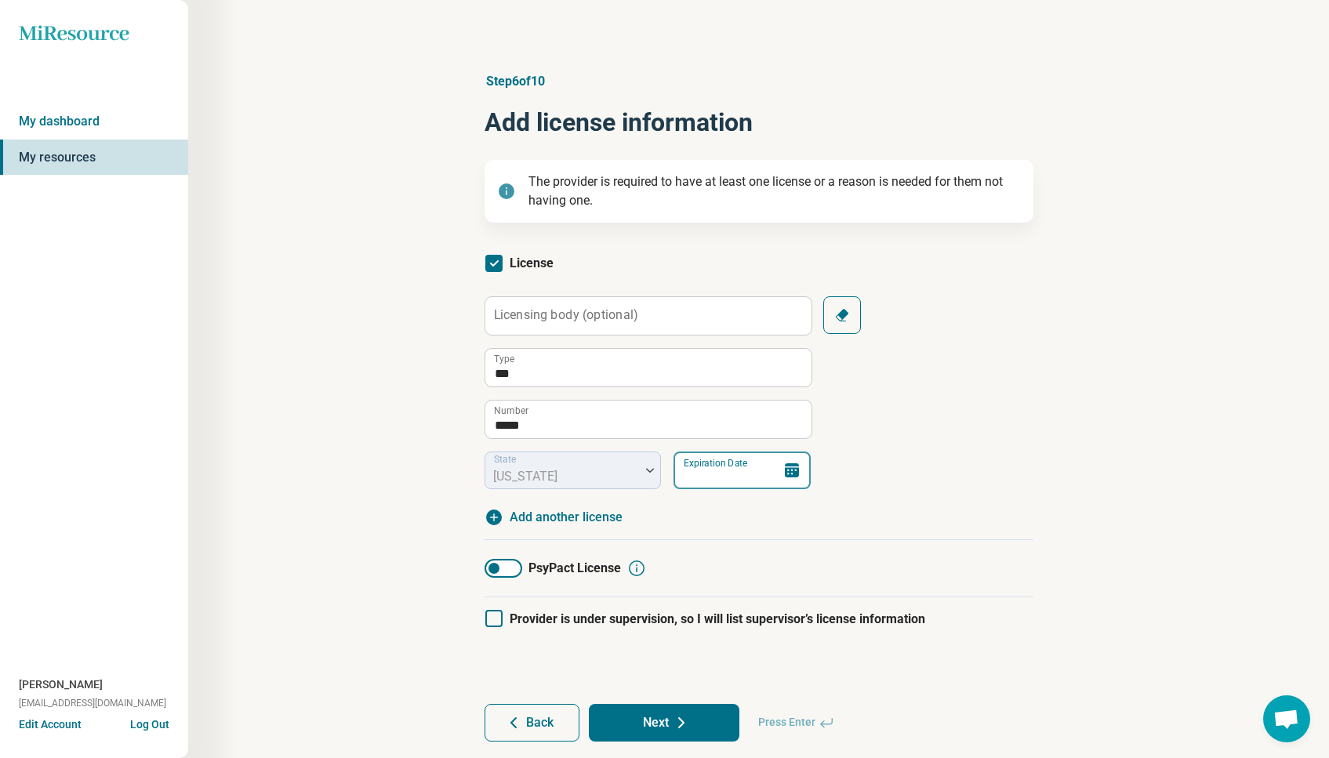
click at [727, 476] on input "Expiration Date" at bounding box center [742, 471] width 137 height 38
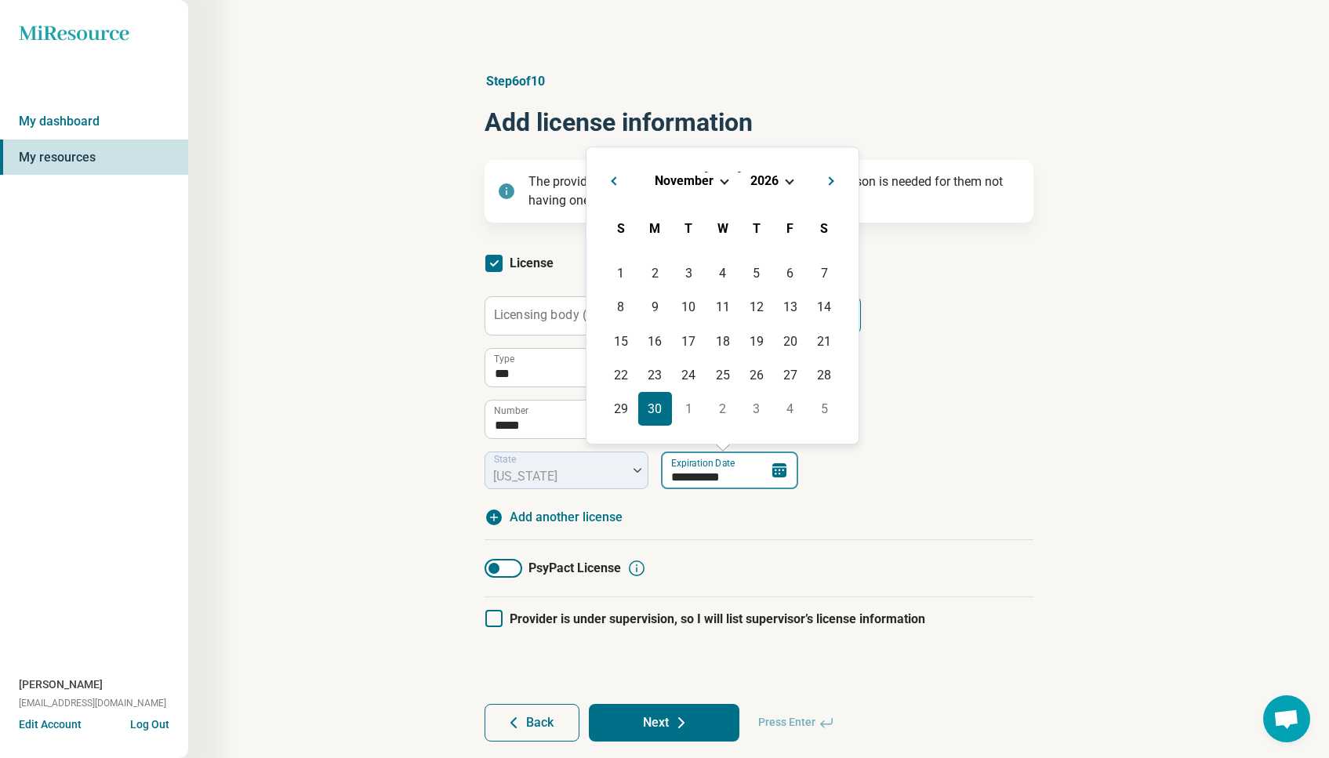
type input "**********"
click at [656, 410] on div "30" at bounding box center [655, 409] width 34 height 34
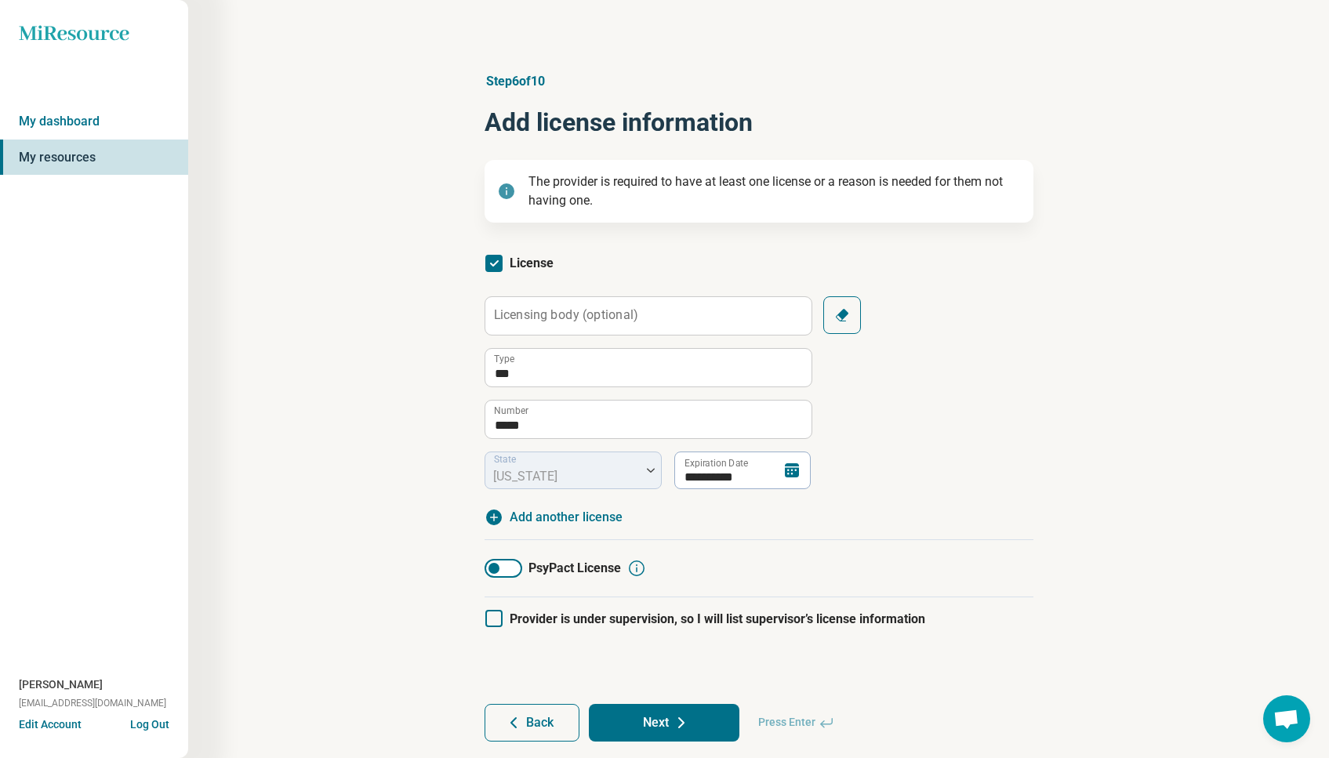
click at [839, 556] on div "PsyPact License" at bounding box center [759, 568] width 549 height 57
click at [651, 725] on button "Next" at bounding box center [664, 723] width 151 height 38
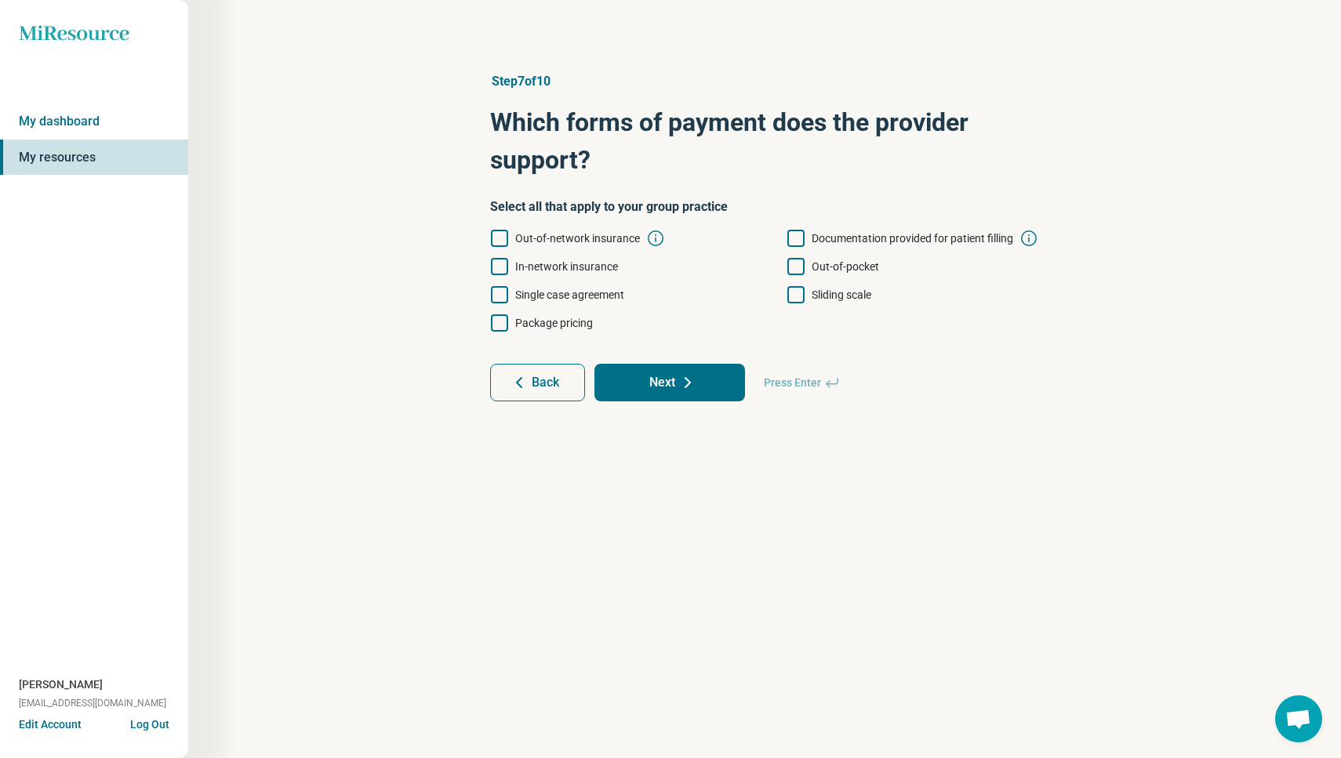
click at [576, 264] on span "In-network insurance" at bounding box center [566, 266] width 103 height 13
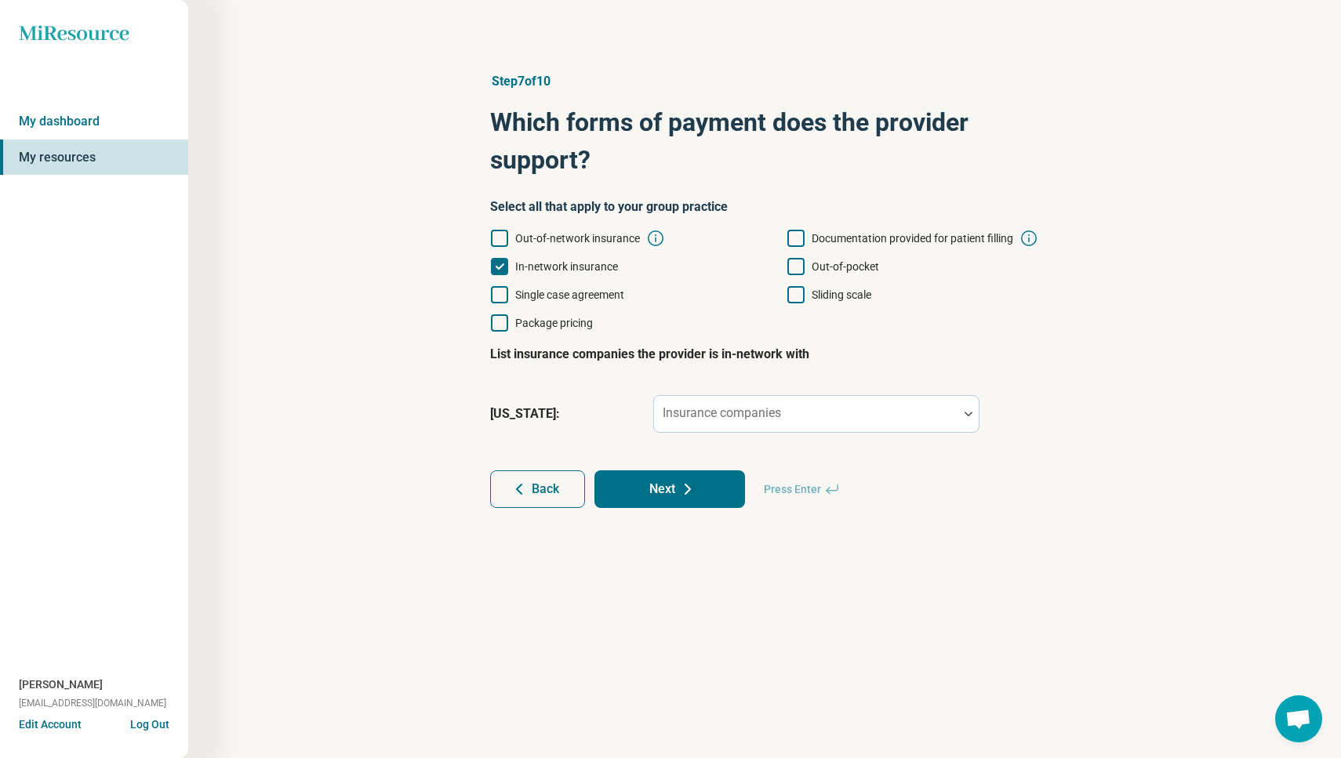
click at [843, 267] on span "Out-of-pocket" at bounding box center [845, 266] width 67 height 13
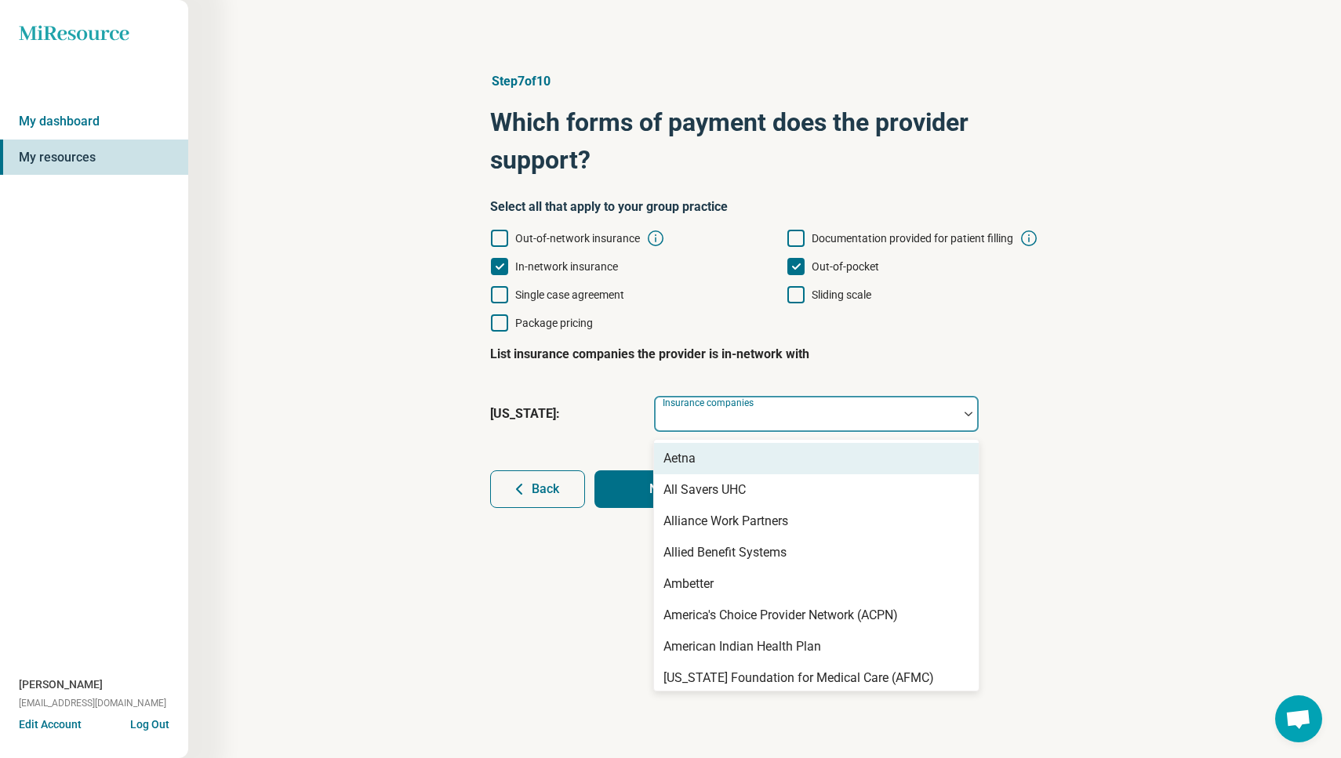
click at [730, 421] on div at bounding box center [806, 420] width 292 height 22
click at [703, 456] on div "Aetna" at bounding box center [816, 458] width 325 height 31
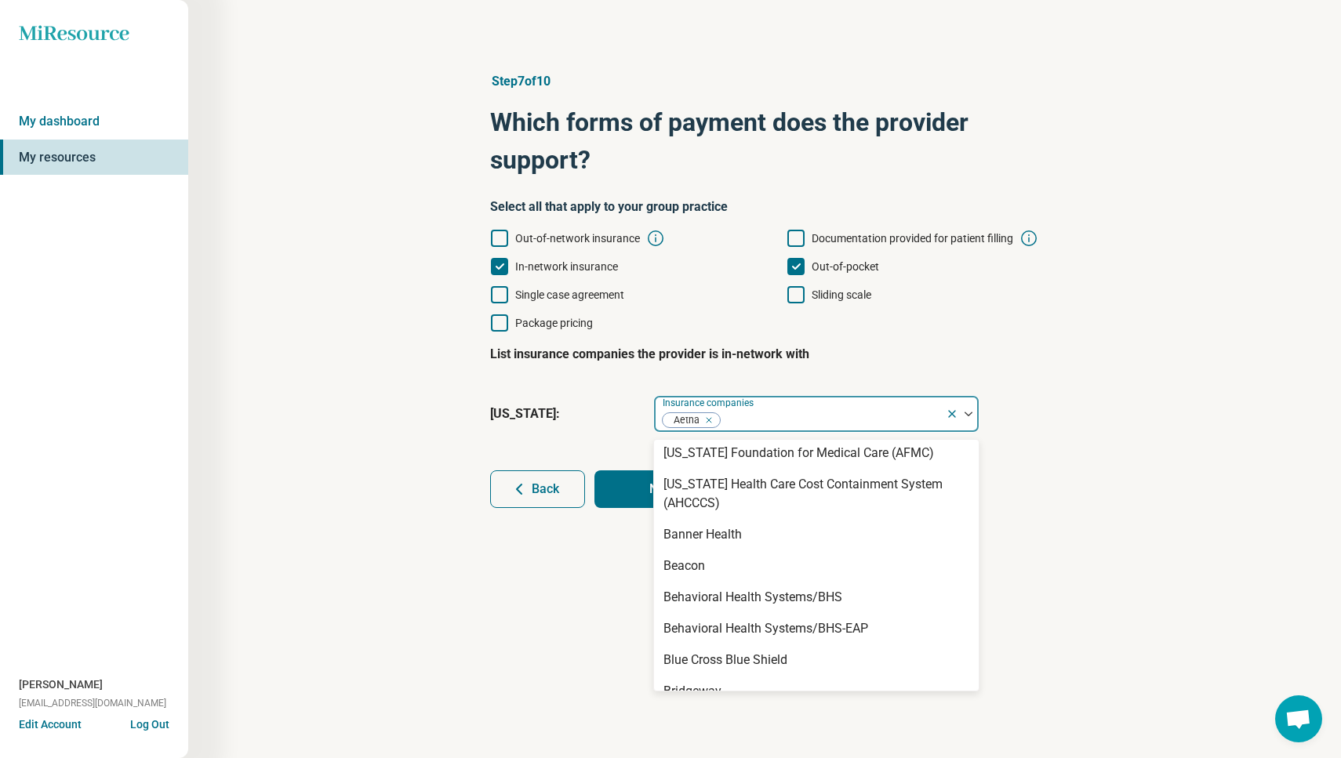
scroll to position [202, 0]
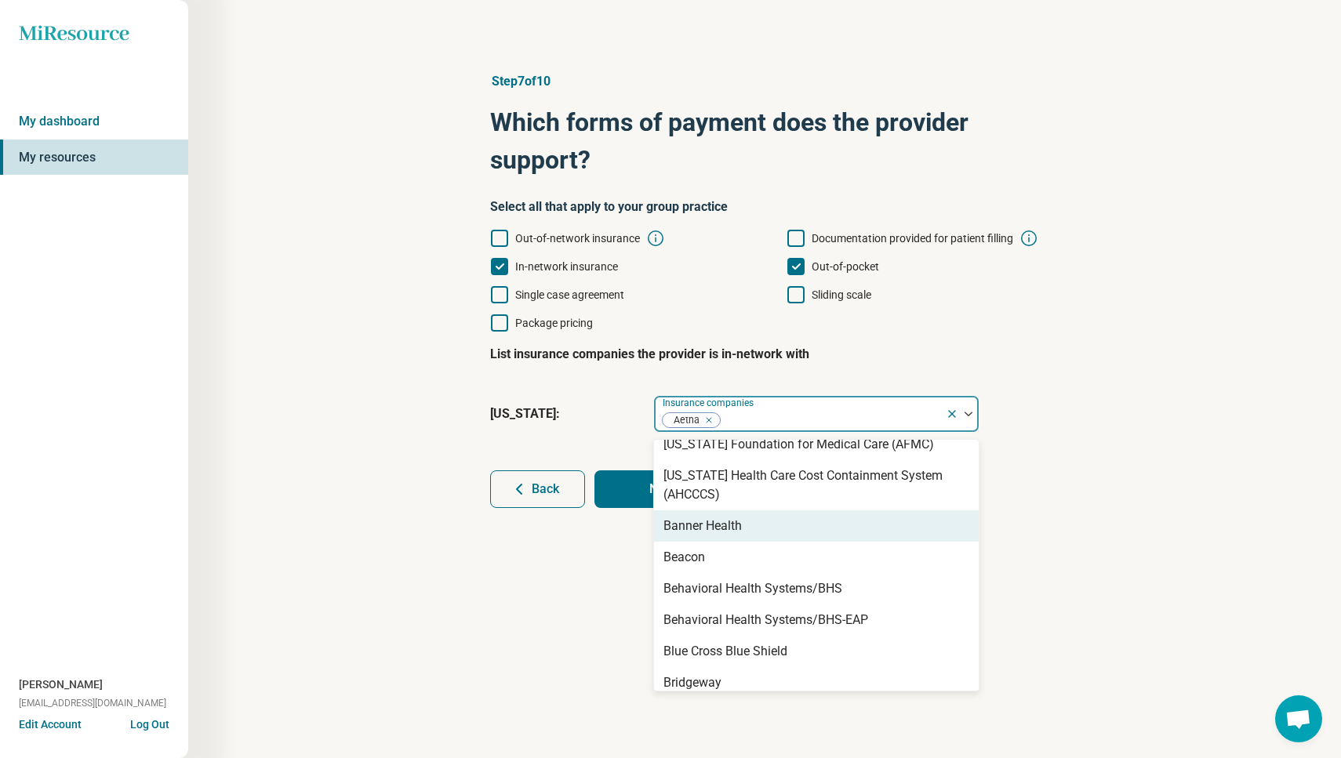
click at [736, 522] on div "Banner Health" at bounding box center [702, 526] width 78 height 19
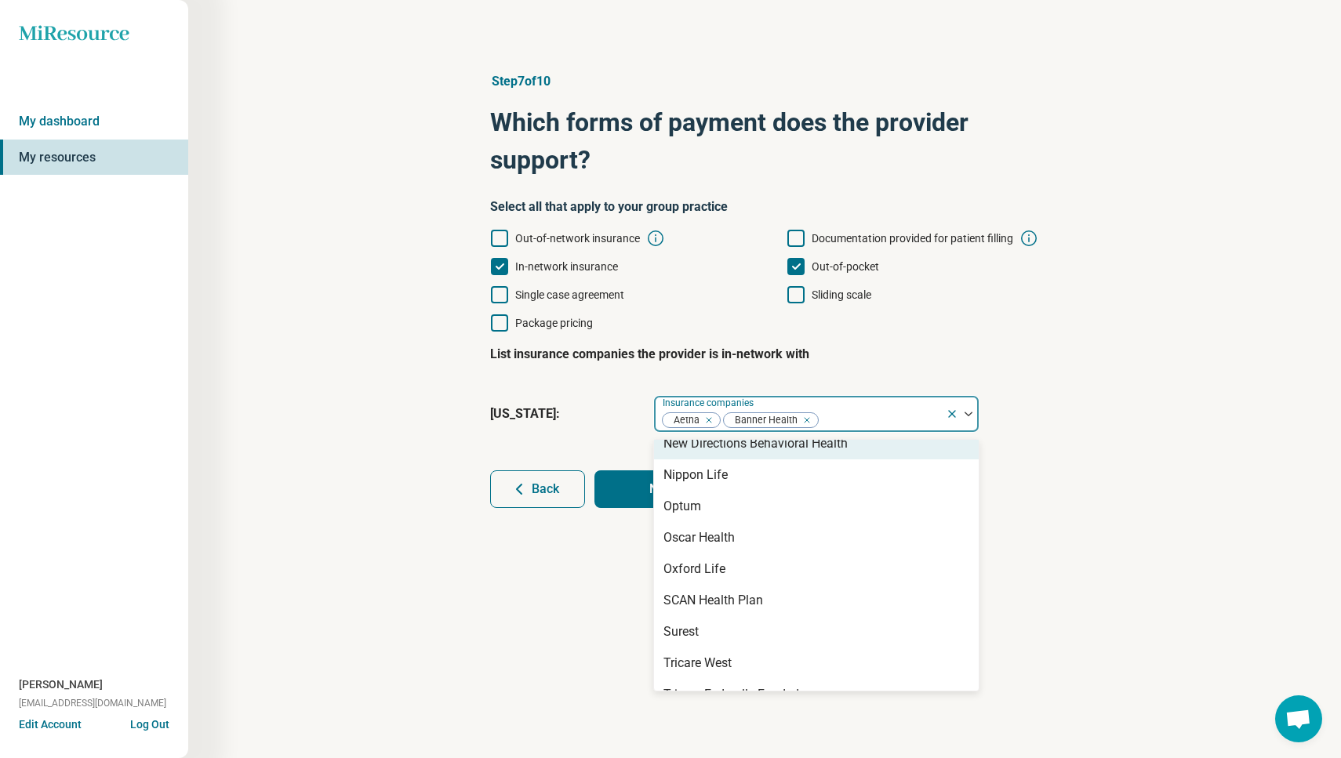
scroll to position [1161, 0]
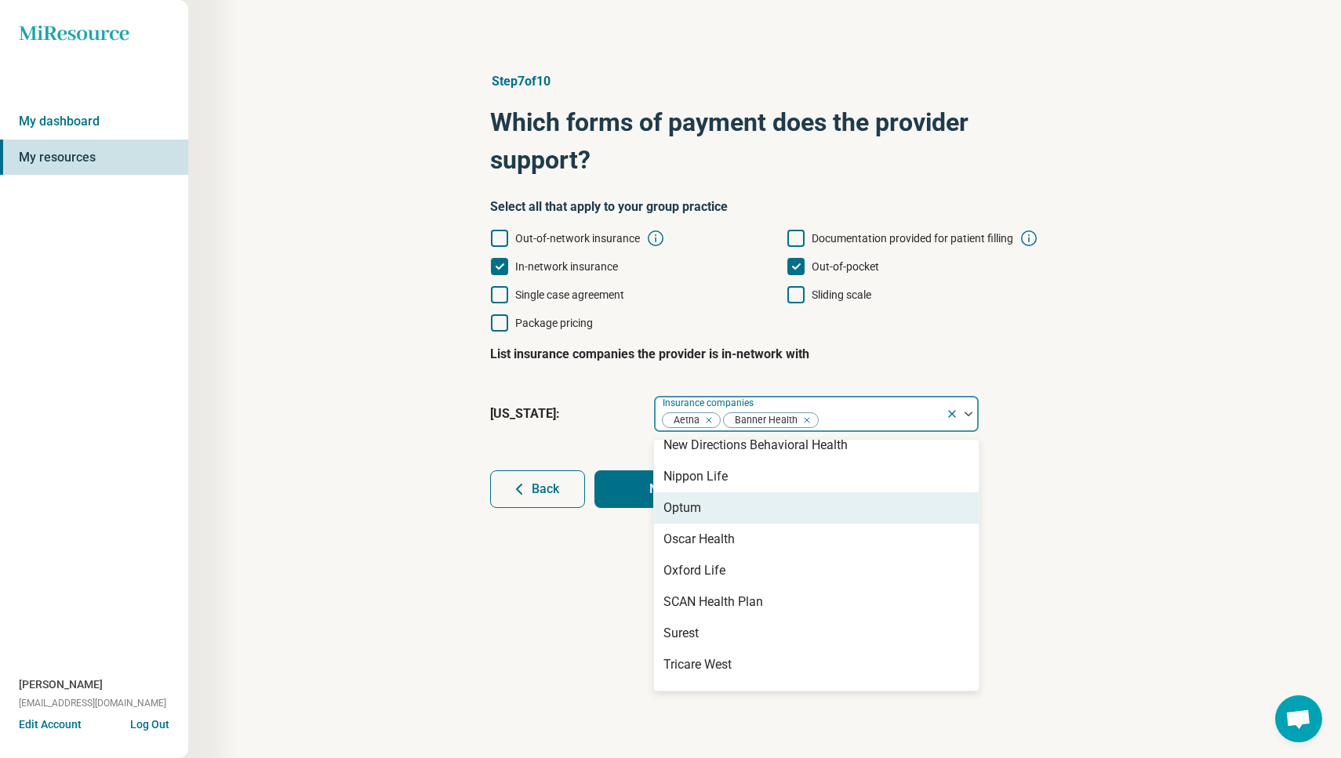
click at [701, 512] on div "Optum" at bounding box center [682, 508] width 38 height 19
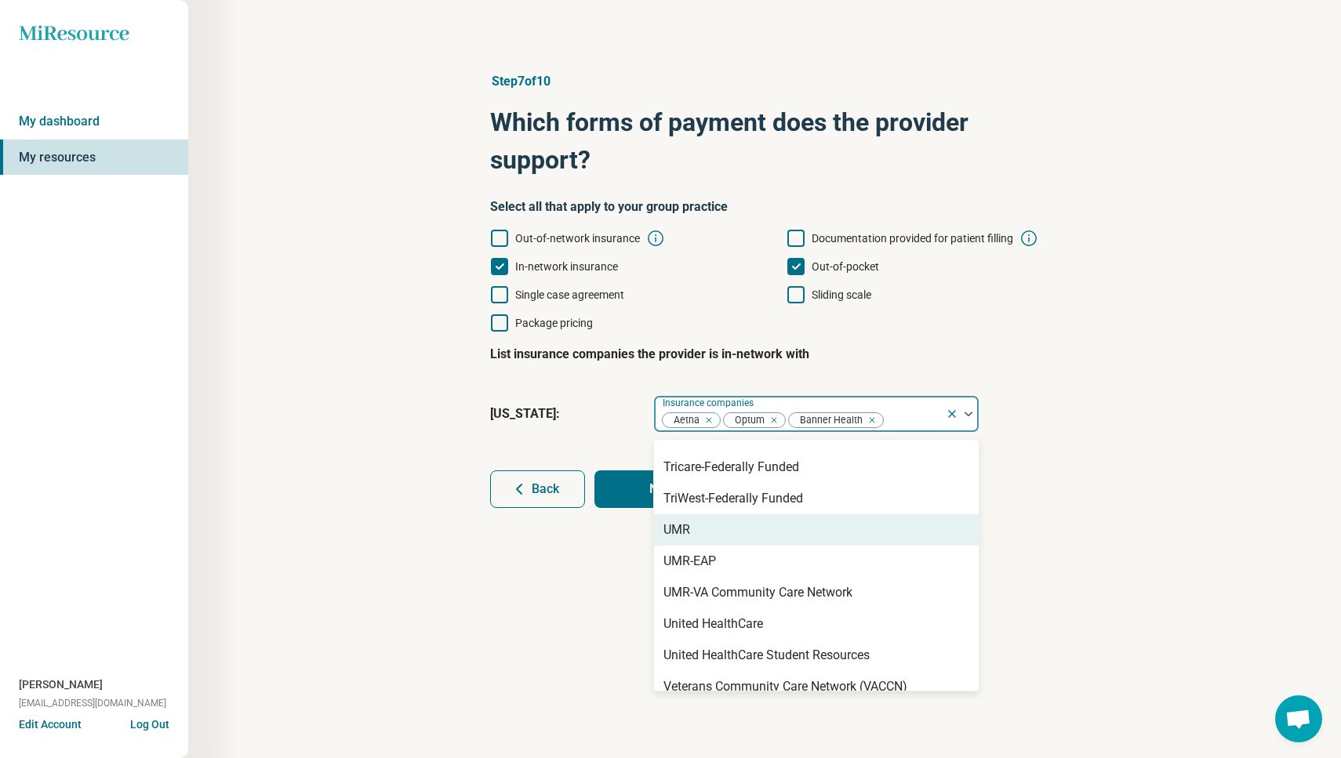
click at [711, 530] on div "UMR" at bounding box center [816, 529] width 325 height 31
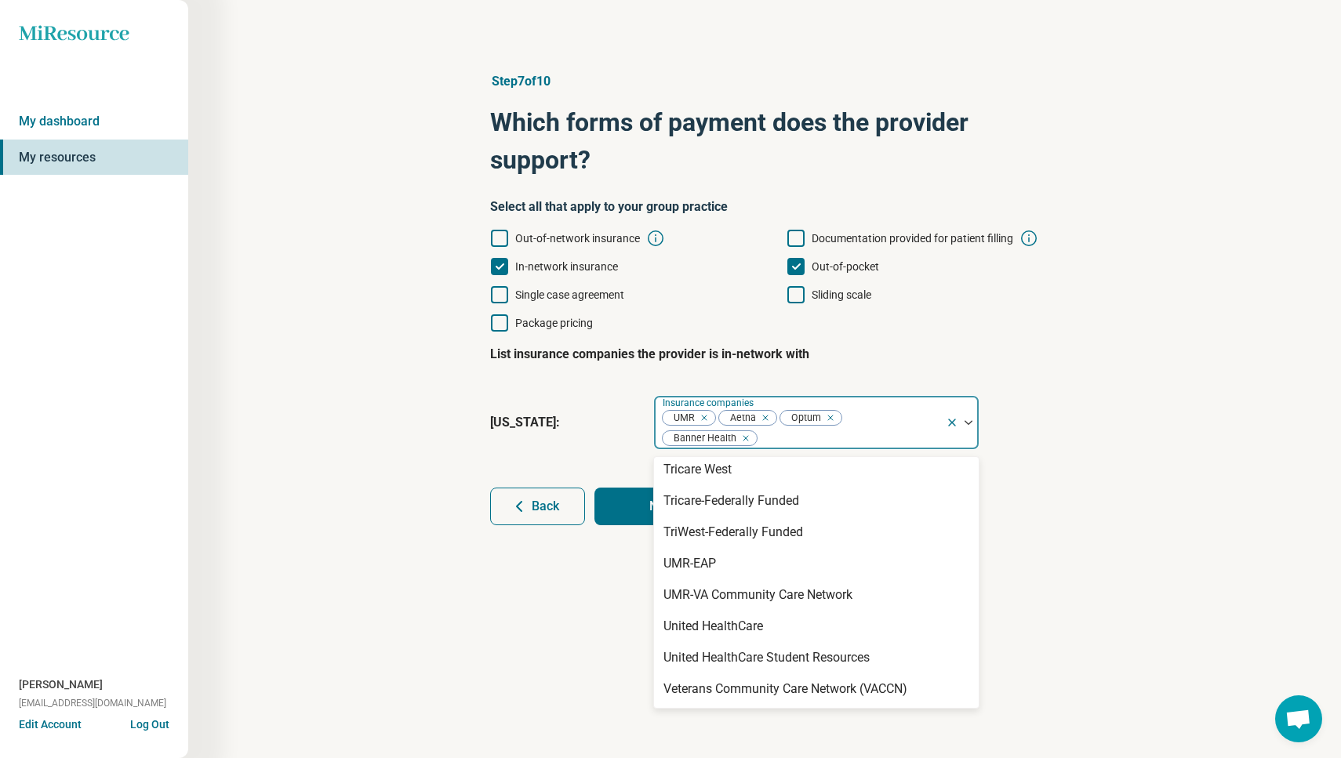
scroll to position [1343, 0]
click at [747, 628] on div "United HealthCare" at bounding box center [713, 626] width 100 height 19
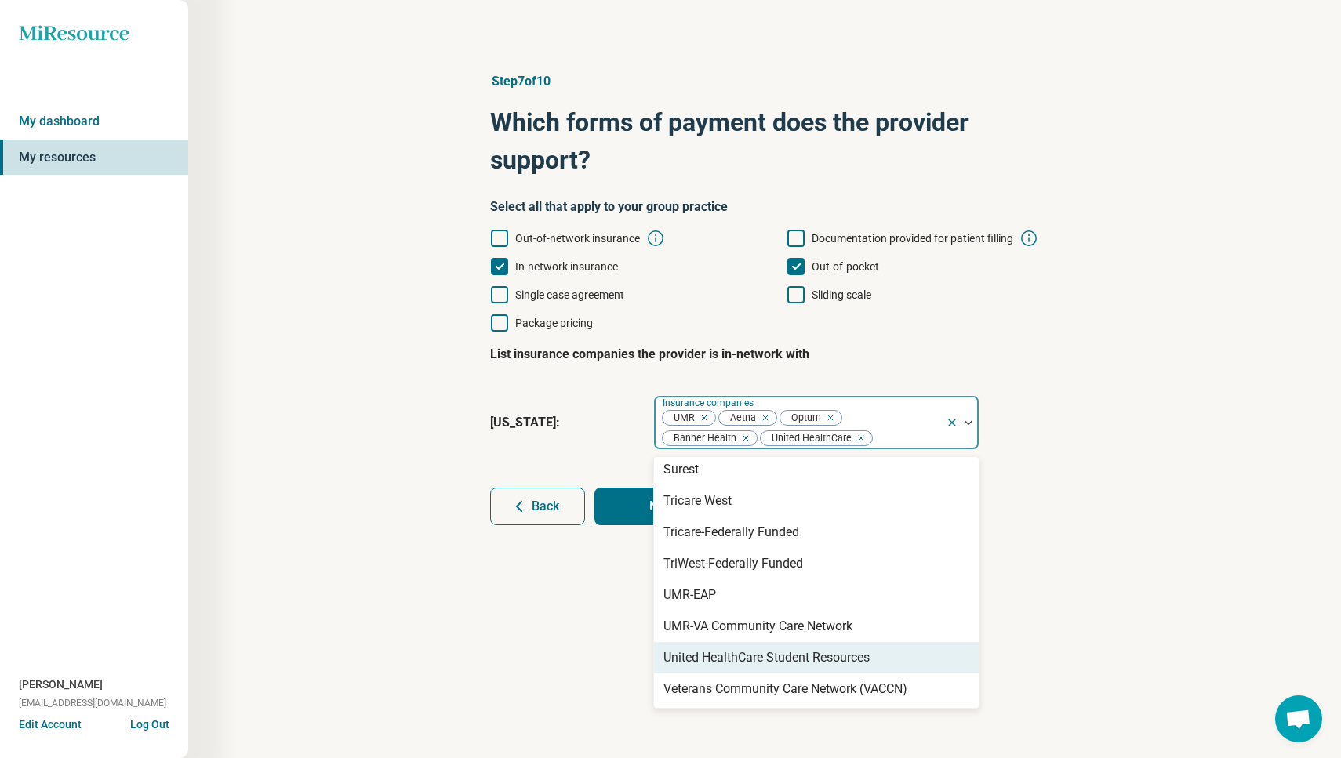
click at [752, 652] on div "United HealthCare Student Resources" at bounding box center [766, 658] width 206 height 19
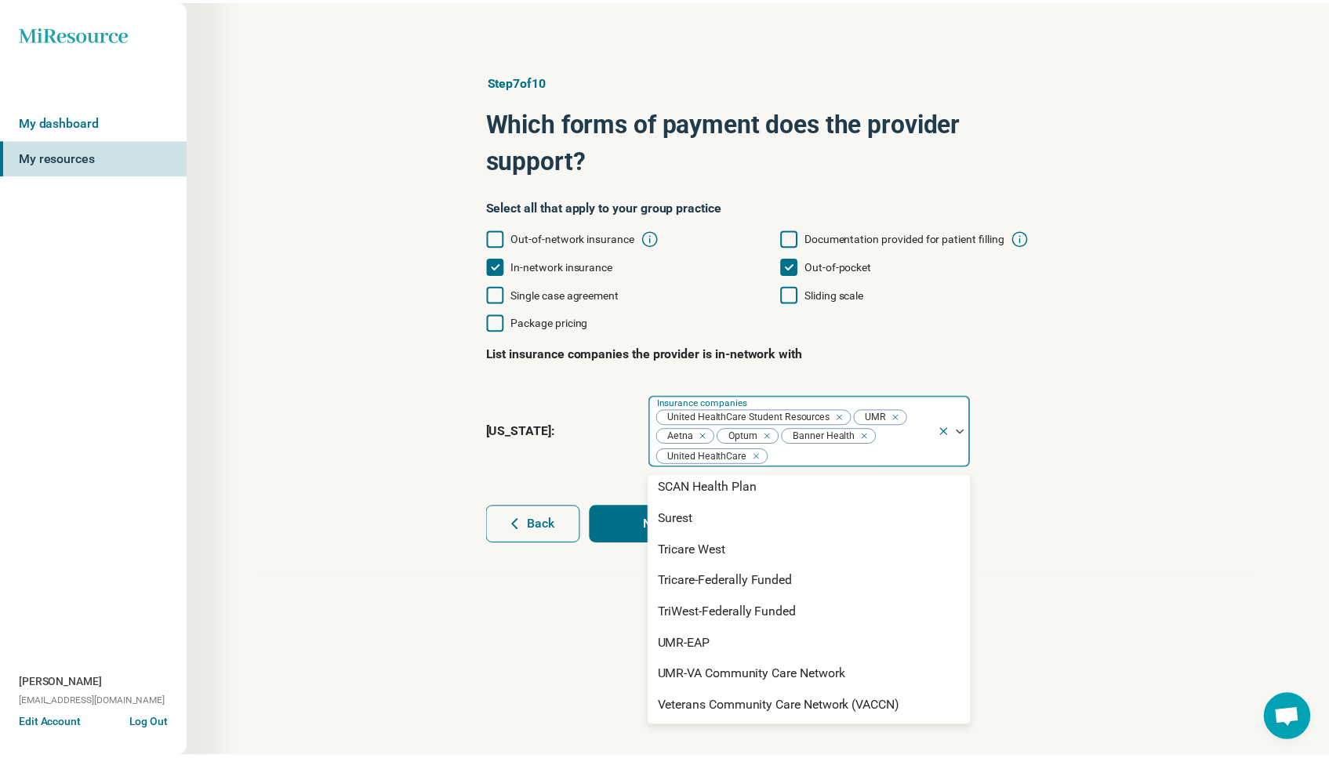
scroll to position [1278, 0]
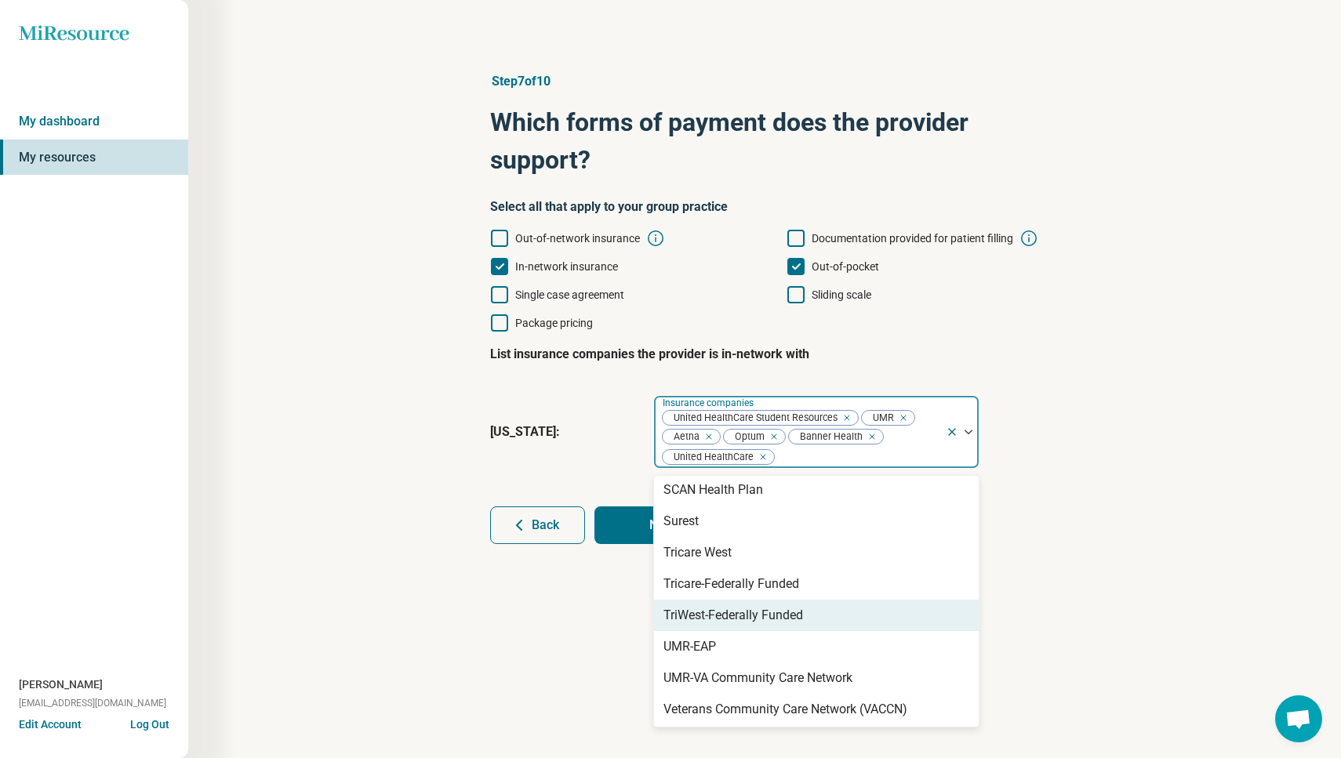
click at [609, 582] on div "Step 7 of 10 Which forms of payment does the provider support? Select all that …" at bounding box center [764, 379] width 1153 height 758
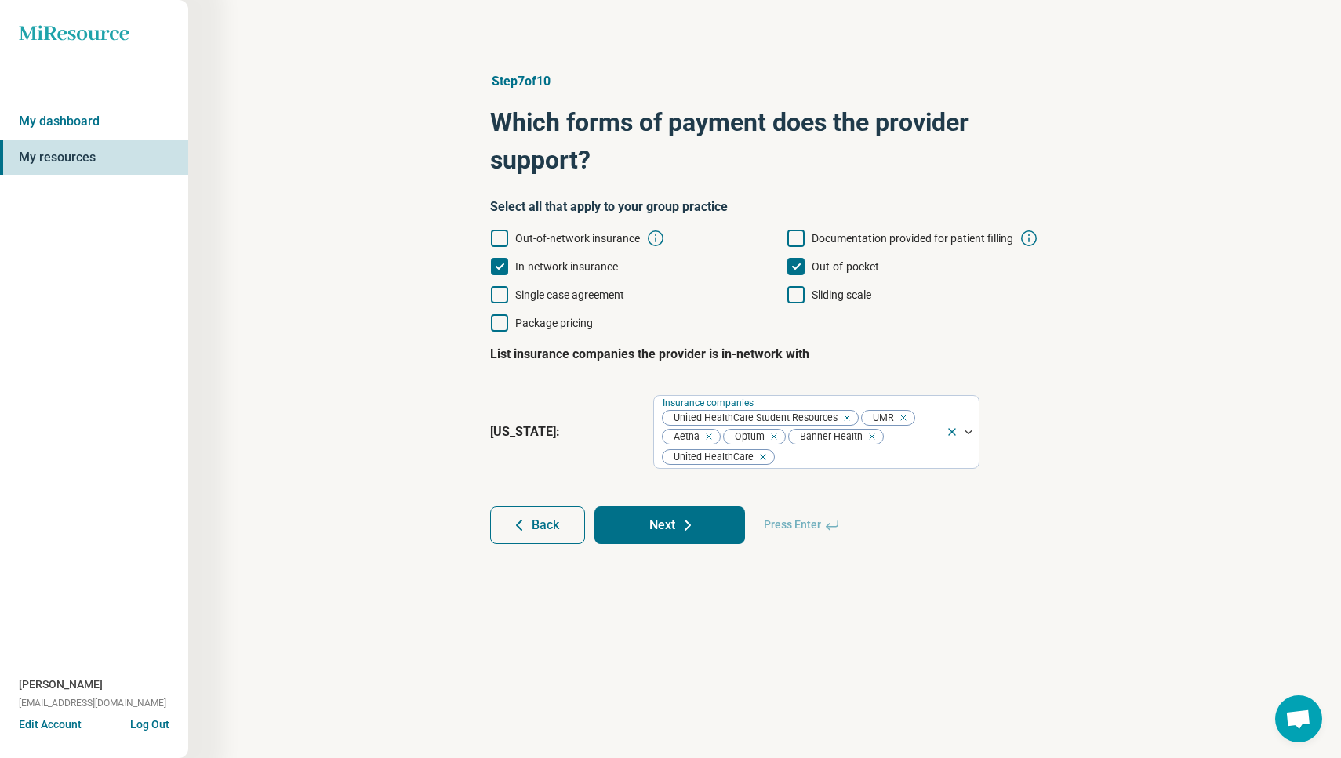
click at [659, 519] on button "Next" at bounding box center [669, 526] width 151 height 38
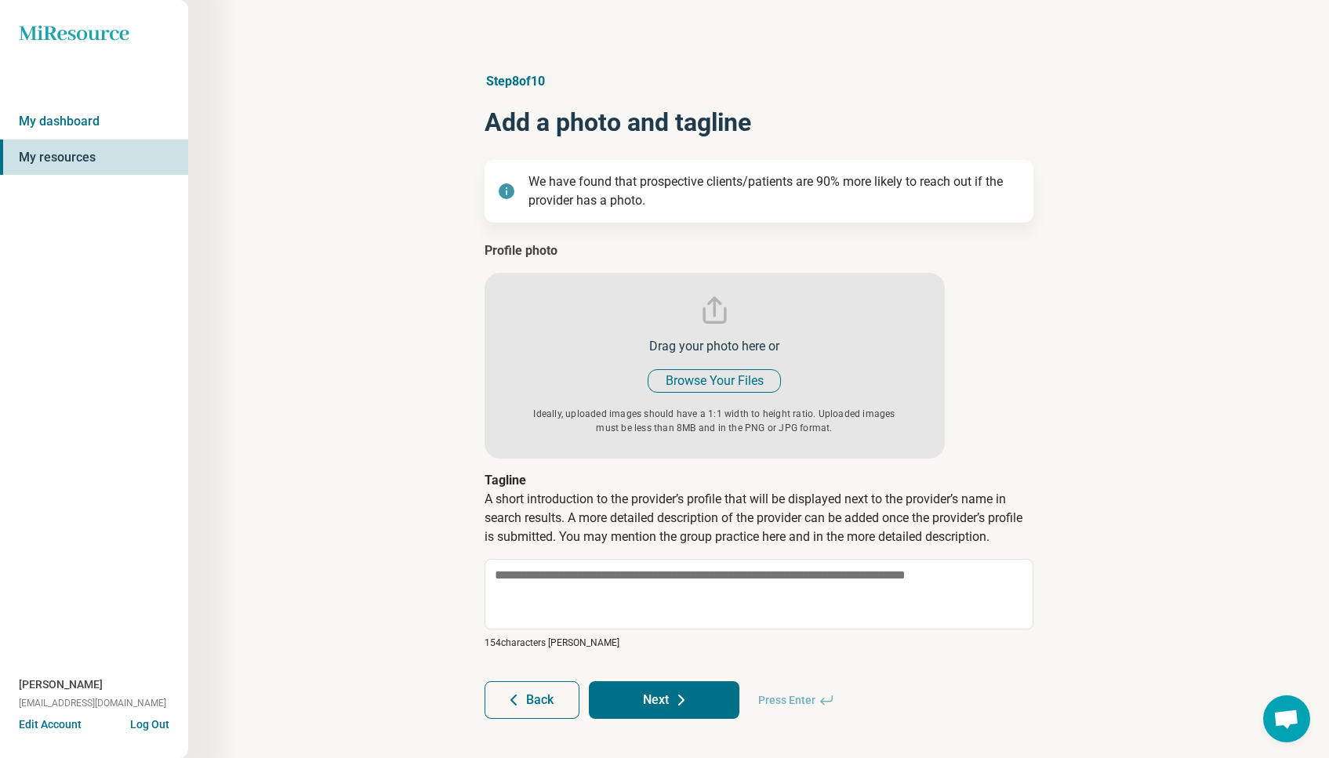
click at [682, 379] on input "file" at bounding box center [715, 350] width 460 height 217
type input "**********"
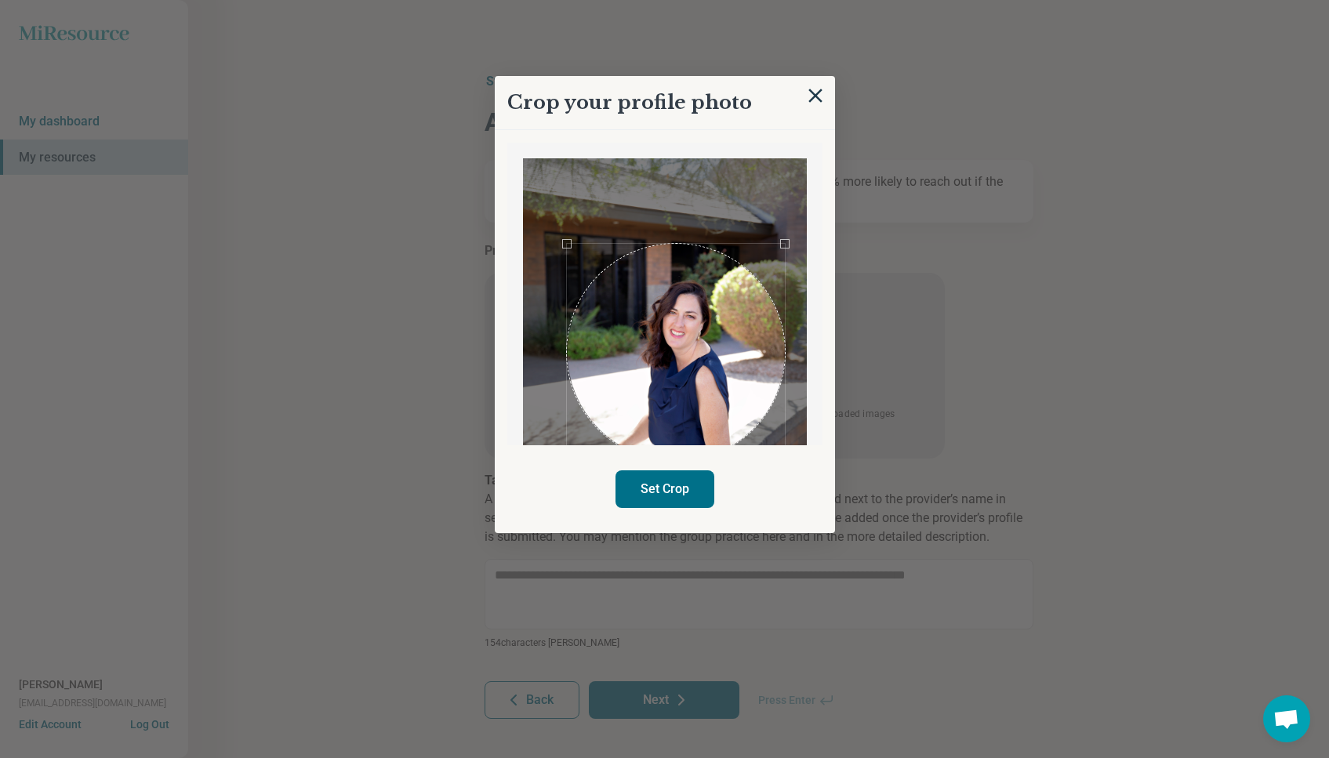
click at [689, 391] on div "Use the arrow keys to move the crop selection area" at bounding box center [676, 353] width 218 height 218
click at [660, 497] on button "Set Crop" at bounding box center [665, 490] width 99 height 38
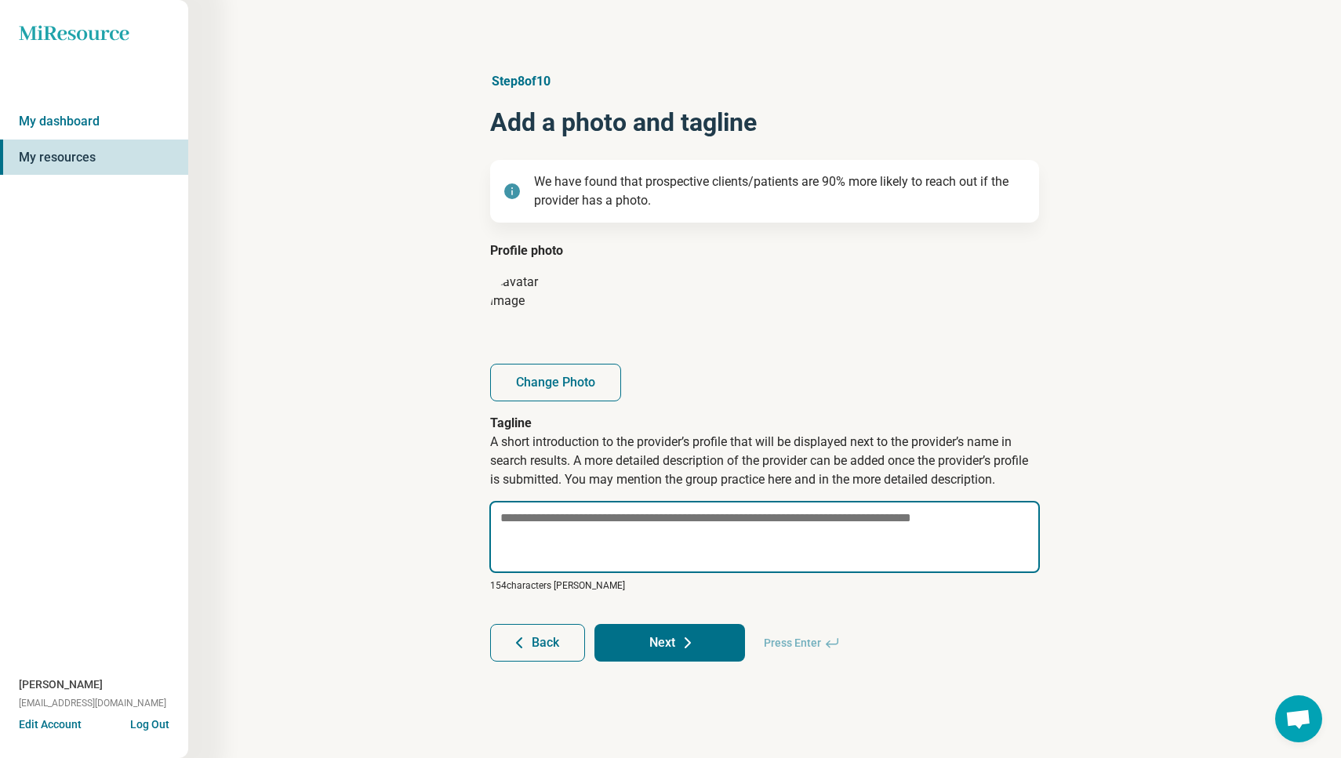
click at [574, 540] on textarea at bounding box center [764, 537] width 551 height 72
type textarea "*"
type textarea "**"
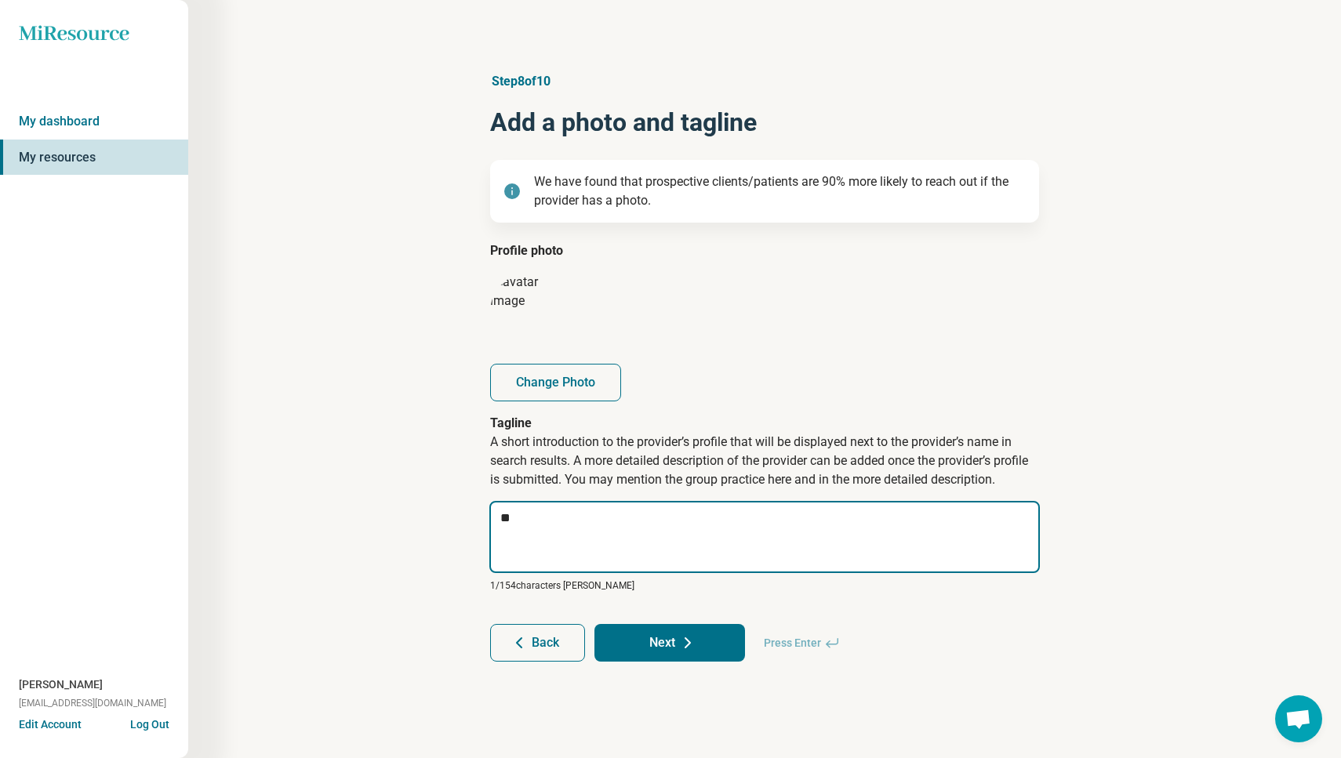
type textarea "*"
type textarea "***"
type textarea "*"
type textarea "****"
type textarea "*"
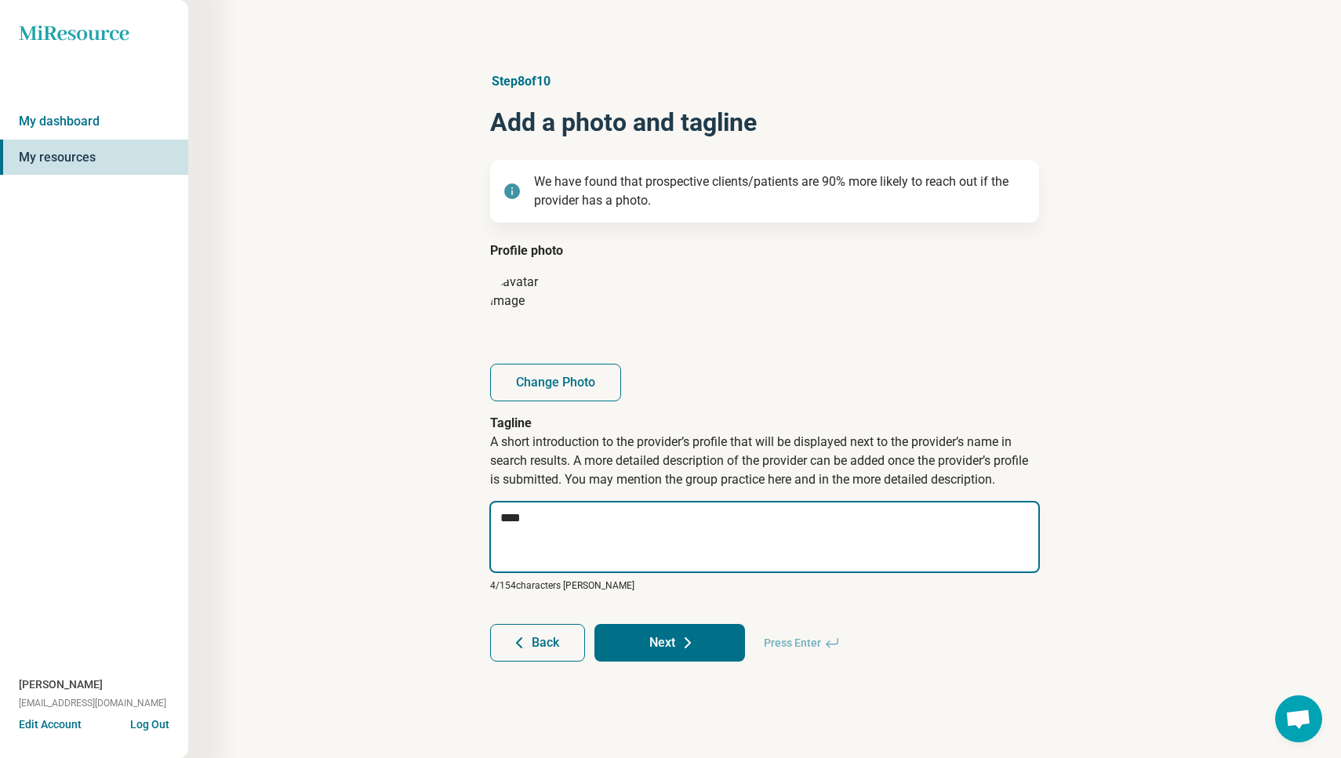
type textarea "*****"
type textarea "*"
type textarea "******"
type textarea "*"
type textarea "*******"
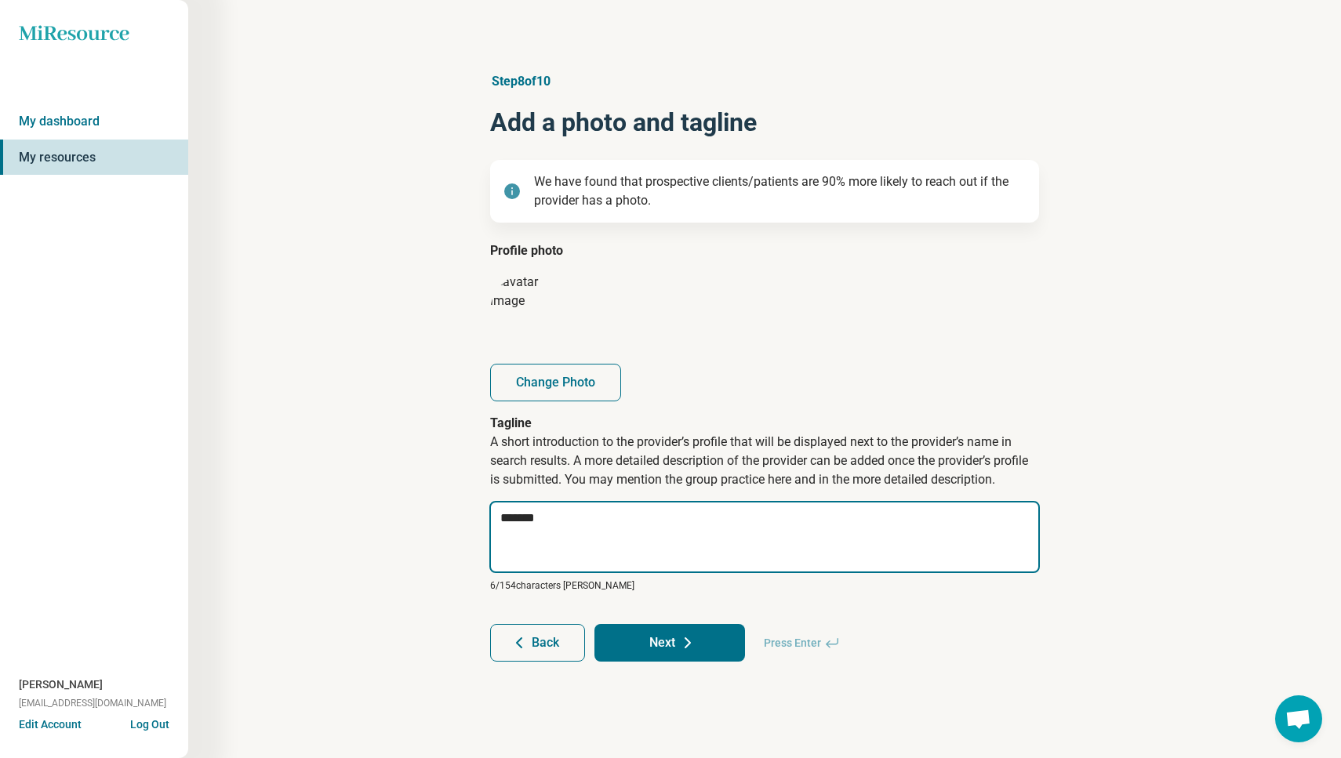
type textarea "*"
type textarea "*******"
type textarea "*"
type textarea "*********"
type textarea "*"
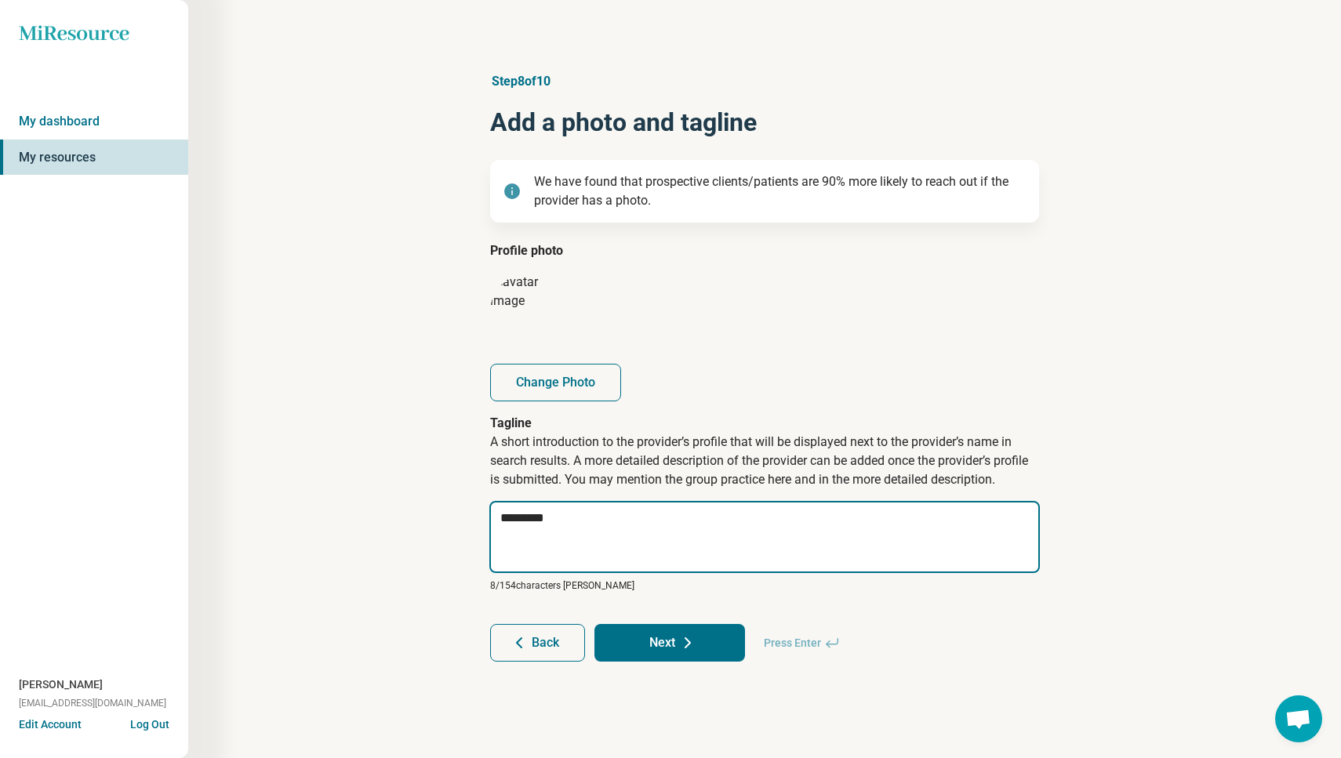
type textarea "**********"
type textarea "*"
type textarea "**********"
type textarea "*"
type textarea "**********"
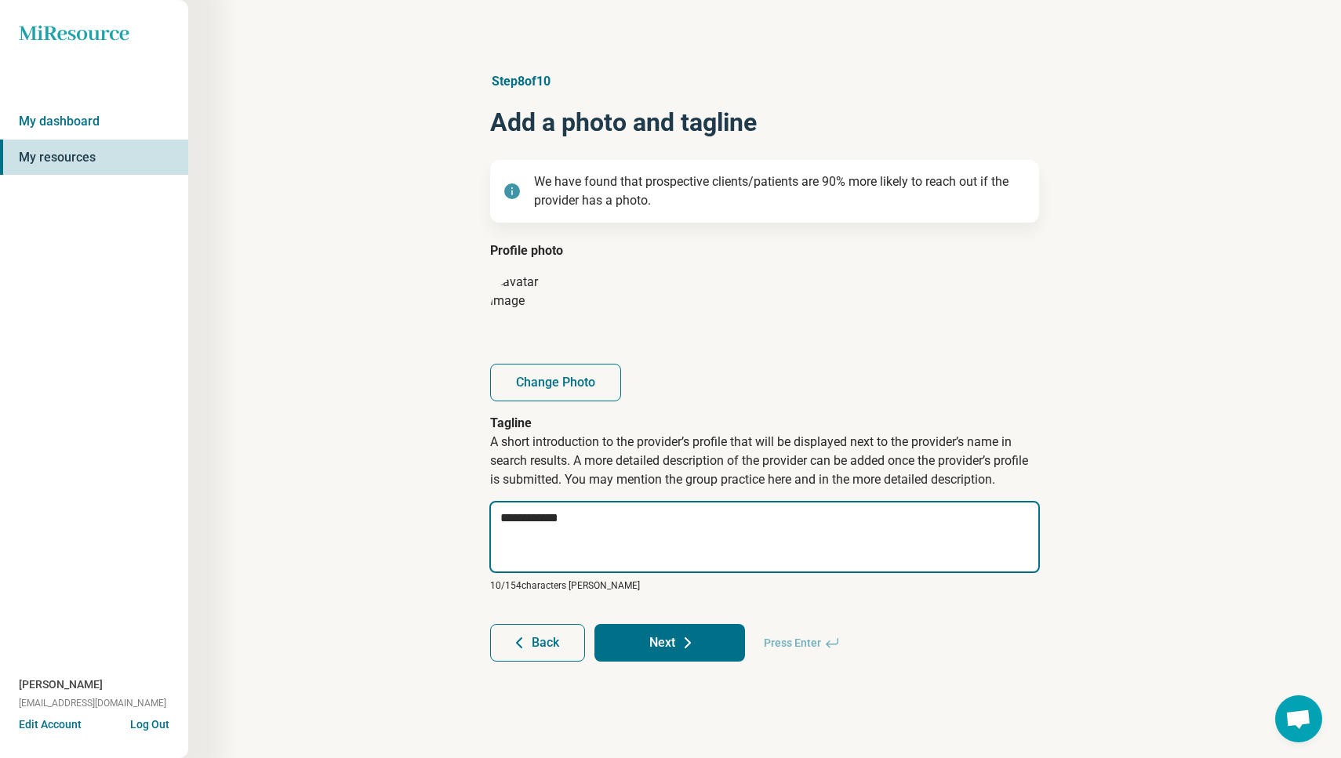
type textarea "*"
type textarea "**********"
type textarea "*"
type textarea "**********"
type textarea "*"
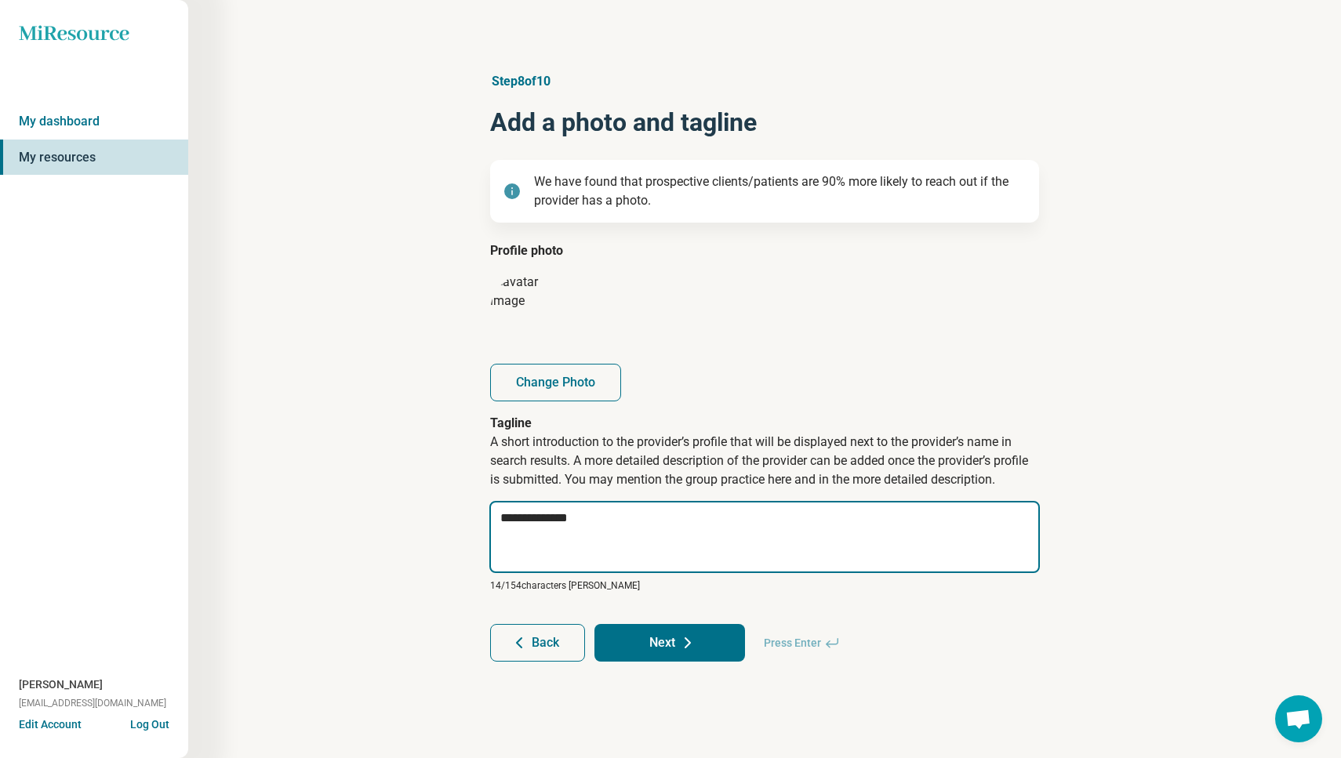
type textarea "**********"
type textarea "*"
type textarea "**********"
type textarea "*"
type textarea "**********"
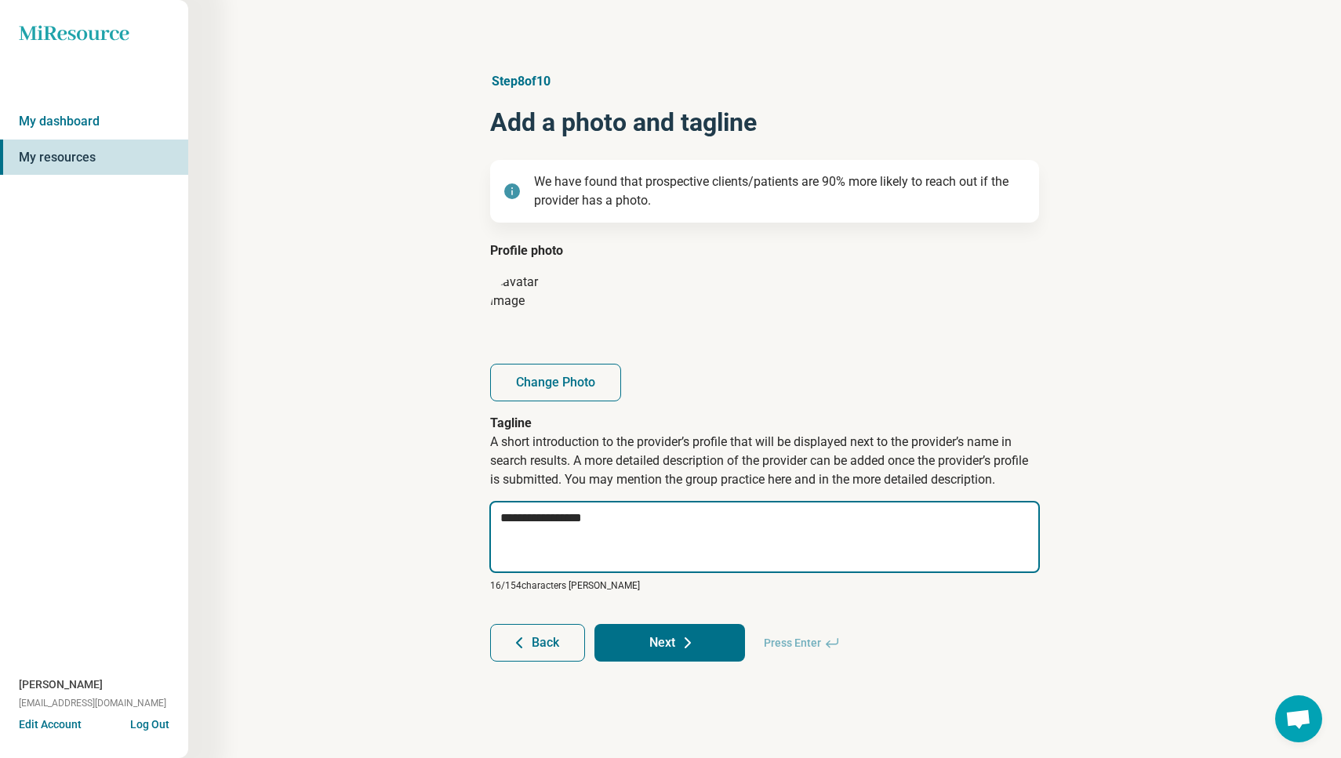
type textarea "*"
type textarea "**********"
type textarea "*"
type textarea "**********"
type textarea "*"
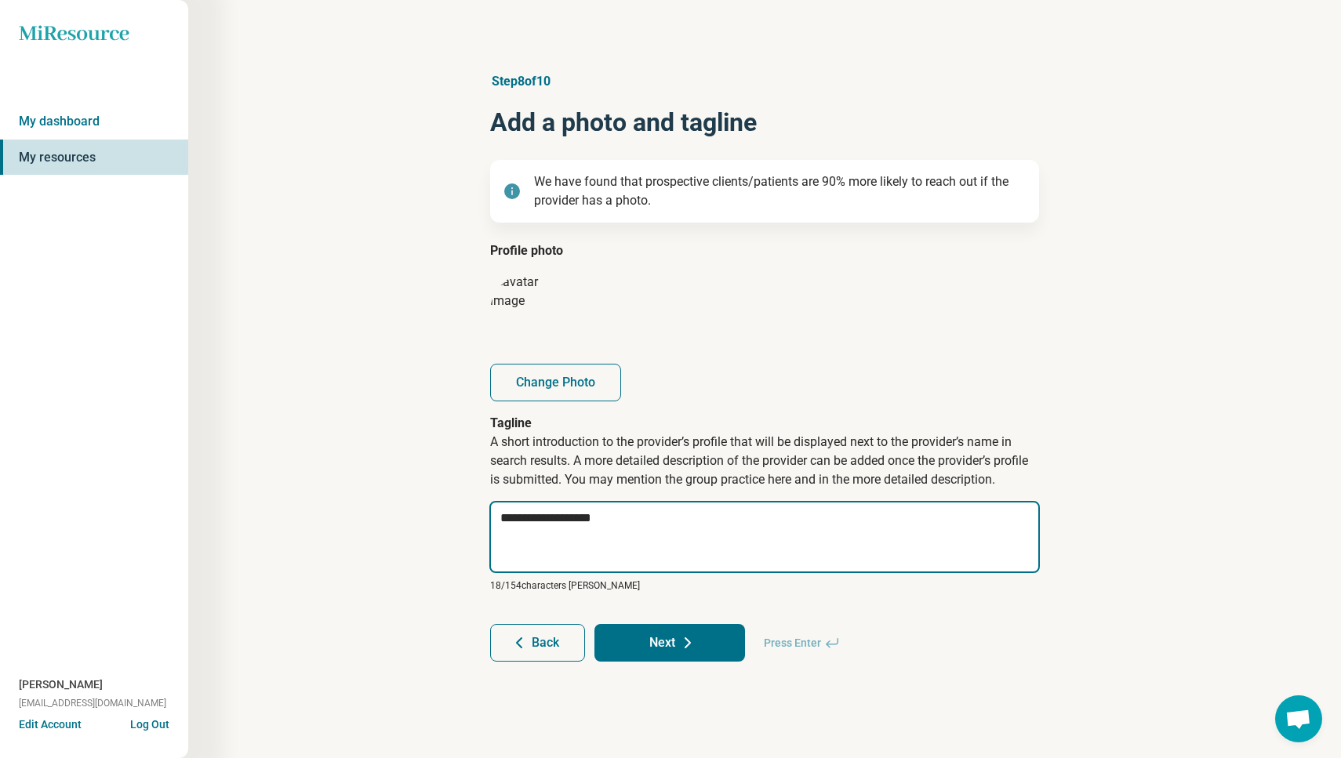
type textarea "**********"
type textarea "*"
type textarea "**********"
type textarea "*"
type textarea "**********"
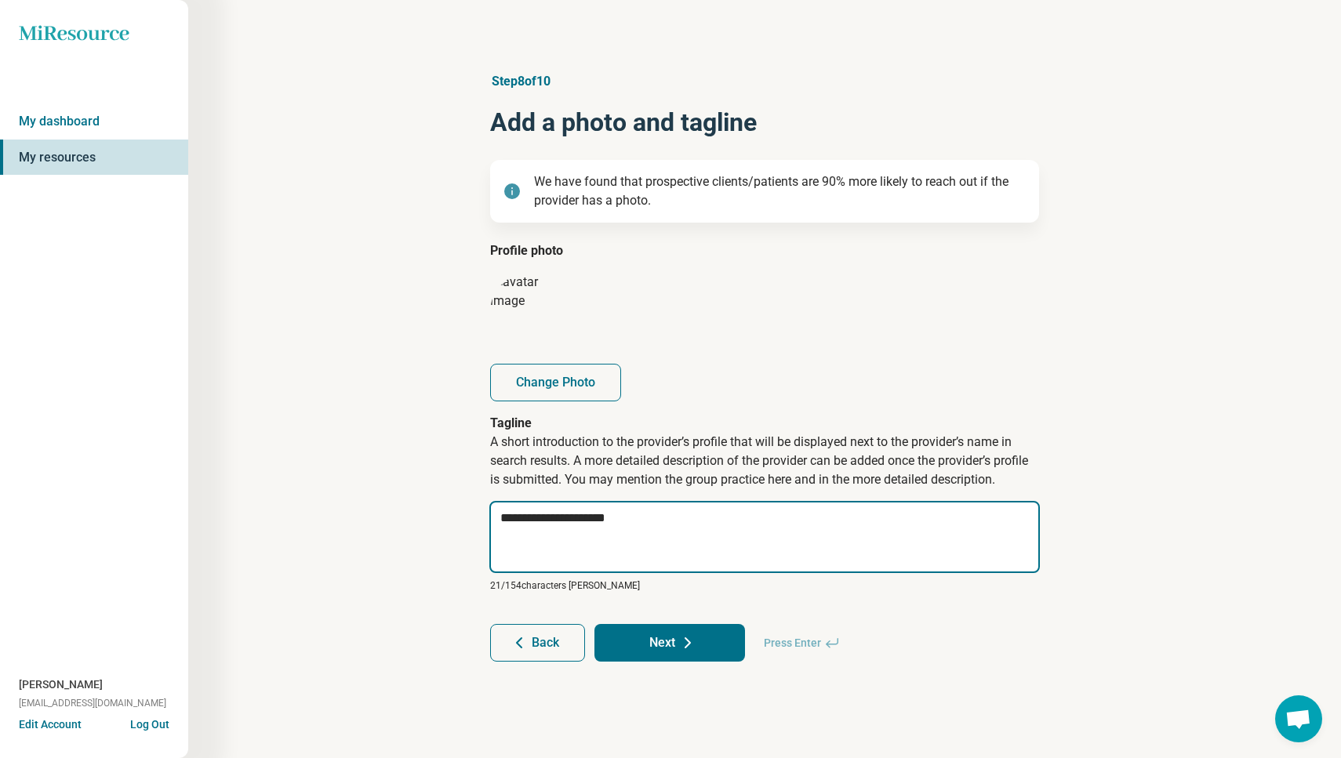
type textarea "*"
type textarea "**********"
type textarea "*"
type textarea "**********"
type textarea "*"
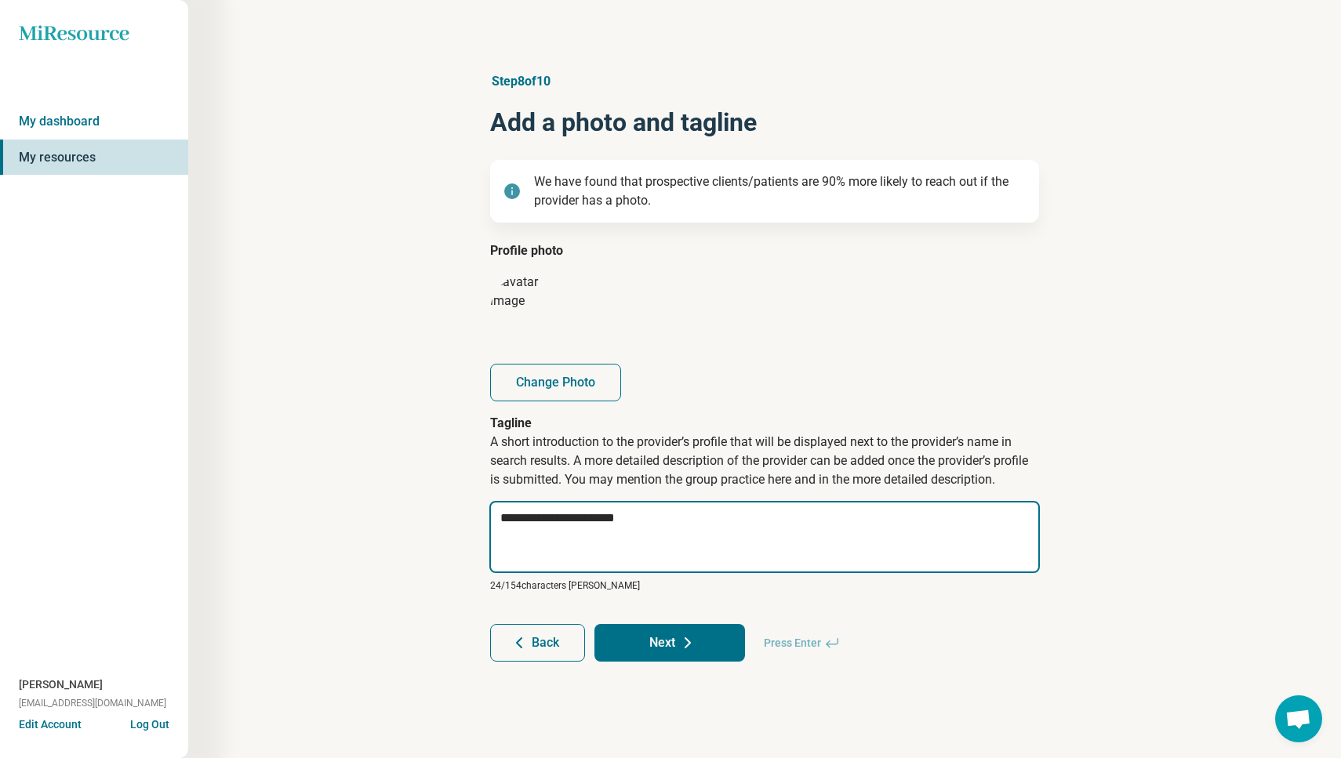
type textarea "**********"
type textarea "*"
type textarea "**********"
type textarea "*"
type textarea "**********"
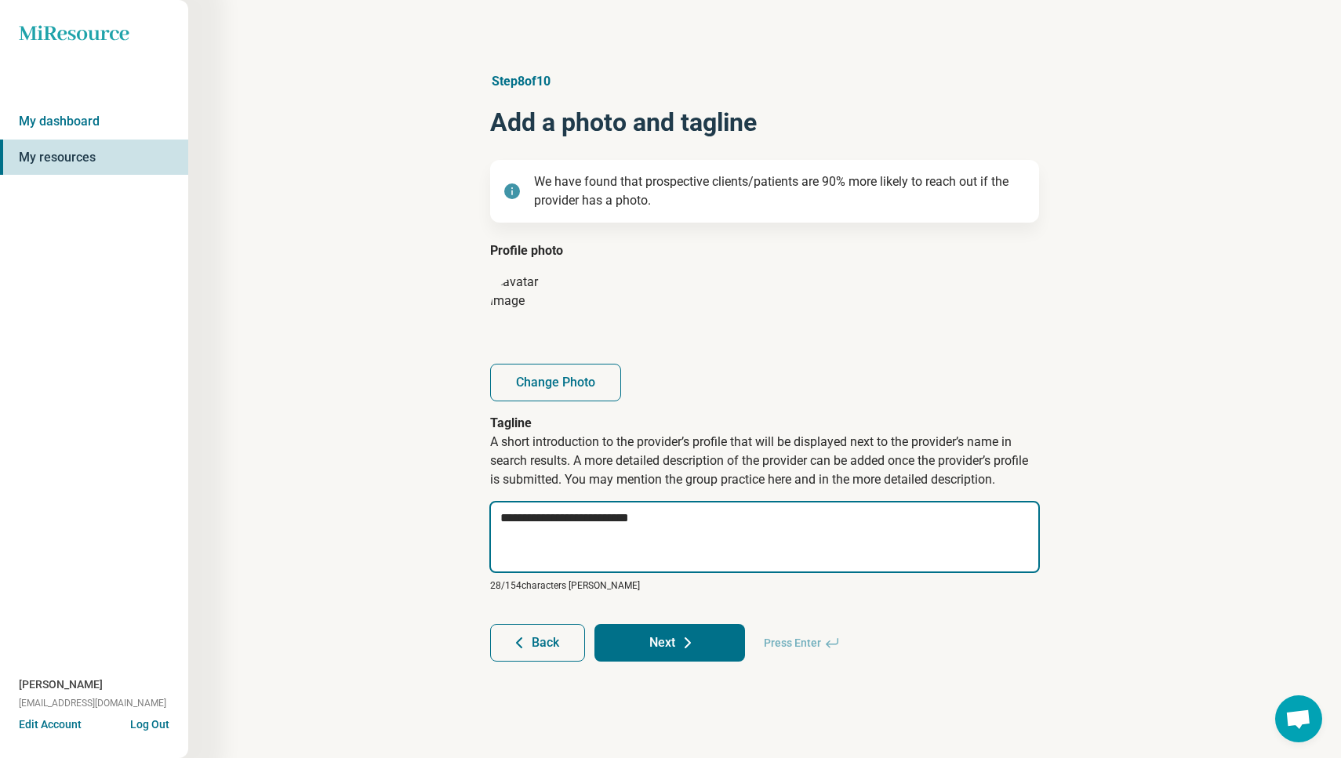
type textarea "*"
type textarea "**********"
type textarea "*"
type textarea "**********"
type textarea "*"
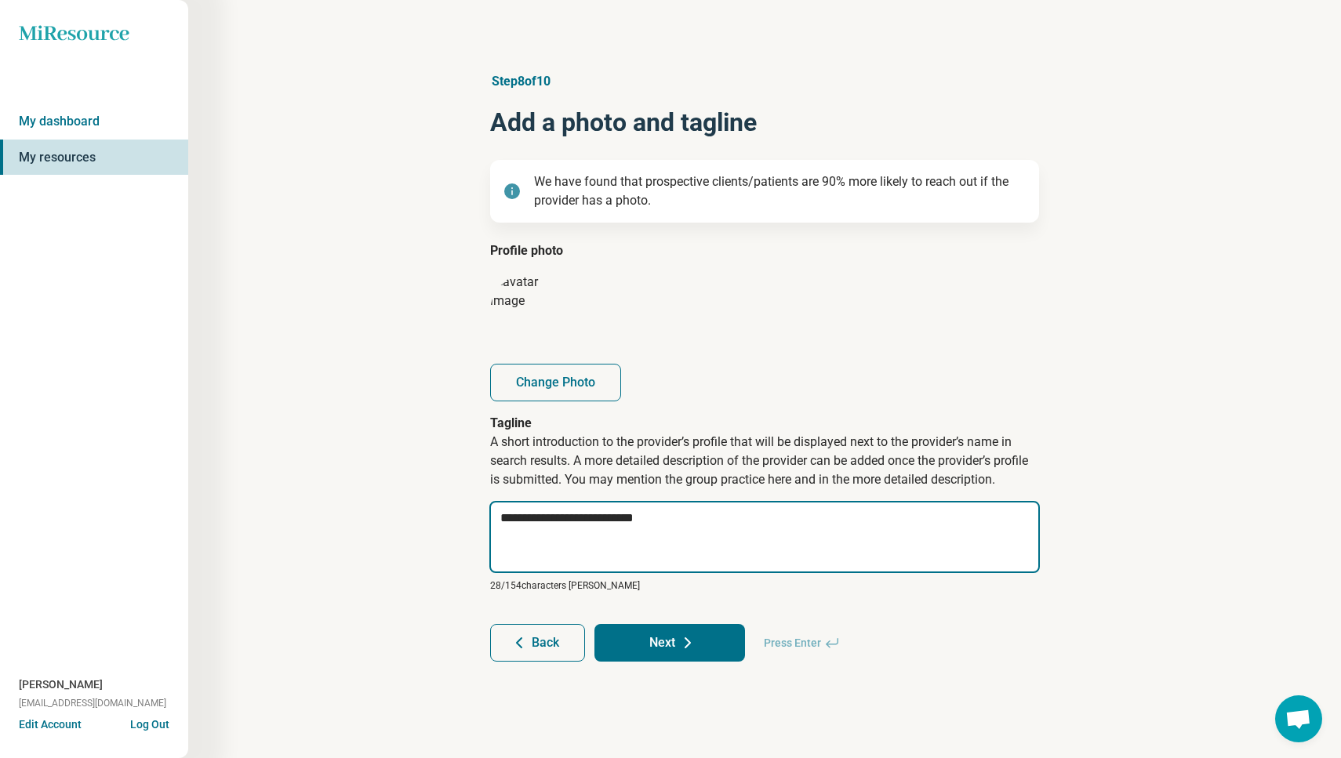
type textarea "**********"
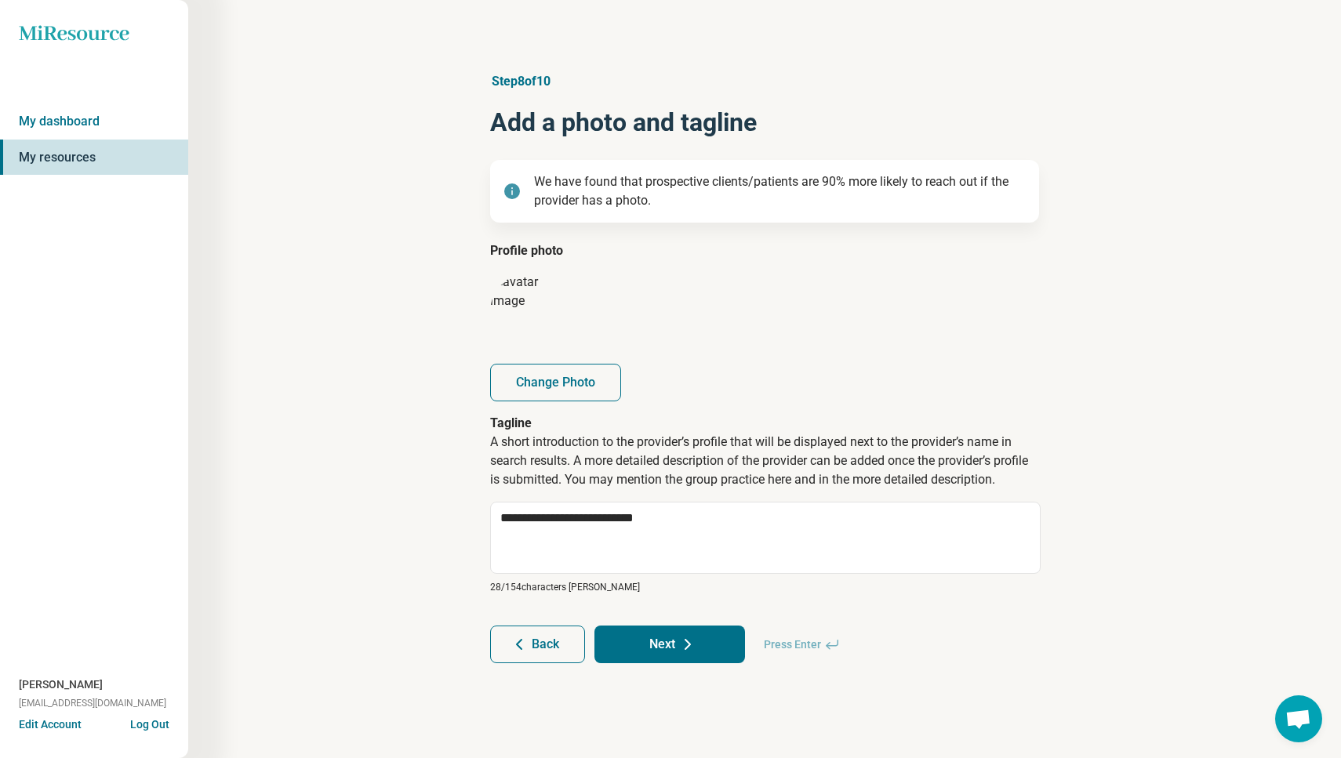
click at [663, 647] on button "Next" at bounding box center [669, 645] width 151 height 38
type textarea "*"
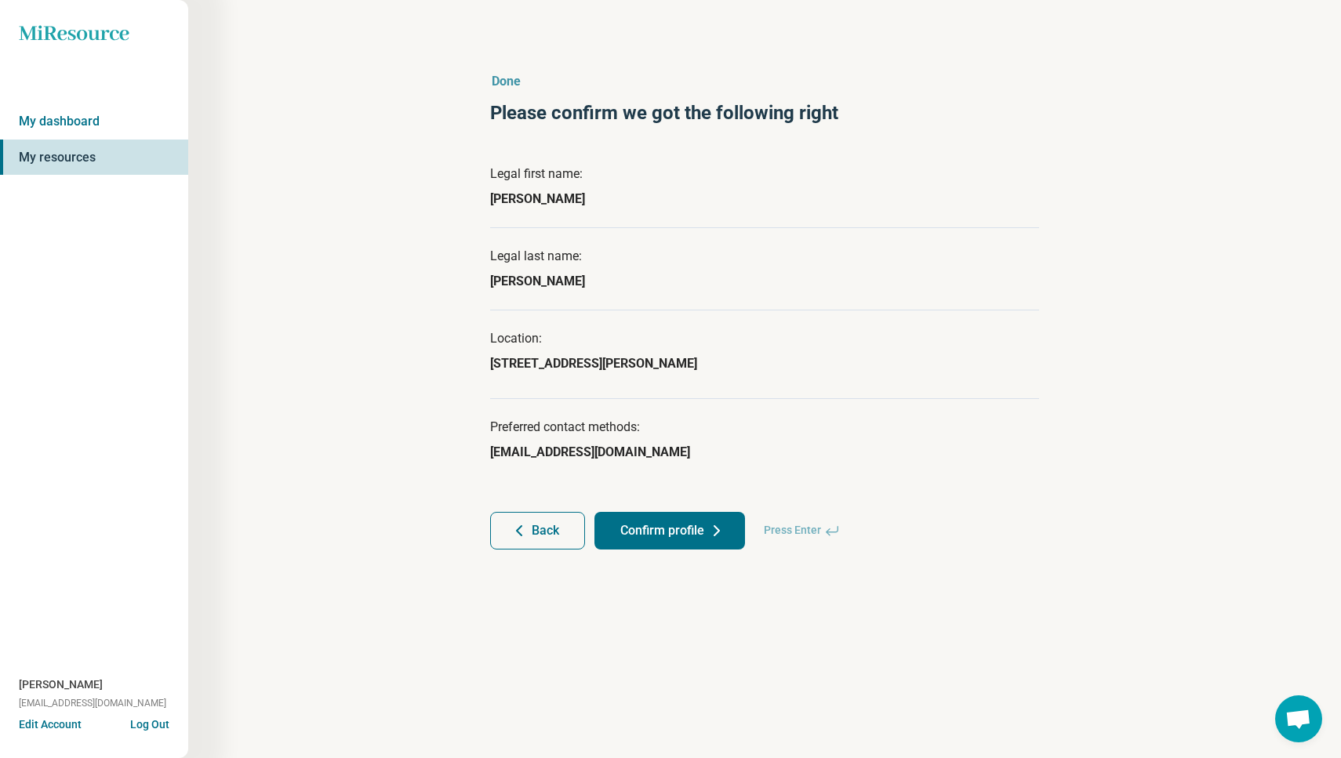
click at [695, 532] on button "Confirm profile" at bounding box center [669, 531] width 151 height 38
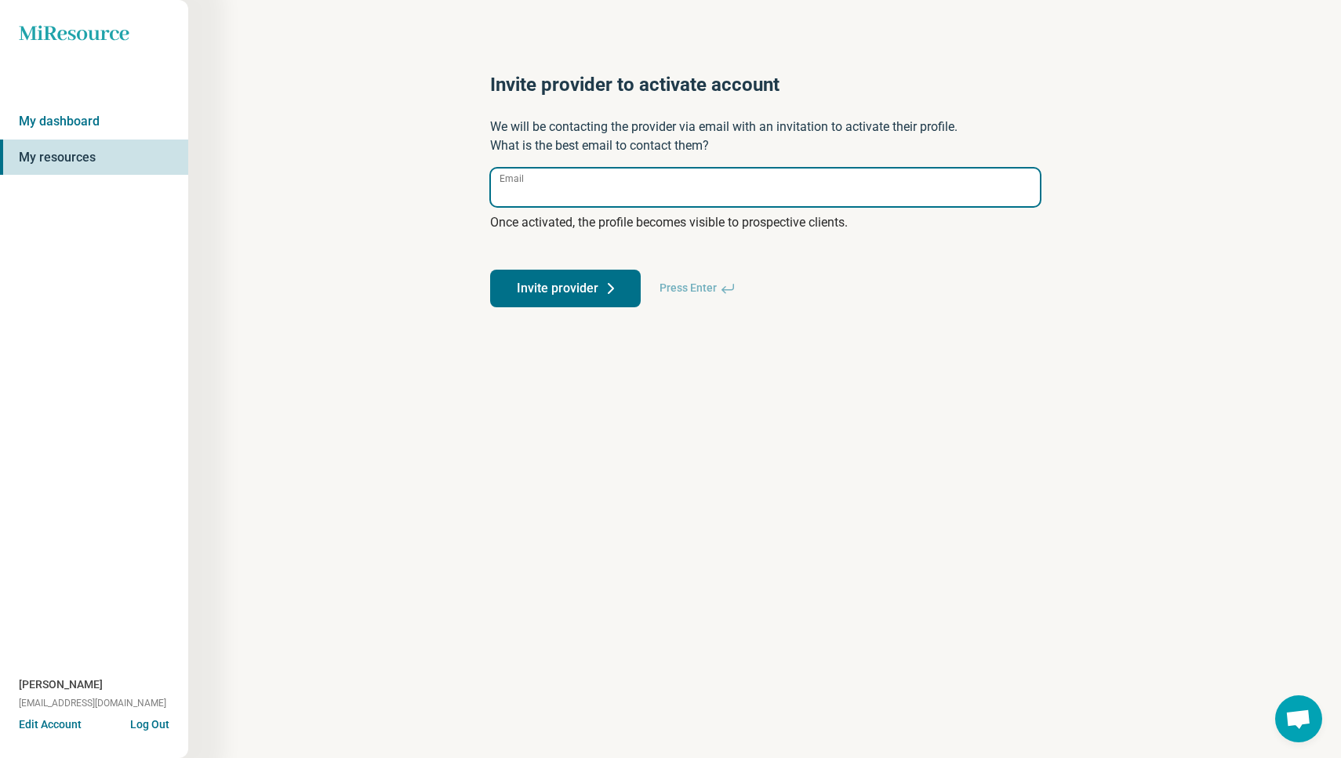
click at [577, 187] on input "Email" at bounding box center [765, 188] width 549 height 38
type input "**********"
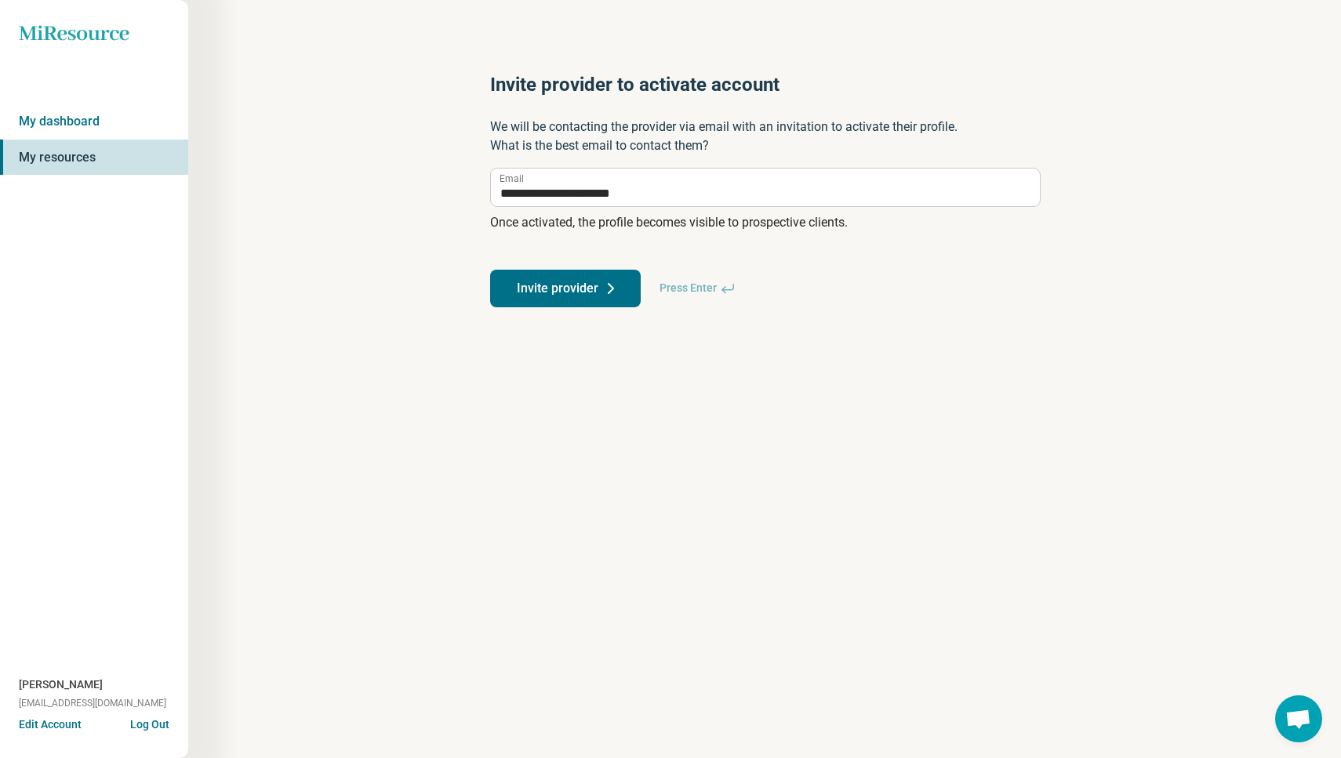
click at [528, 290] on button "Invite provider" at bounding box center [565, 289] width 151 height 38
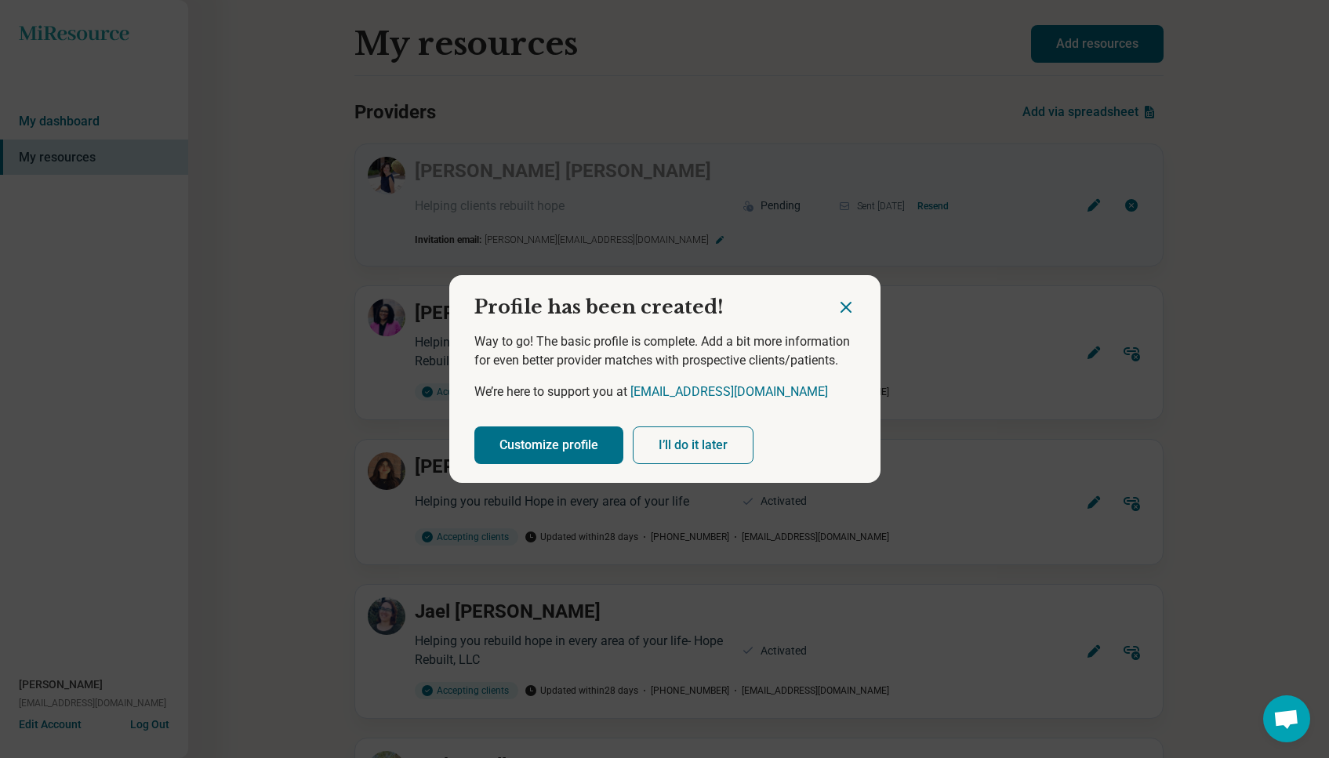
click at [564, 447] on button "Customize profile" at bounding box center [548, 446] width 149 height 38
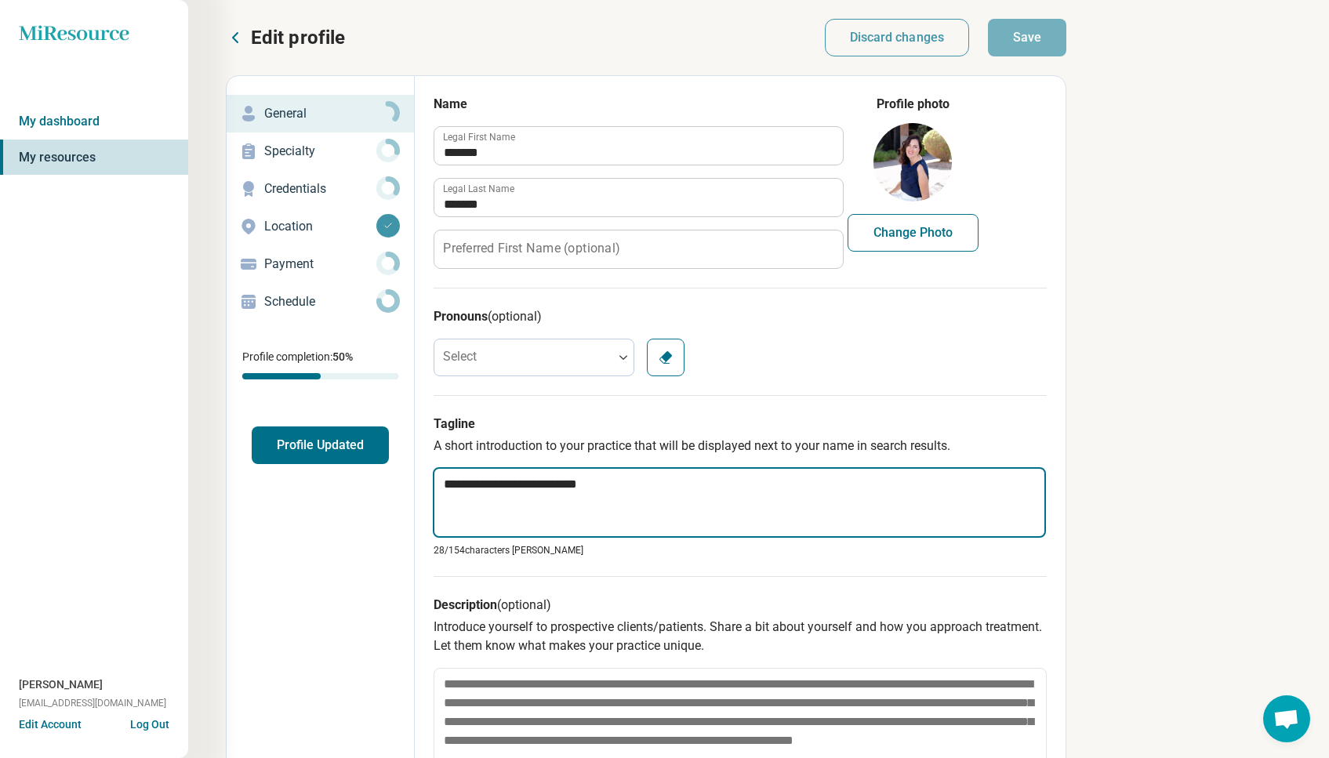
click at [568, 485] on textarea "**********" at bounding box center [739, 502] width 613 height 71
type textarea "*"
type textarea "**********"
type textarea "*"
type textarea "**********"
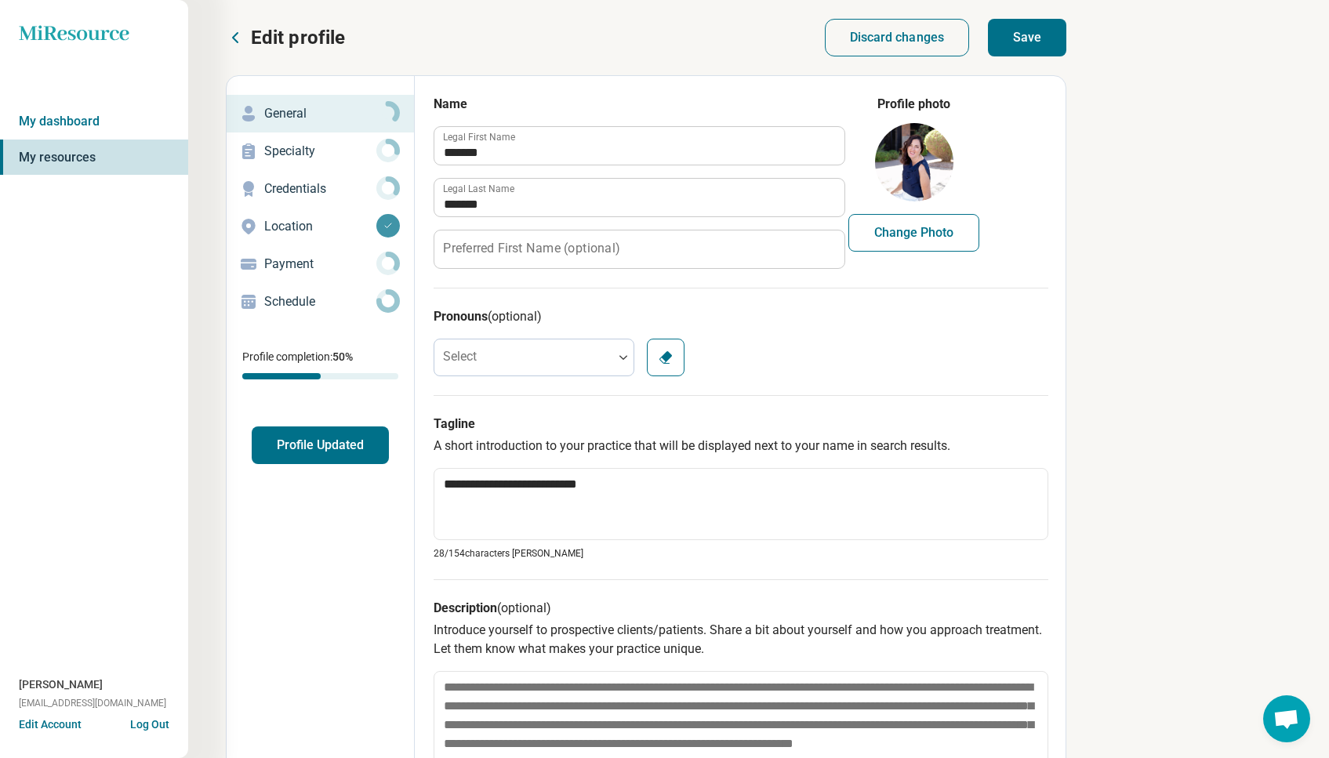
click at [1032, 39] on button "Save" at bounding box center [1027, 38] width 78 height 38
type textarea "*"
